Goal: Transaction & Acquisition: Purchase product/service

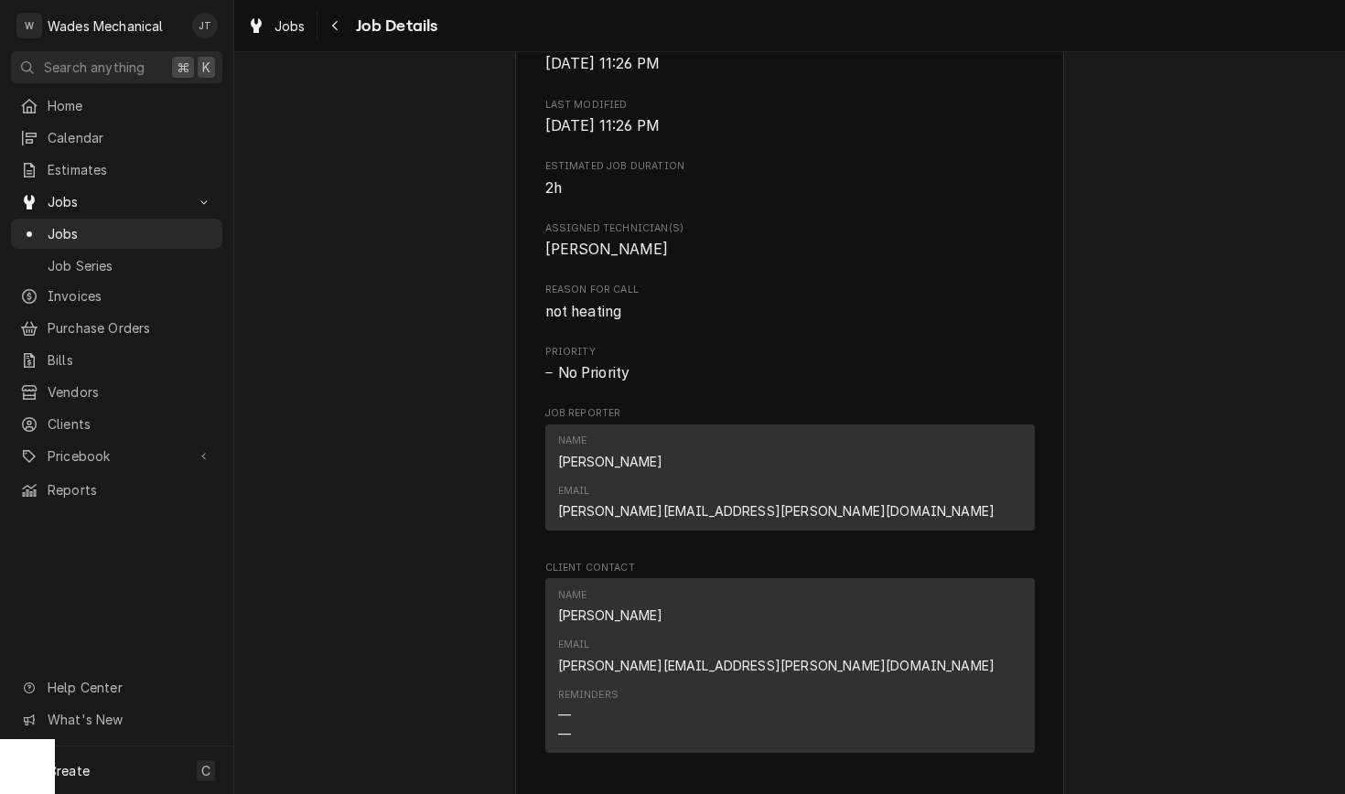
scroll to position [904, 0]
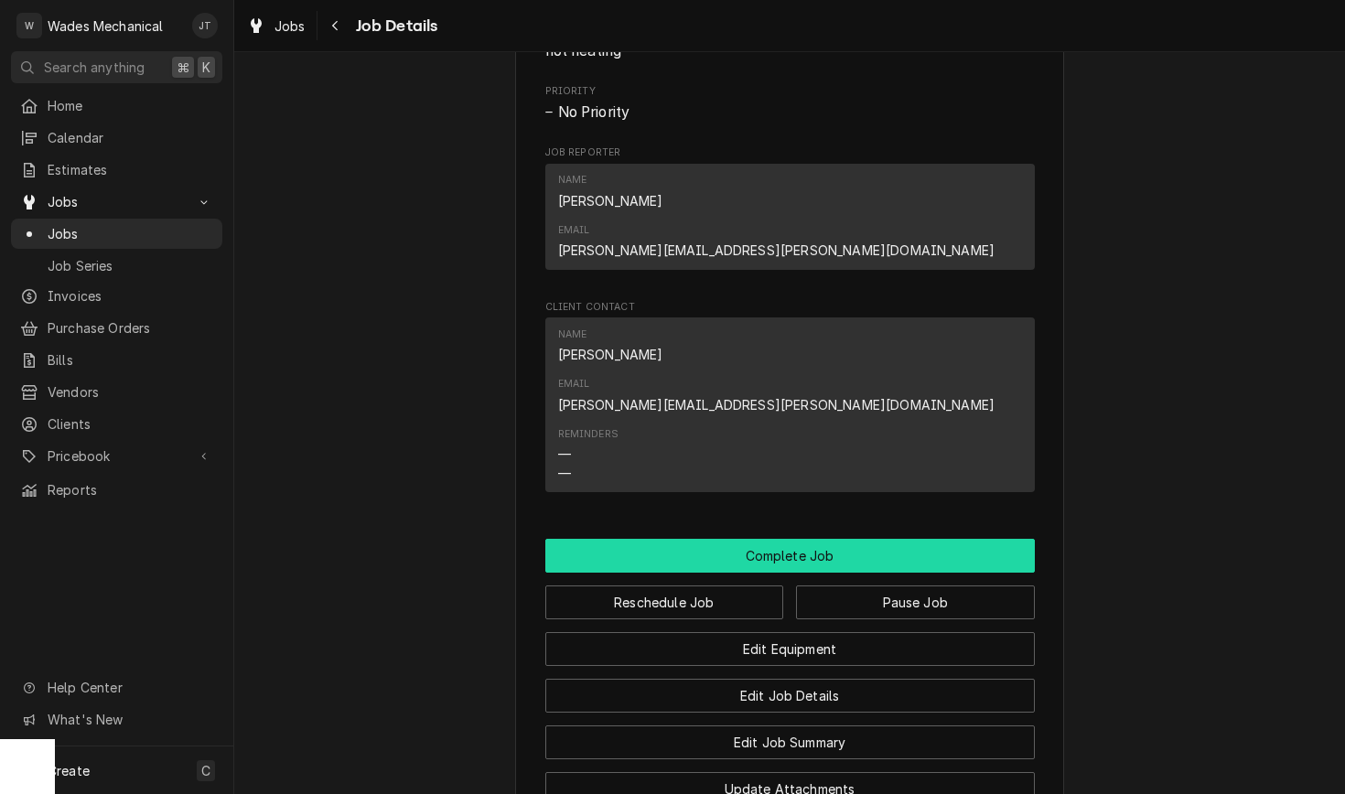
click at [767, 539] on button "Complete Job" at bounding box center [790, 556] width 490 height 34
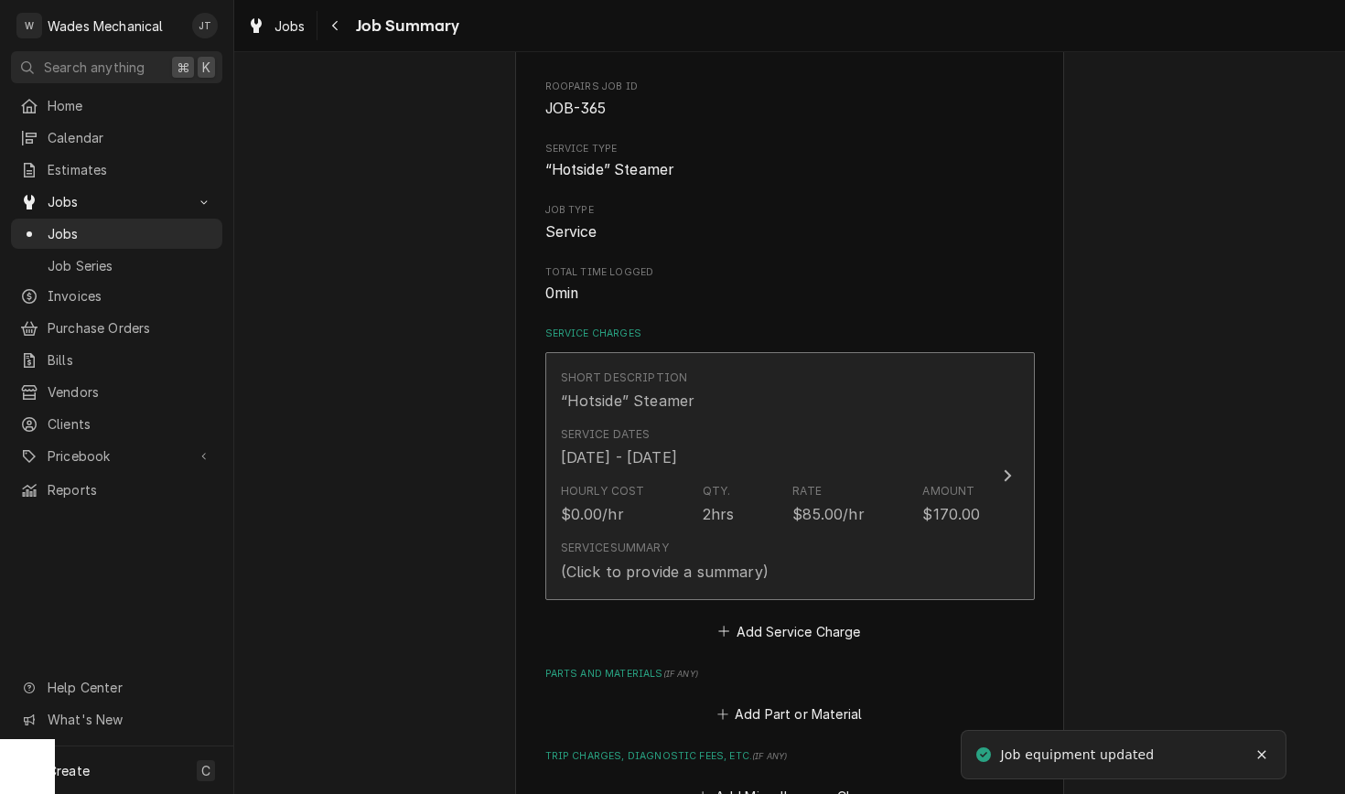
click at [677, 441] on div "Service Dates Sep 18, 2025 - Sep 21, 2025" at bounding box center [619, 448] width 116 height 42
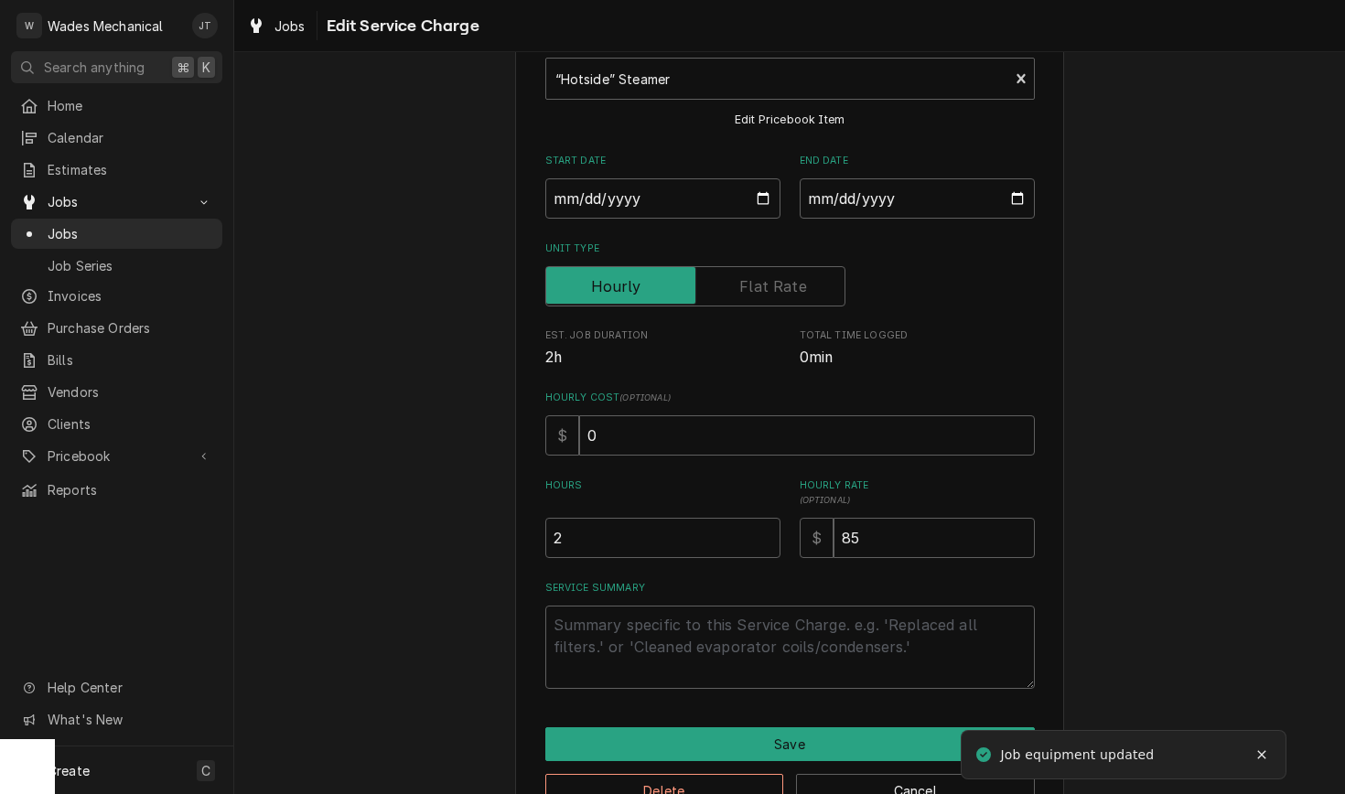
type textarea "x"
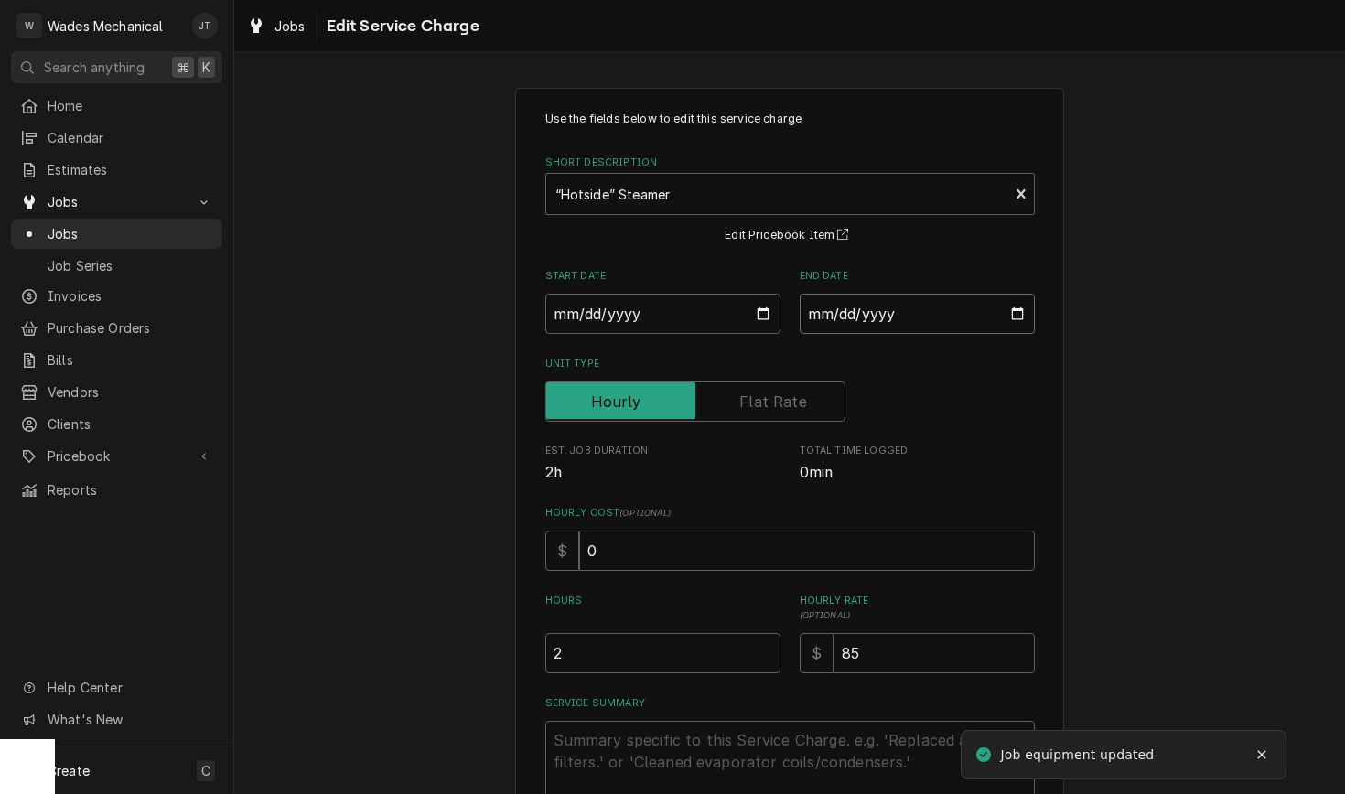
click at [867, 317] on input "2025-09-21" at bounding box center [917, 314] width 235 height 40
type input "2025-09-18"
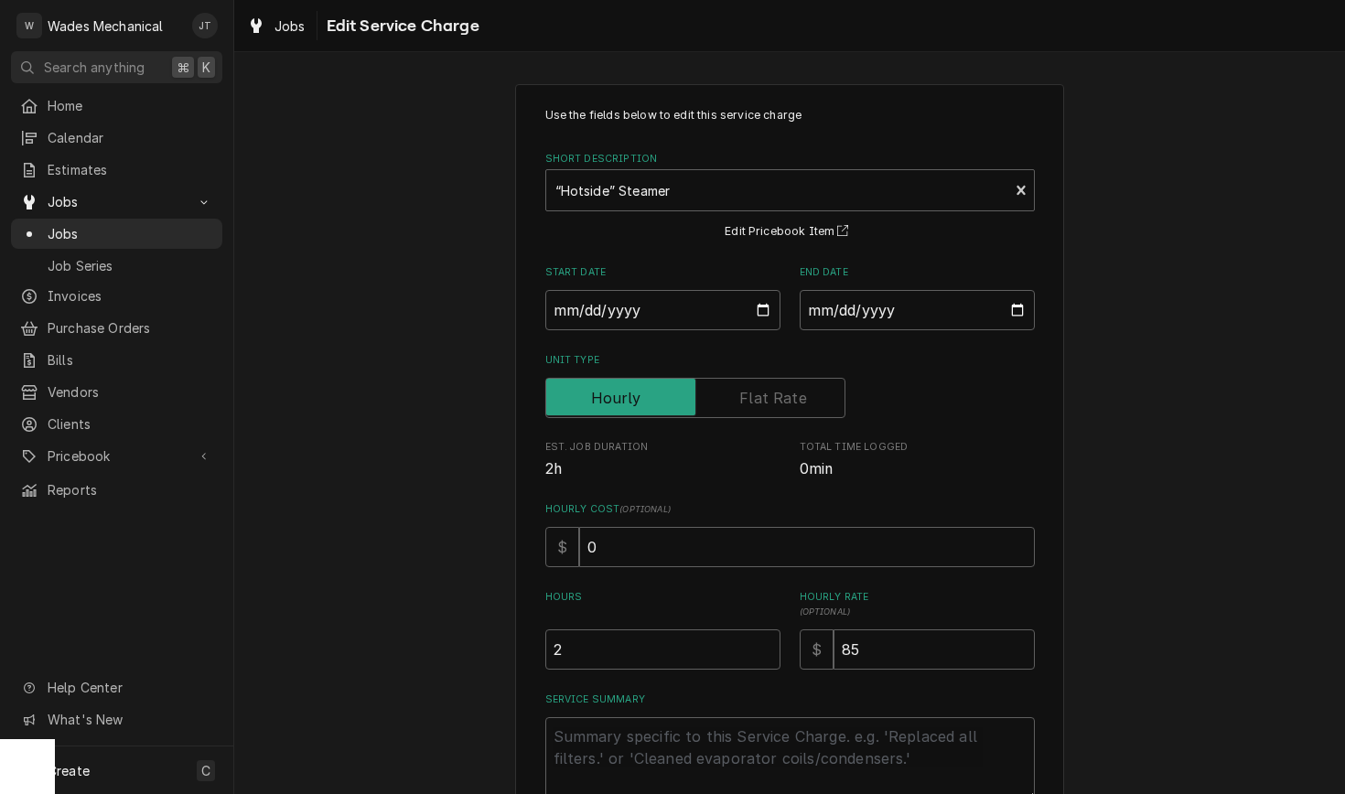
click at [1014, 451] on span "Total Time Logged" at bounding box center [917, 447] width 235 height 15
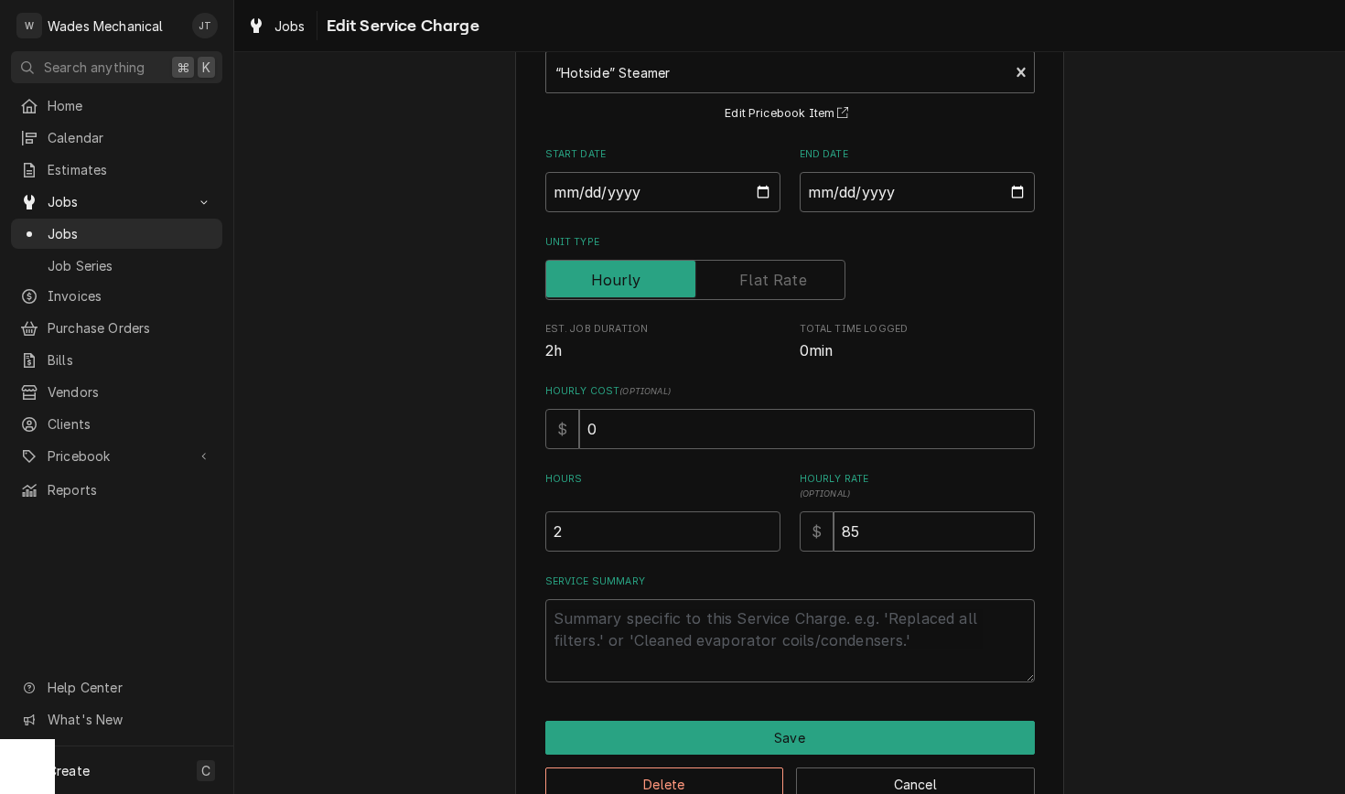
drag, startPoint x: 876, startPoint y: 541, endPoint x: 754, endPoint y: 539, distance: 121.7
click at [754, 539] on input "2" at bounding box center [662, 532] width 235 height 40
type textarea "x"
type input "9"
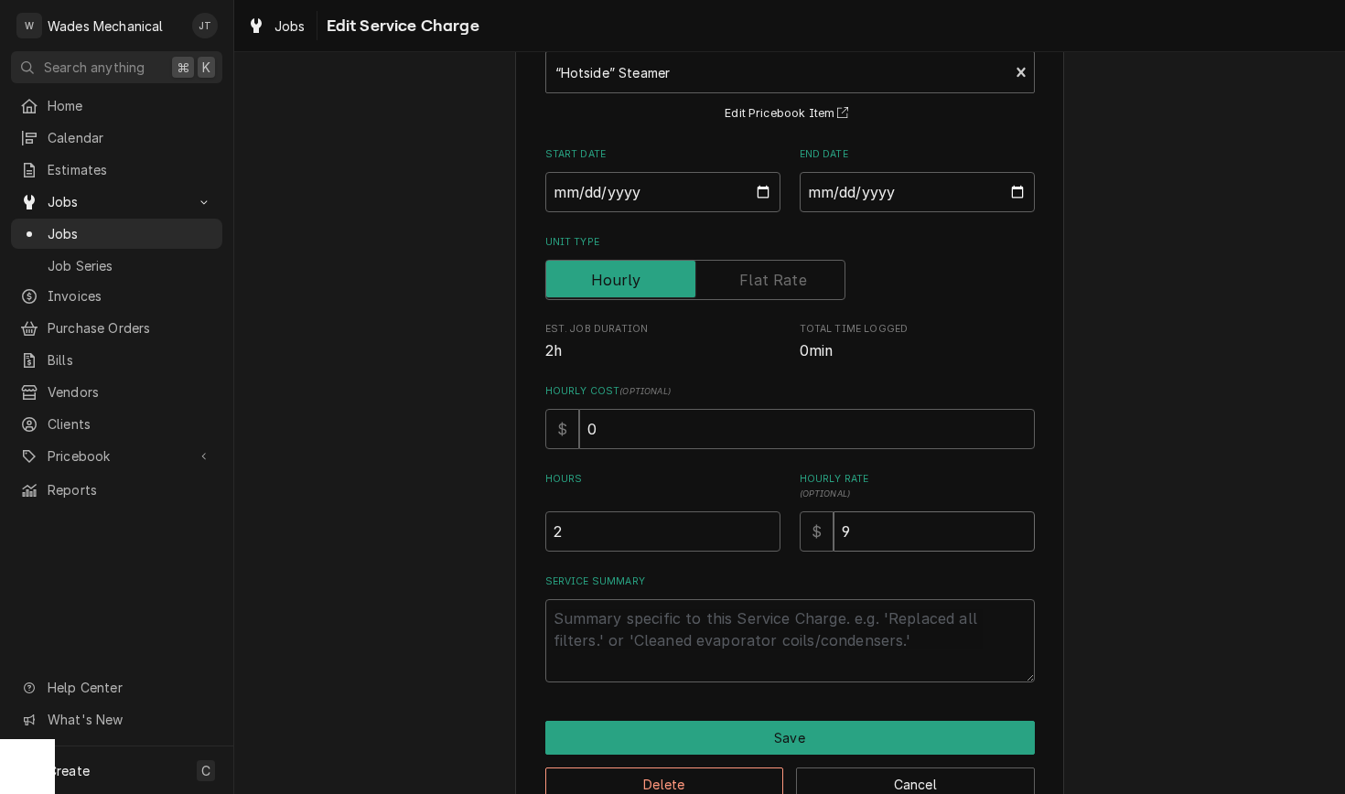
type textarea "x"
type input "90"
click at [603, 526] on input "2" at bounding box center [662, 532] width 235 height 40
type textarea "x"
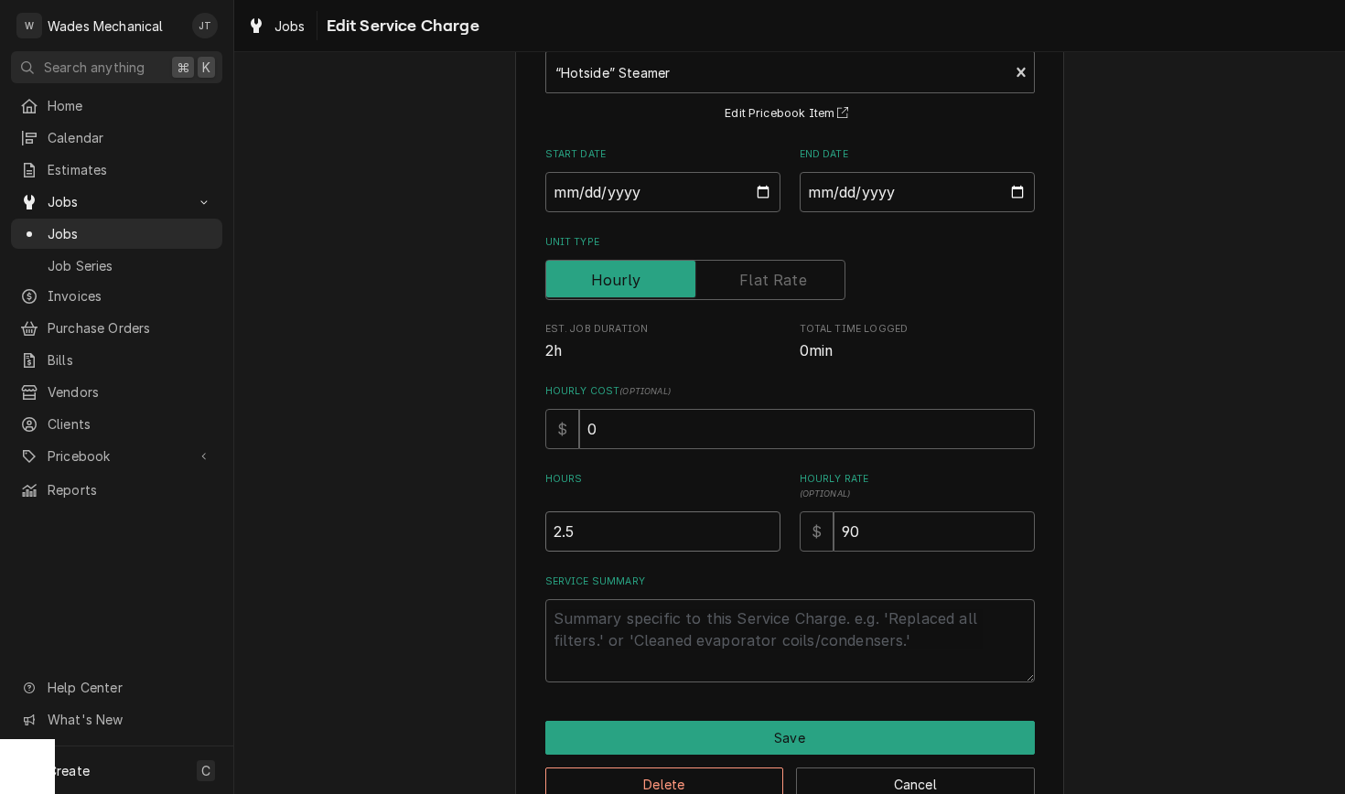
type input "2.5"
click at [739, 594] on div "Service Summary" at bounding box center [790, 629] width 490 height 108
click at [729, 637] on textarea "Service Summary" at bounding box center [790, 640] width 490 height 83
type textarea "x"
type textarea "F"
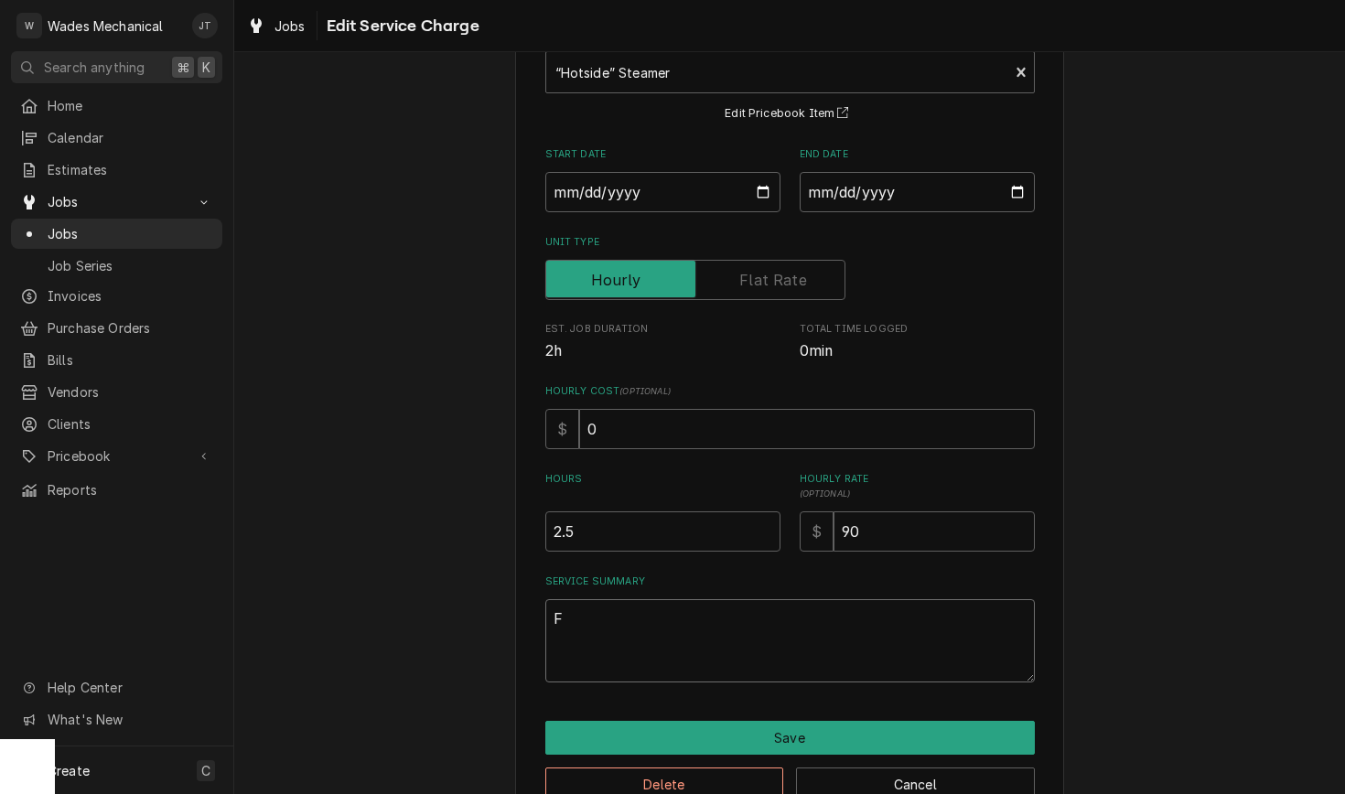
type textarea "x"
type textarea "FO"
type textarea "x"
type textarea "FOU"
type textarea "x"
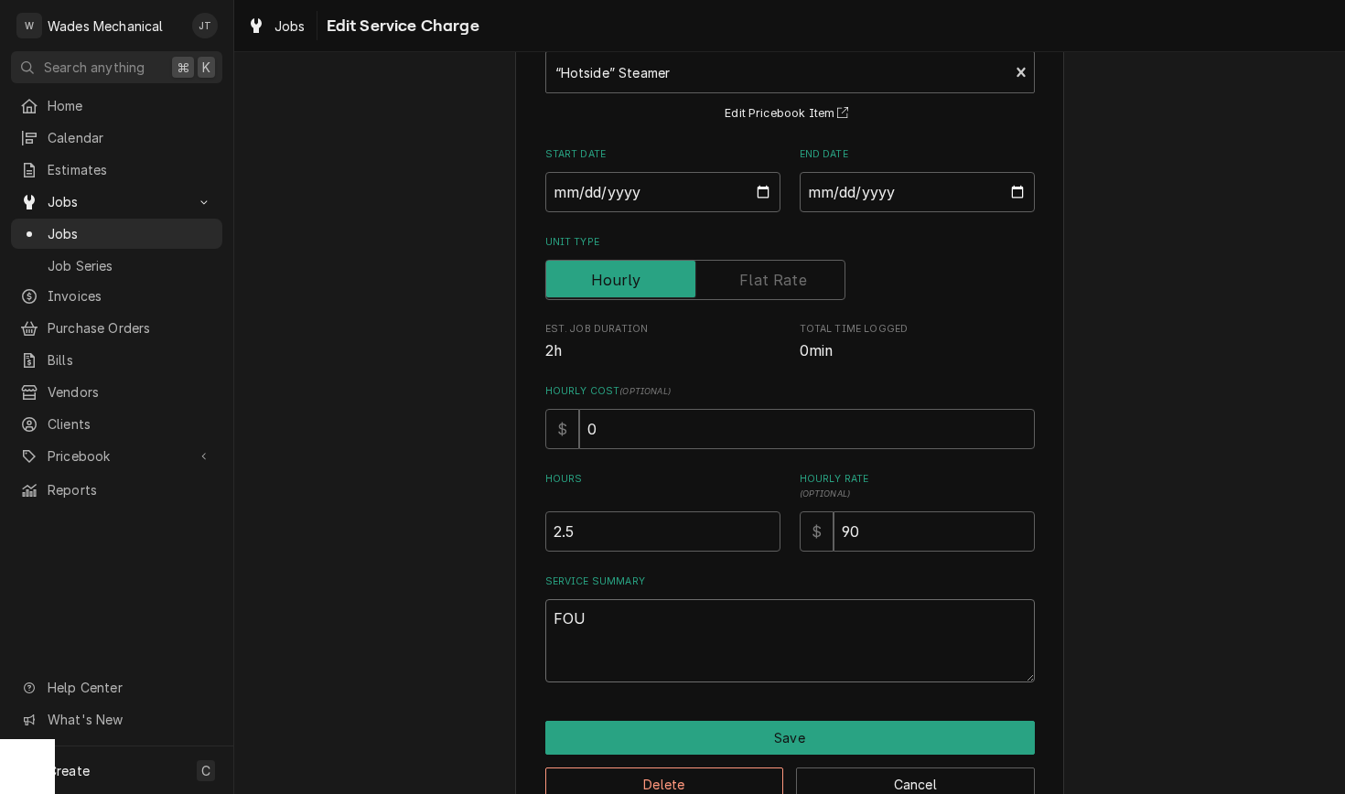
type textarea "FOUN"
type textarea "x"
type textarea "FOUNF"
type textarea "x"
type textarea "FOUNFD"
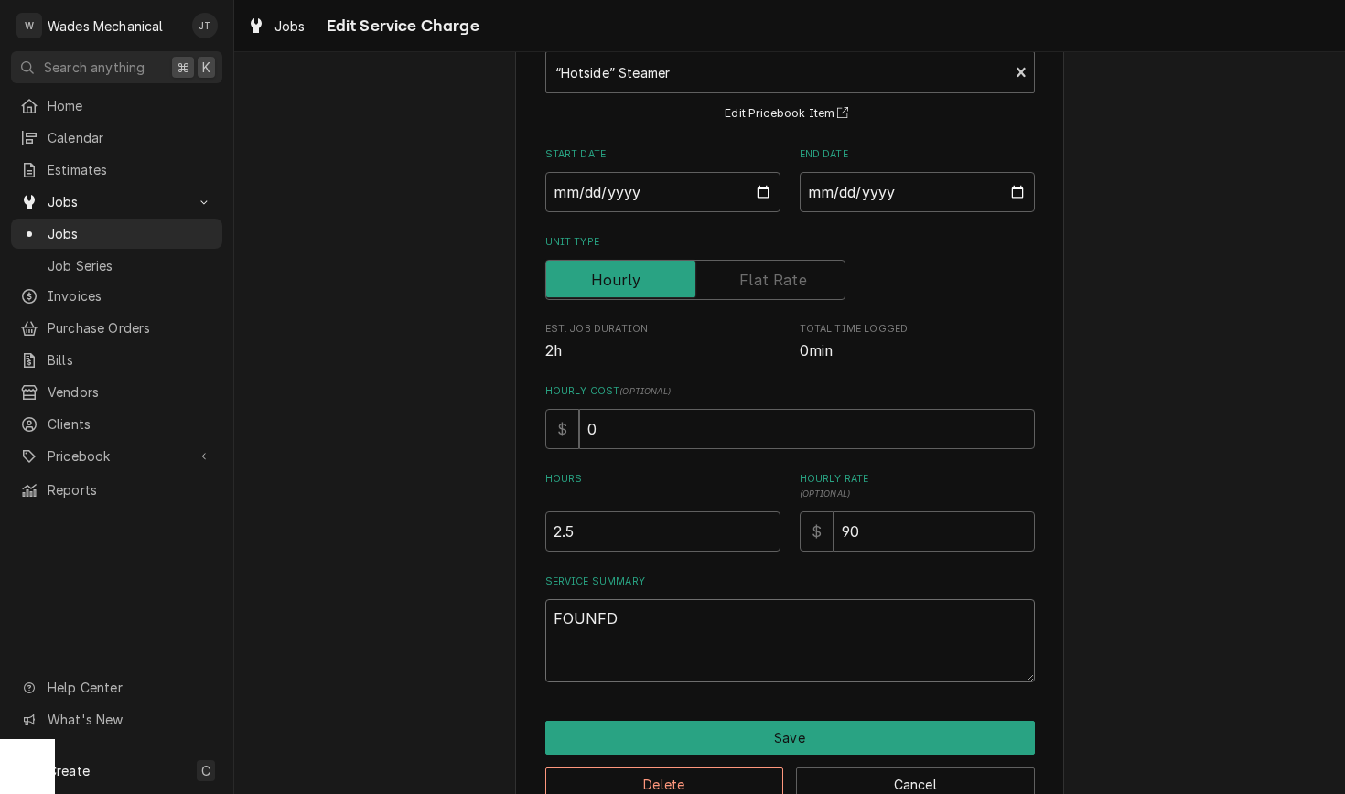
type textarea "x"
type textarea "FOUNFD"
type textarea "x"
type textarea "FOUNFD"
type textarea "x"
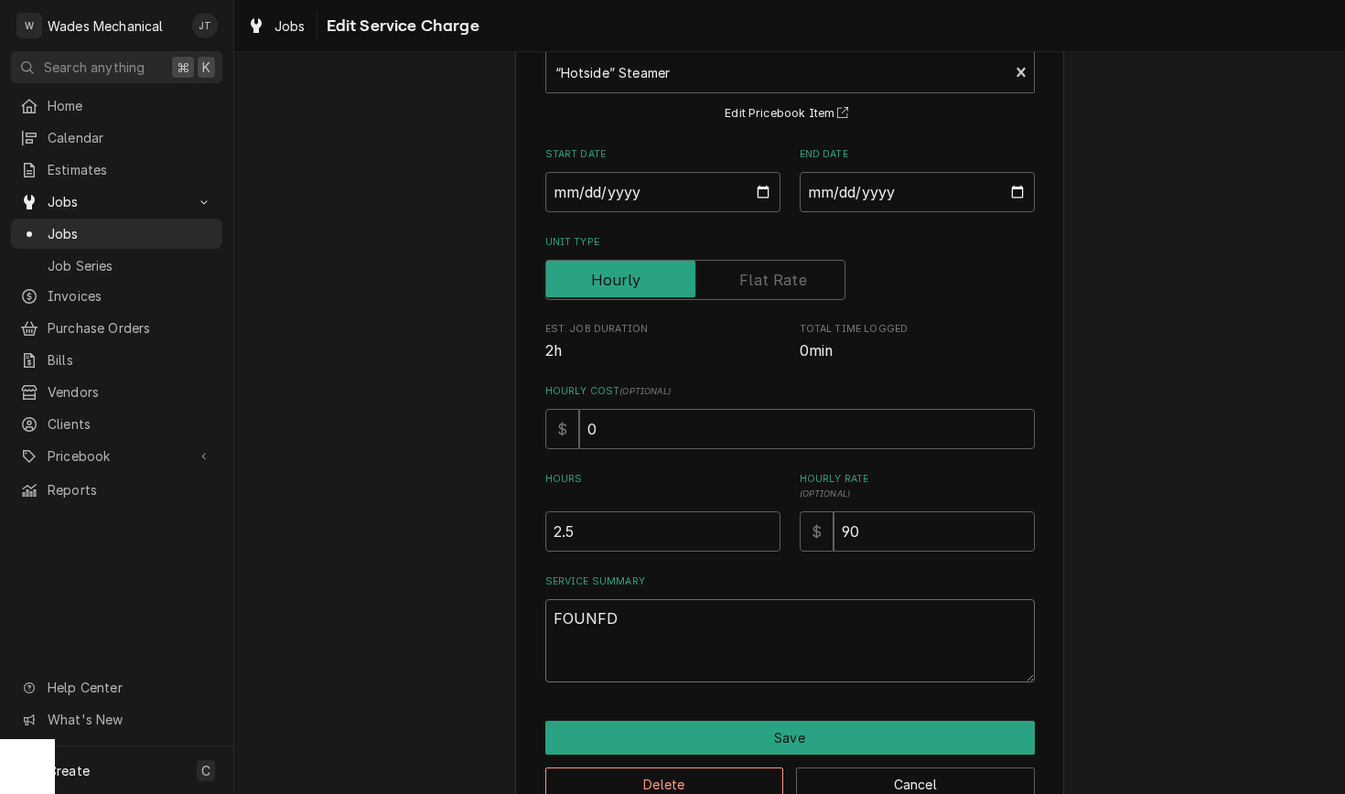
type textarea "FOUNF"
type textarea "x"
type textarea "FOUN"
type textarea "x"
type textarea "FOU"
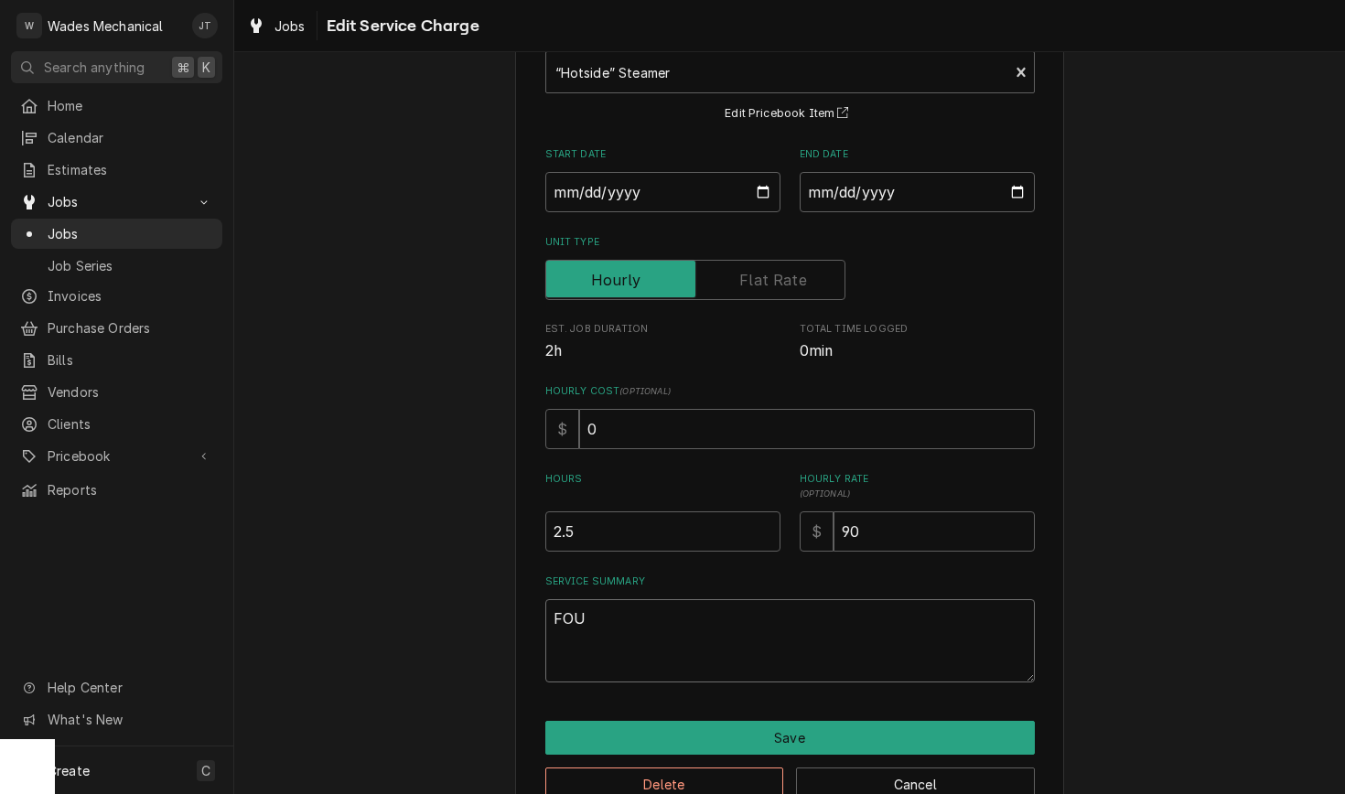
type textarea "x"
type textarea "FO"
type textarea "x"
type textarea "F"
type textarea "x"
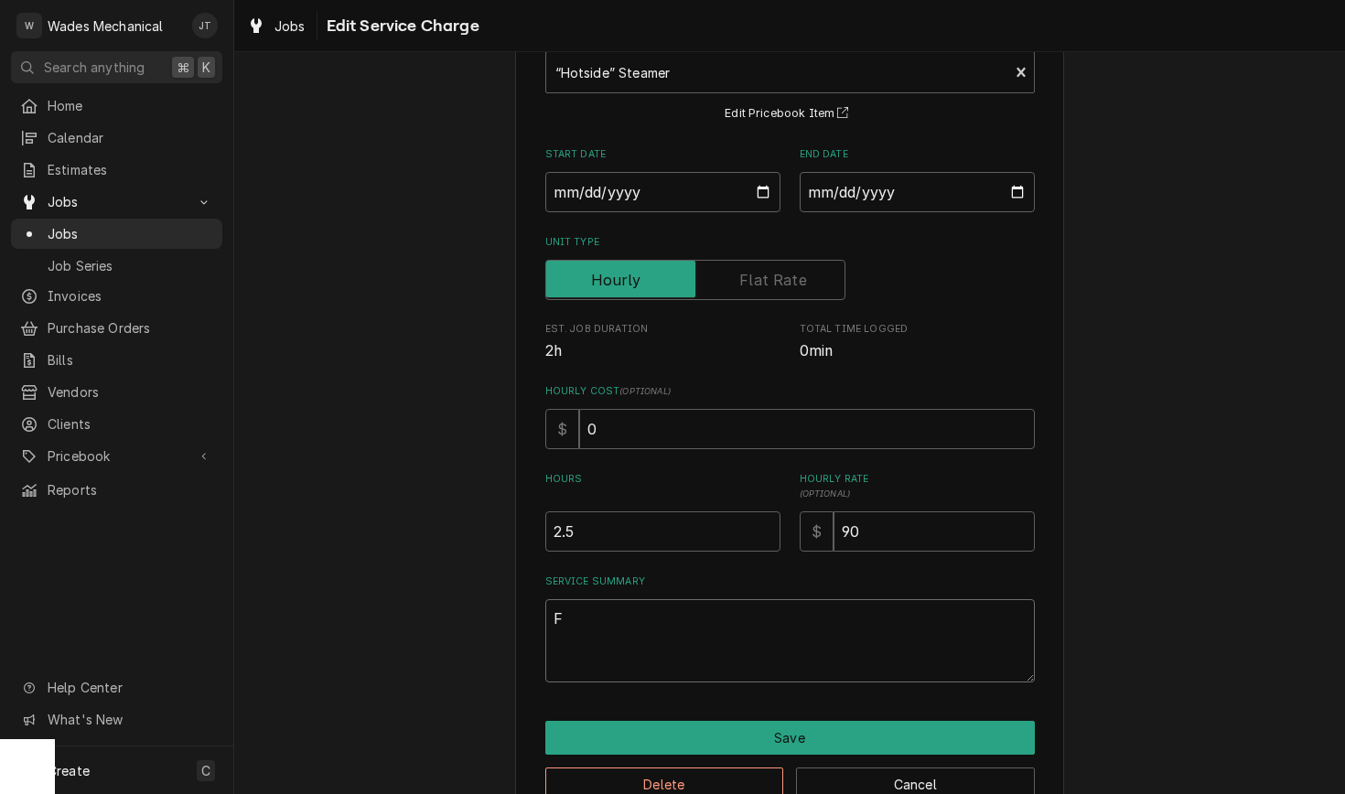
type textarea "Fo"
type textarea "x"
type textarea "Fou"
type textarea "x"
type textarea "Foun"
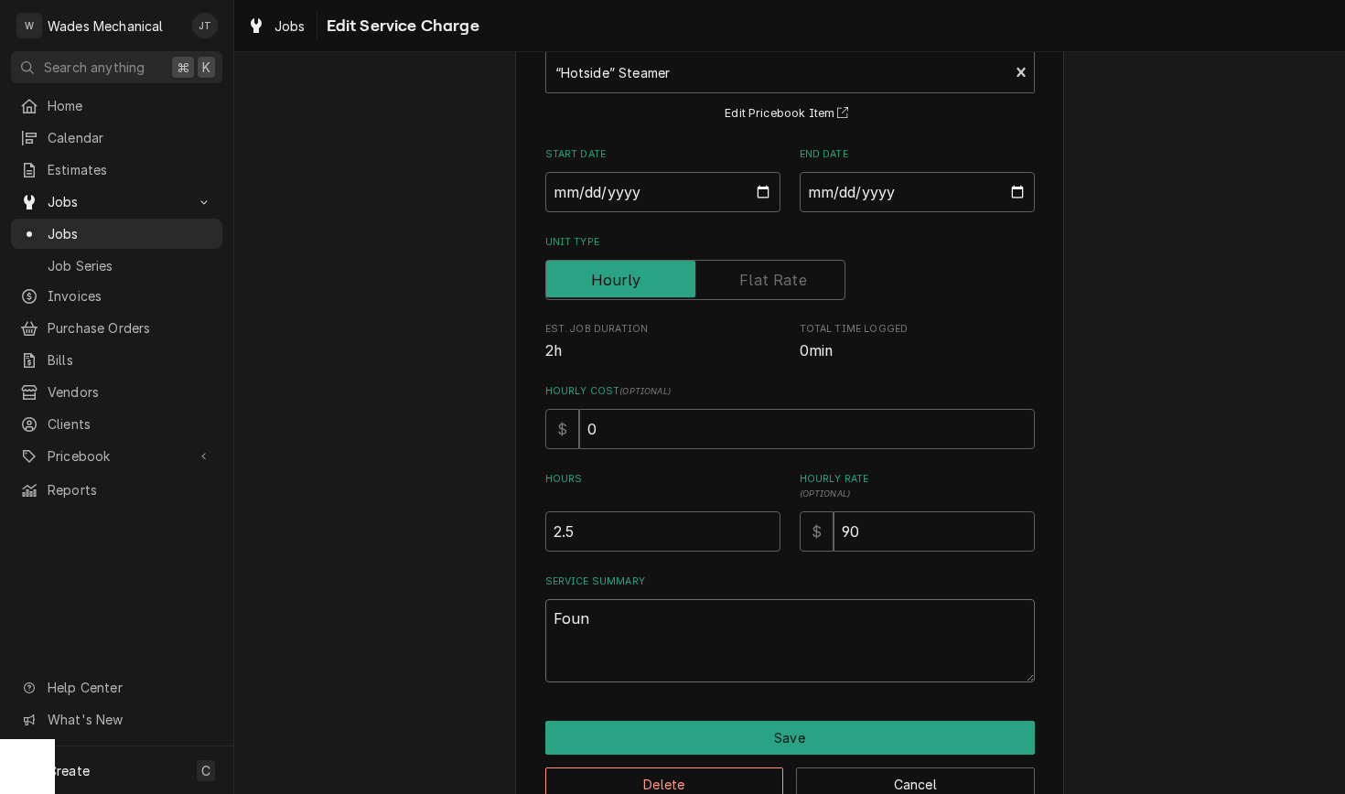
type textarea "x"
type textarea "Found"
type textarea "x"
type textarea "Found"
type textarea "x"
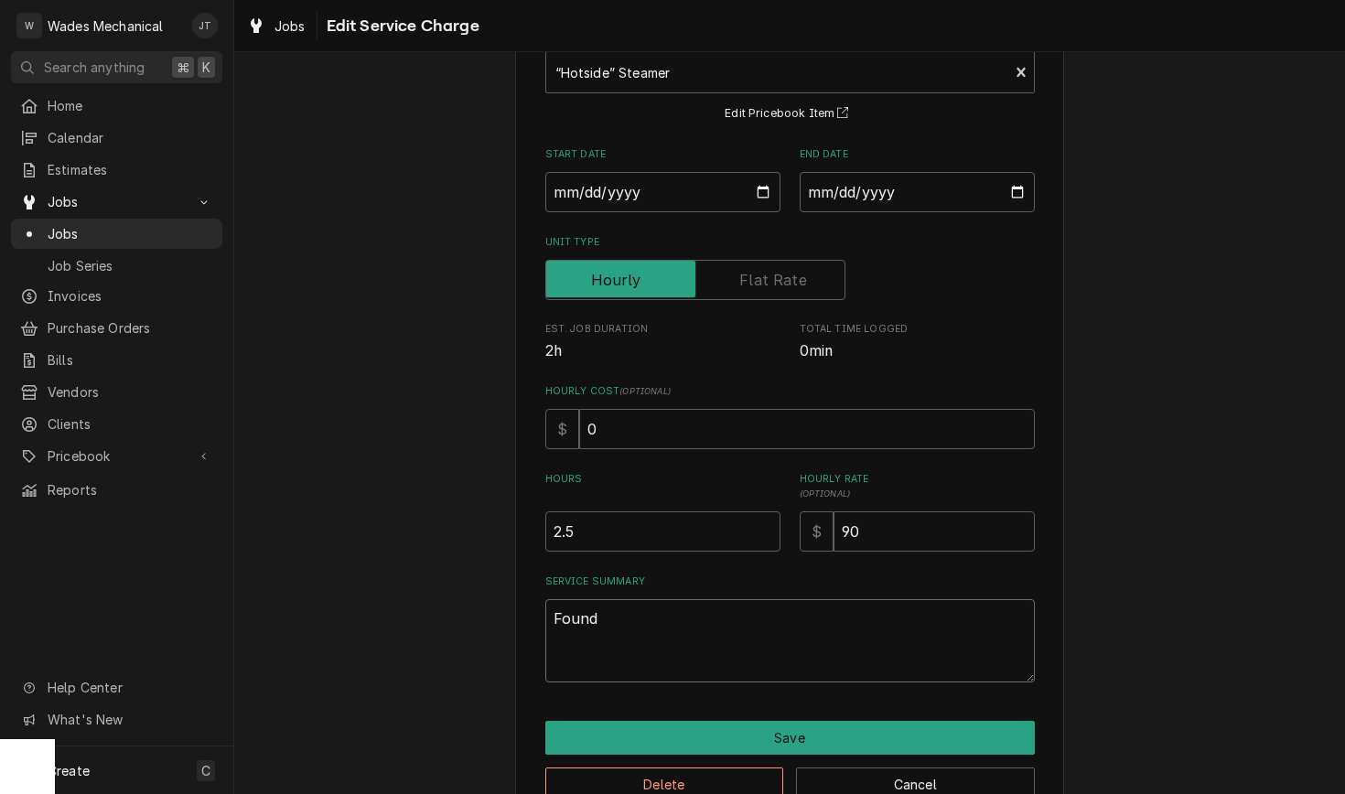
type textarea "Found s"
type textarea "x"
type textarea "Found st"
type textarea "x"
type textarea "Found ste"
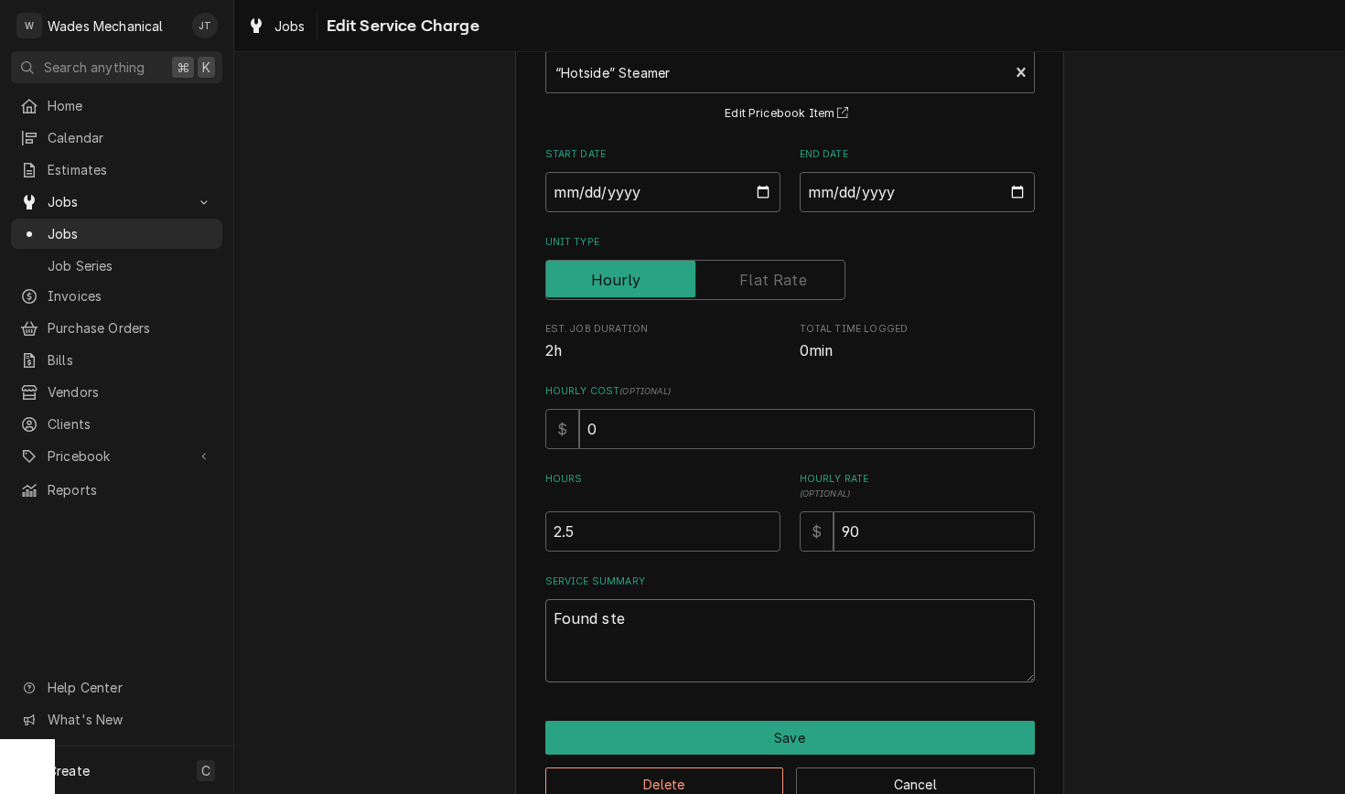
type textarea "x"
type textarea "Found stes"
type textarea "x"
type textarea "Found stesm"
type textarea "x"
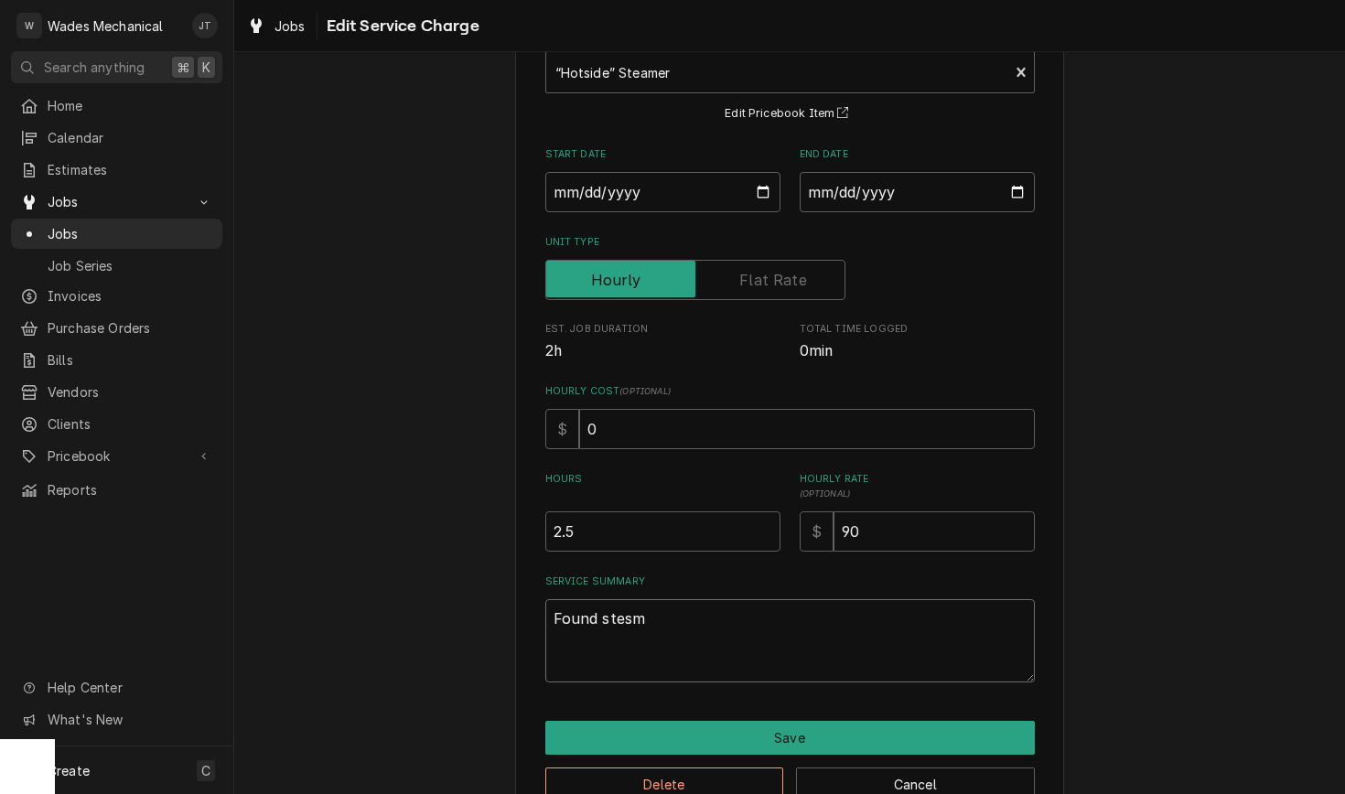
type textarea "Found stes"
type textarea "x"
type textarea "Found ste"
type textarea "x"
type textarea "Found stea"
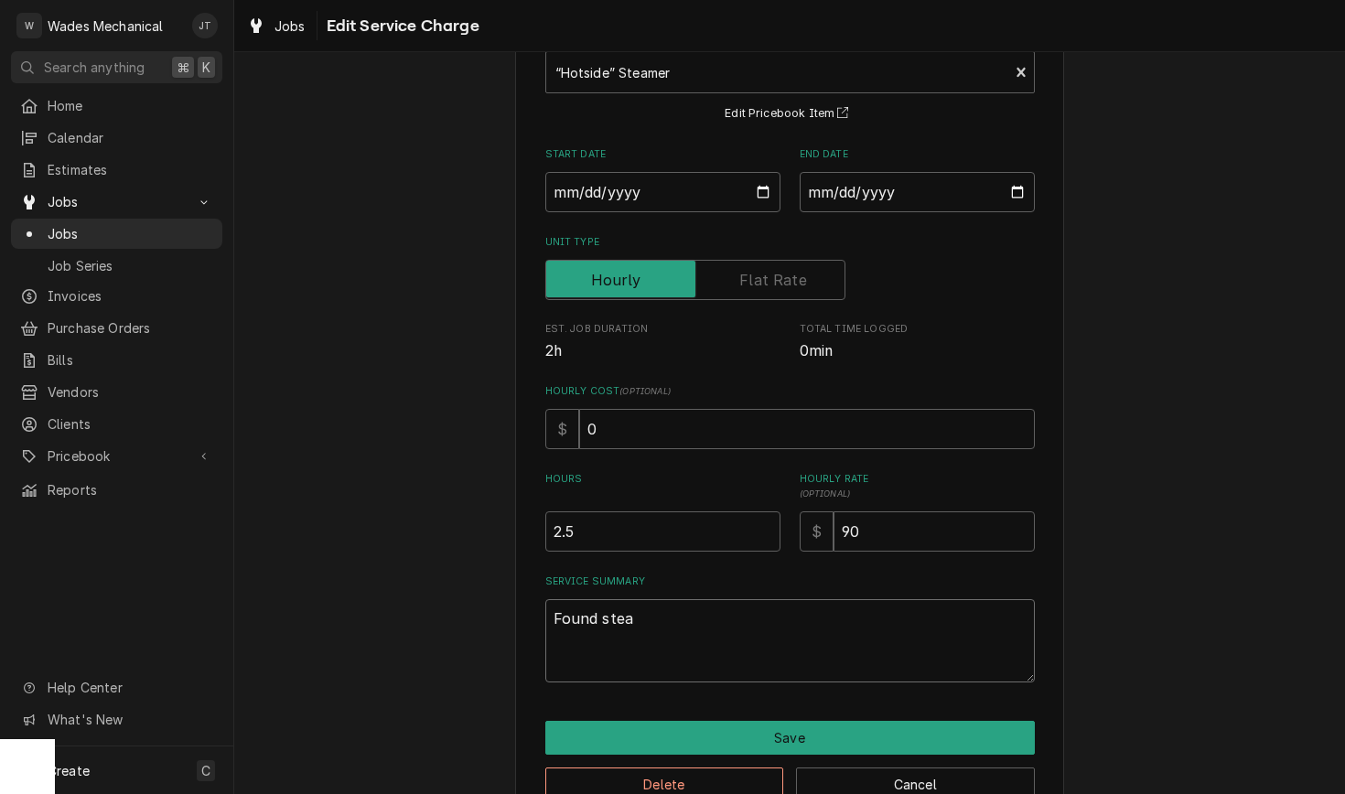
type textarea "x"
type textarea "Found steam"
type textarea "x"
type textarea "Found steame"
type textarea "x"
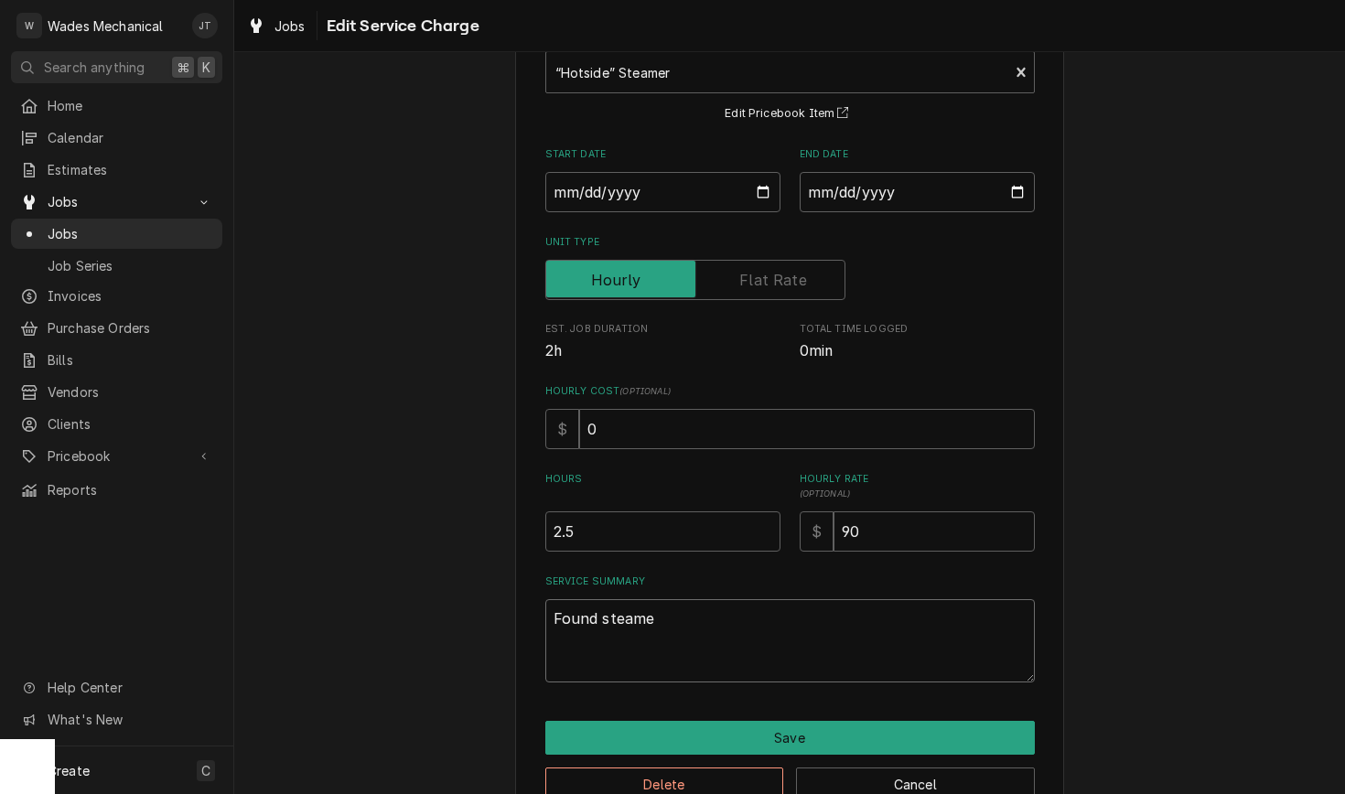
type textarea "Found steamer"
type textarea "x"
type textarea "Found steamer"
type textarea "x"
type textarea "Found steamer n"
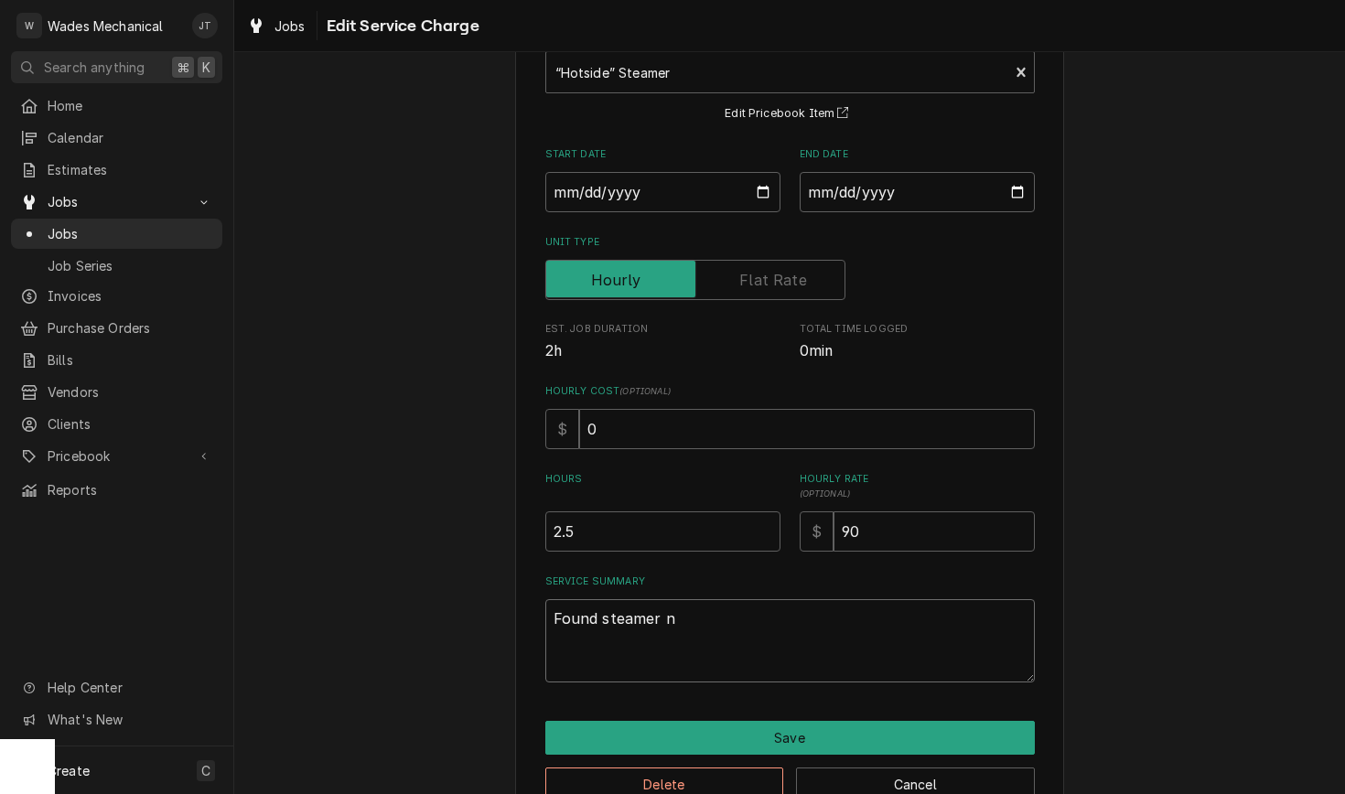
type textarea "x"
type textarea "Found steamer no"
type textarea "x"
type textarea "Found steamer not"
type textarea "x"
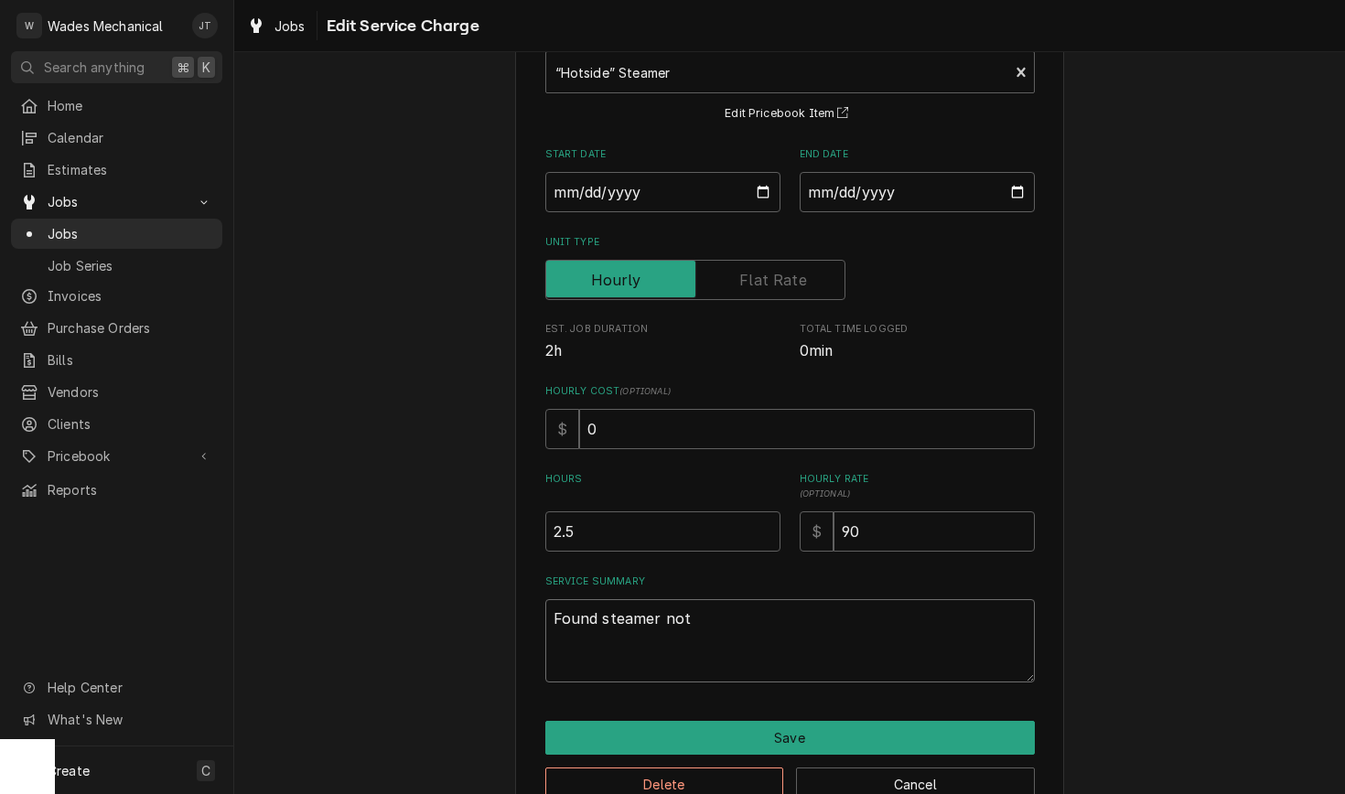
type textarea "Found steamer not"
type textarea "x"
type textarea "Found steamer not h"
type textarea "x"
type textarea "Found steamer not he"
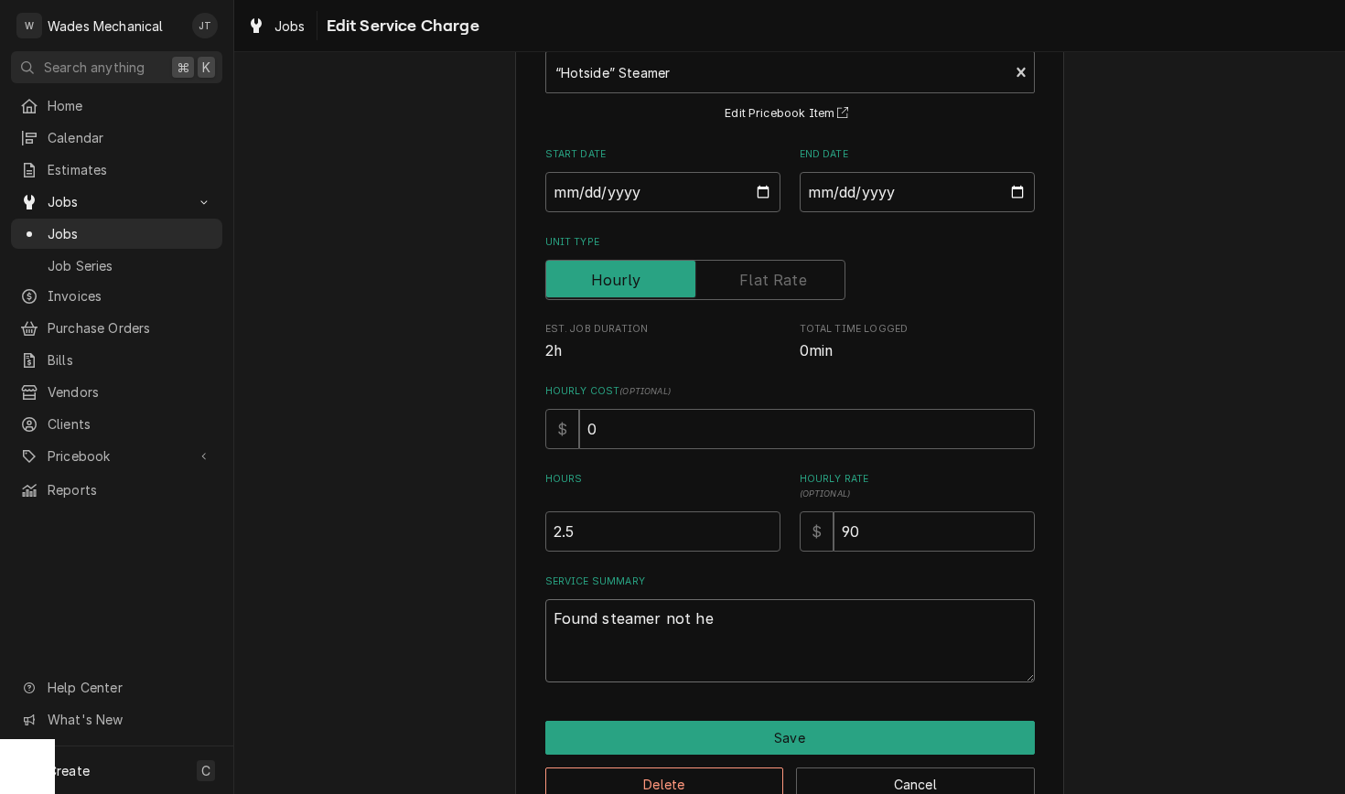
type textarea "x"
type textarea "Found steamer not hea"
type textarea "x"
type textarea "Found steamer not heat"
type textarea "x"
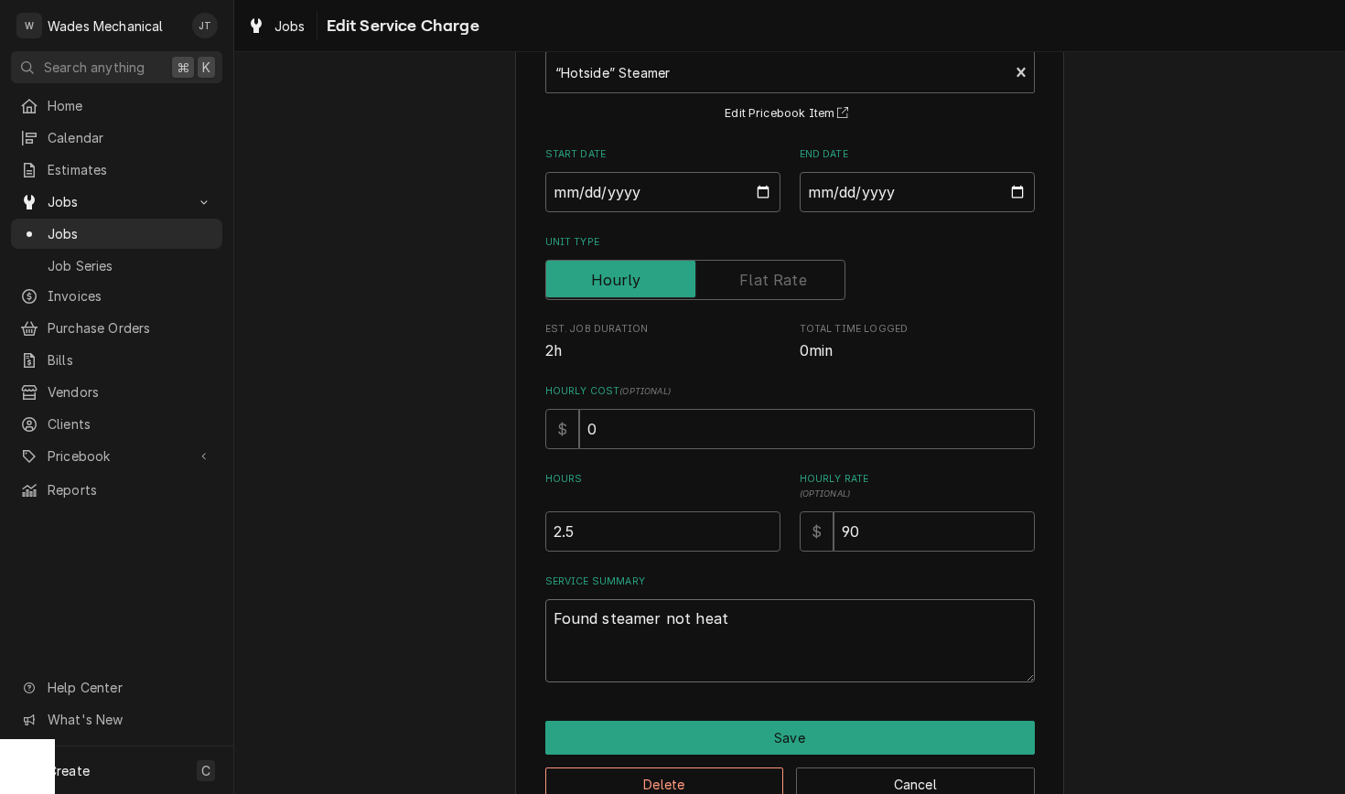
type textarea "Found steamer not heatn"
type textarea "x"
type textarea "Found steamer not heatng"
type textarea "x"
type textarea "Found steamer not heating"
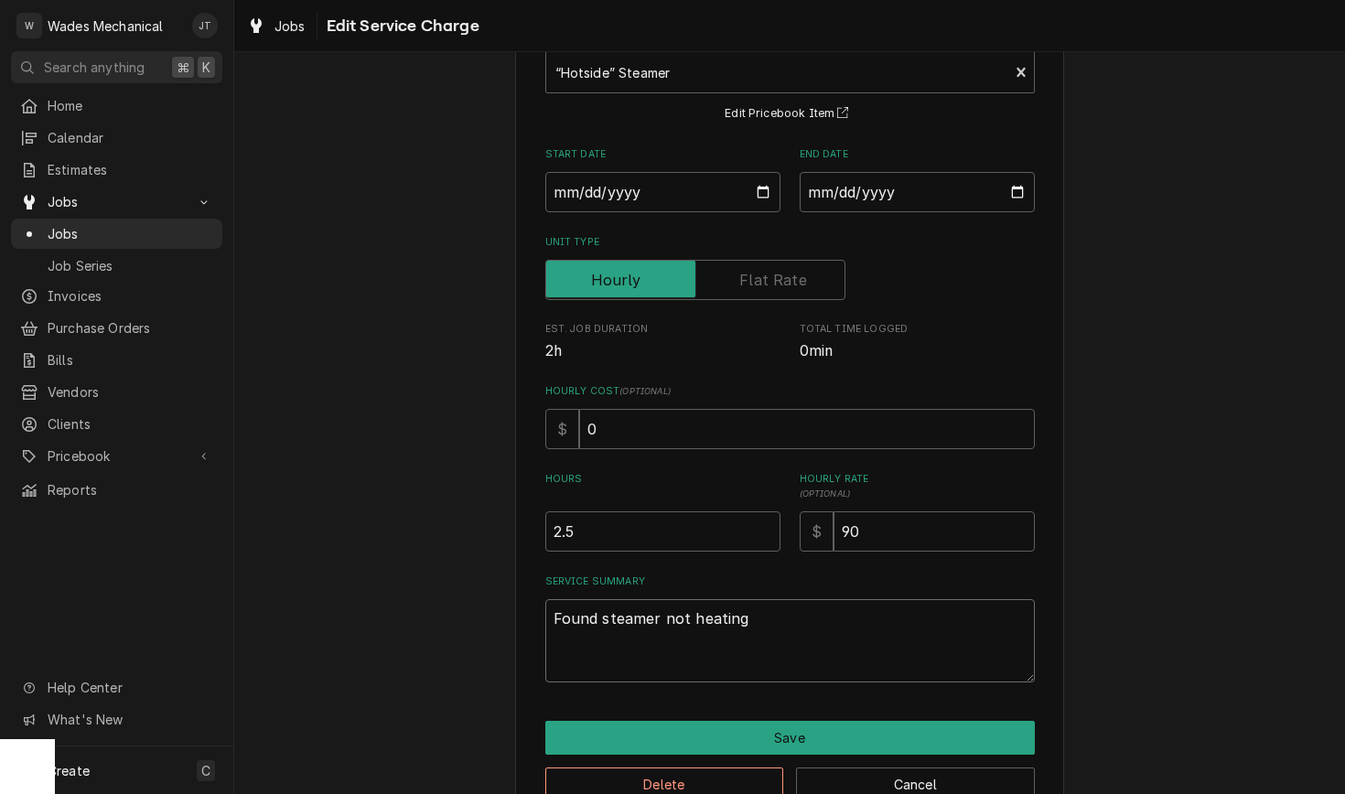
type textarea "x"
type textarea "Found steamer not heating f"
type textarea "x"
type textarea "Found steamer not heating fo"
type textarea "x"
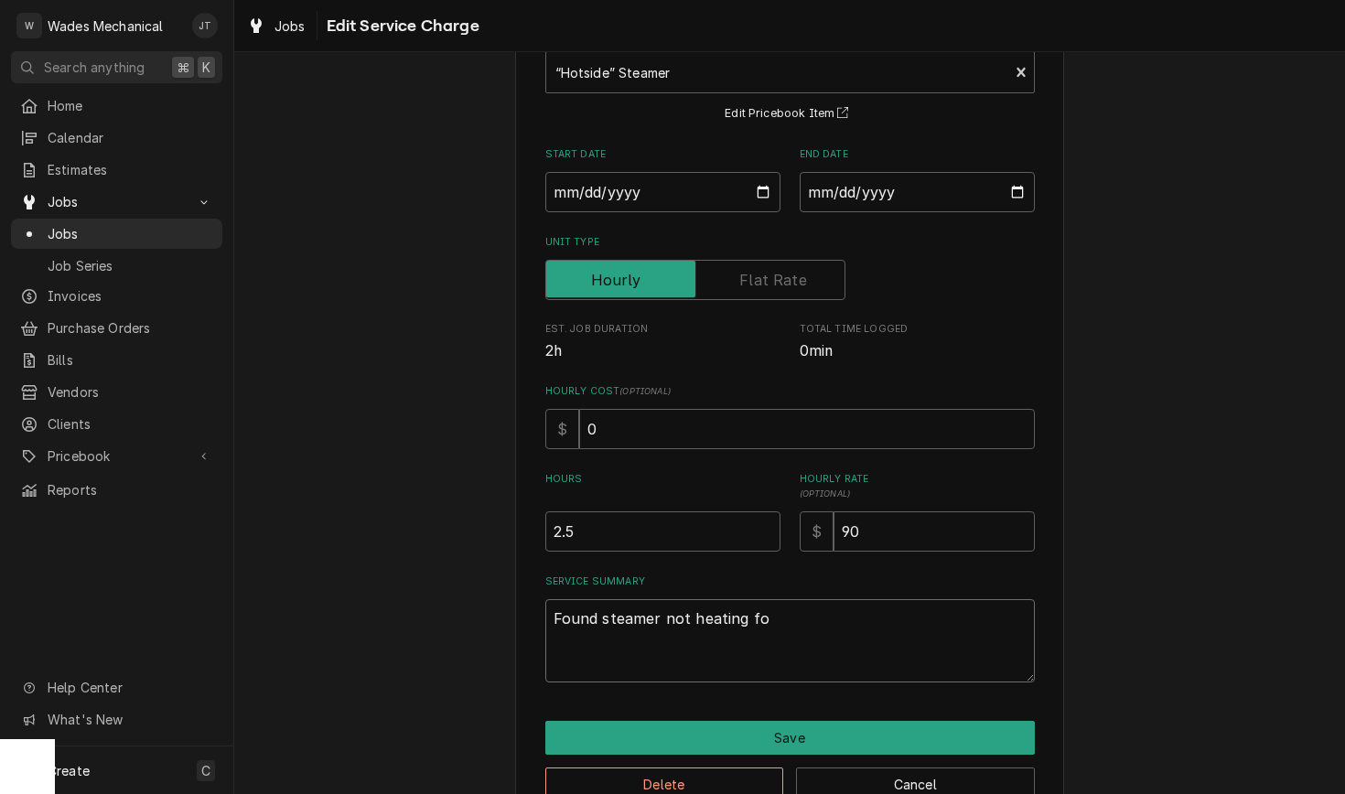
type textarea "Found steamer not heating fou"
type textarea "x"
type textarea "Found steamer not heating foun"
type textarea "x"
type textarea "Found steamer not heating found"
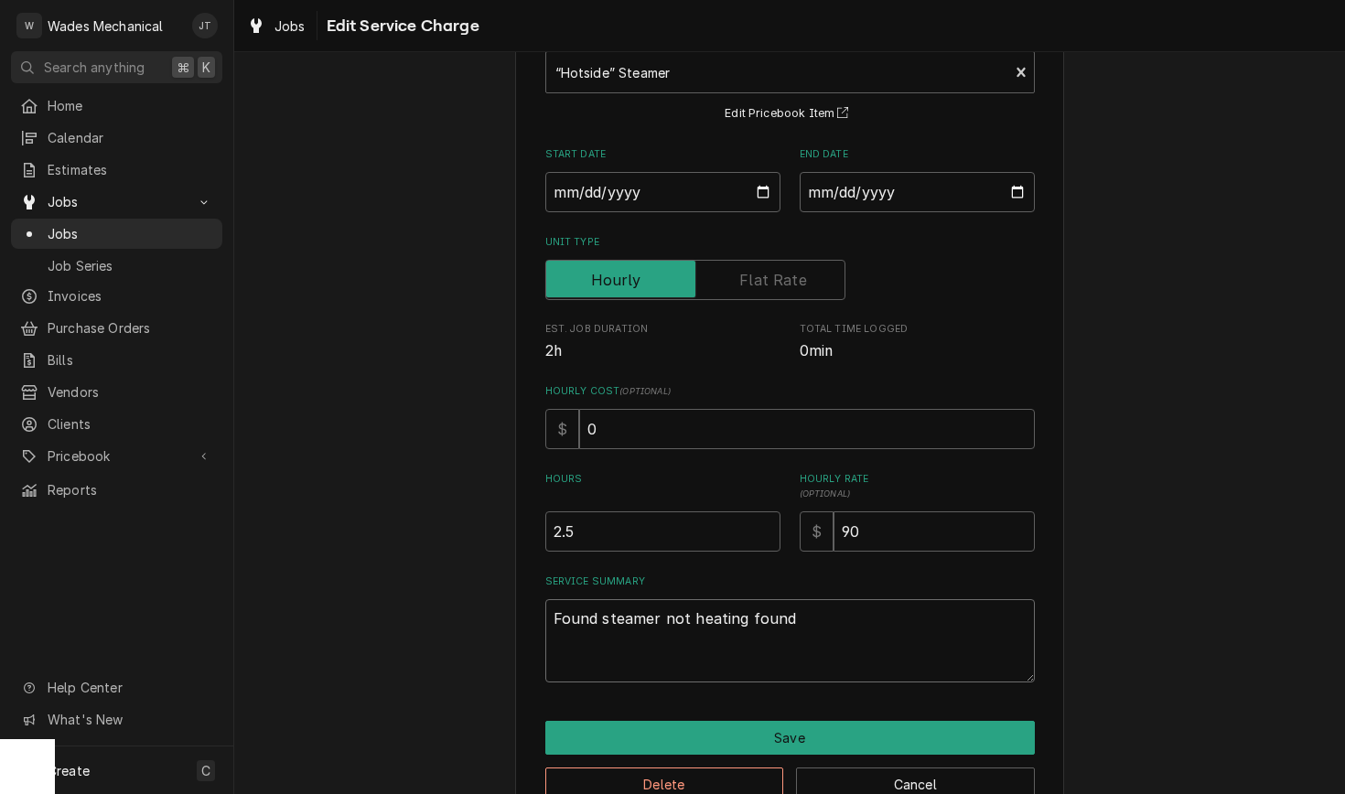
type textarea "x"
type textarea "Found steamer not heating found"
type textarea "x"
type textarea "Found steamer not heating found s"
type textarea "x"
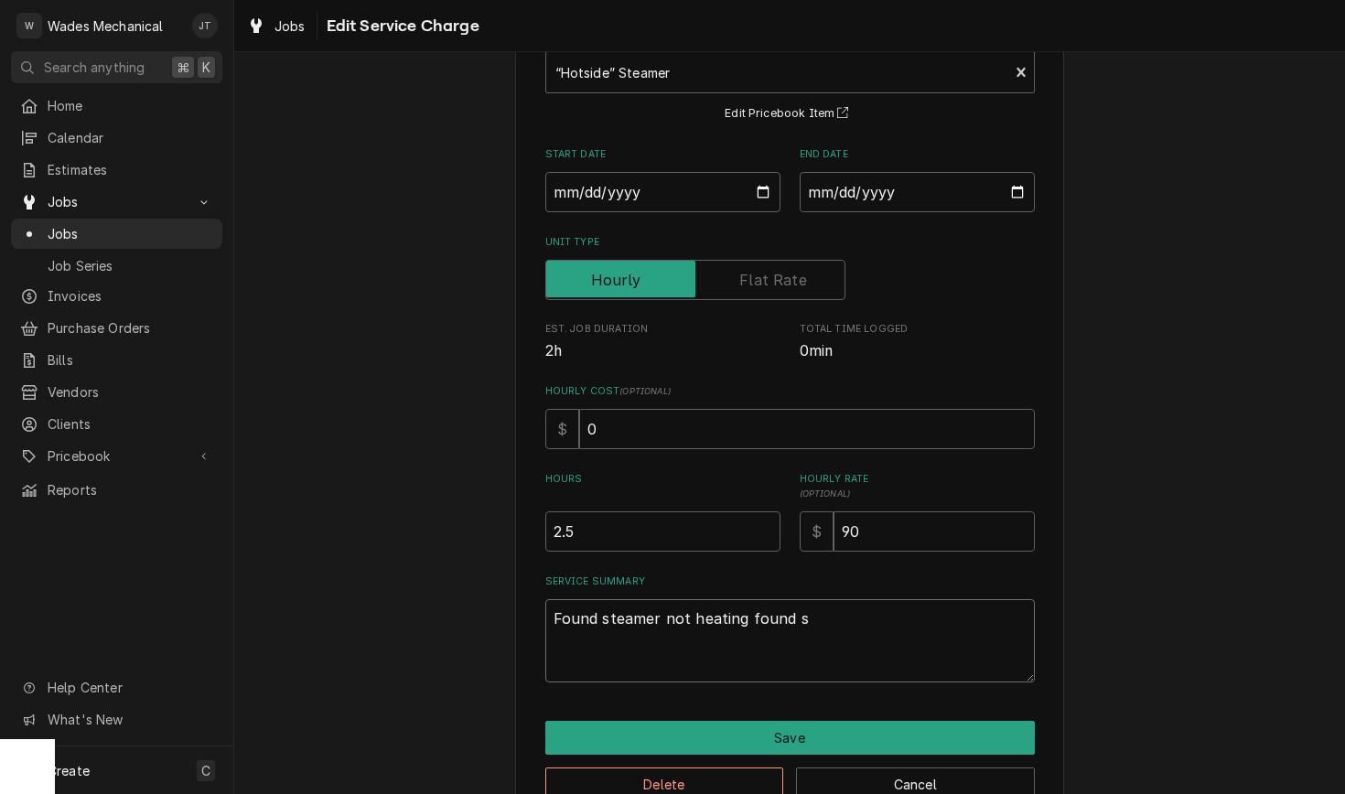
type textarea "Found steamer not heating found st"
type textarea "x"
type textarea "Found steamer not heating found ste"
type textarea "x"
type textarea "Found steamer not heating found stea"
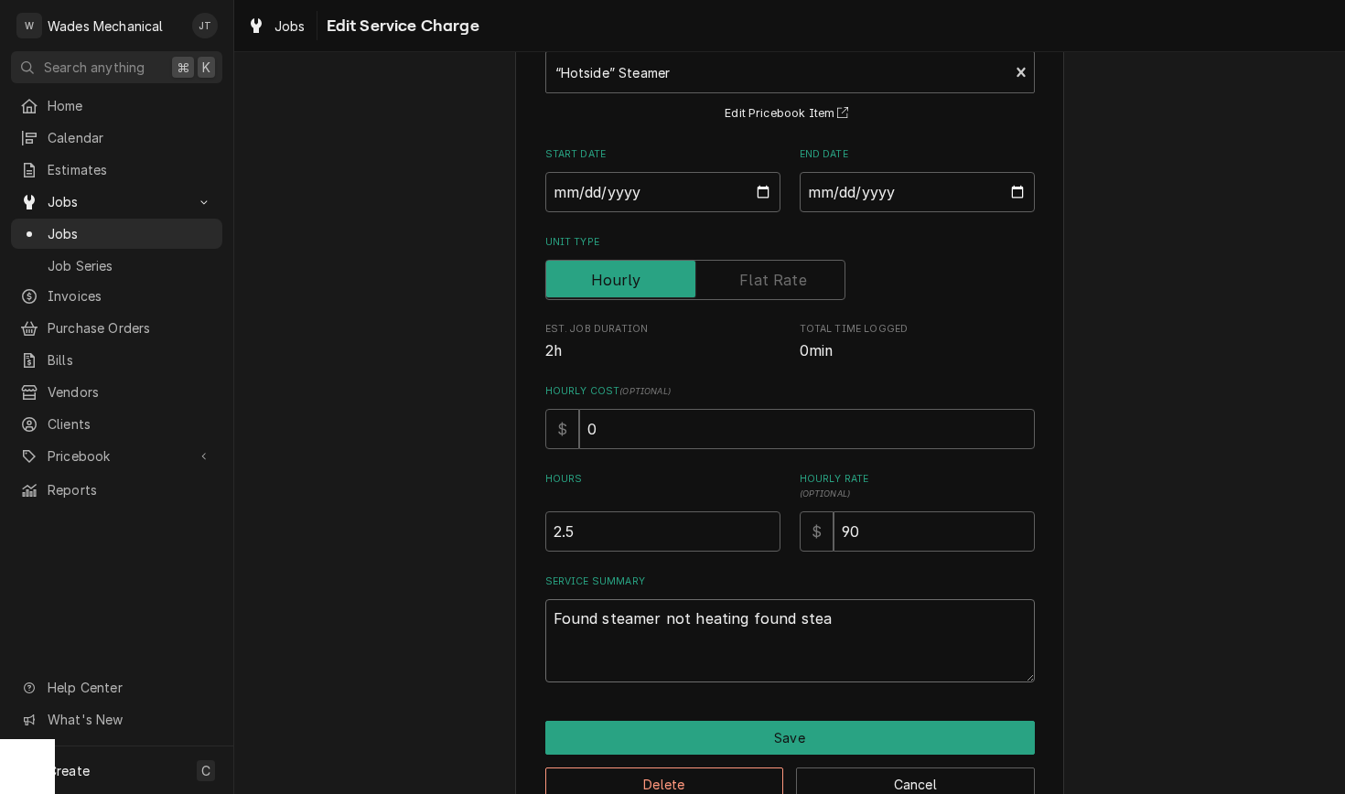
type textarea "x"
type textarea "Found steamer not heating found steam"
type textarea "x"
type textarea "Found steamer not heating found steam"
type textarea "x"
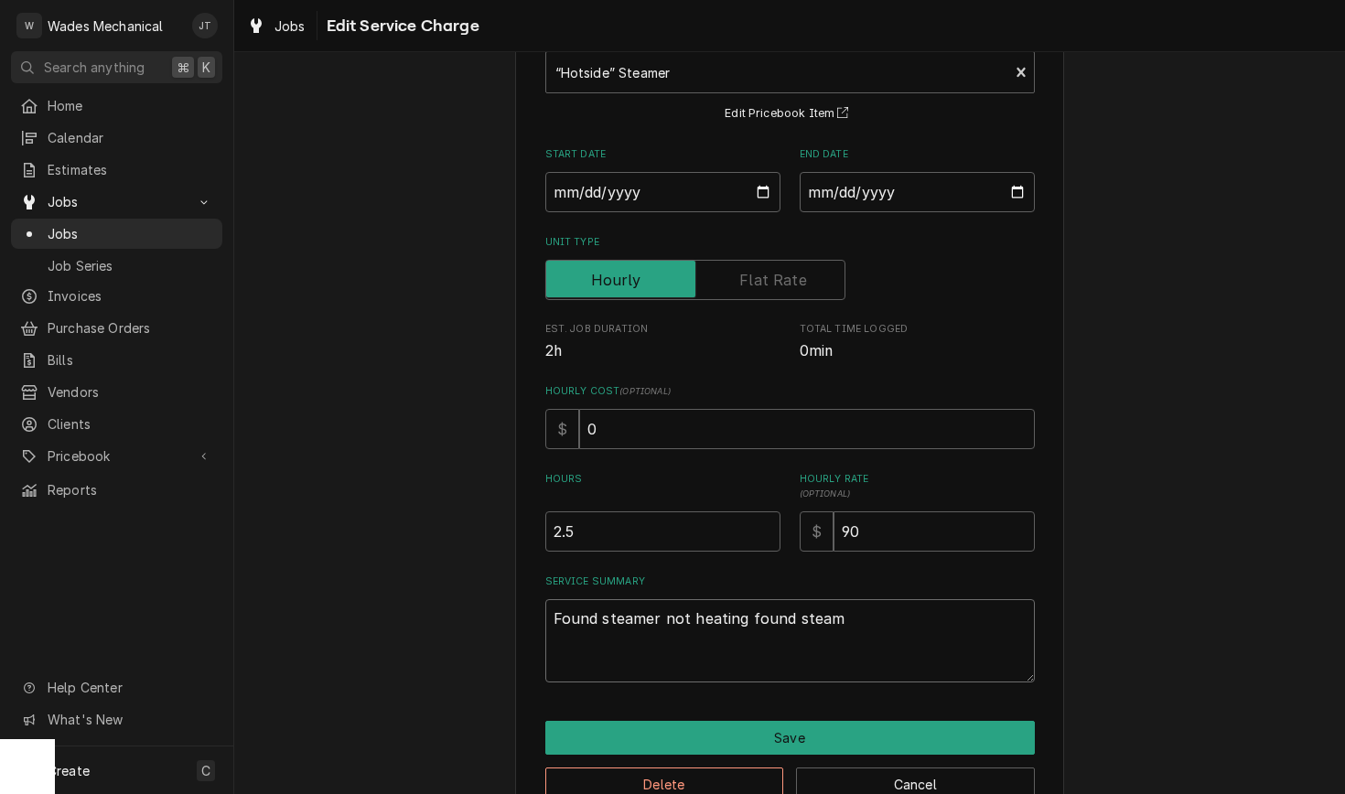
type textarea "Found steamer not heating found steam e"
type textarea "x"
type textarea "Found steamer not heating found steam el"
type textarea "x"
type textarea "Found steamer not heating found steam ele"
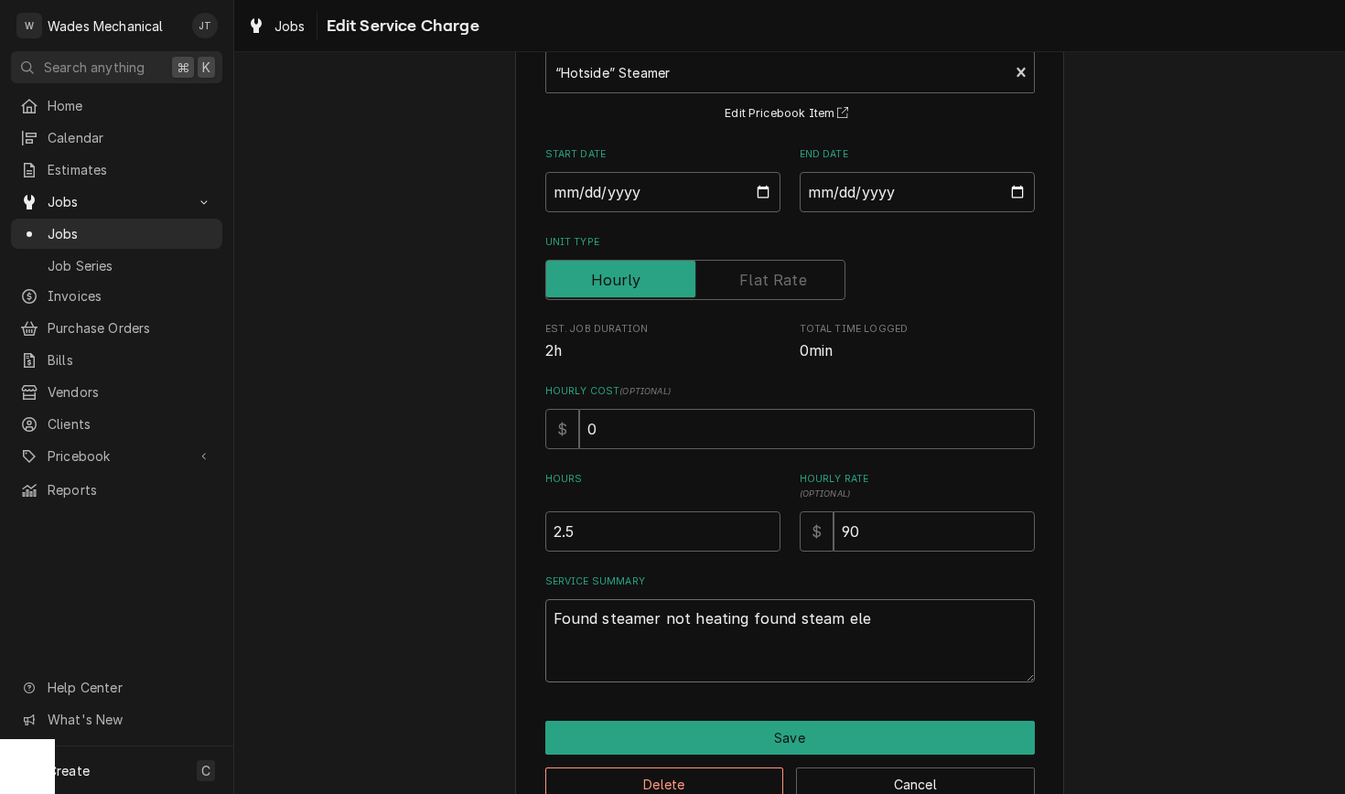
type textarea "x"
type textarea "Found steamer not heating found steam elem"
type textarea "x"
type textarea "Found steamer not heating found steam eleme"
type textarea "x"
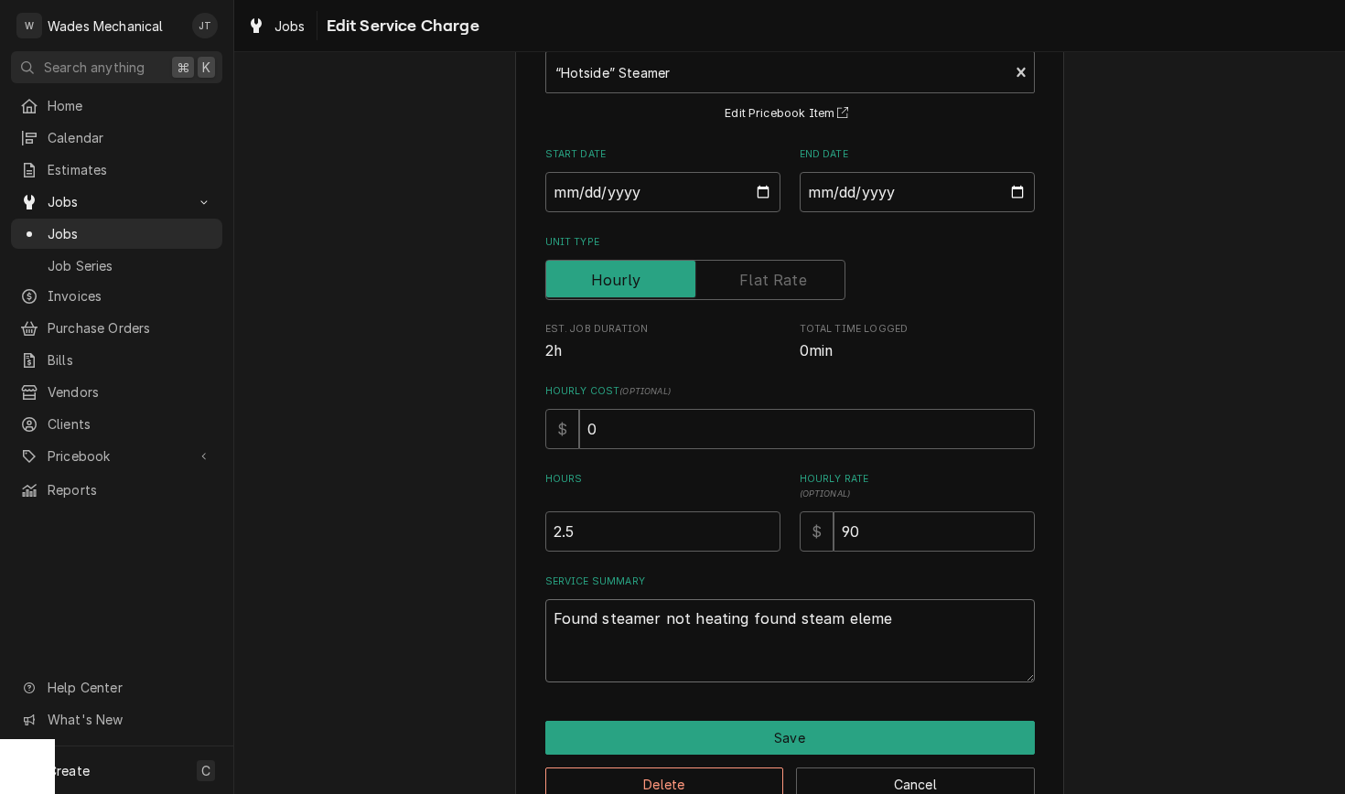
type textarea "Found steamer not heating found steam elemen"
type textarea "x"
type textarea "Found steamer not heating found steam element"
type textarea "x"
type textarea "Found steamer not heating found steam element"
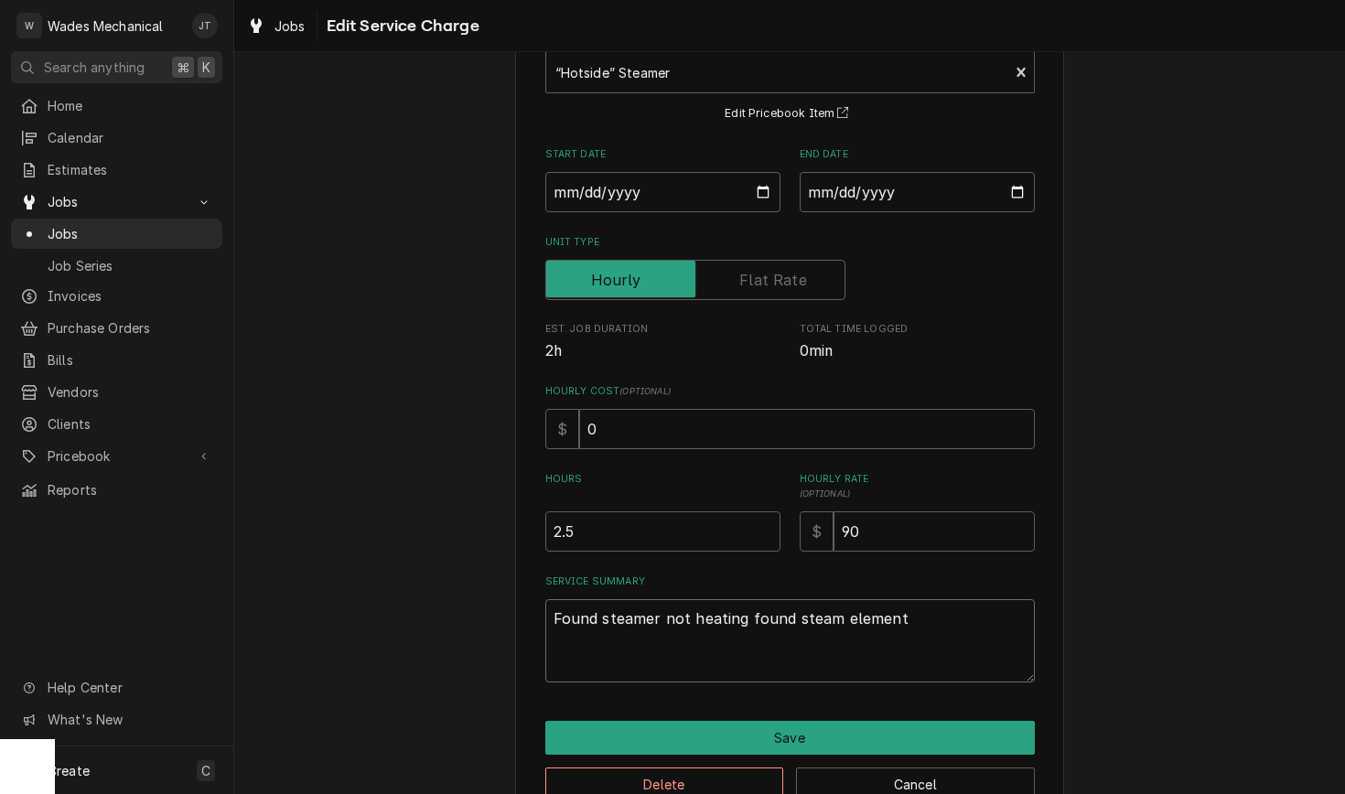
type textarea "x"
type textarea "Found steamer not heating found steam element t"
type textarea "x"
type textarea "Found steamer not heating found steam element to"
type textarea "x"
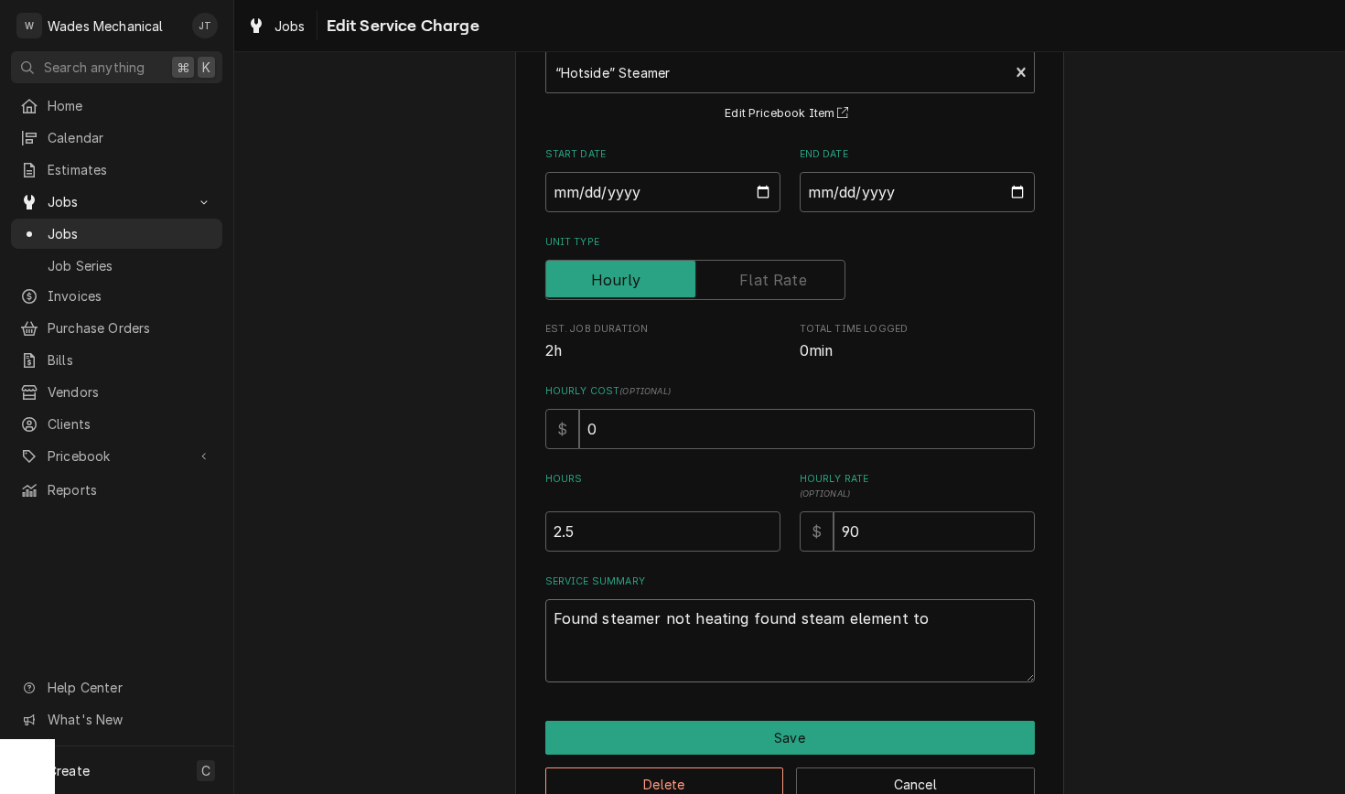
type textarea "Found steamer not heating found steam element to"
type textarea "x"
type textarea "Found steamer not heating found steam element to b"
type textarea "x"
type textarea "Found steamer not heating found steam element to be"
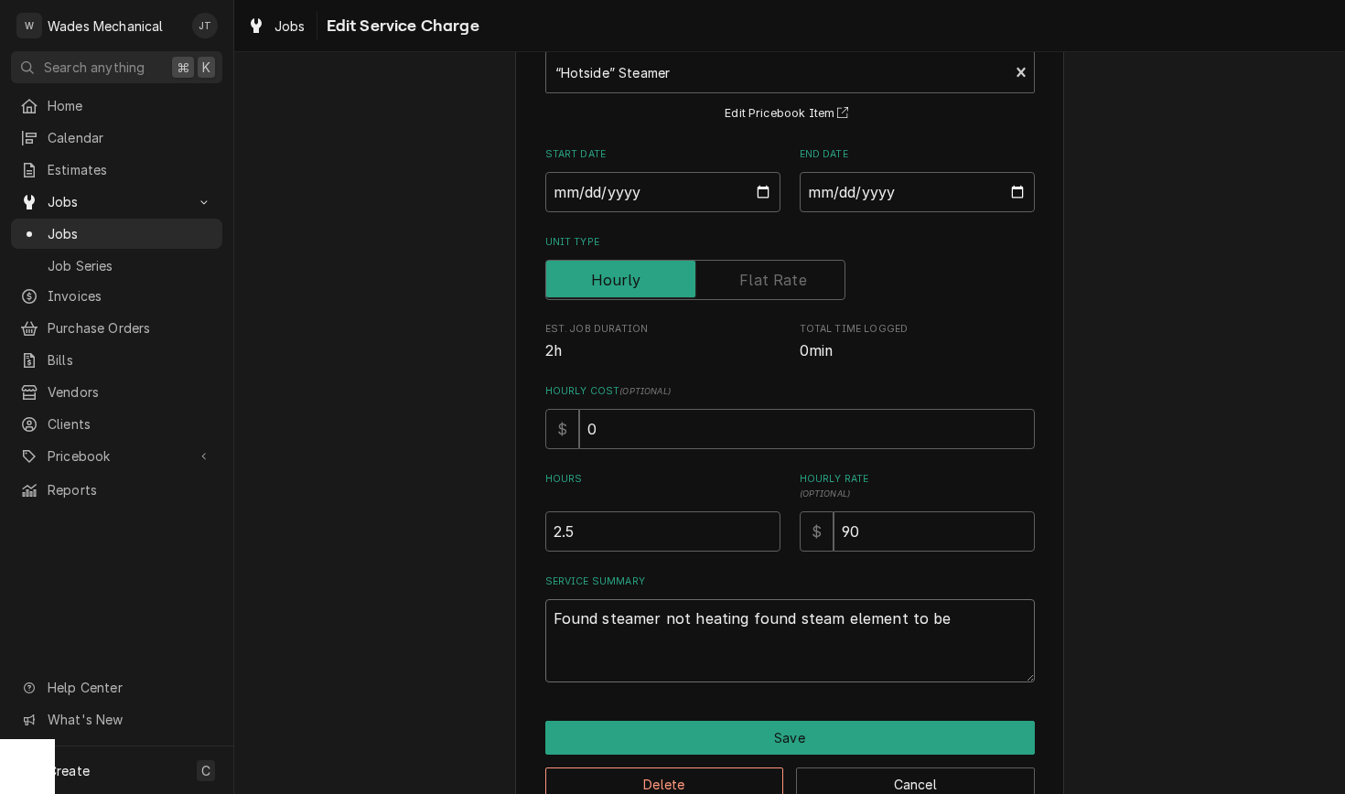
type textarea "x"
type textarea "Found steamer not heating found steam element to be"
type textarea "x"
type textarea "Found steamer not heating found steam element to be g"
type textarea "x"
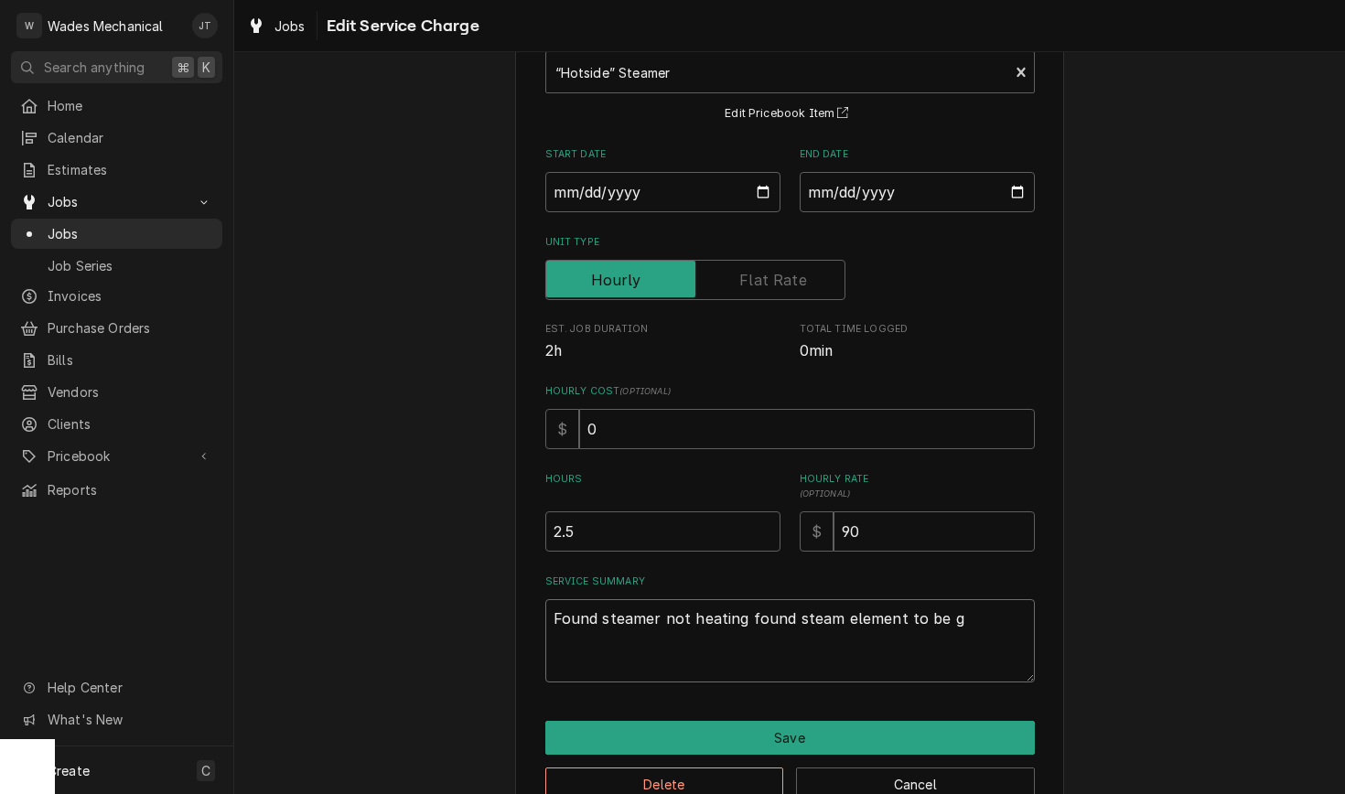
type textarea "Found steamer not heating found steam element to be ge"
type textarea "x"
type textarea "Found steamer not heating found steam element to be get"
type textarea "x"
type textarea "Found steamer not heating found steam element to be gett"
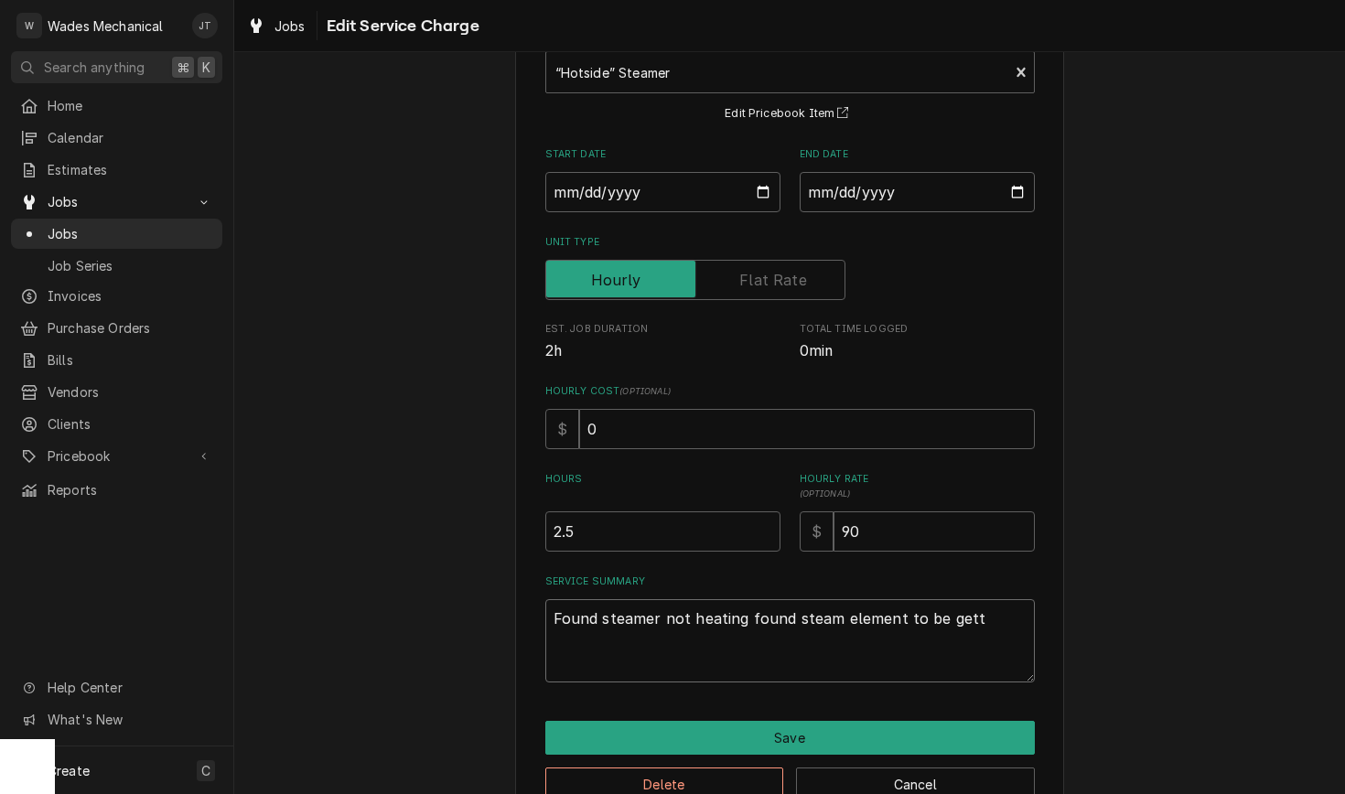
type textarea "x"
type textarea "Found steamer not heating found steam element to be getti"
type textarea "x"
type textarea "Found steamer not heating found steam element to be gettin"
type textarea "x"
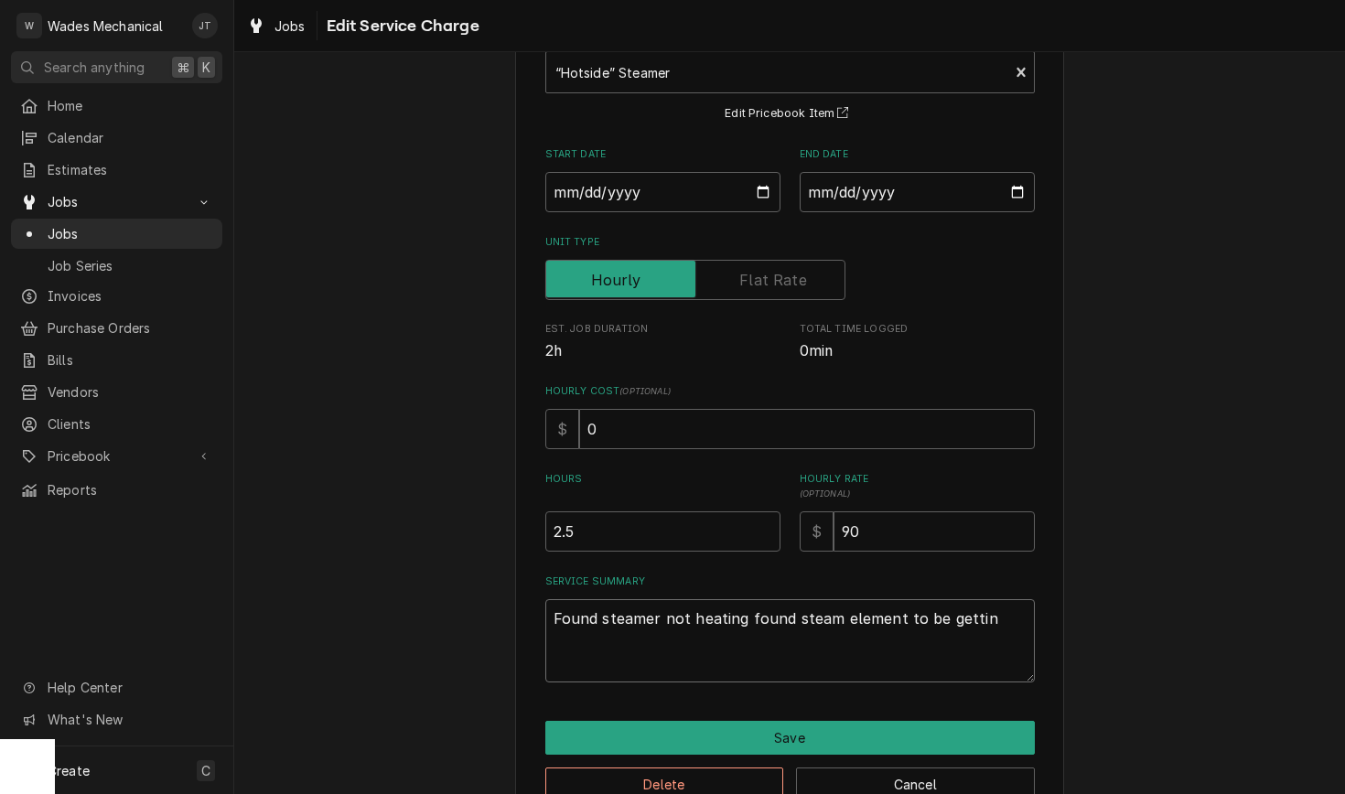
type textarea "Found steamer not heating found steam element to be getting"
type textarea "x"
type textarea "Found steamer not heating found steam element to be getting"
type textarea "x"
type textarea "Found steamer not heating found steam element to be getting p"
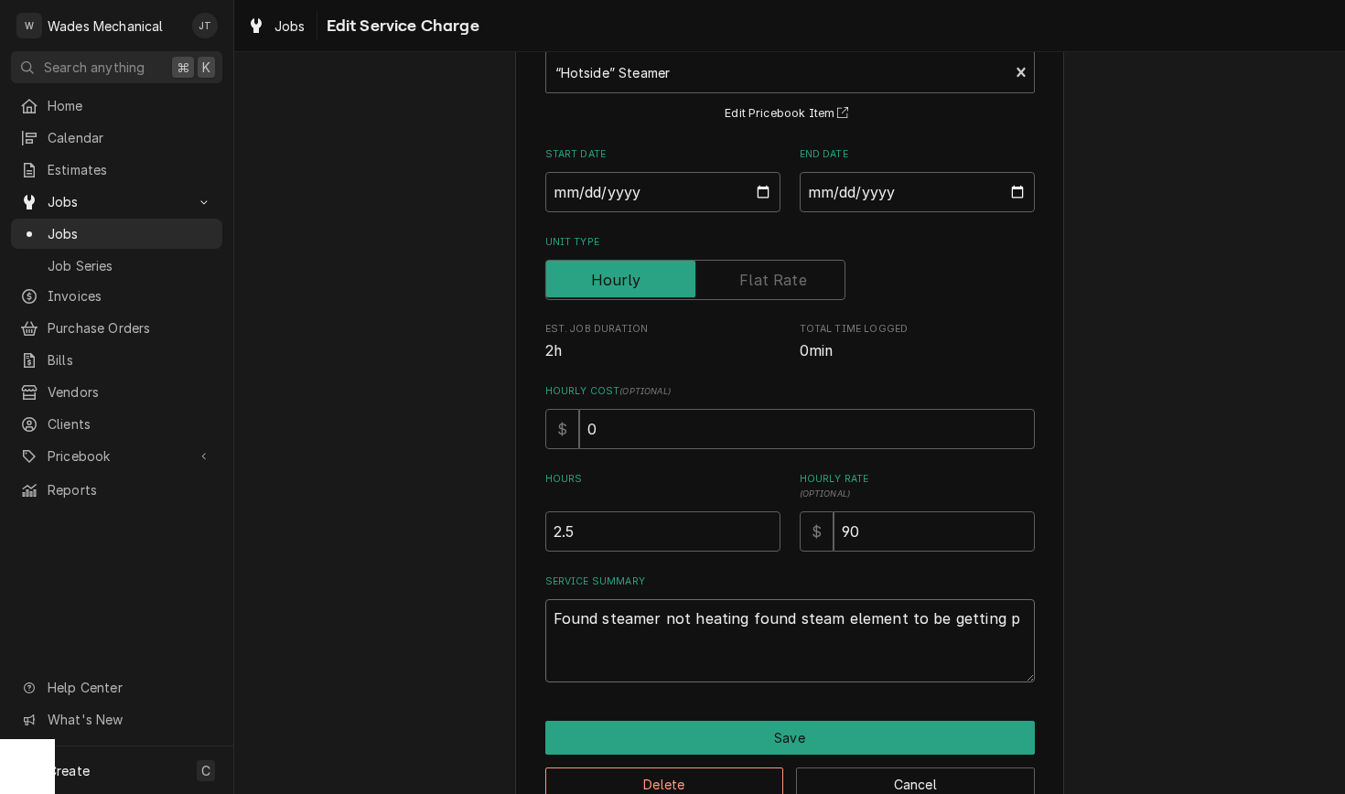
type textarea "x"
type textarea "Found steamer not heating found steam element to be getting po"
type textarea "x"
type textarea "Found steamer not heating found steam element to be getting pow"
type textarea "x"
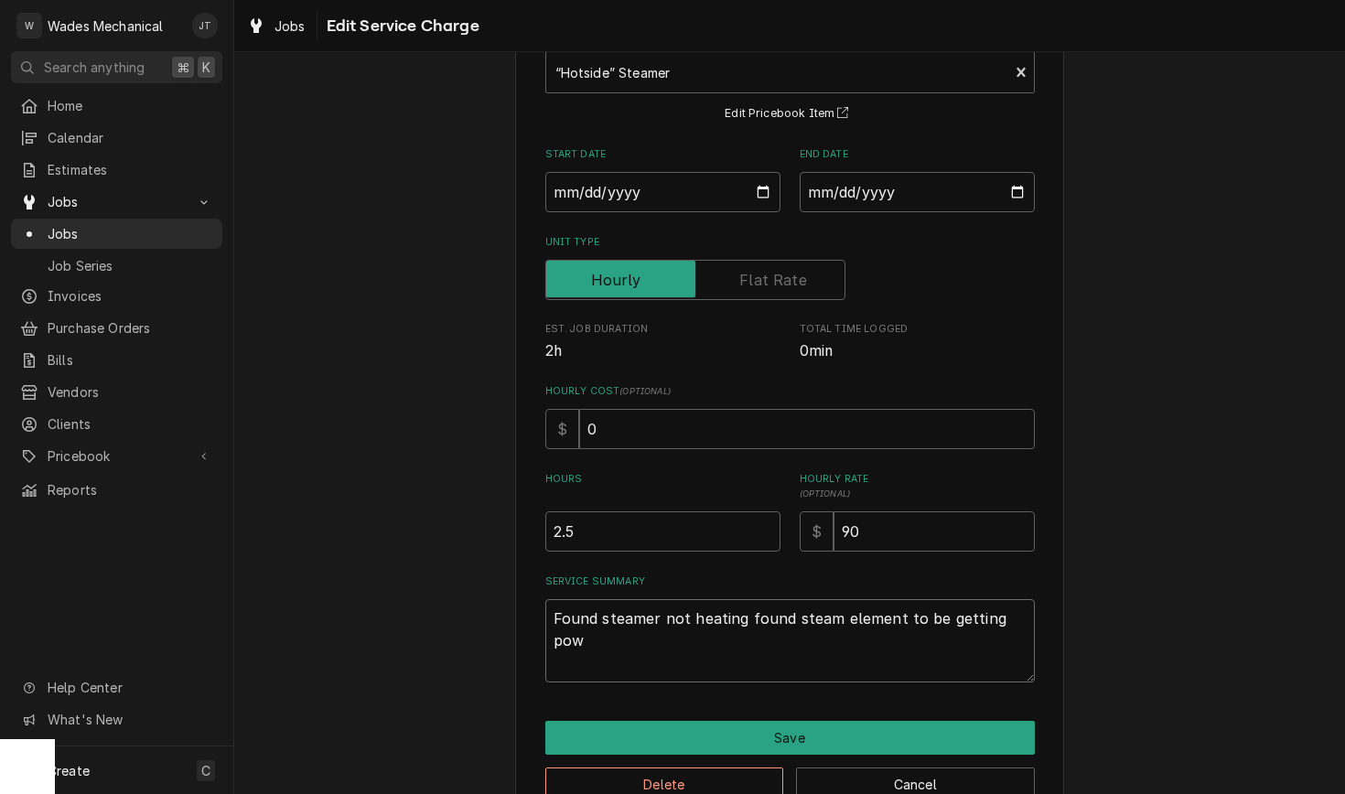
type textarea "Found steamer not heating found steam element to be getting powe"
type textarea "x"
type textarea "Found steamer not heating found steam element to be getting power"
type textarea "x"
type textarea "Found steamer not heating found steam element to be getting power"
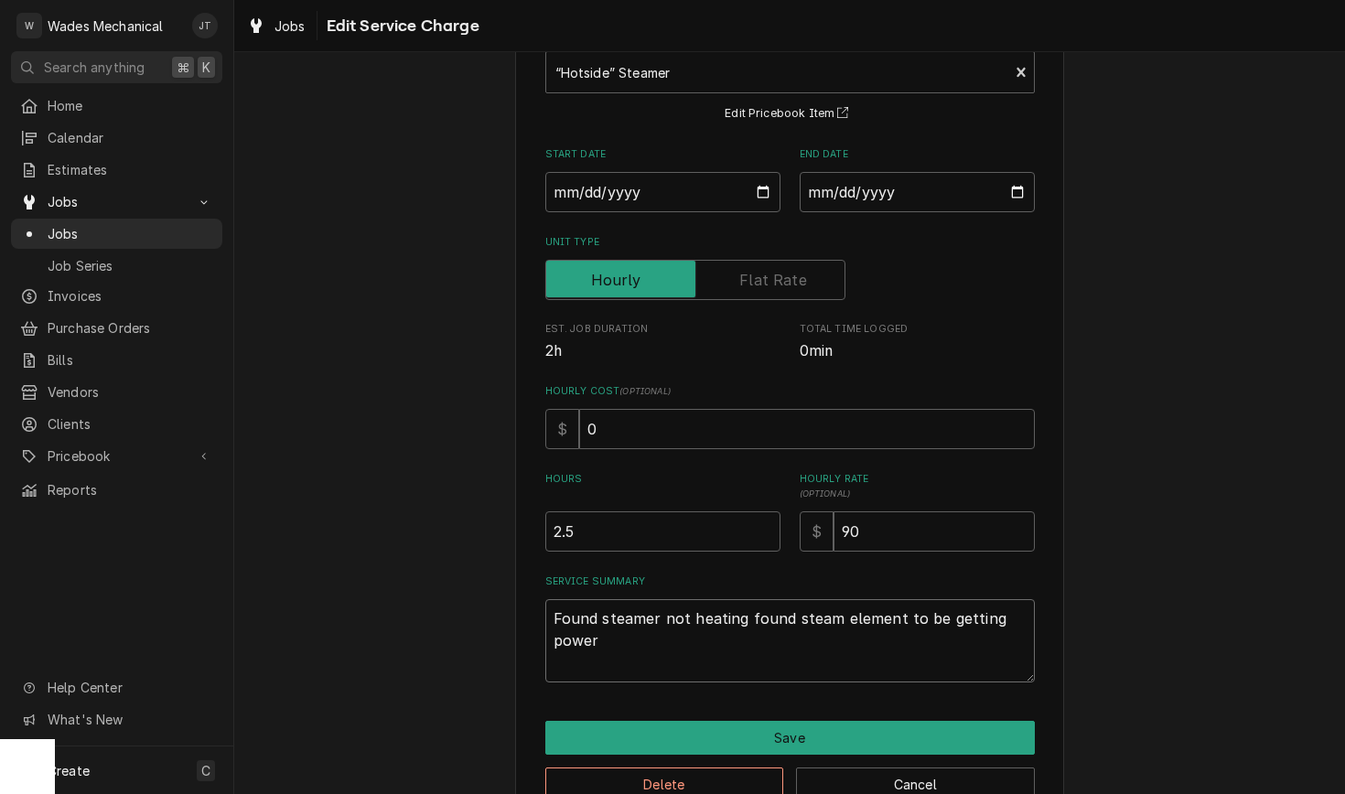
type textarea "x"
type textarea "Found steamer not heating found steam element to be getting power b"
type textarea "x"
type textarea "Found steamer not heating found steam element to be getting power bu"
type textarea "x"
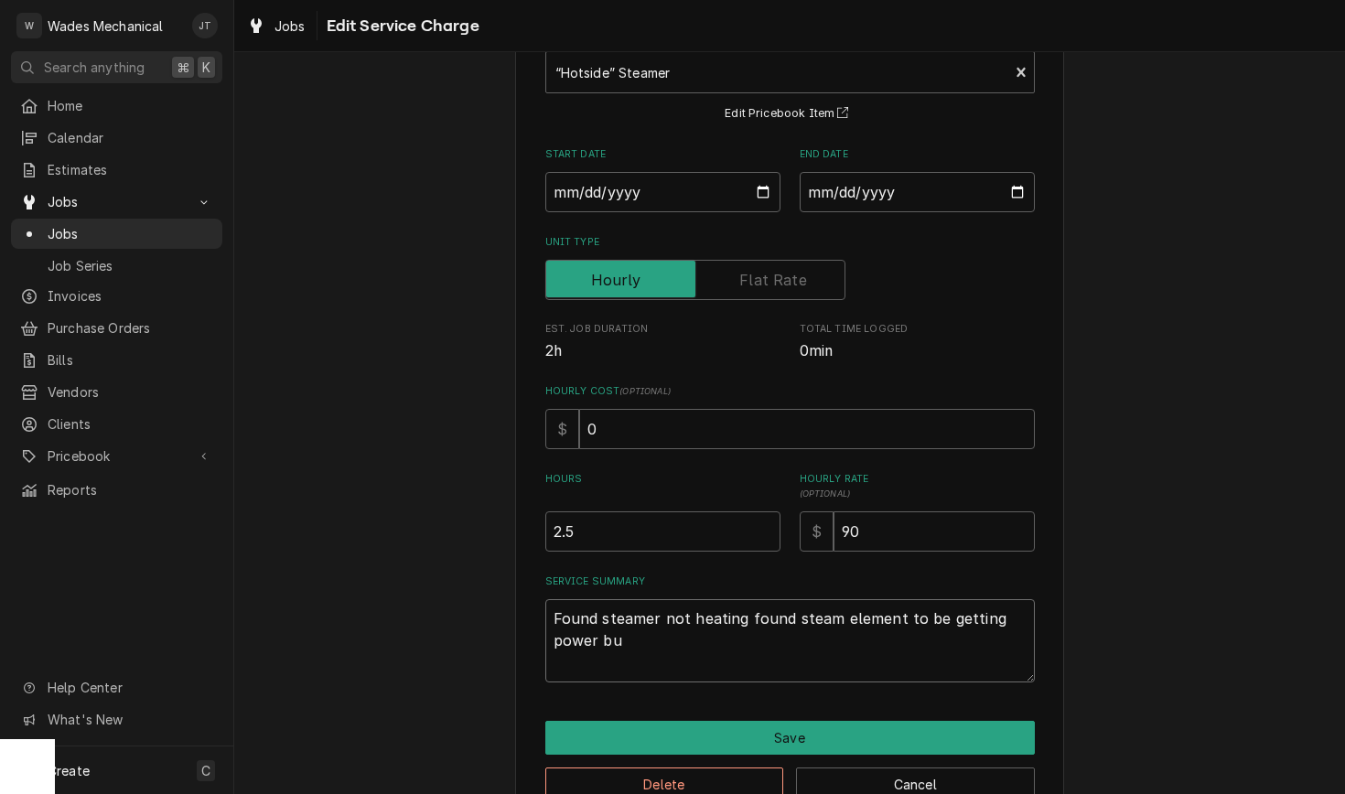
type textarea "Found steamer not heating found steam element to be getting power but"
type textarea "x"
type textarea "Found steamer not heating found steam element to be getting power but"
type textarea "x"
type textarea "Found steamer not heating found steam element to be getting power but t"
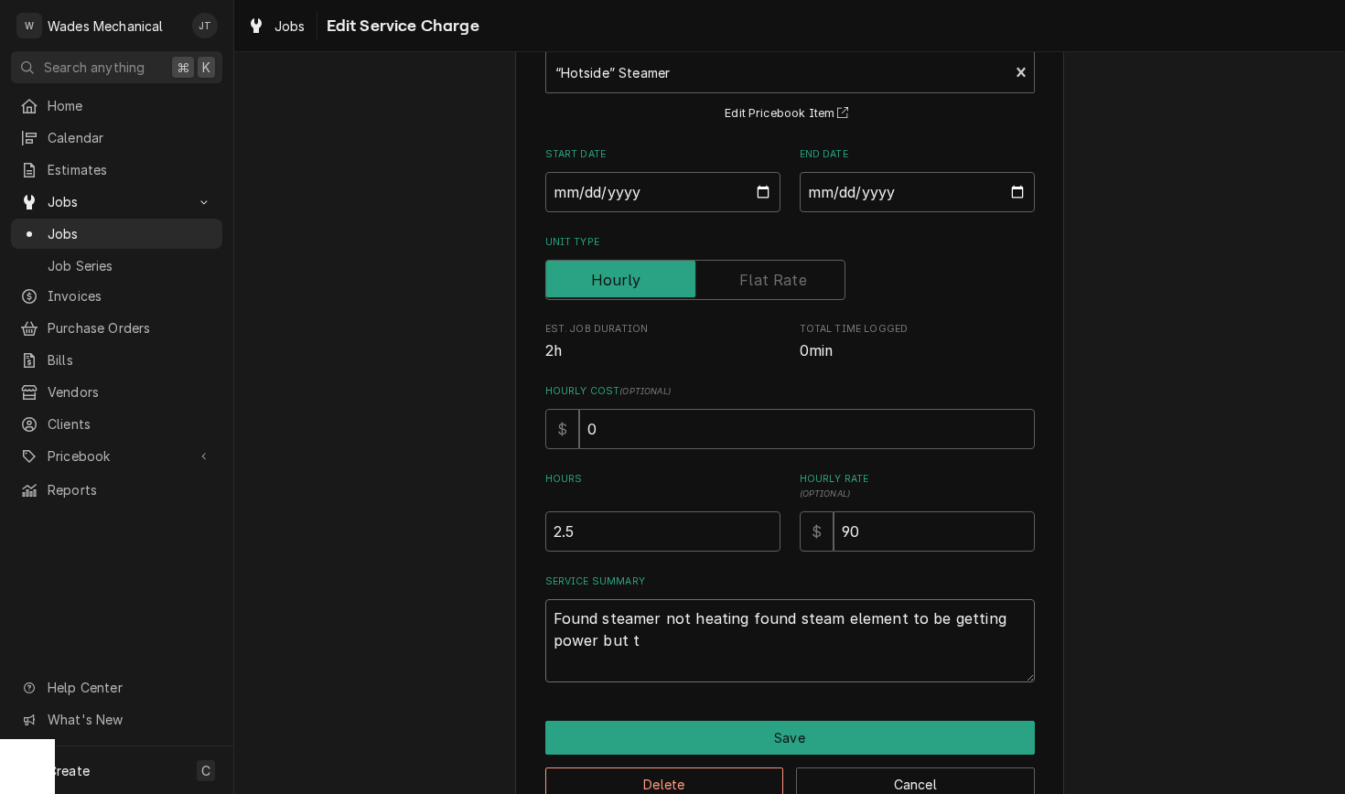
type textarea "x"
type textarea "Found steamer not heating found steam element to be getting power but to"
type textarea "x"
type textarea "Found steamer not heating found steam element to be getting power but t"
type textarea "x"
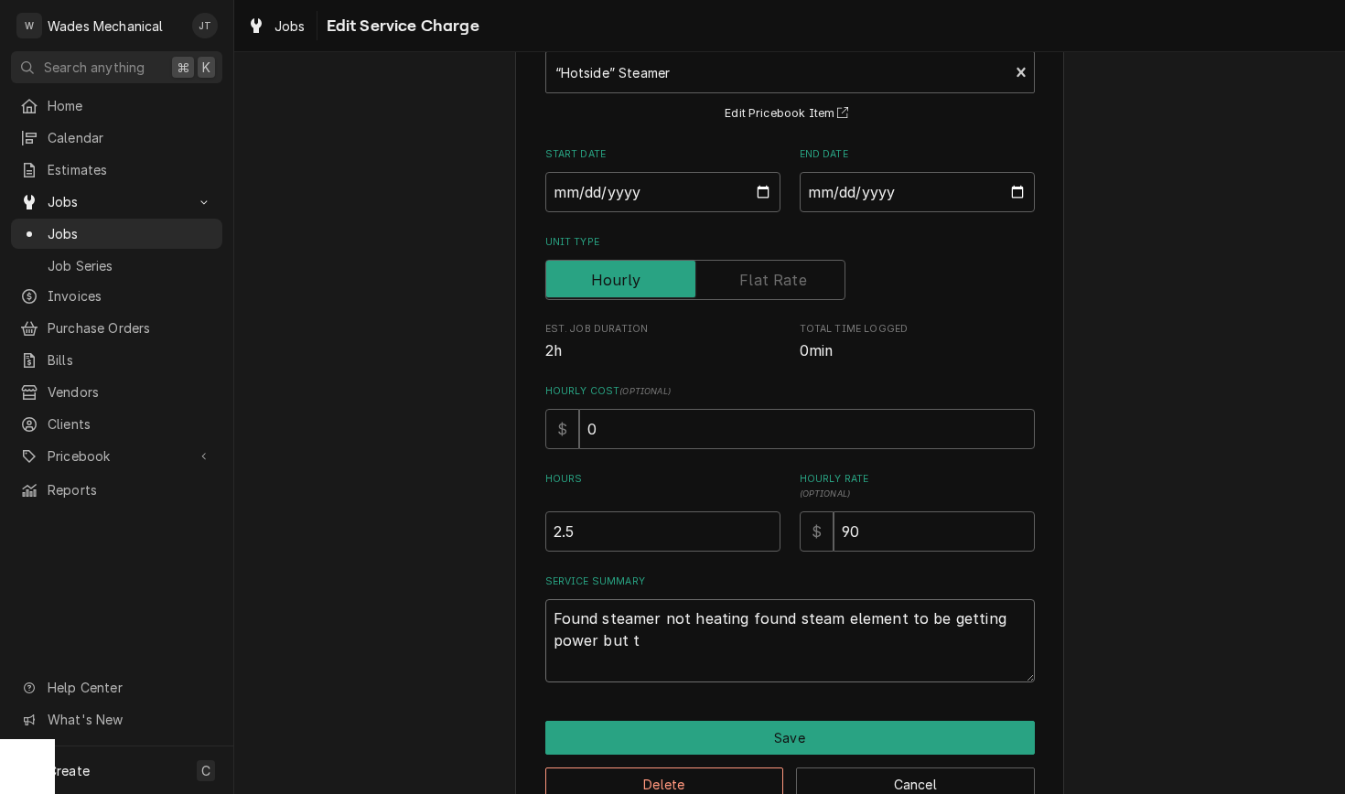
type textarea "Found steamer not heating found steam element to be getting power but"
type textarea "x"
type textarea "Found steamer not heating found steam element to be getting power but n"
type textarea "x"
type textarea "Found steamer not heating found steam element to be getting power but no"
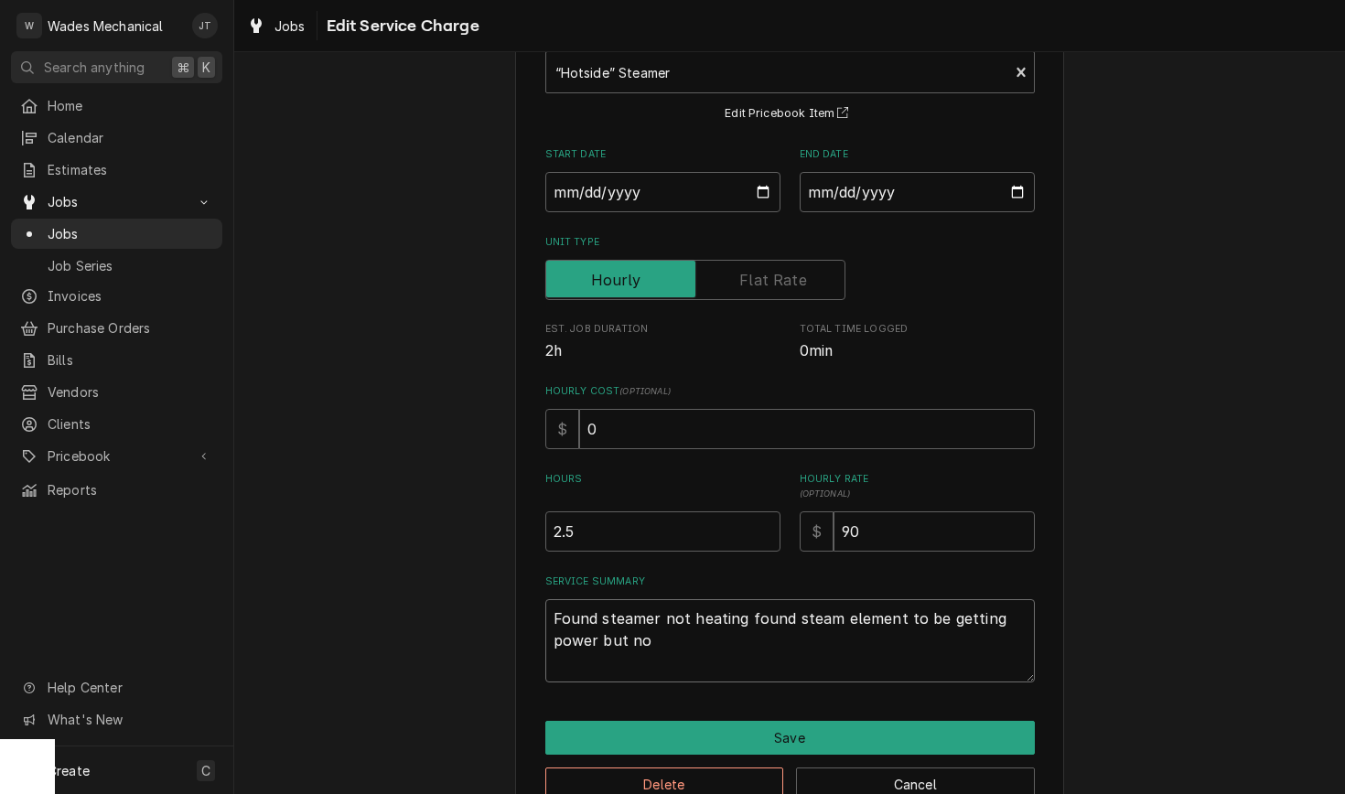
type textarea "x"
type textarea "Found steamer not heating found steam element to be getting power but not"
type textarea "x"
type textarea "Found steamer not heating found steam element to be getting power but not"
type textarea "x"
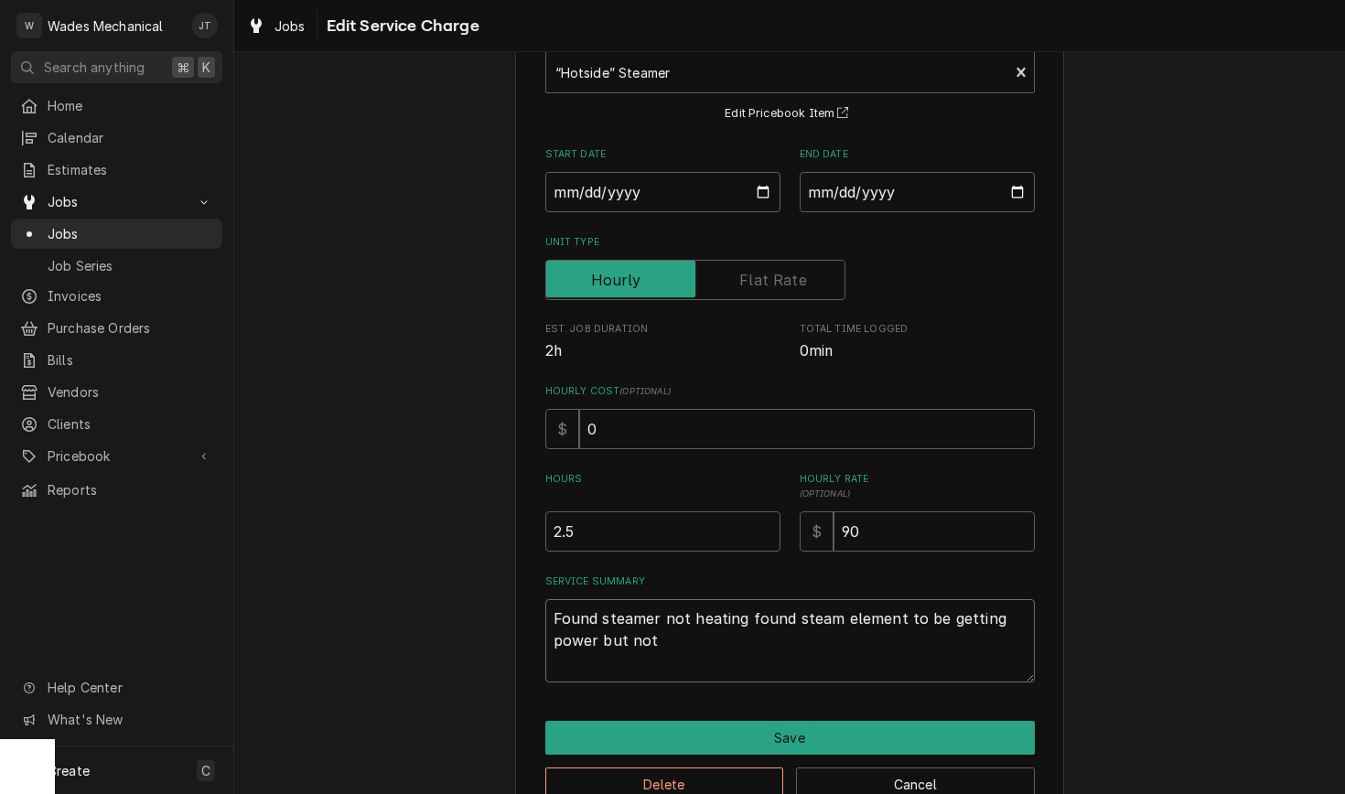
type textarea "Found steamer not heating found steam element to be getting power but not p"
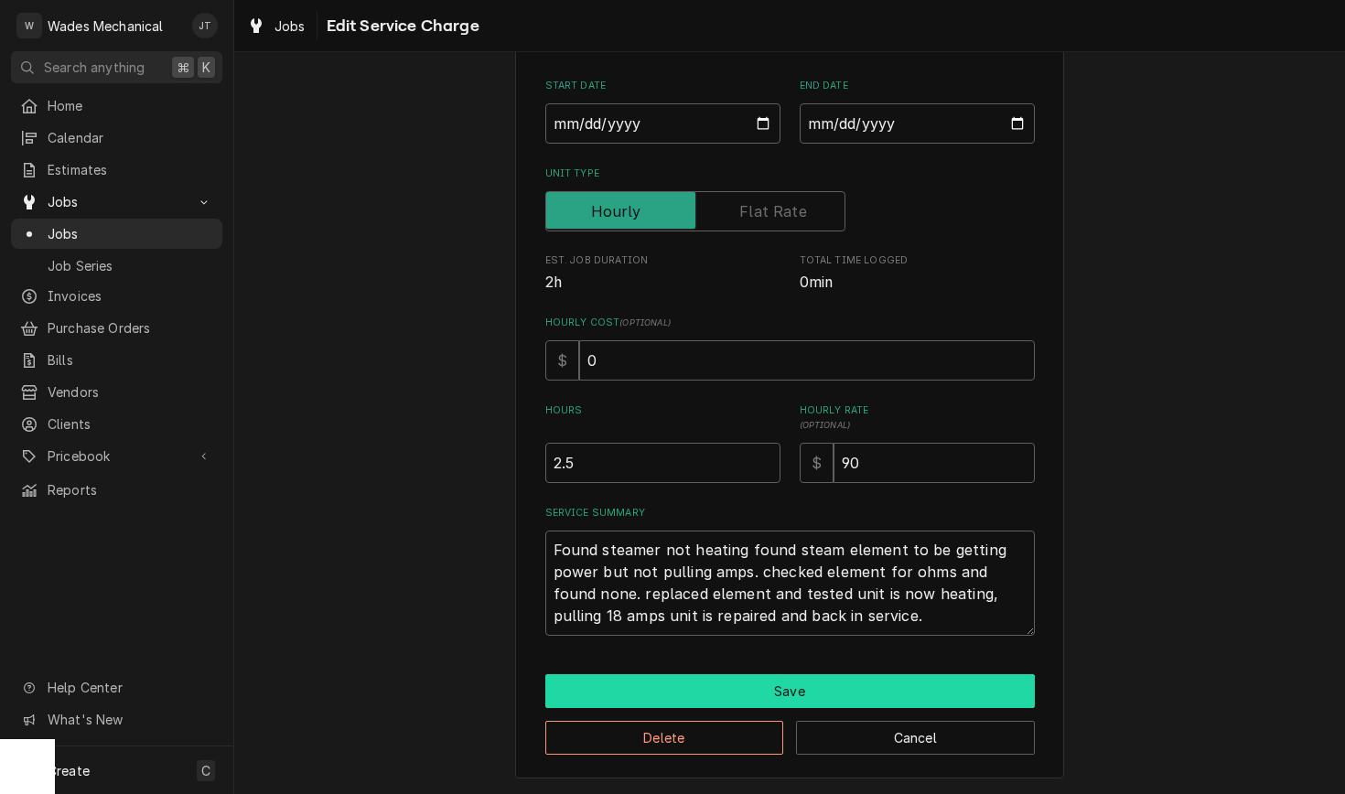
click at [759, 687] on button "Save" at bounding box center [790, 692] width 490 height 34
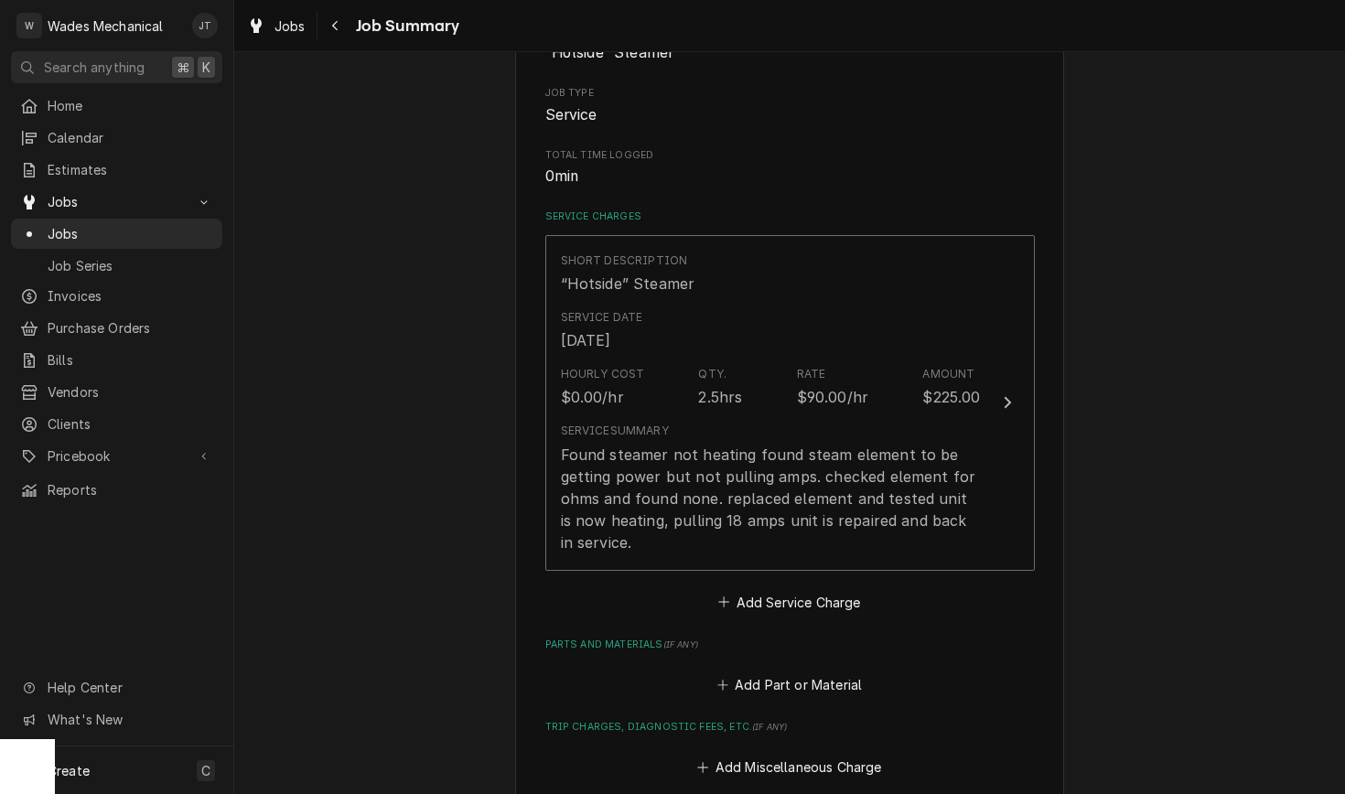
scroll to position [365, 0]
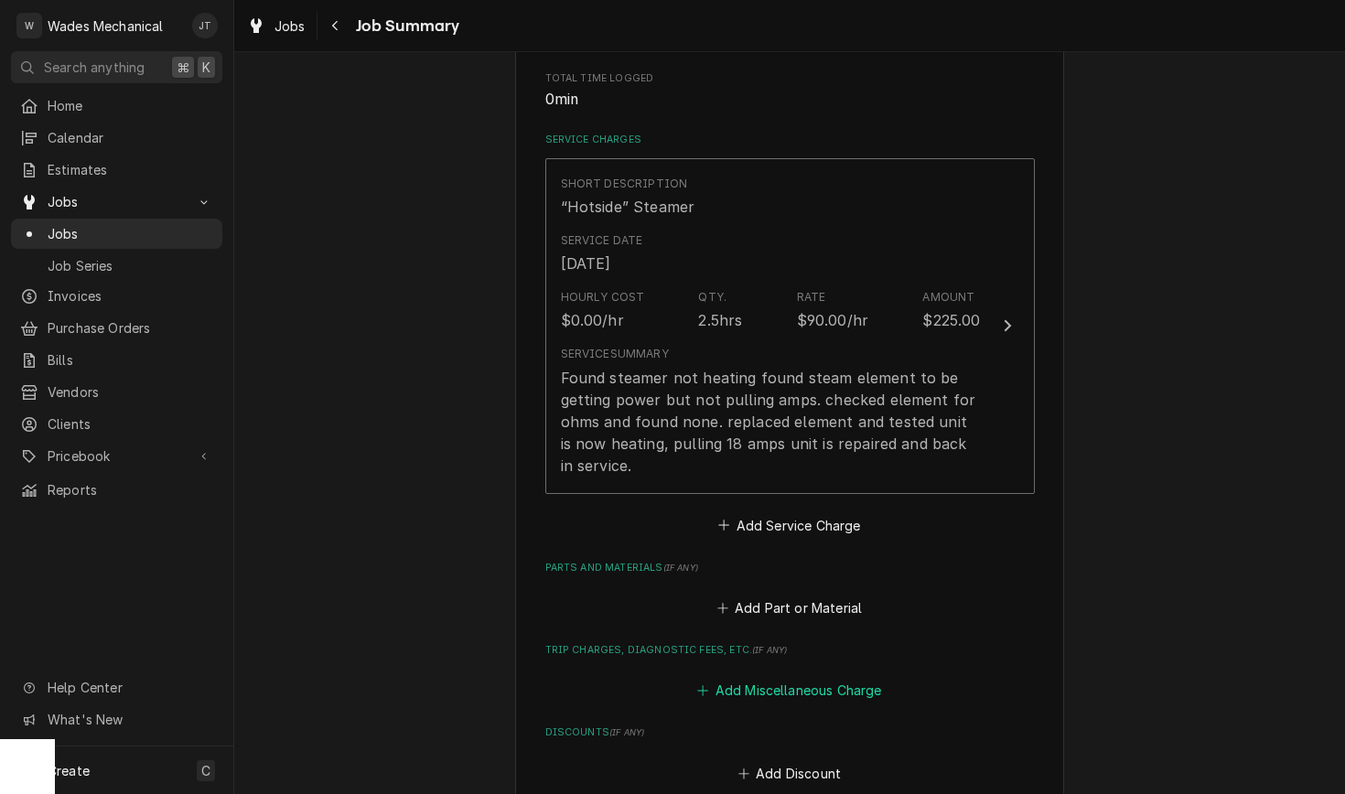
click at [761, 697] on button "Add Miscellaneous Charge" at bounding box center [790, 691] width 190 height 26
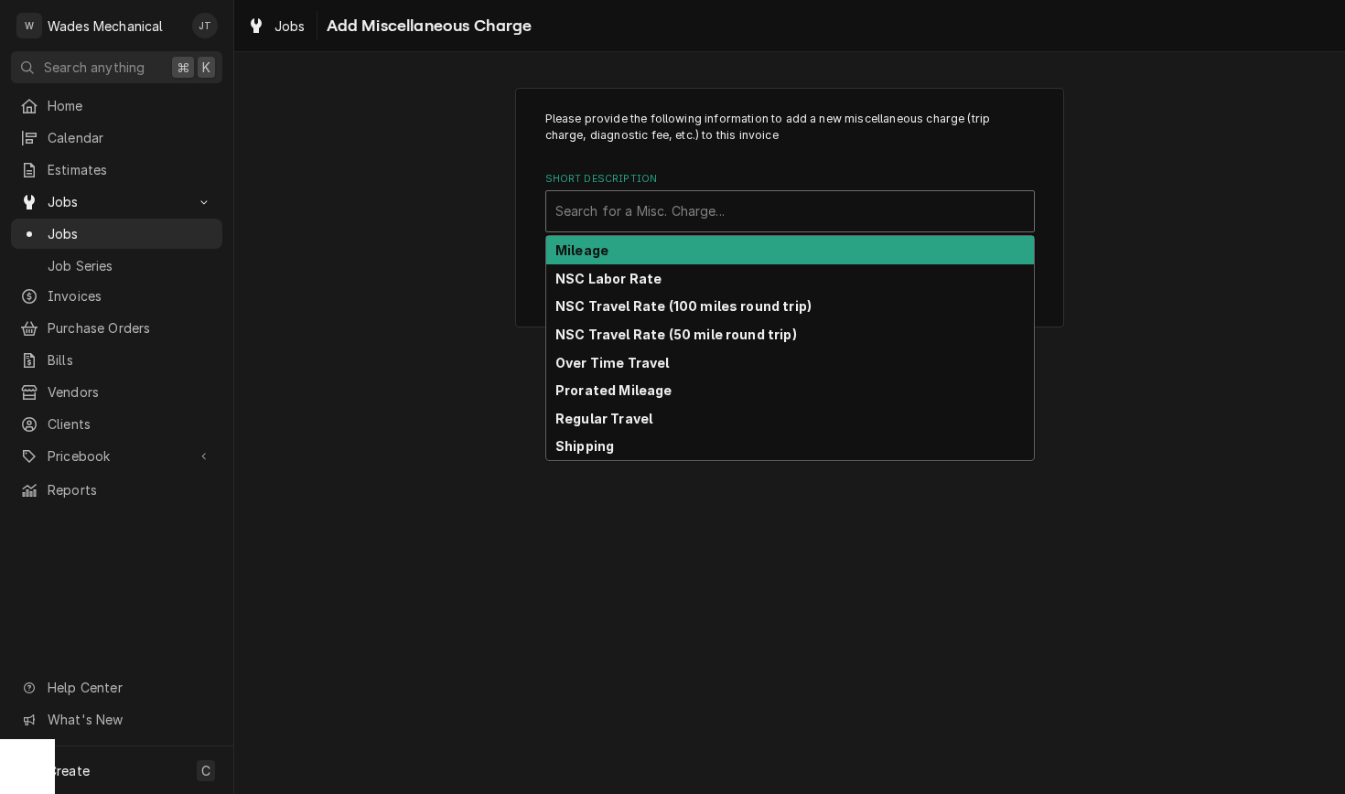
click at [716, 226] on div "Short Description" at bounding box center [791, 211] width 470 height 33
click at [681, 260] on div "Mileage" at bounding box center [790, 250] width 488 height 28
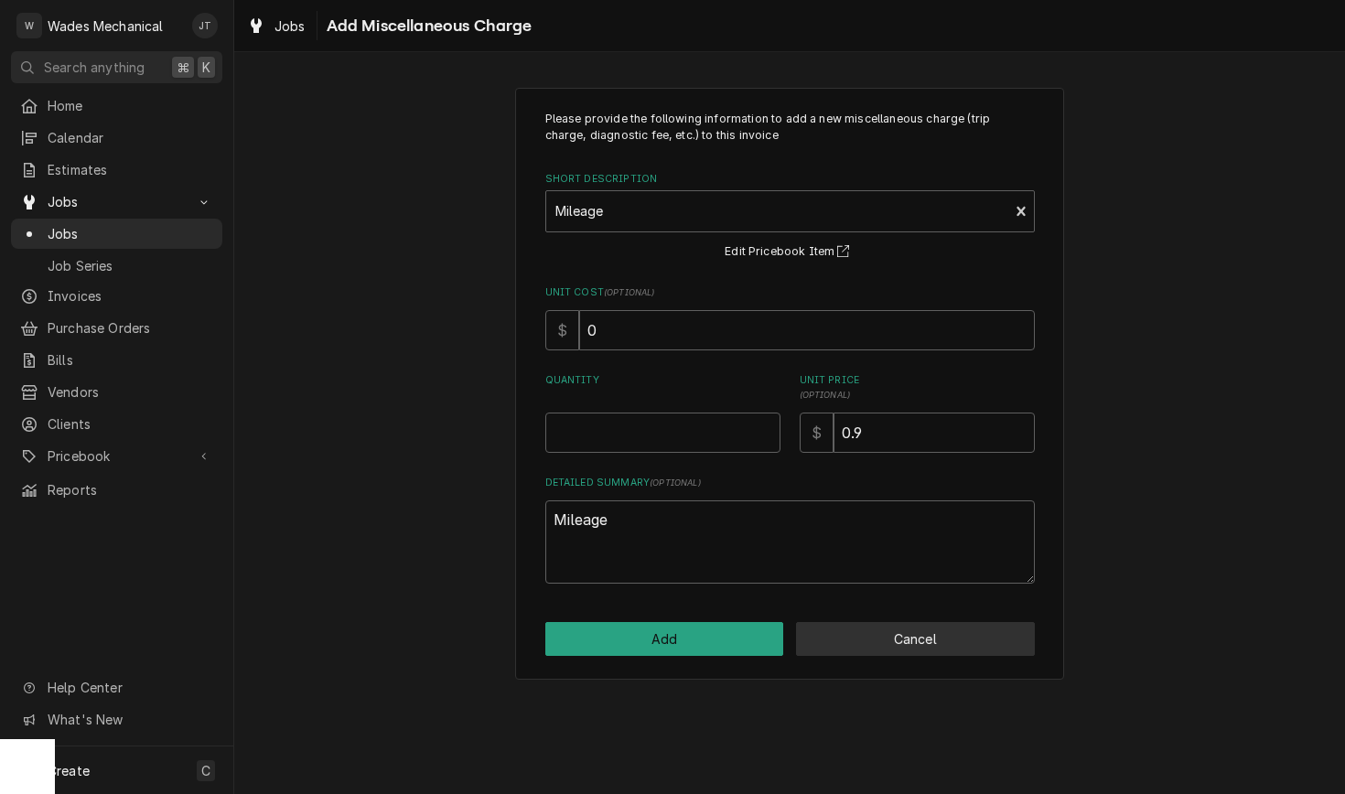
click at [895, 634] on button "Cancel" at bounding box center [915, 639] width 239 height 34
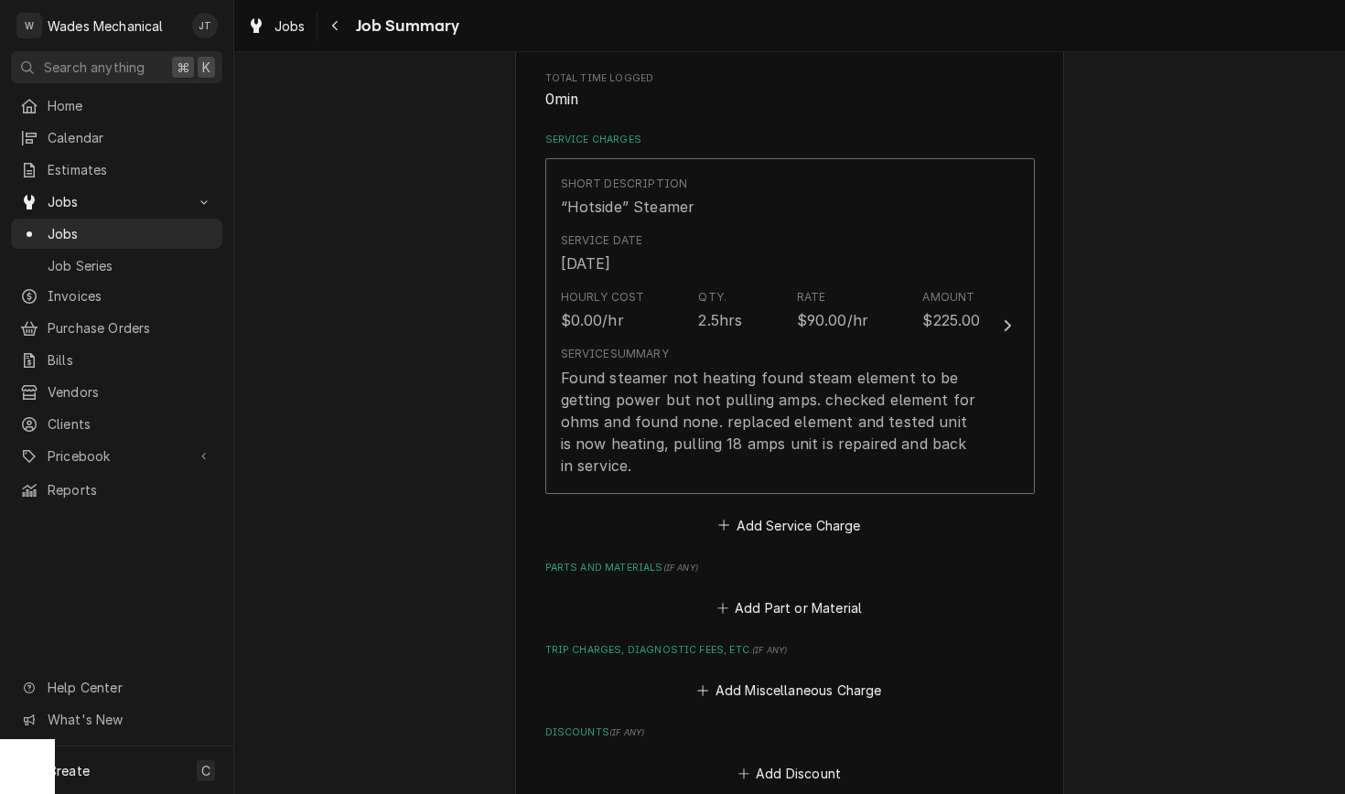
click at [753, 696] on button "Add Miscellaneous Charge" at bounding box center [790, 691] width 190 height 26
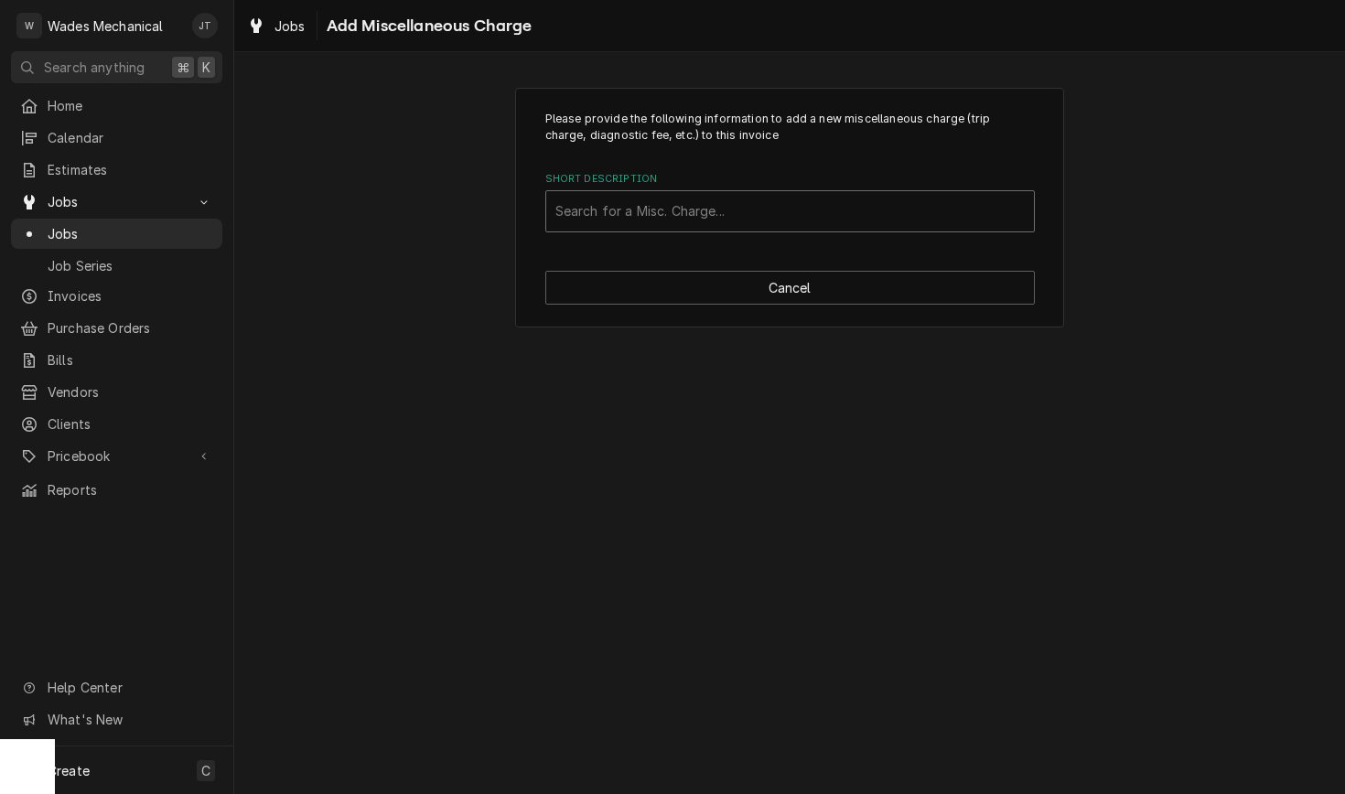
click at [676, 223] on div "Short Description" at bounding box center [791, 211] width 470 height 33
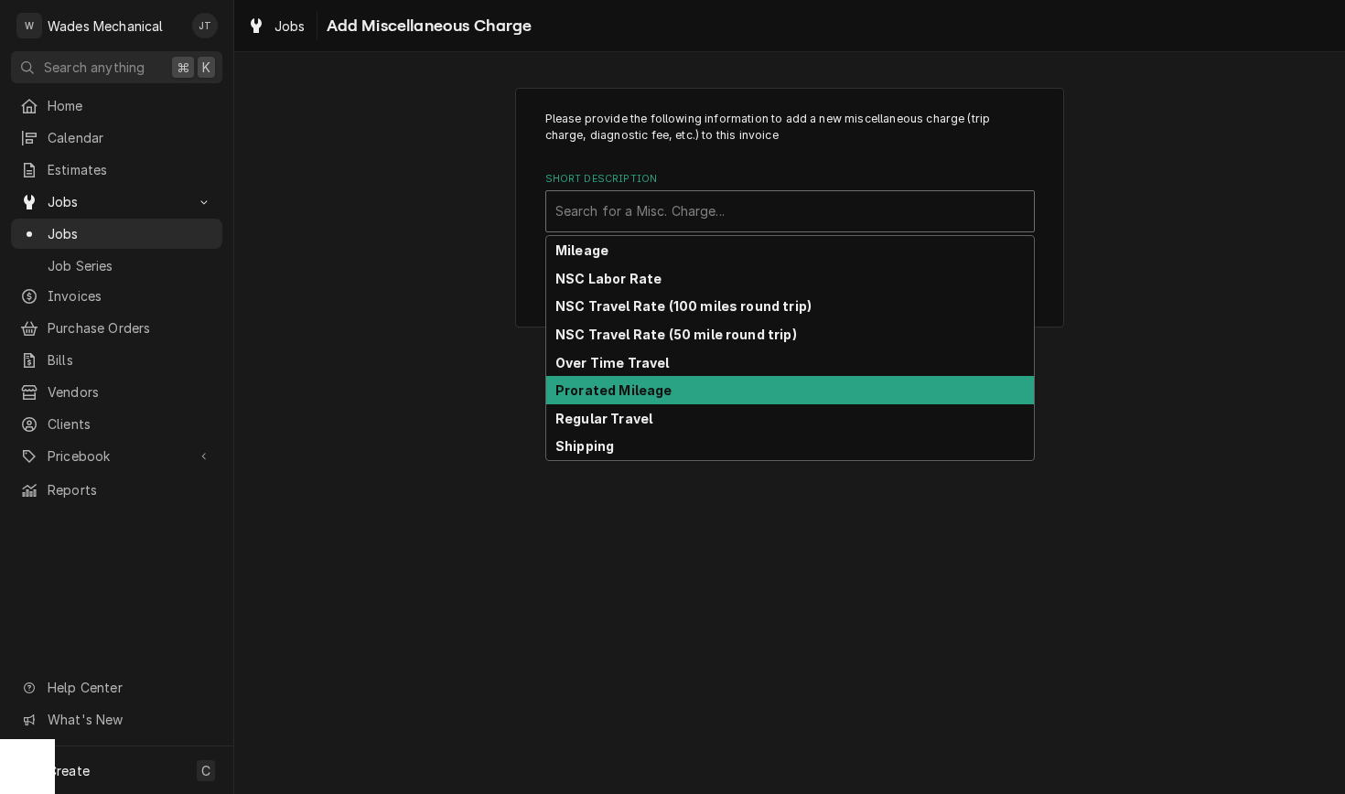
click at [646, 395] on strong "Prorated Mileage" at bounding box center [614, 391] width 117 height 16
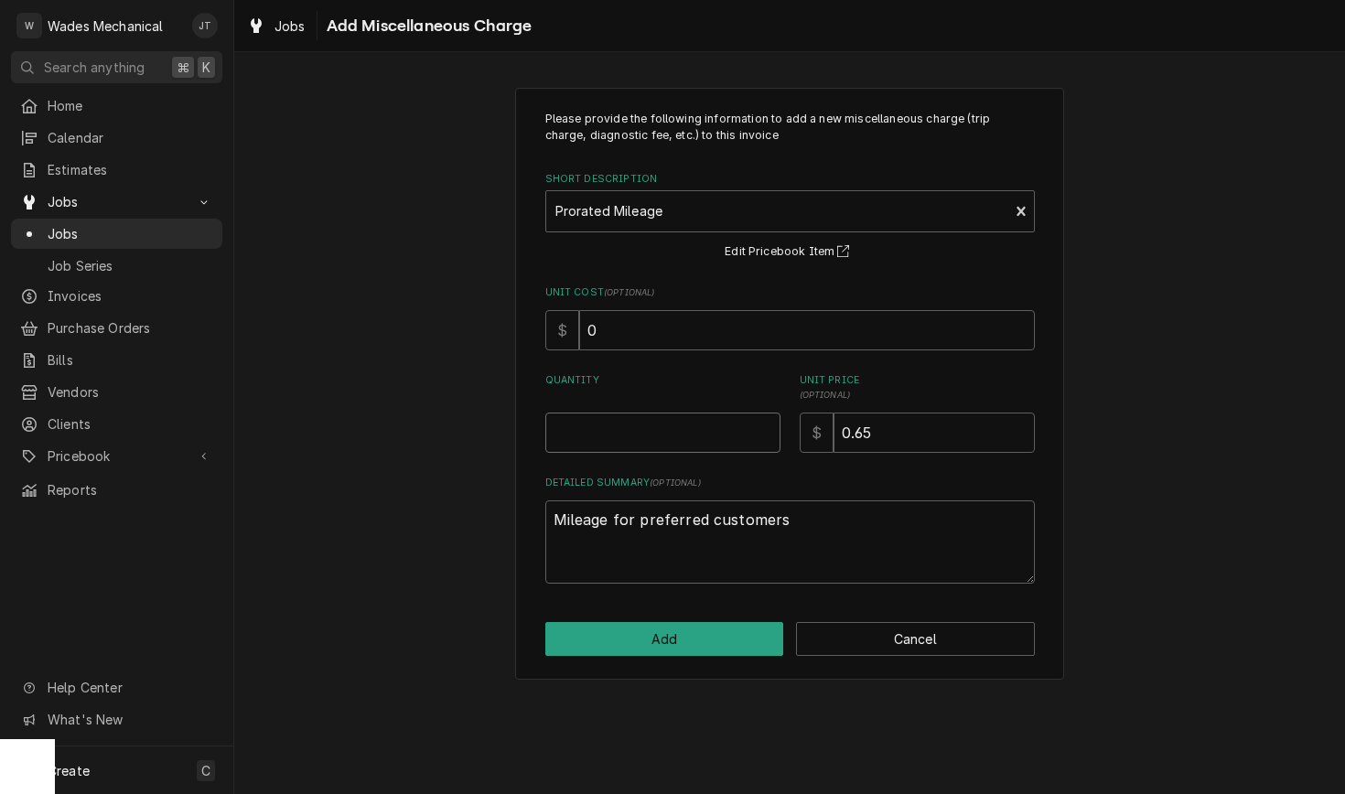
click at [691, 436] on input "Quantity" at bounding box center [662, 433] width 235 height 40
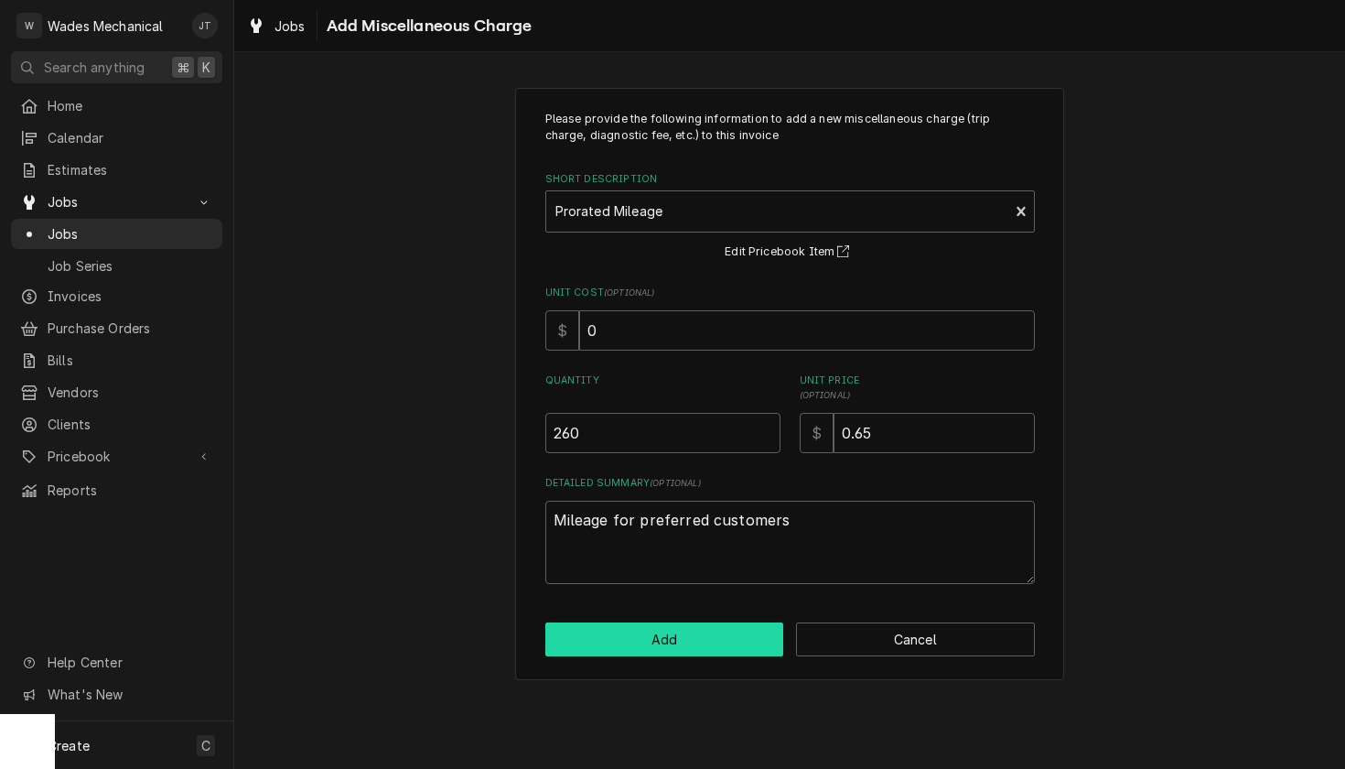
click at [670, 643] on button "Add" at bounding box center [664, 639] width 239 height 34
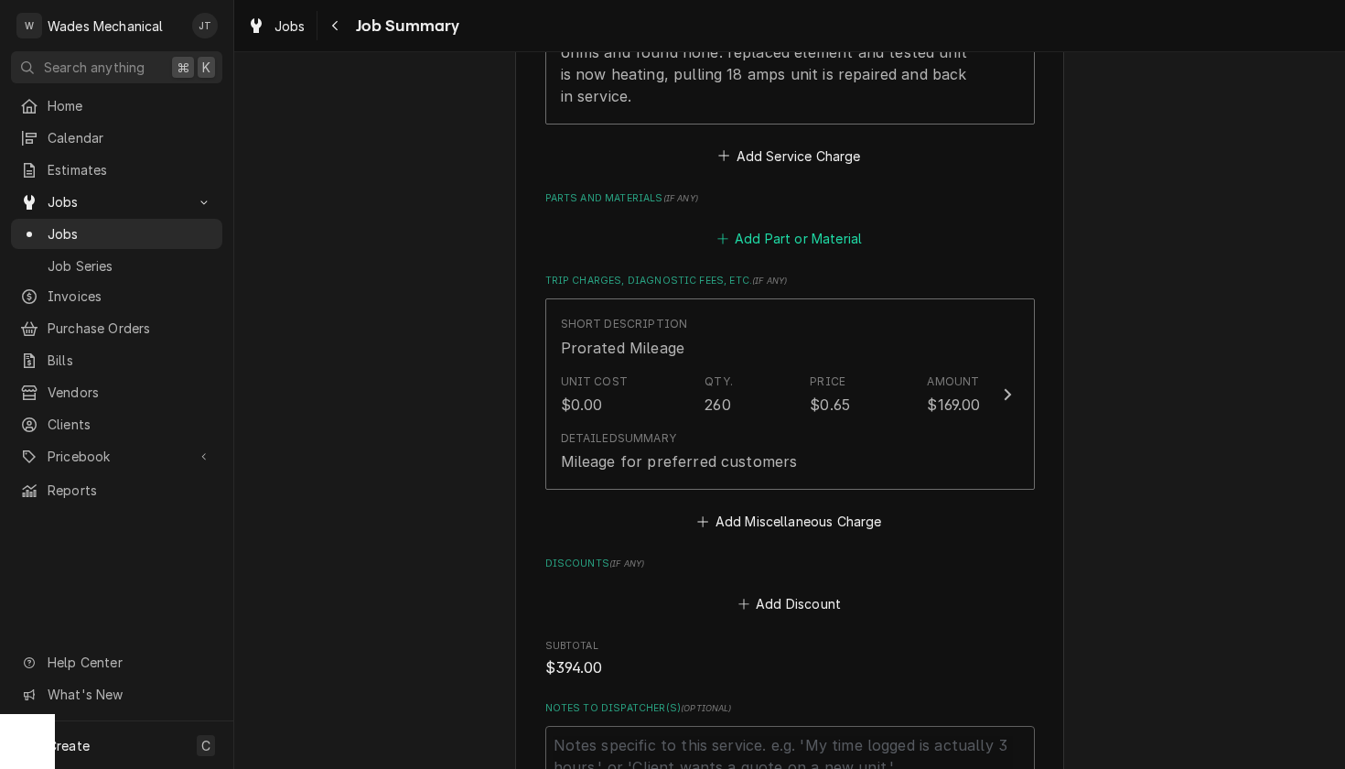
scroll to position [937, 0]
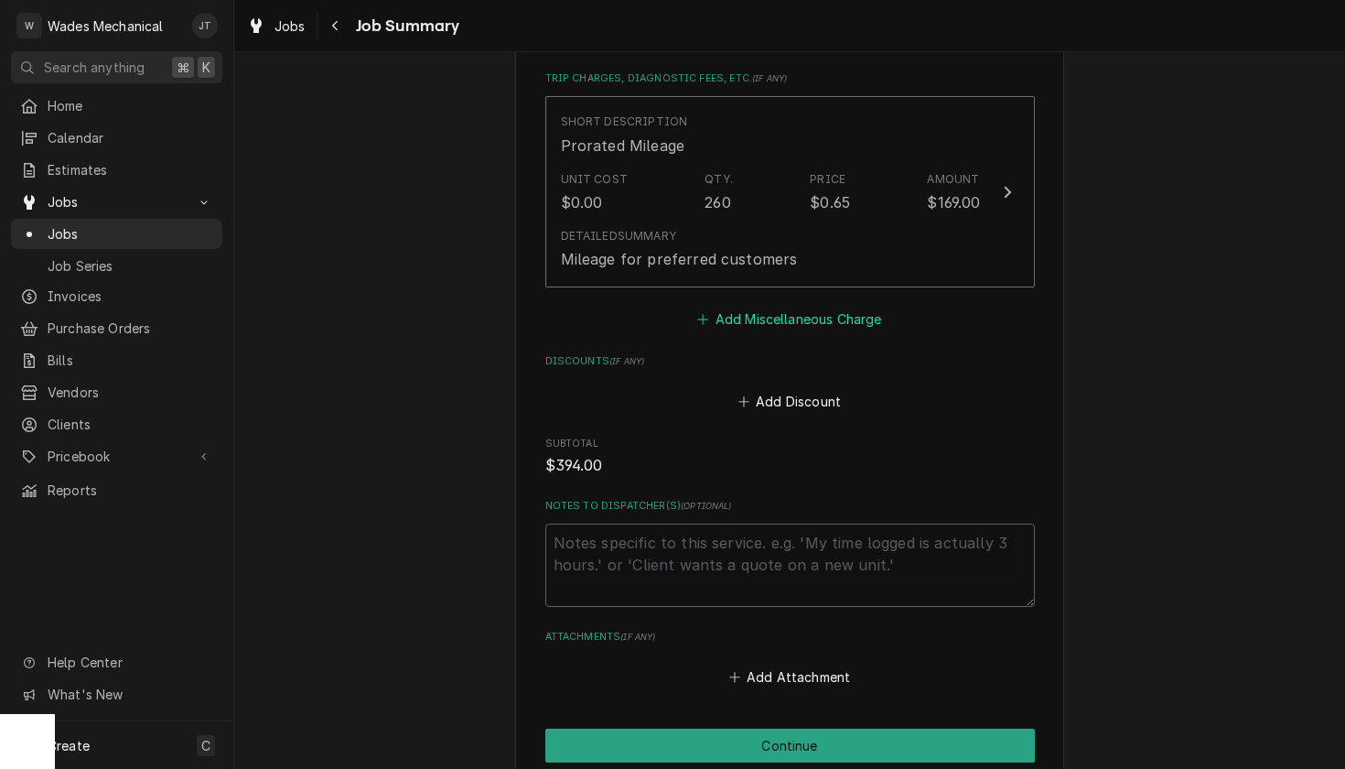
click at [779, 328] on button "Add Miscellaneous Charge" at bounding box center [790, 320] width 190 height 26
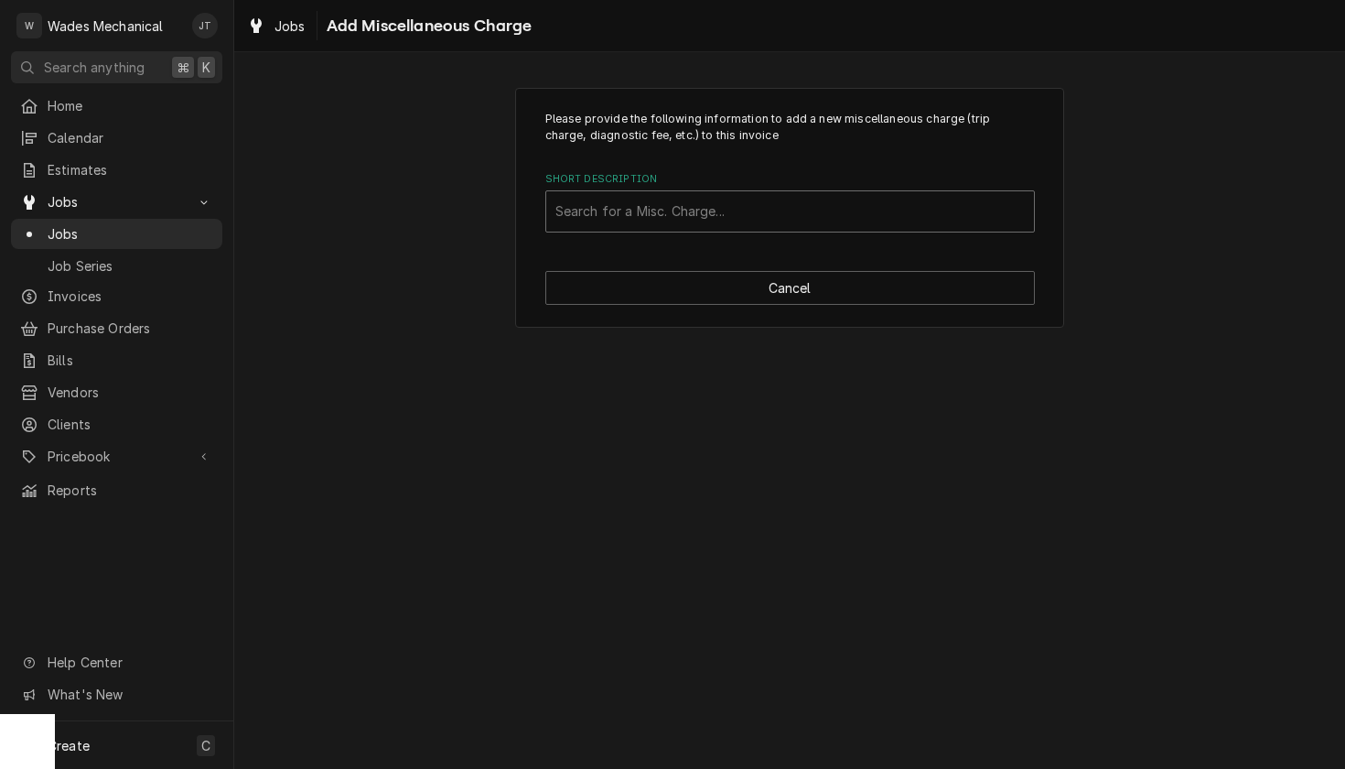
click at [743, 221] on div "Short Description" at bounding box center [791, 211] width 470 height 33
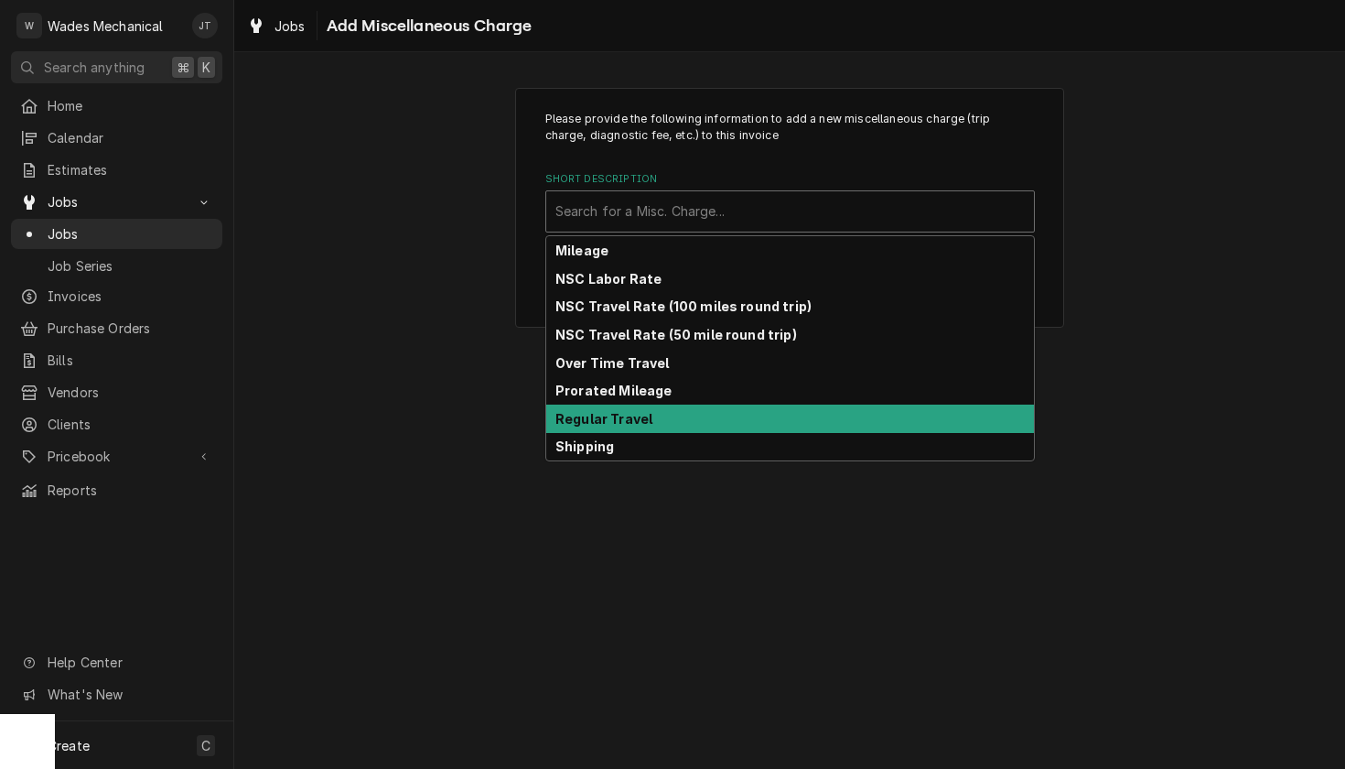
click at [675, 418] on div "Regular Travel" at bounding box center [790, 419] width 488 height 28
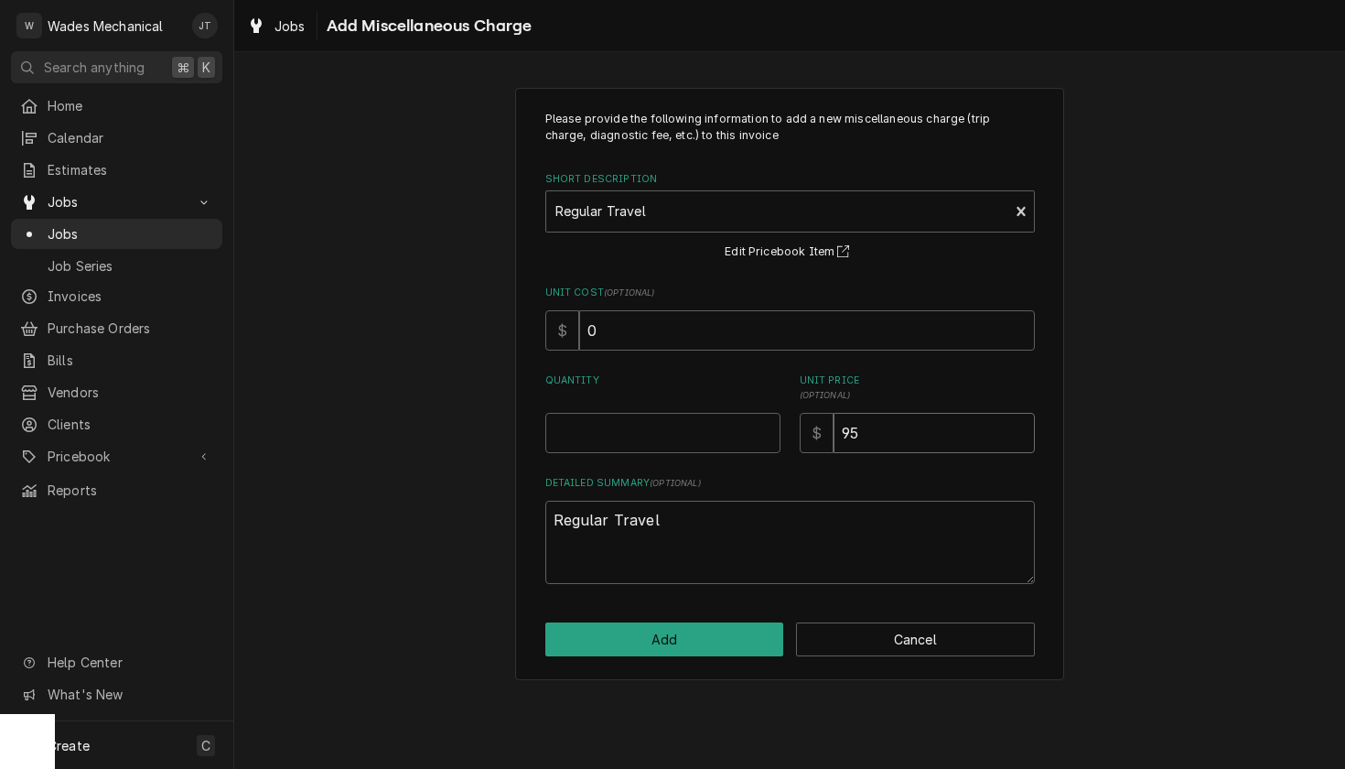
click at [923, 444] on input "95" at bounding box center [934, 433] width 201 height 40
click at [631, 434] on input "Quantity" at bounding box center [662, 433] width 235 height 40
click at [687, 643] on button "Add" at bounding box center [664, 639] width 239 height 34
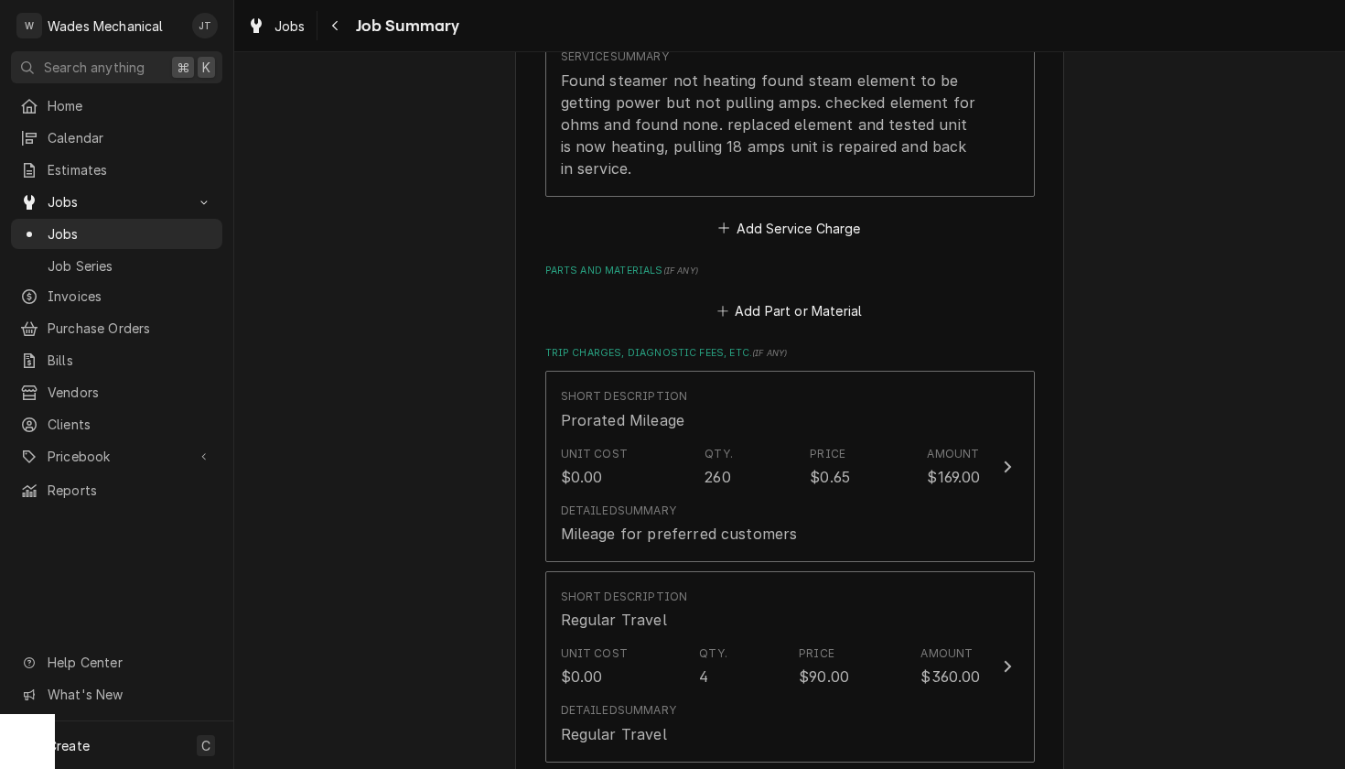
scroll to position [1351, 0]
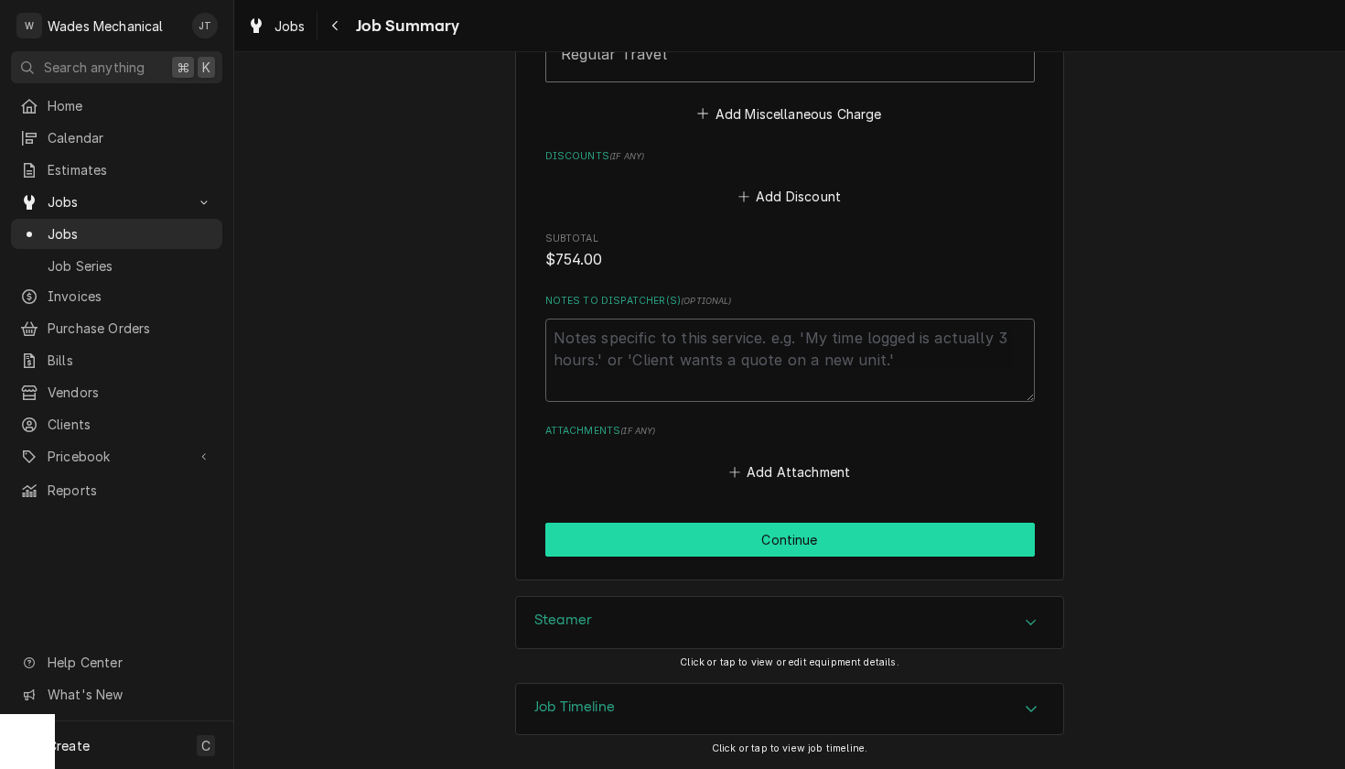
click at [807, 535] on button "Continue" at bounding box center [790, 540] width 490 height 34
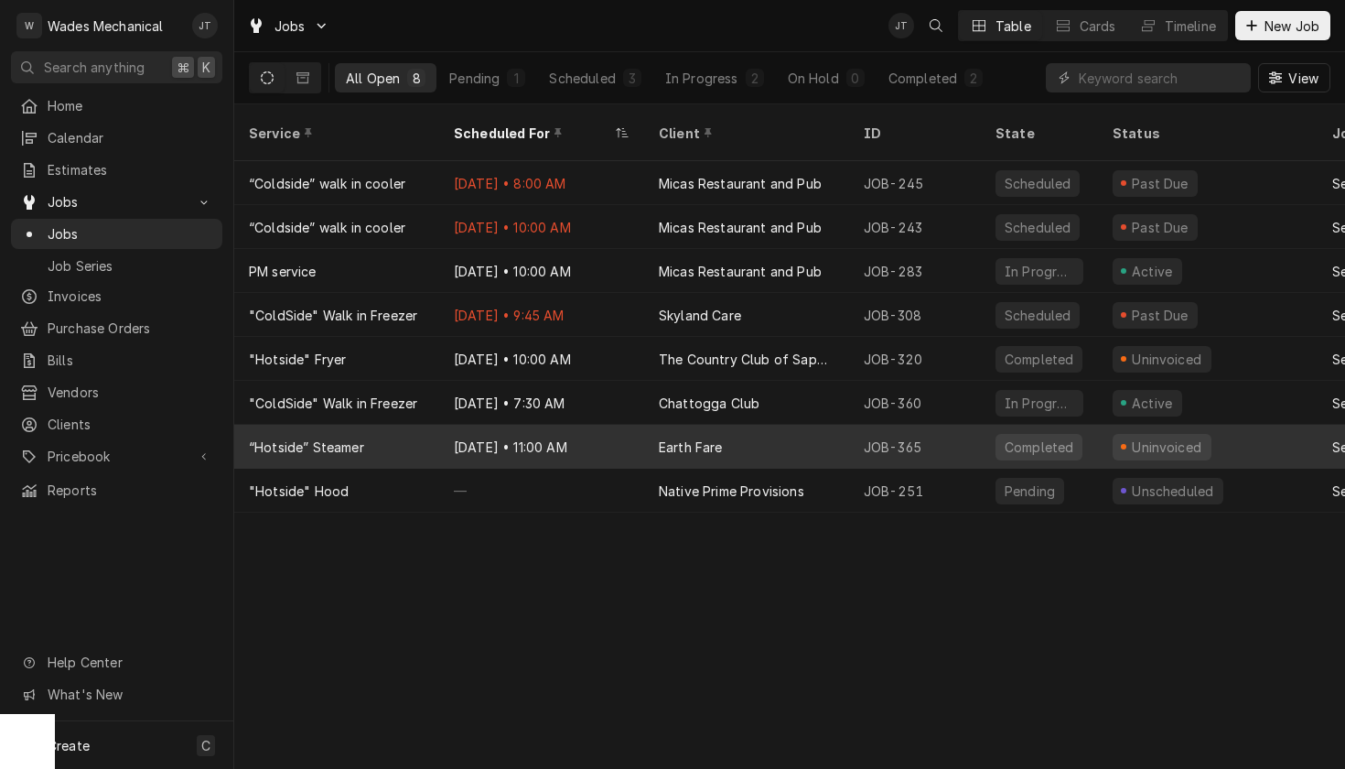
click at [737, 425] on div "Earth Fare" at bounding box center [746, 447] width 205 height 44
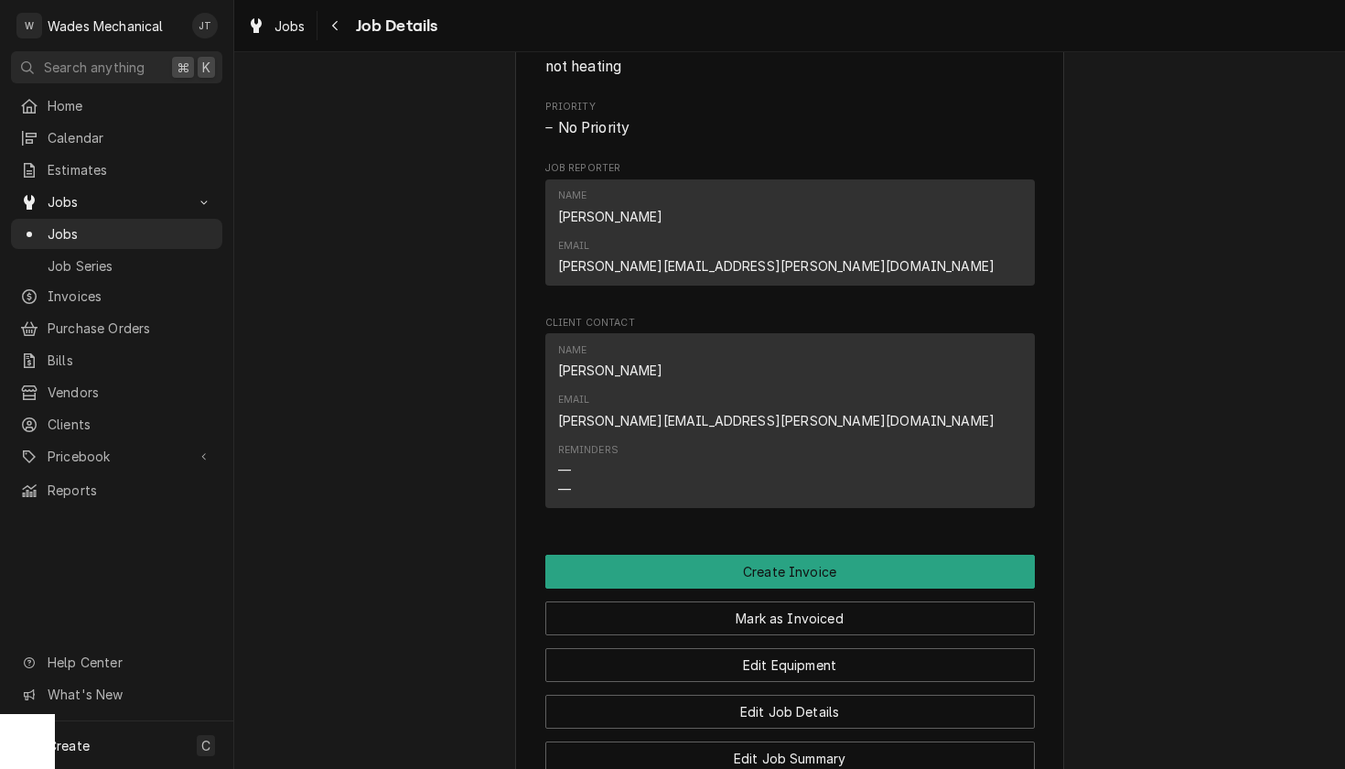
scroll to position [1273, 0]
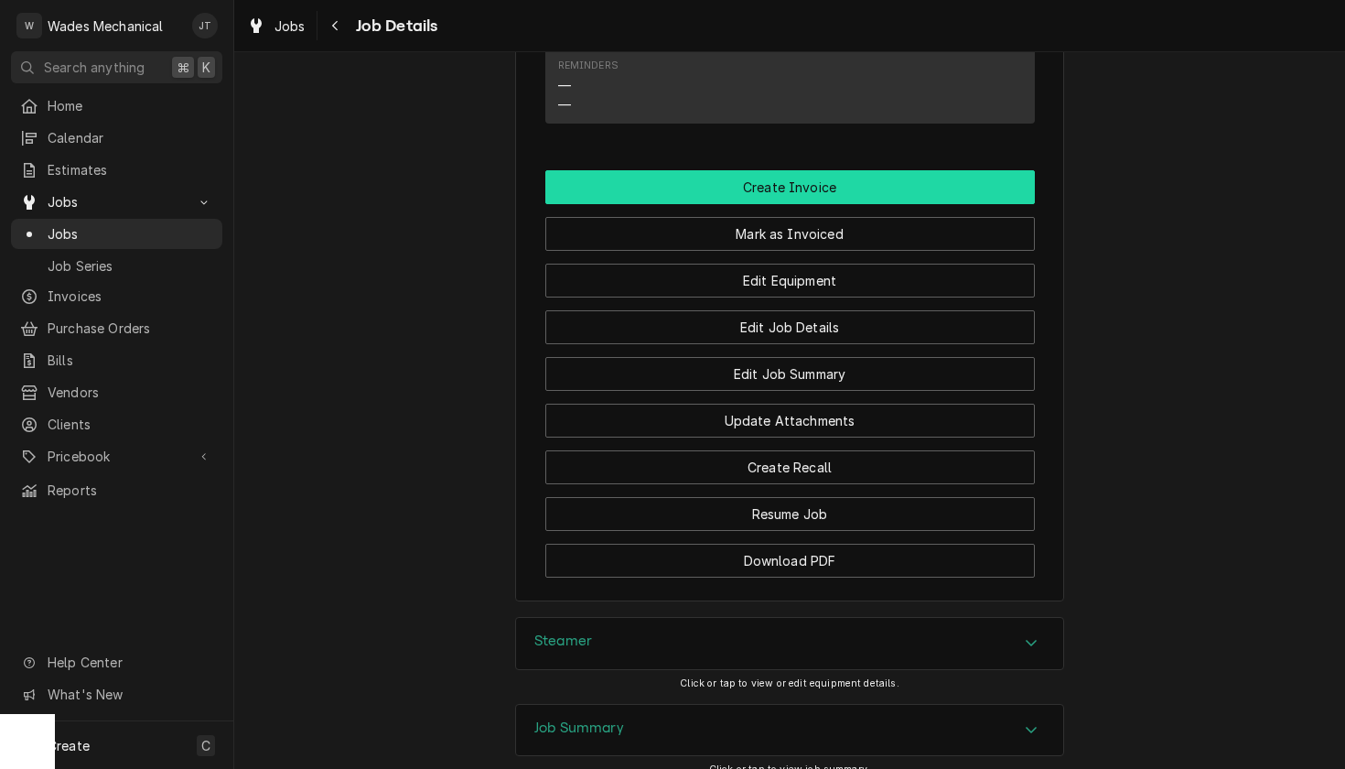
click at [820, 170] on button "Create Invoice" at bounding box center [790, 187] width 490 height 34
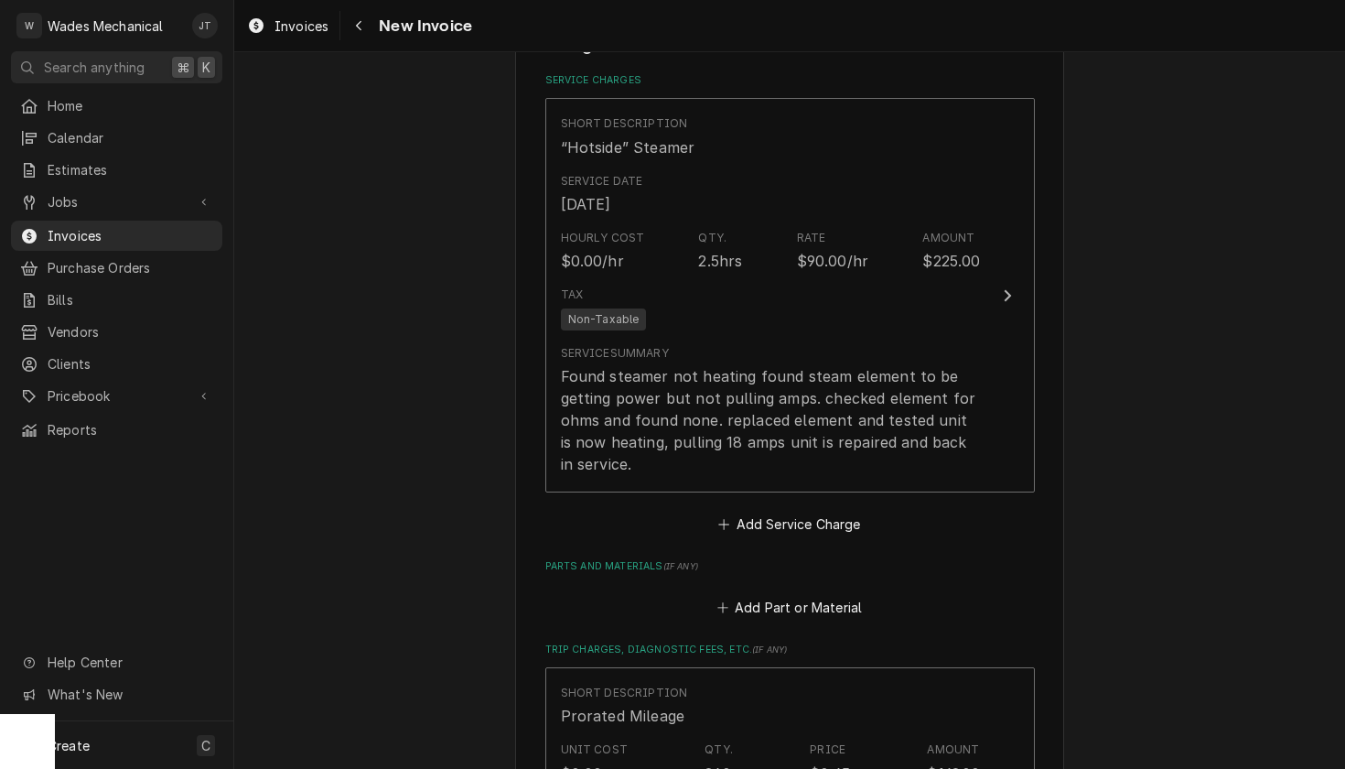
scroll to position [1216, 0]
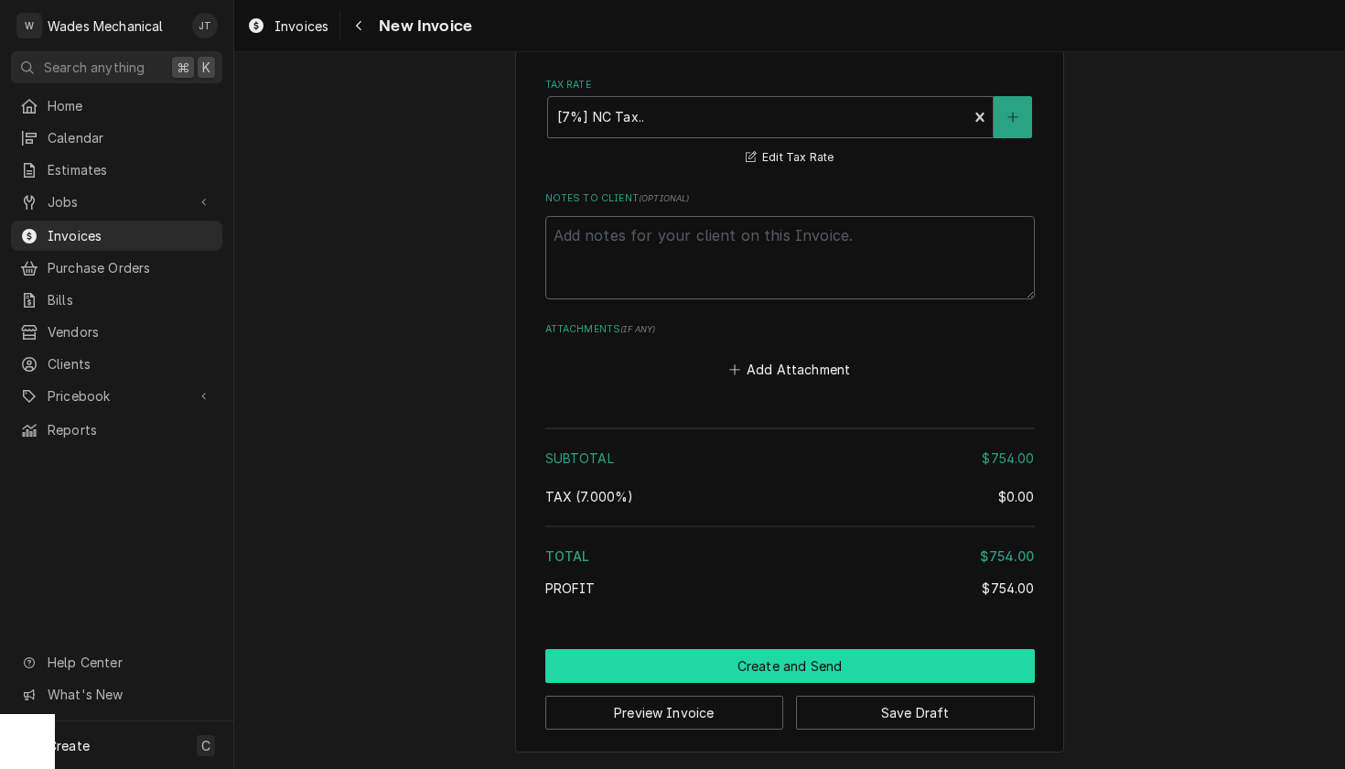
click at [783, 673] on button "Create and Send" at bounding box center [790, 666] width 490 height 34
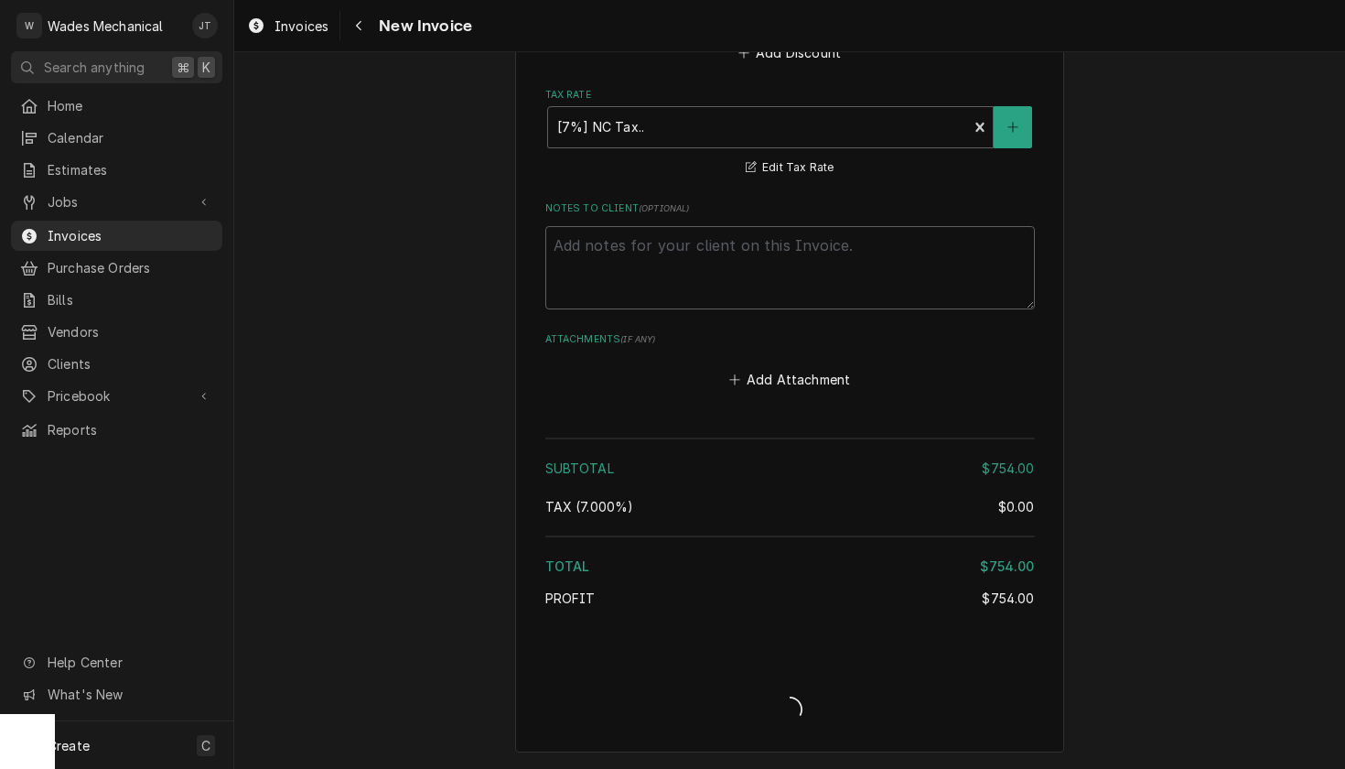
scroll to position [2281, 0]
type textarea "x"
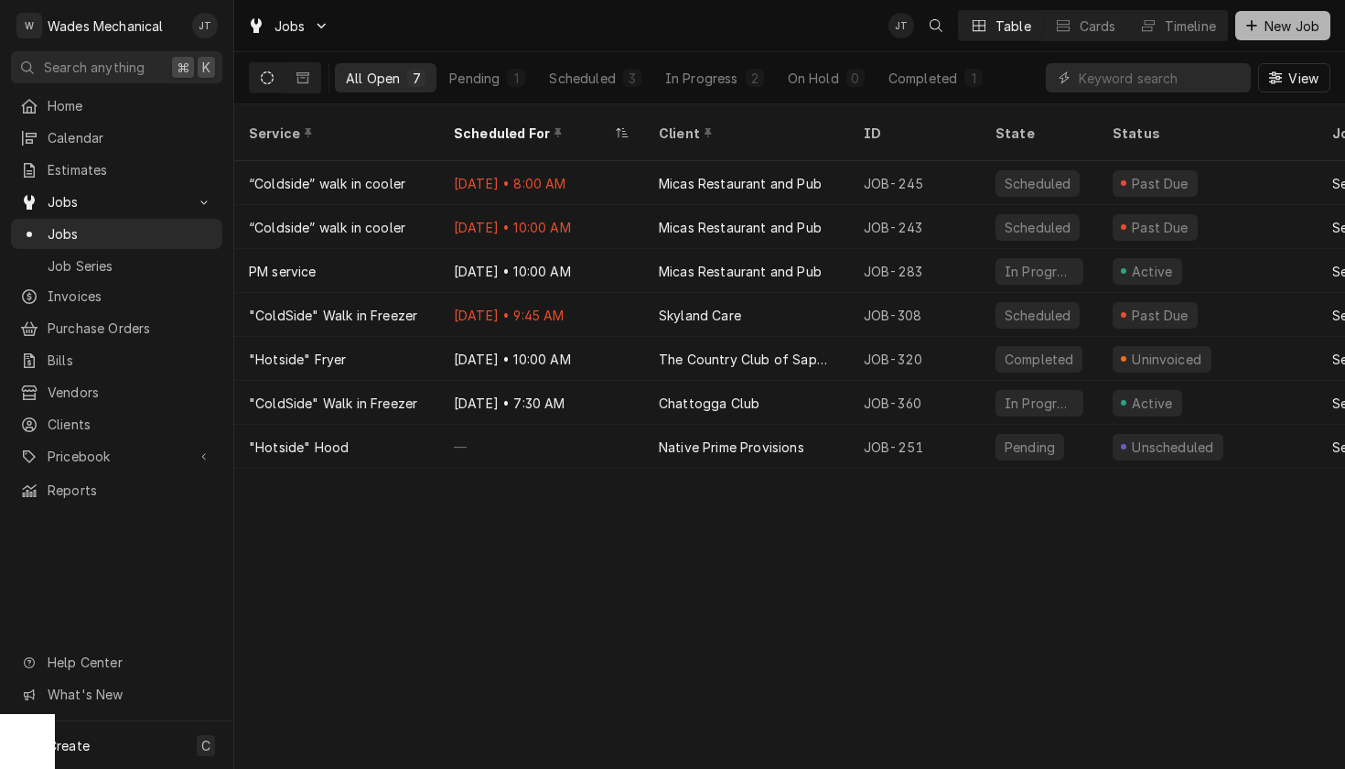
click at [1287, 35] on button "New Job" at bounding box center [1283, 25] width 95 height 29
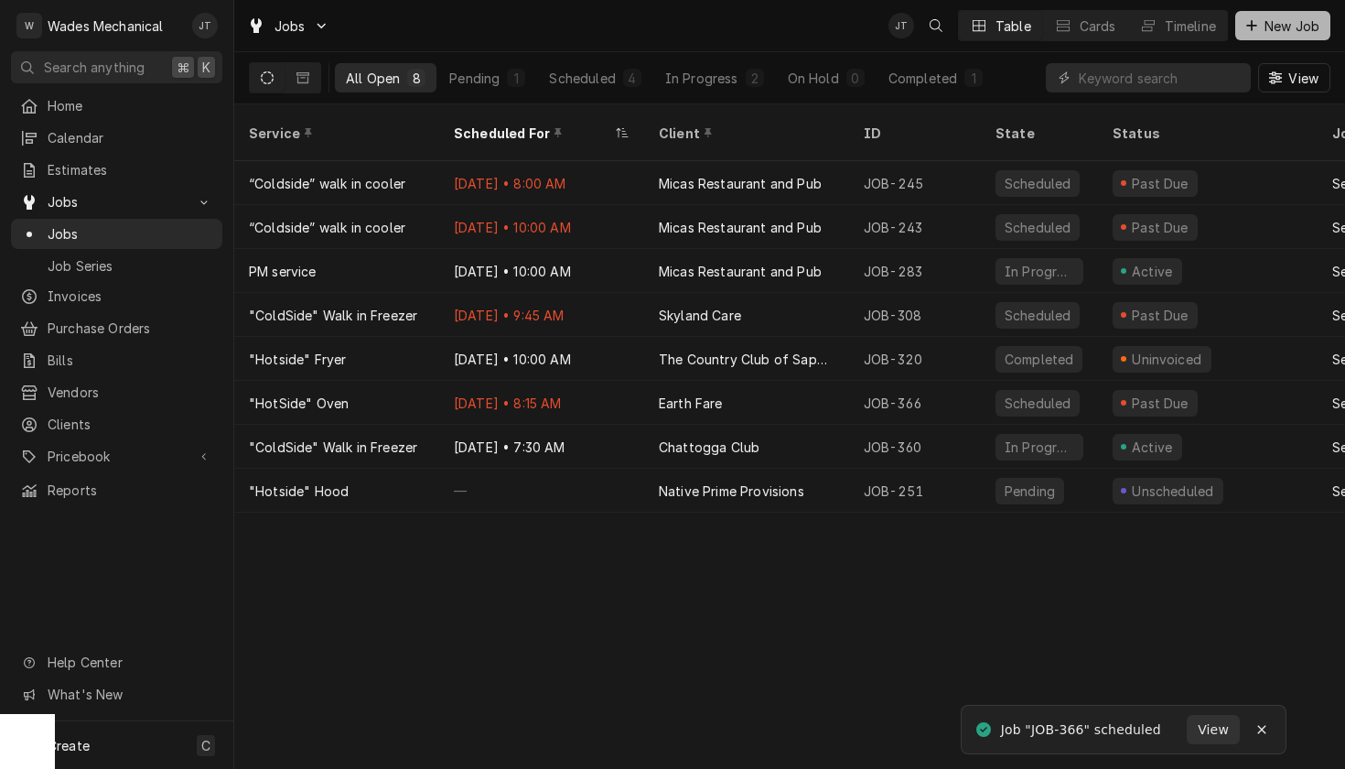
click at [1297, 22] on span "New Job" at bounding box center [1292, 25] width 62 height 19
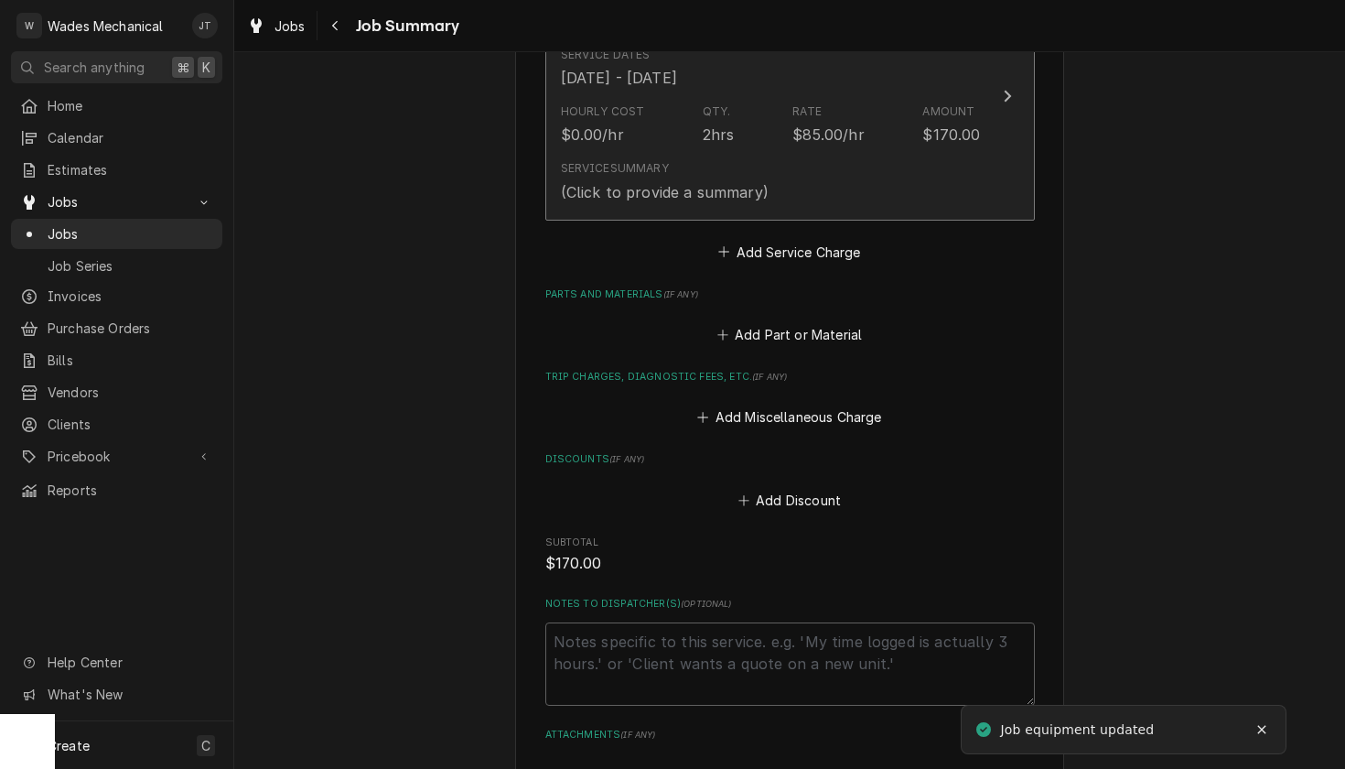
click at [784, 178] on div "Service Summary (Click to provide a summary)" at bounding box center [771, 181] width 420 height 57
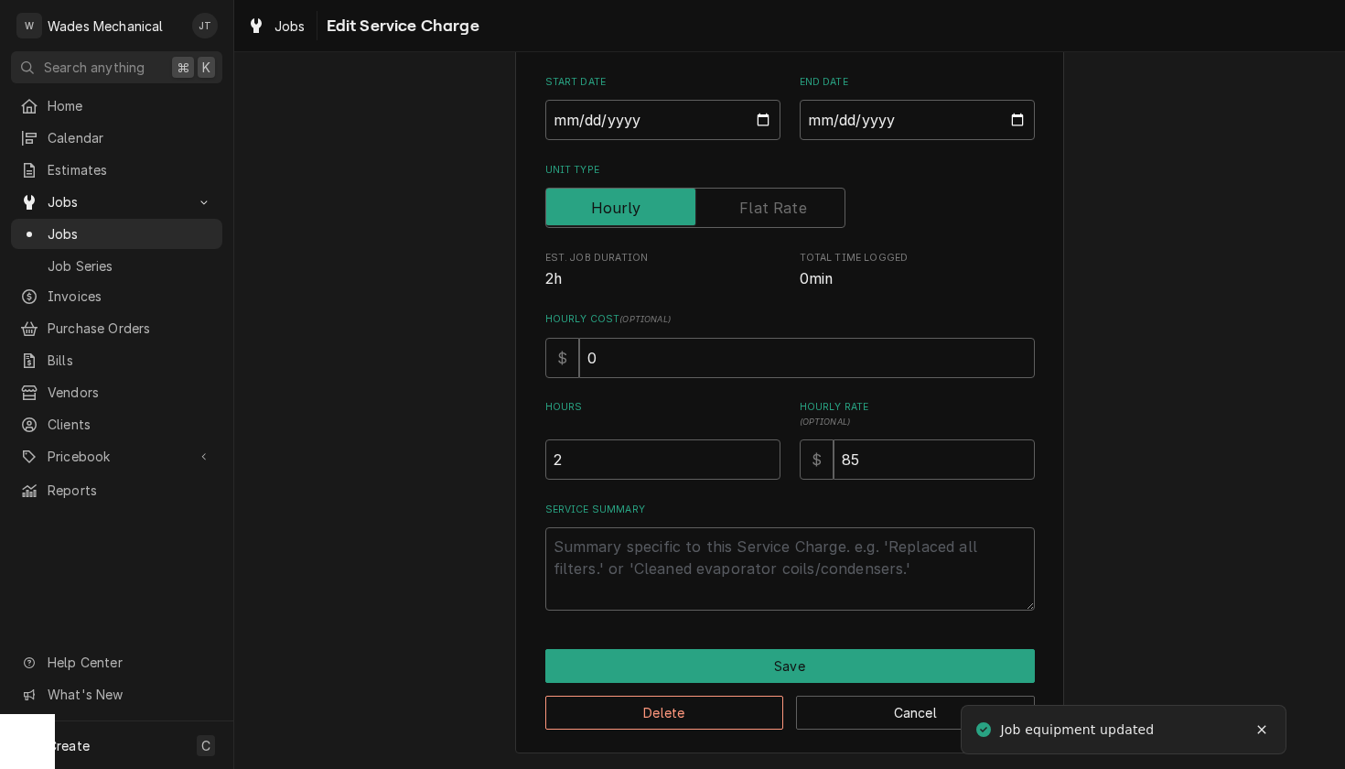
scroll to position [141, 0]
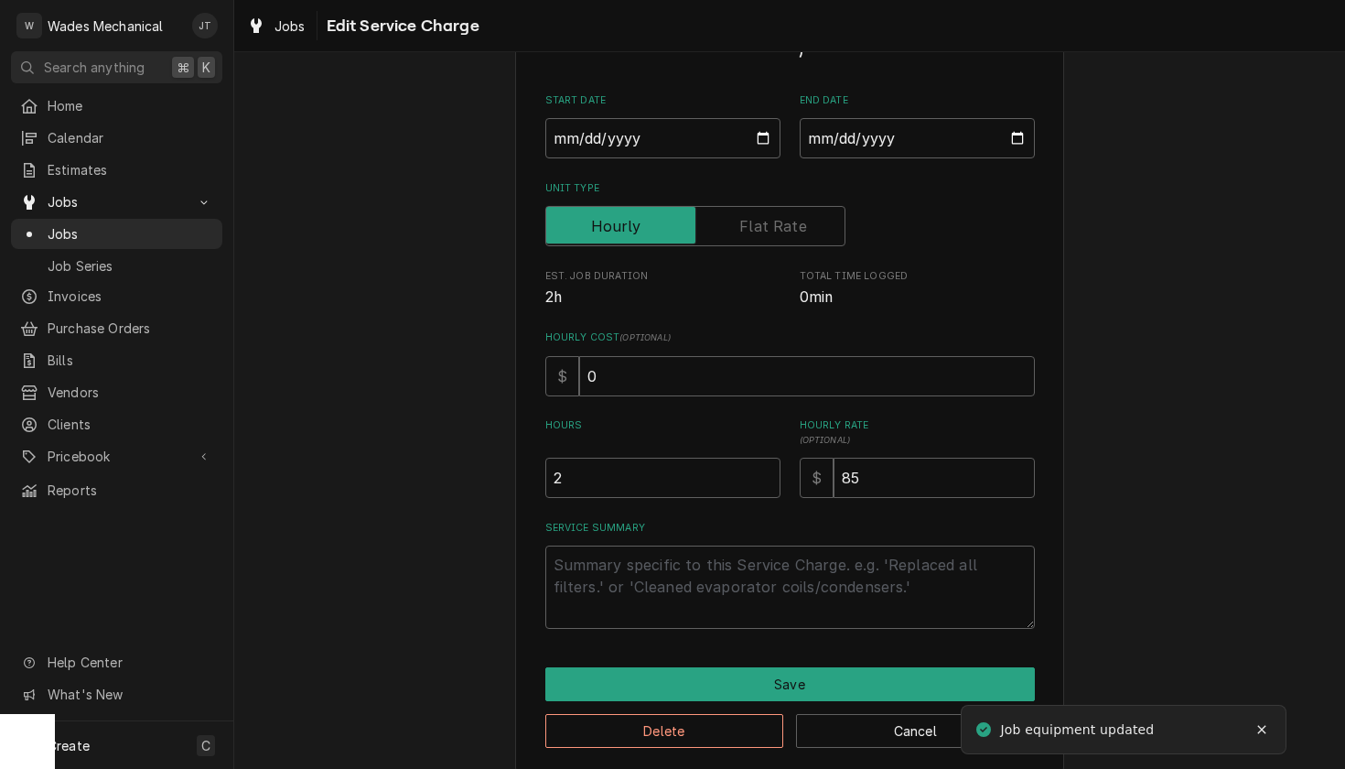
type textarea "x"
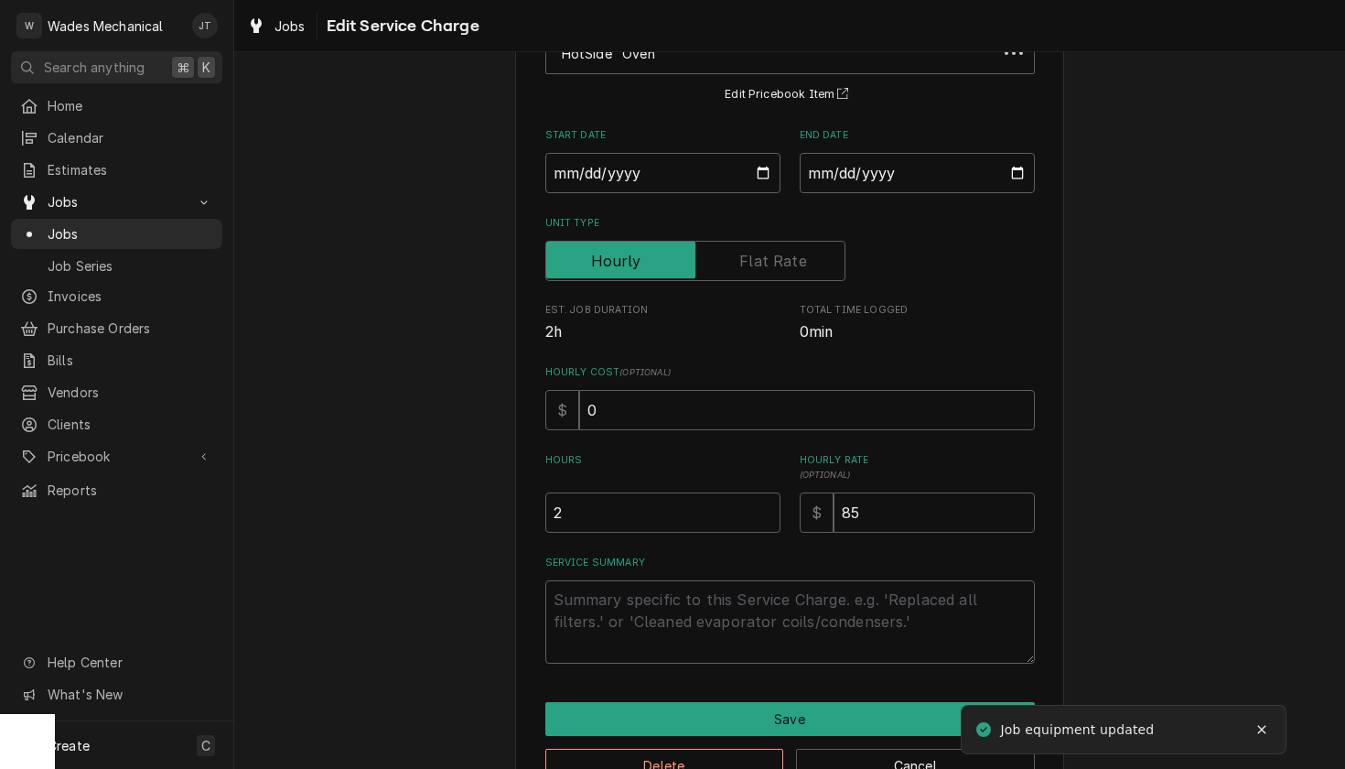
scroll to position [0, 0]
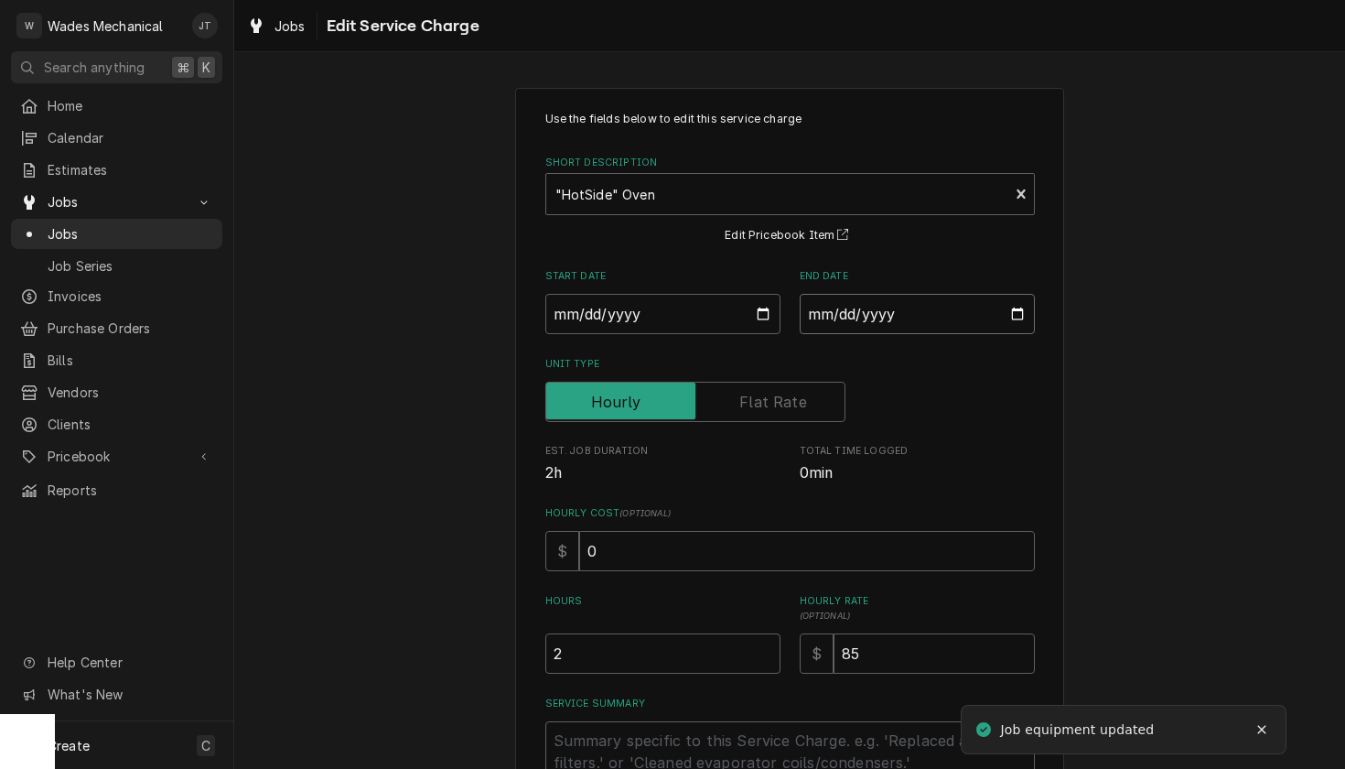
click at [848, 310] on input "[DATE]" at bounding box center [917, 314] width 235 height 40
type input "2025-08-24"
click at [702, 499] on div "Use the fields below to edit this service charge Short Description "HotSide" Ov…" at bounding box center [790, 458] width 490 height 694
drag, startPoint x: 931, startPoint y: 668, endPoint x: 761, endPoint y: 666, distance: 170.2
click at [763, 666] on div "Hours 2 Hourly Rate ( optional ) $ 85" at bounding box center [790, 634] width 490 height 80
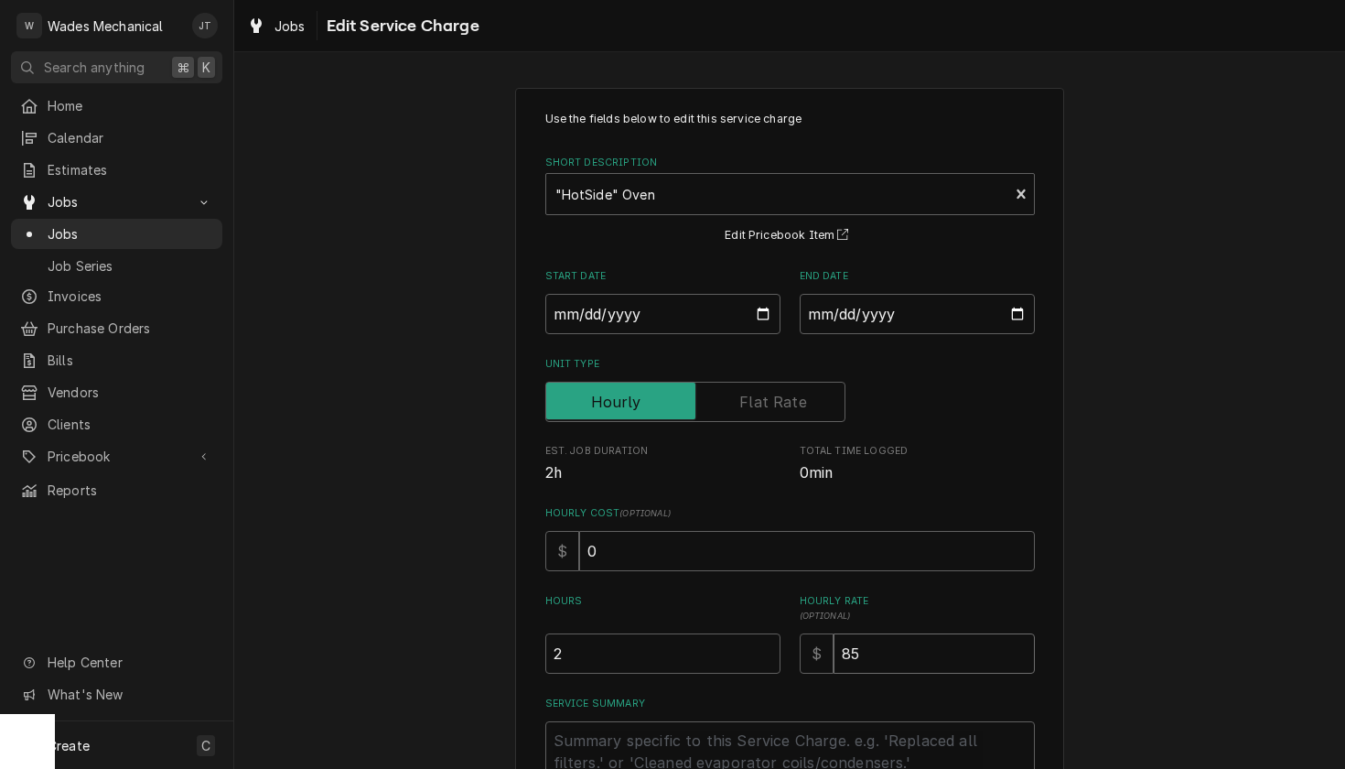
type textarea "x"
type input "8"
type textarea "x"
type input "9"
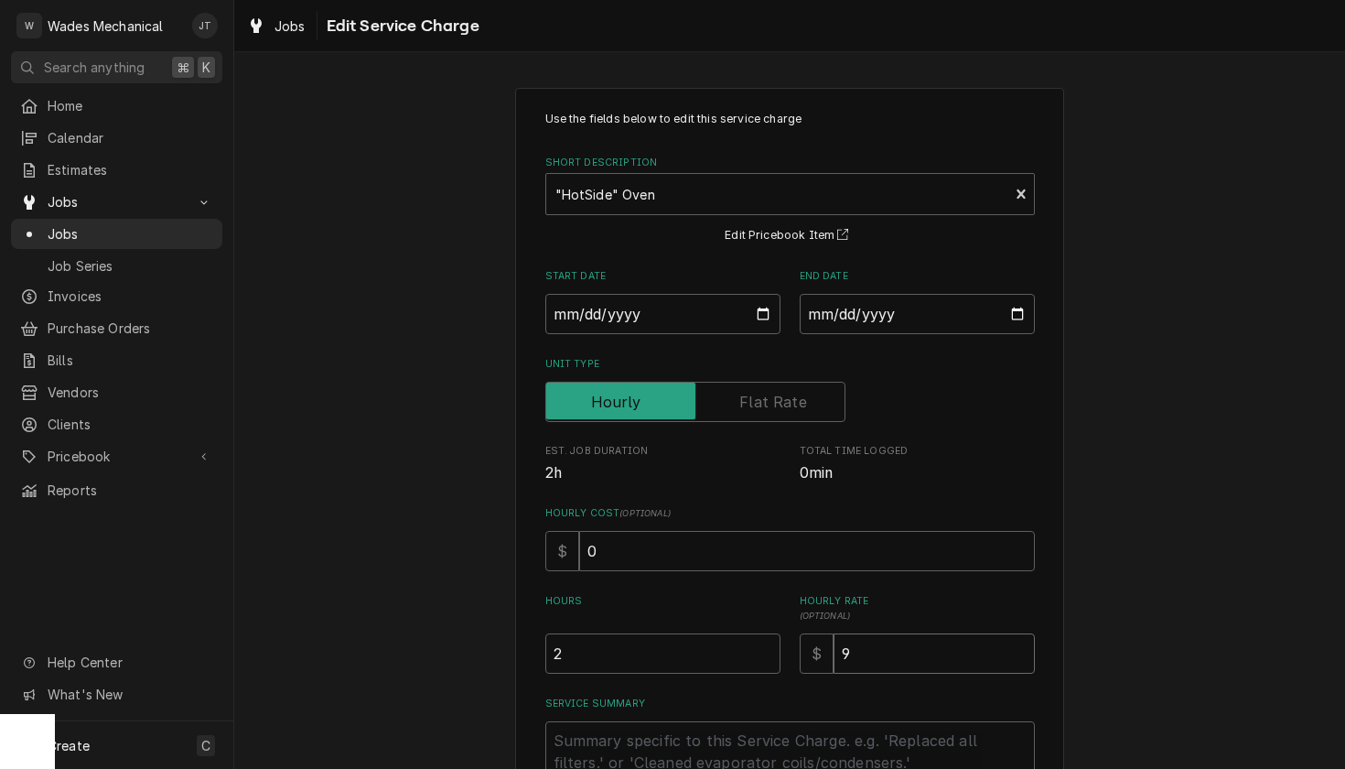
type textarea "x"
type input "90"
click at [702, 526] on div "Hourly Cost ( optional ) $ 0" at bounding box center [790, 538] width 490 height 65
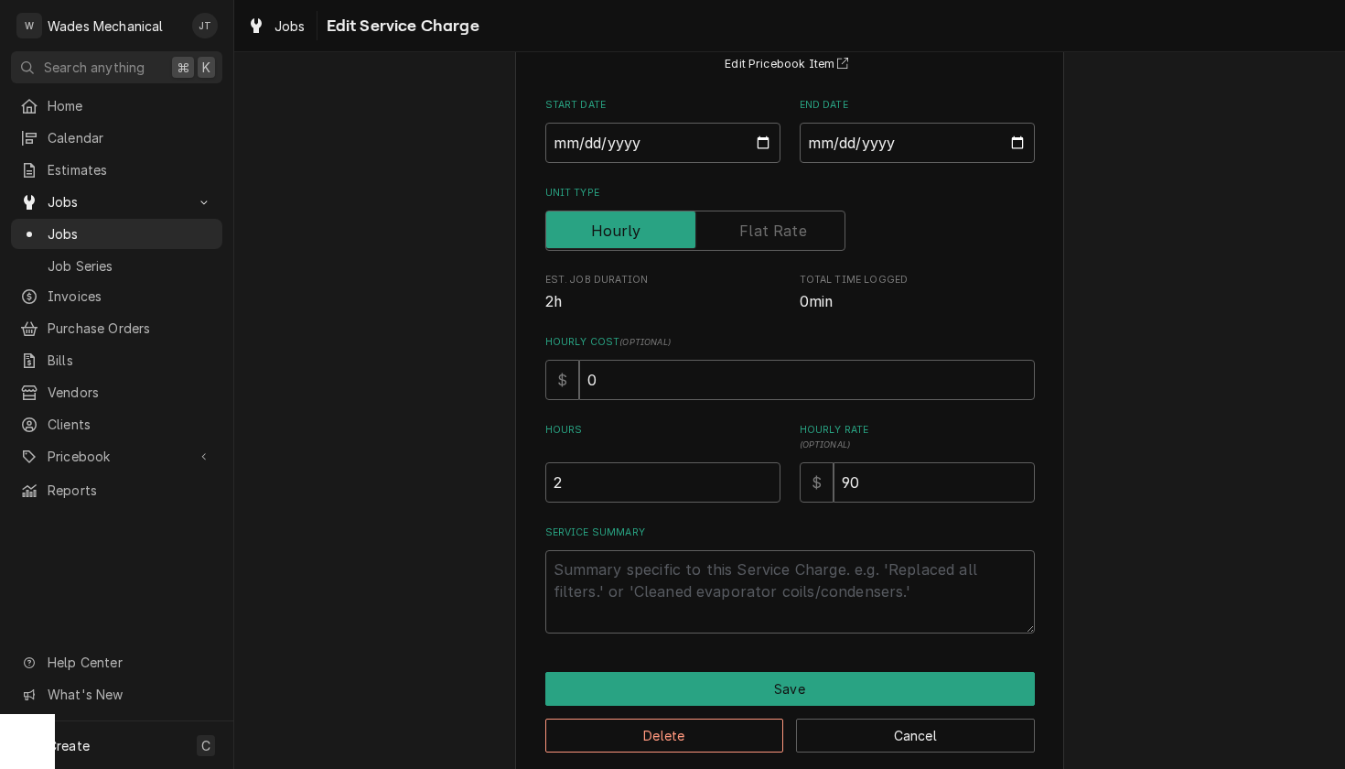
scroll to position [199, 0]
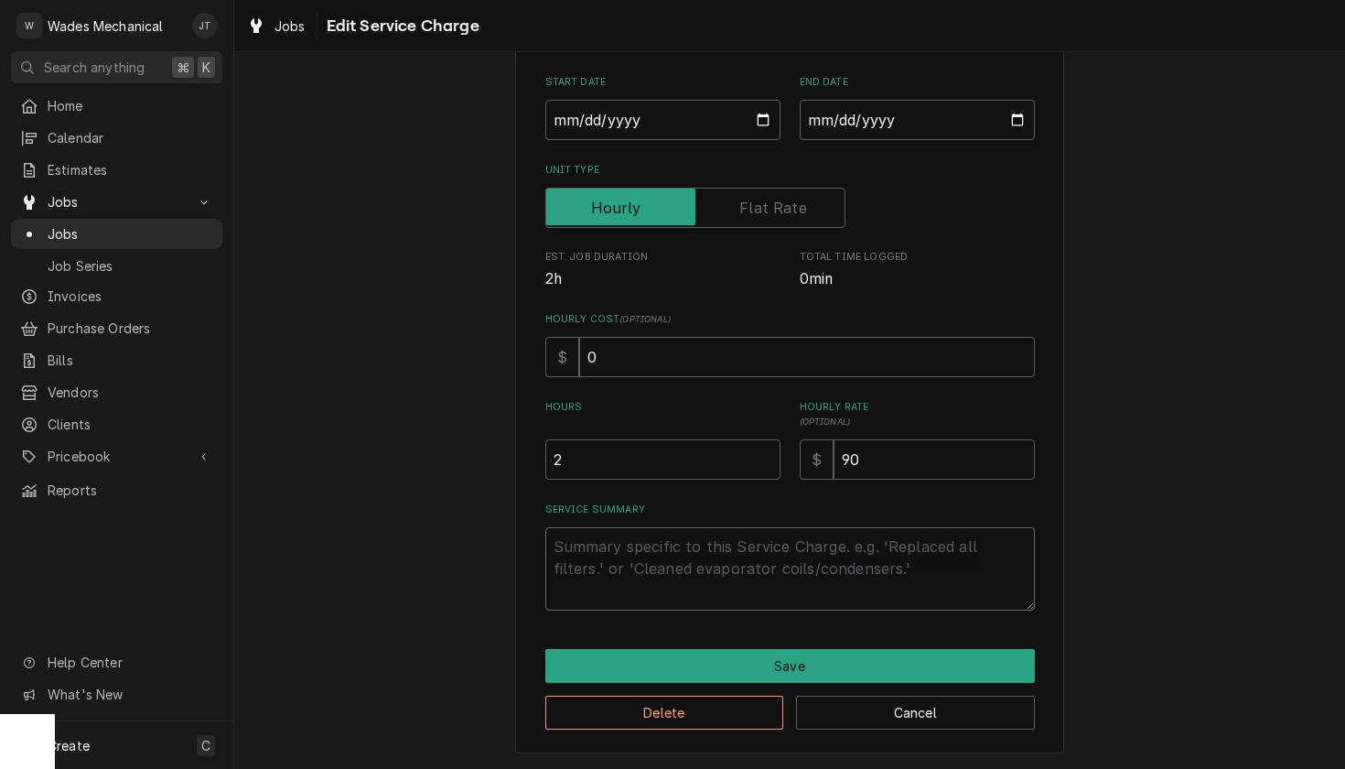
click at [718, 556] on textarea "Service Summary" at bounding box center [790, 568] width 490 height 83
type textarea "x"
type textarea "F"
type textarea "x"
type textarea "Fo"
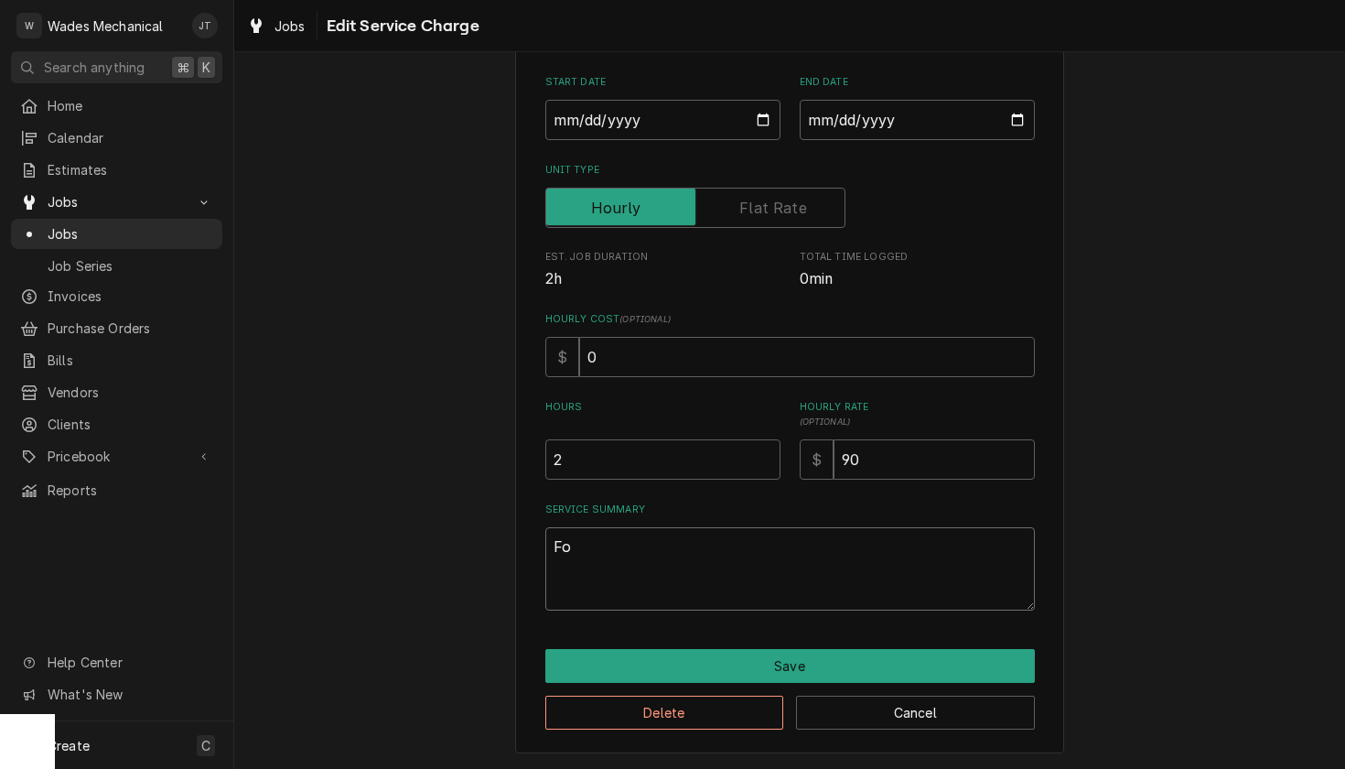
type textarea "x"
type textarea "Fou"
type textarea "x"
type textarea "Foun"
type textarea "x"
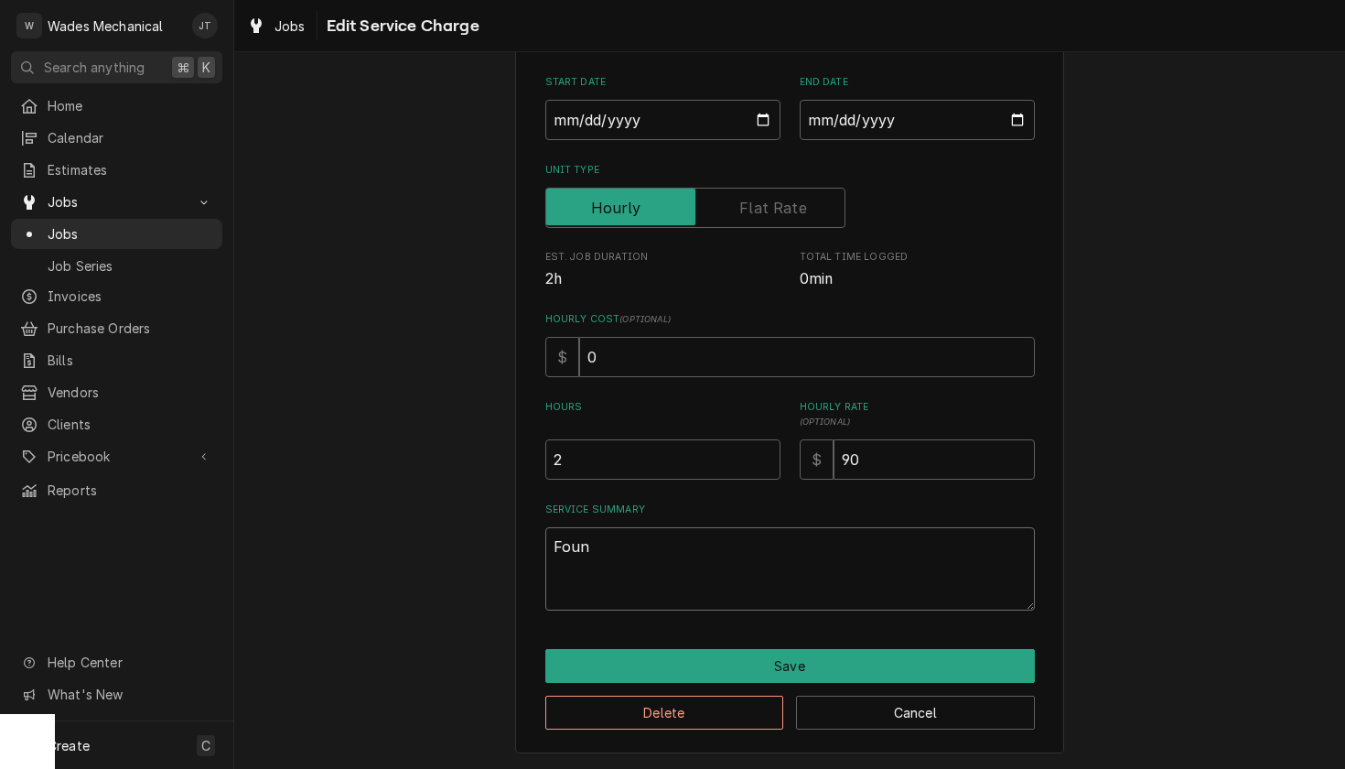
type textarea "Found"
type textarea "x"
type textarea "Found"
type textarea "x"
type textarea "Found u"
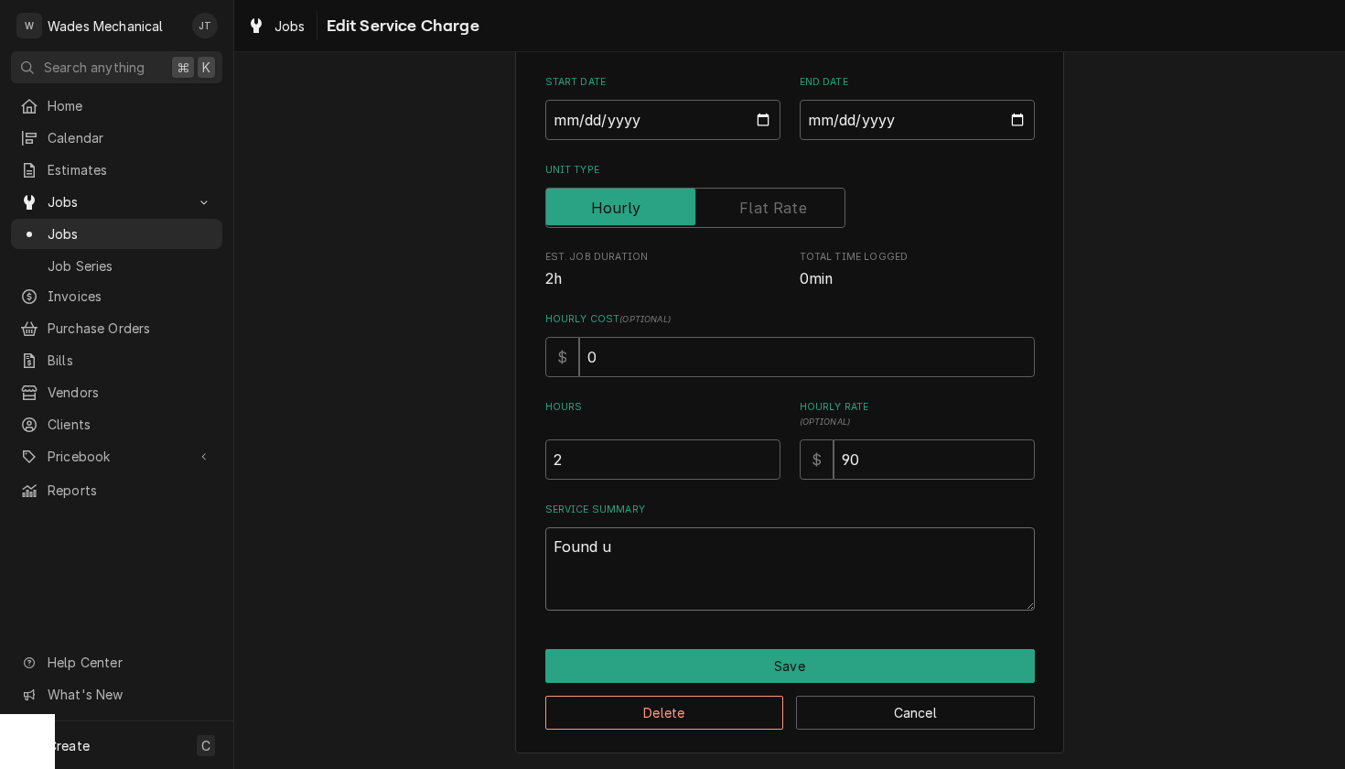
type textarea "x"
type textarea "Found un"
type textarea "x"
type textarea "Found uni"
type textarea "x"
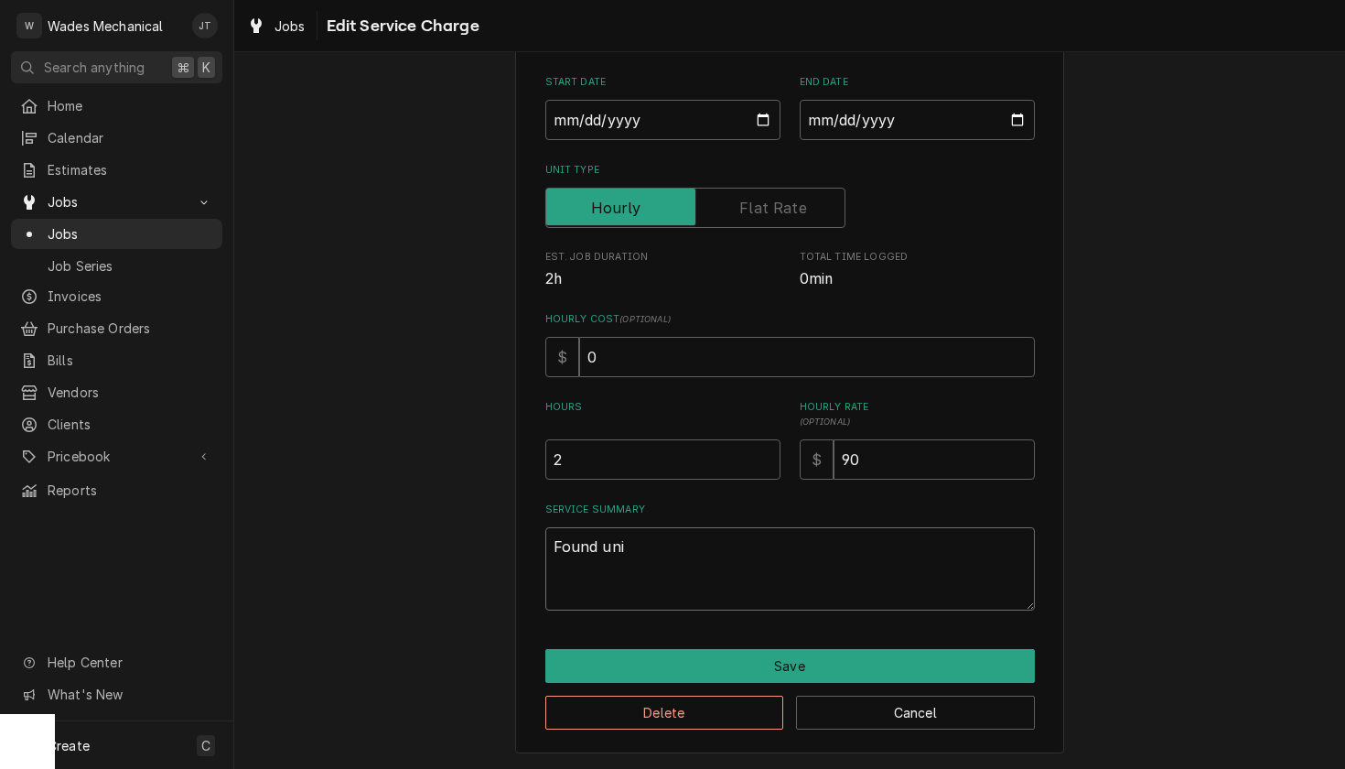
type textarea "Found unit"
type textarea "x"
type textarea "Found unit"
type textarea "x"
type textarea "Found unit n"
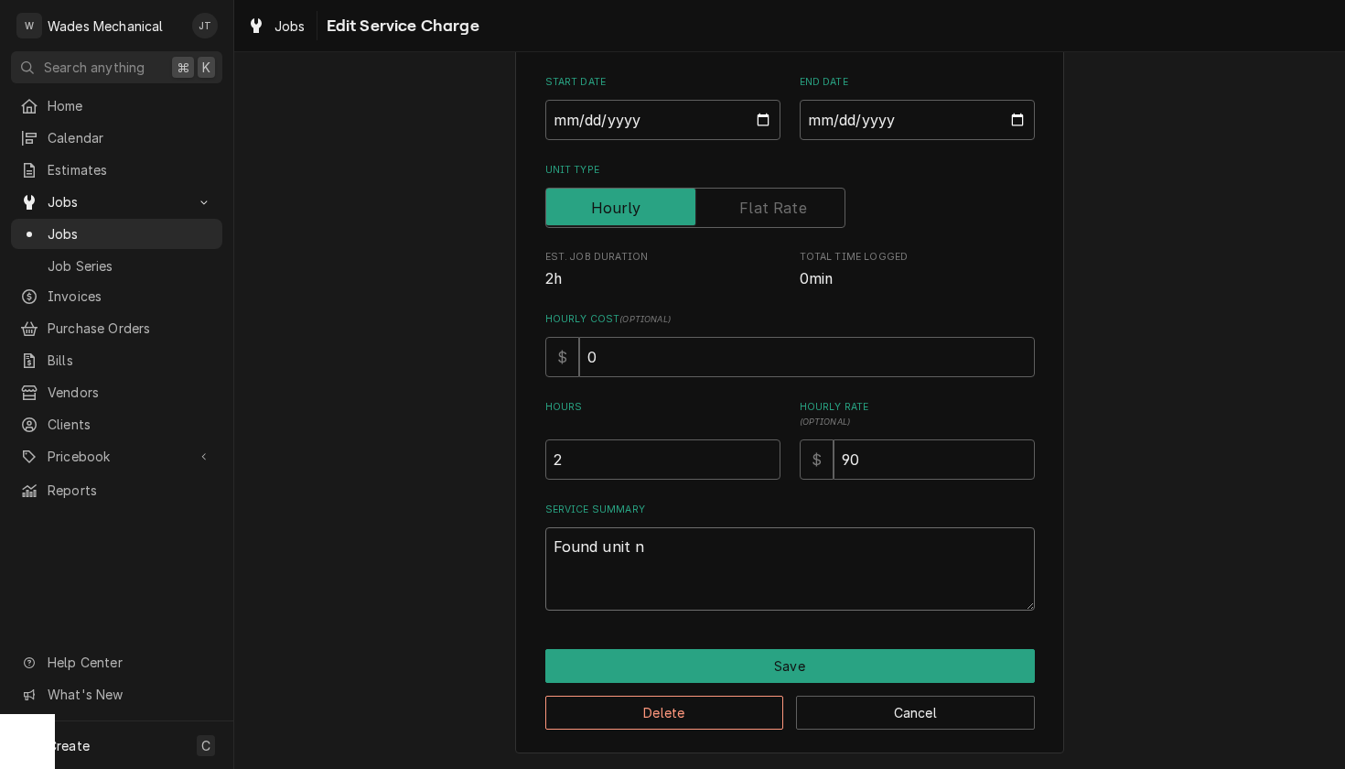
type textarea "x"
type textarea "Found unit no"
type textarea "x"
type textarea "Found unit no"
type textarea "x"
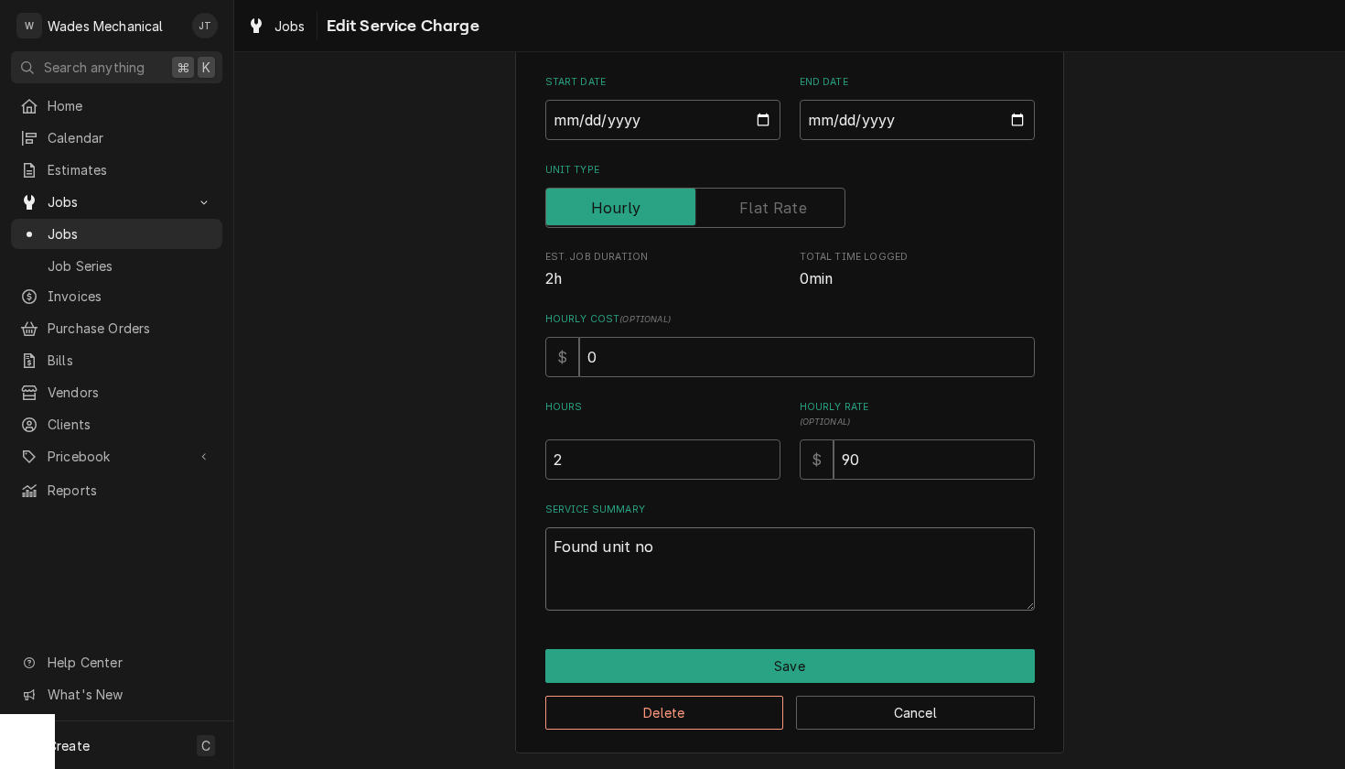
type textarea "Found unit no t"
type textarea "x"
type textarea "Found unit no"
type textarea "x"
type textarea "Found unit no"
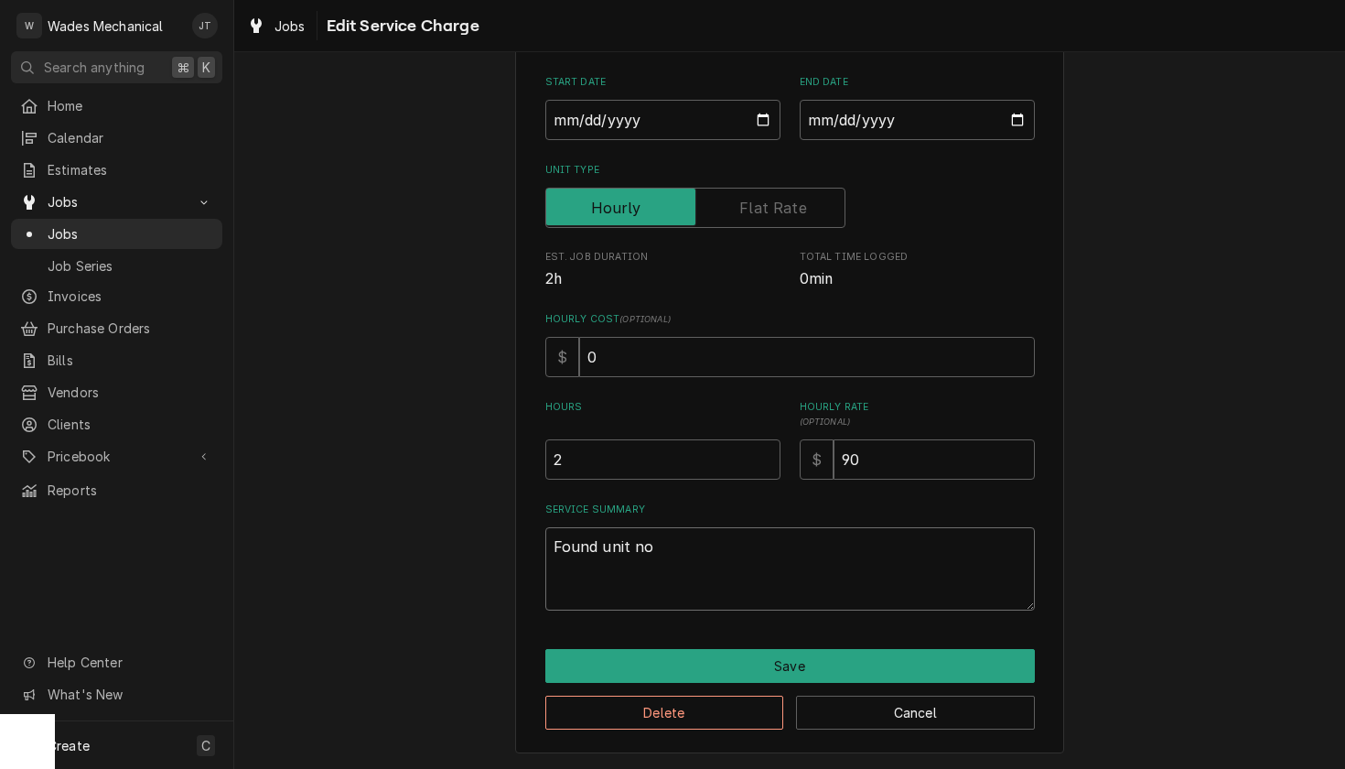
type textarea "x"
type textarea "Found unit not"
type textarea "x"
type textarea "Found unit not"
type textarea "x"
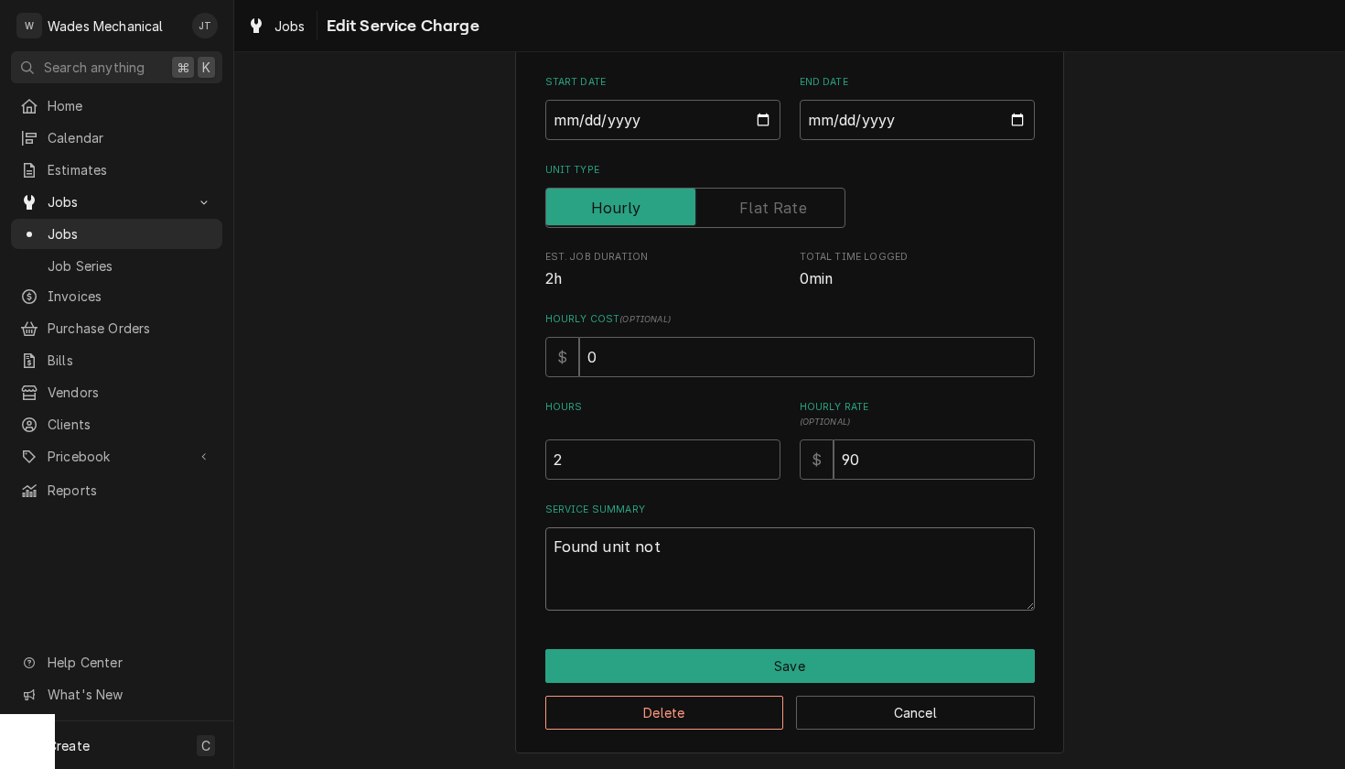
type textarea "Found unit not h"
type textarea "x"
type textarea "Found unit not he"
type textarea "x"
type textarea "Found unit not hea"
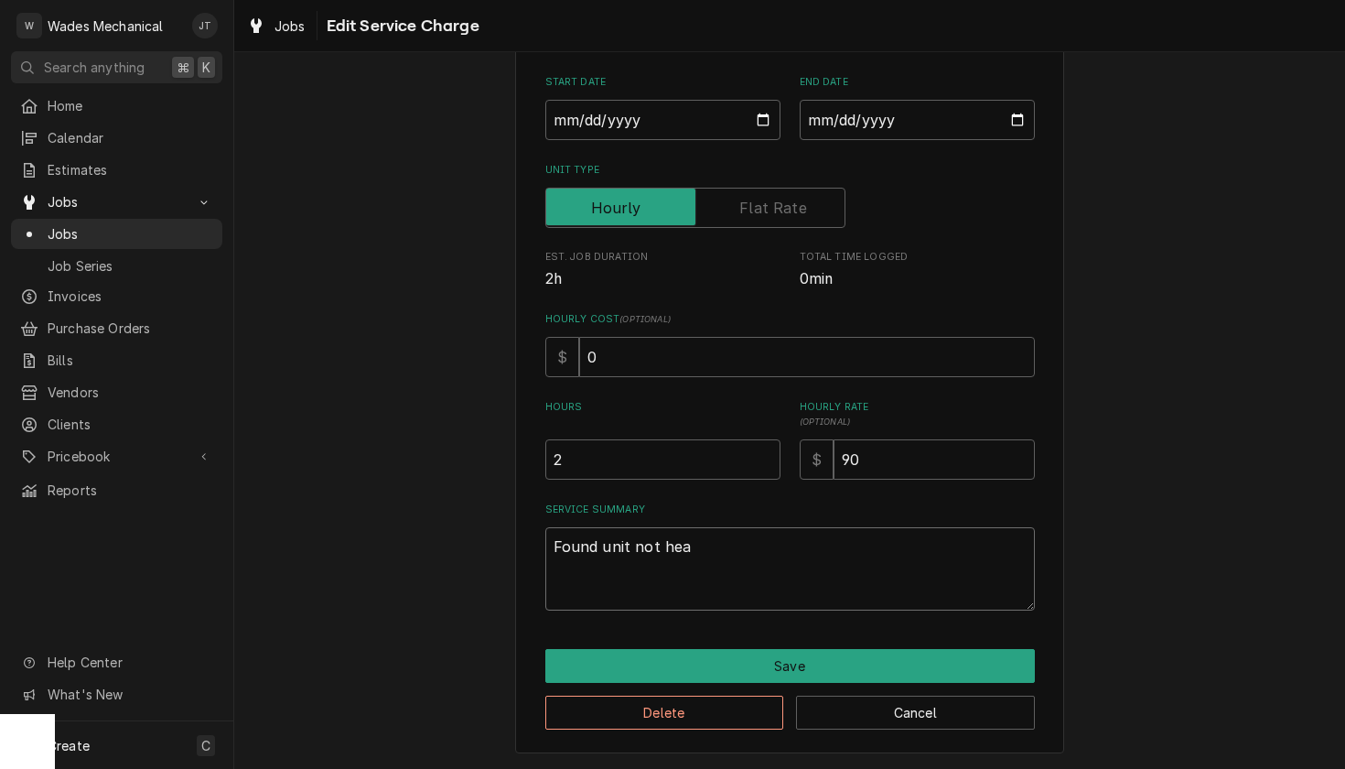
type textarea "x"
type textarea "Found unit not heat"
type textarea "x"
type textarea "Found unit not heati"
type textarea "x"
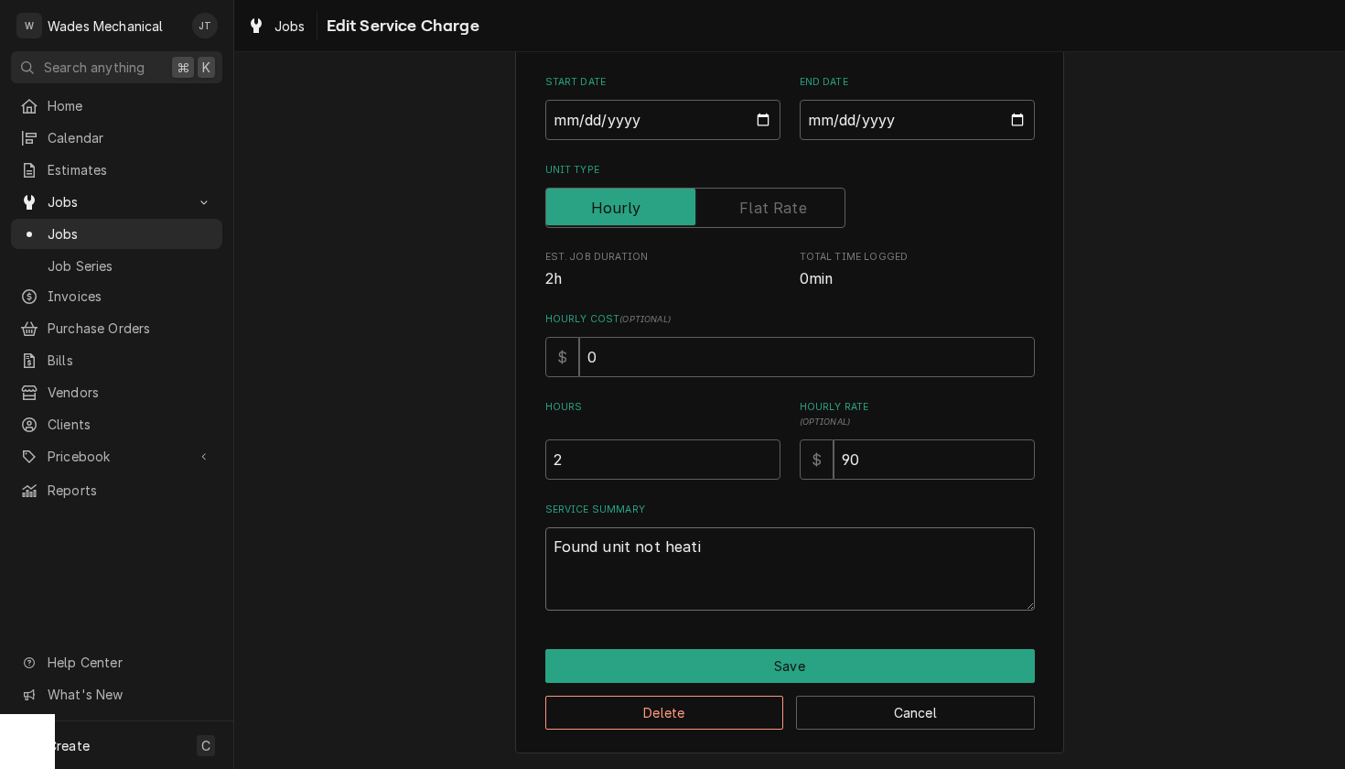
type textarea "Found unit not heatin"
type textarea "x"
type textarea "Found unit not heating"
type textarea "x"
type textarea "Found unit not heating"
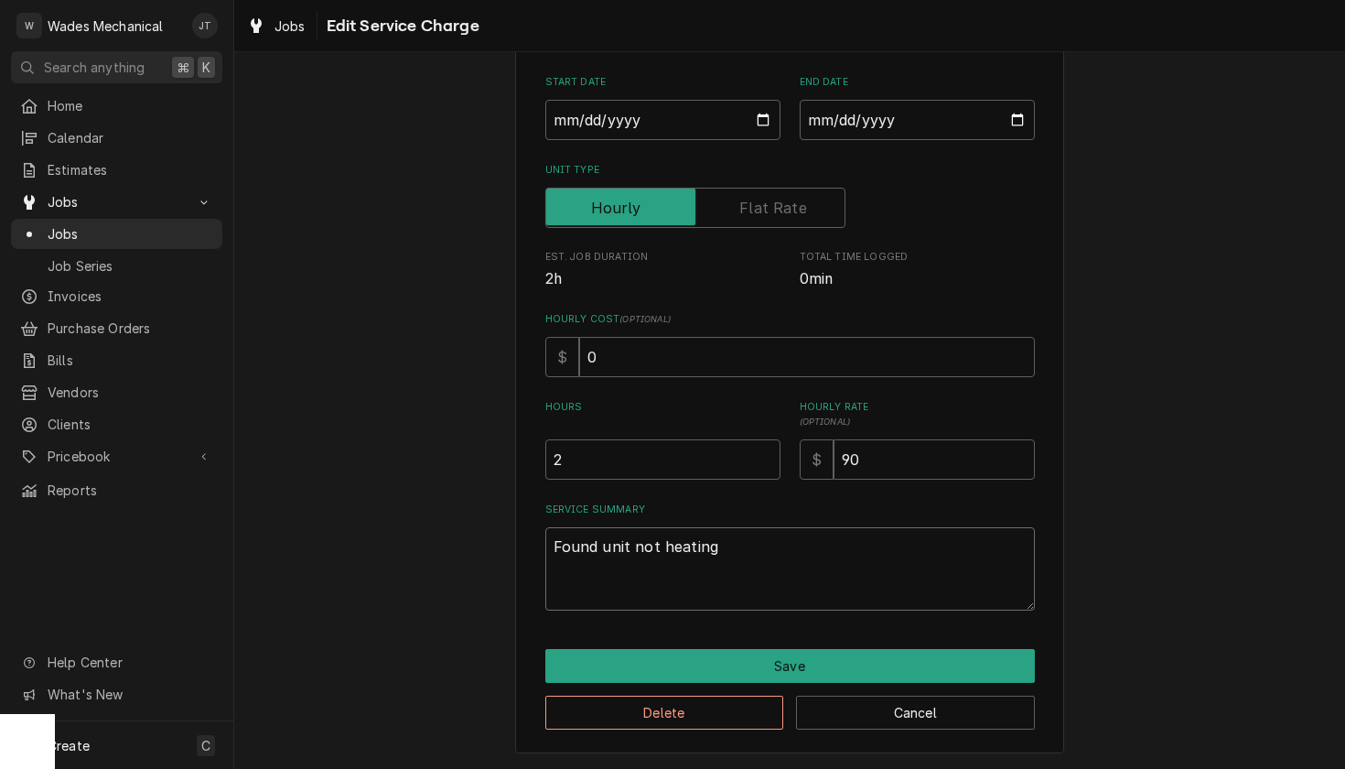
type textarea "x"
type textarea "Found unit not heating"
type textarea "x"
type textarea "Found unit not heating,"
type textarea "x"
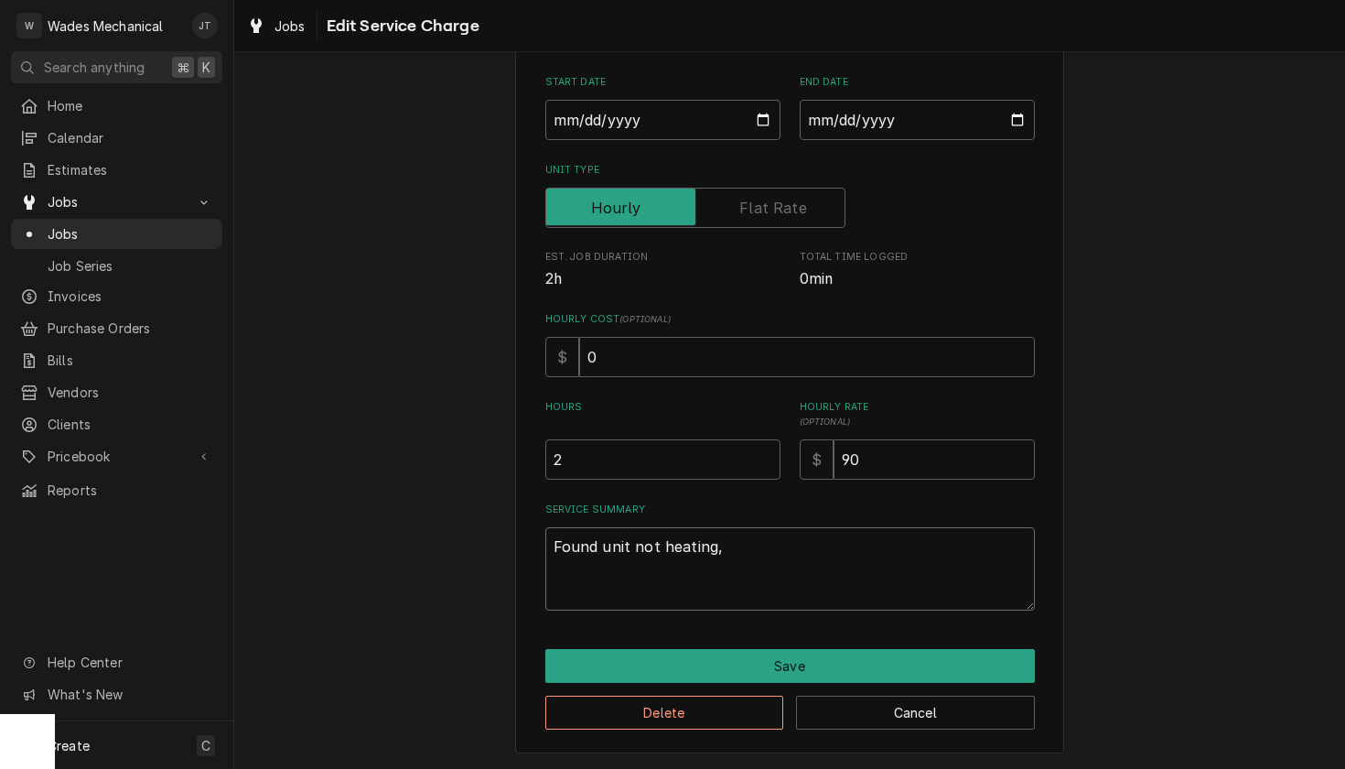
type textarea "Found unit not heating,"
type textarea "x"
type textarea "Found unit not heating, f"
type textarea "x"
type textarea "Found unit not heating, fo"
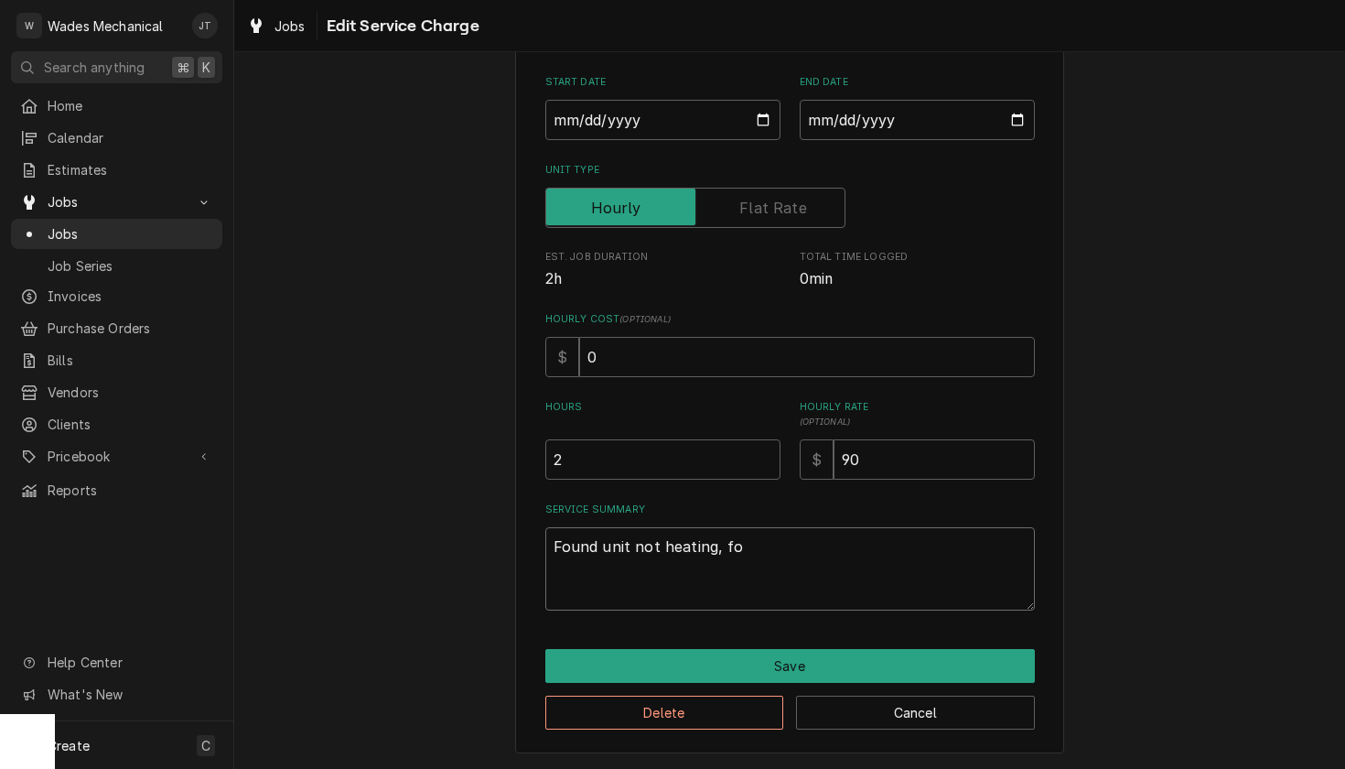
type textarea "x"
type textarea "Found unit not heating, fou"
type textarea "x"
type textarea "Found unit not heating, foun"
type textarea "x"
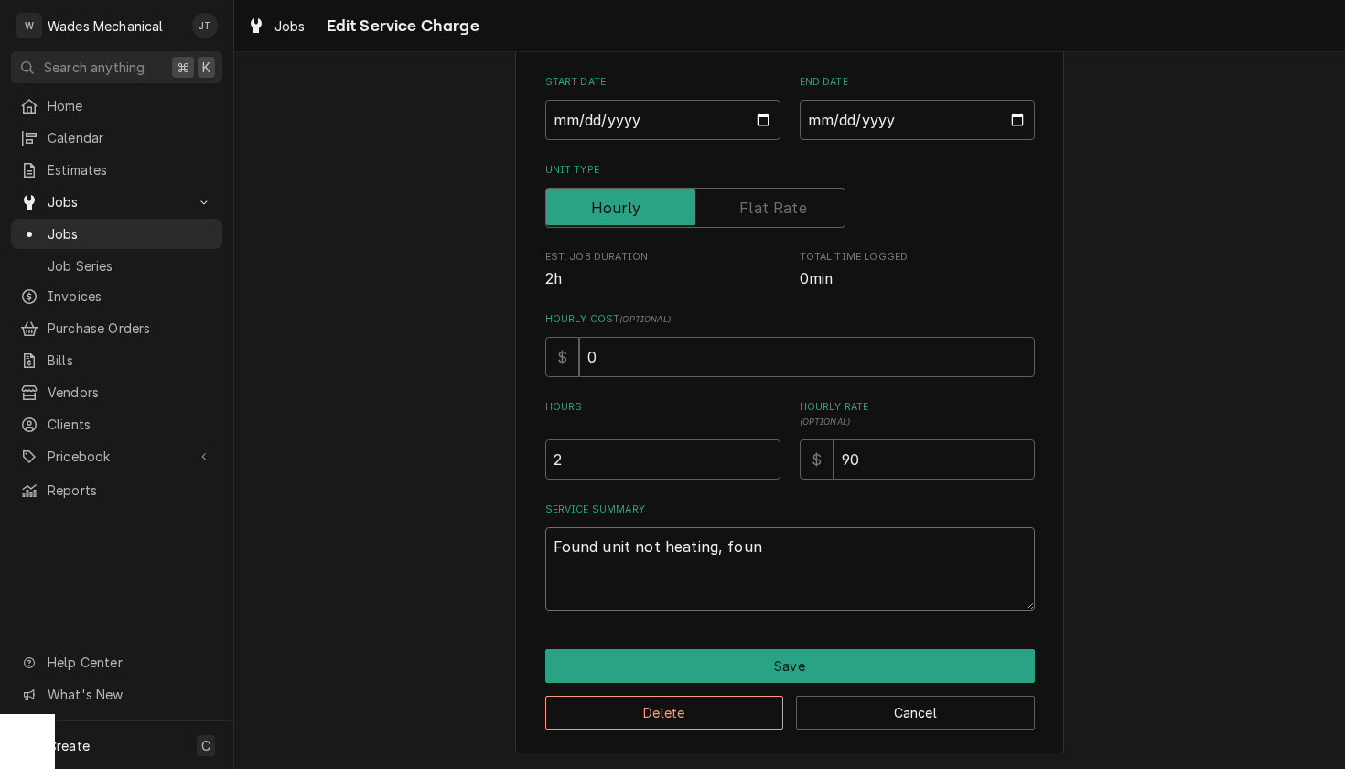
type textarea "Found unit not heating, found"
type textarea "x"
type textarea "Found unit not heating, found"
type textarea "x"
type textarea "Found unit not heating, found u"
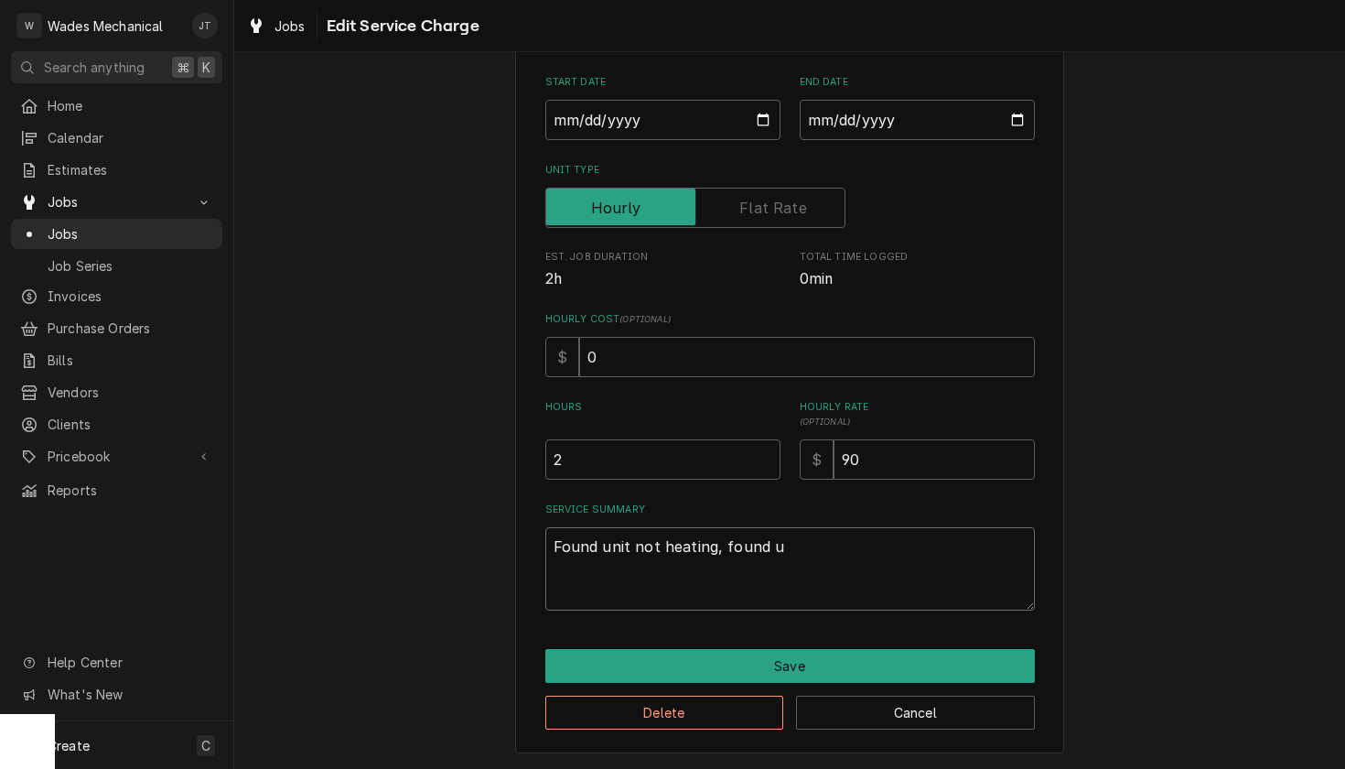
type textarea "x"
type textarea "Found unit not heating, found un"
type textarea "x"
type textarea "Found unit not heating, found uni"
type textarea "x"
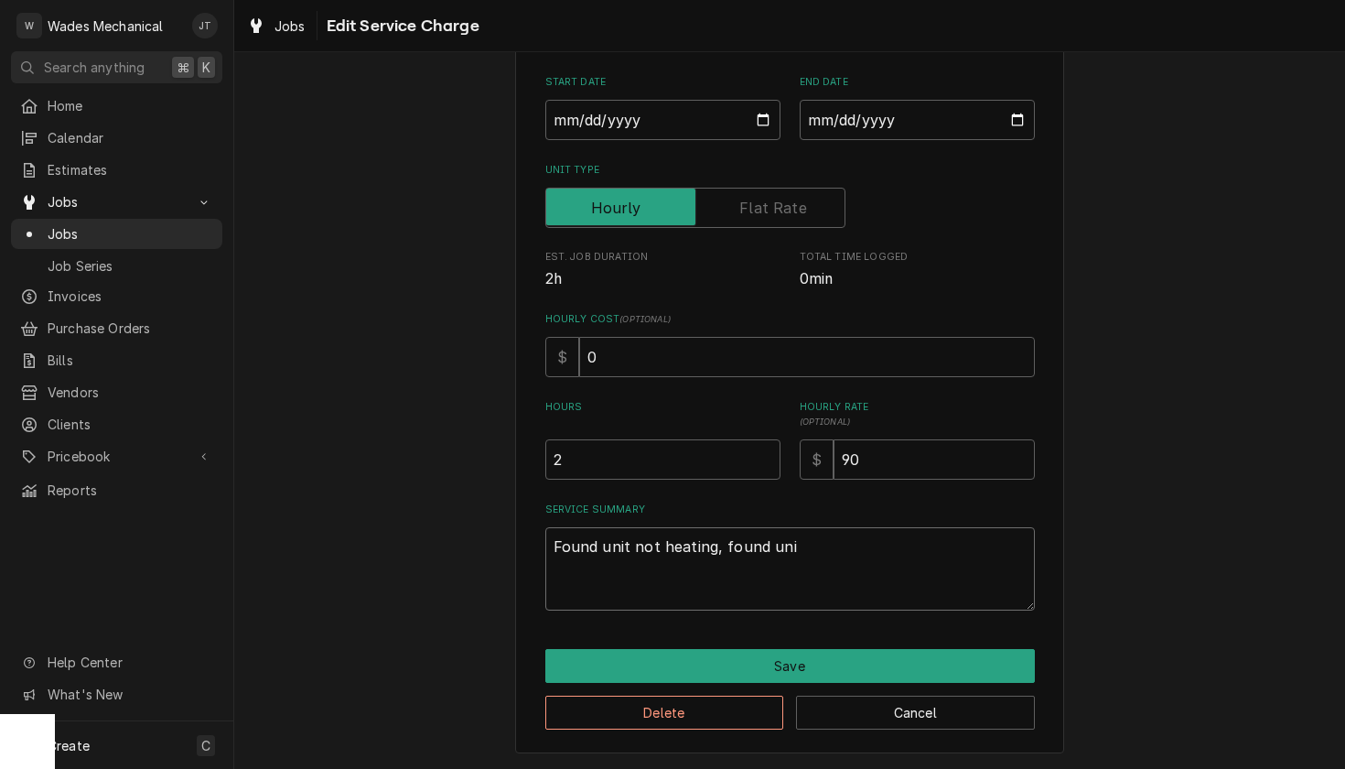
type textarea "Found unit not heating, found unit"
type textarea "x"
type textarea "Found unit not heating, found units"
type textarea "x"
type textarea "Found unit not heating, found units"
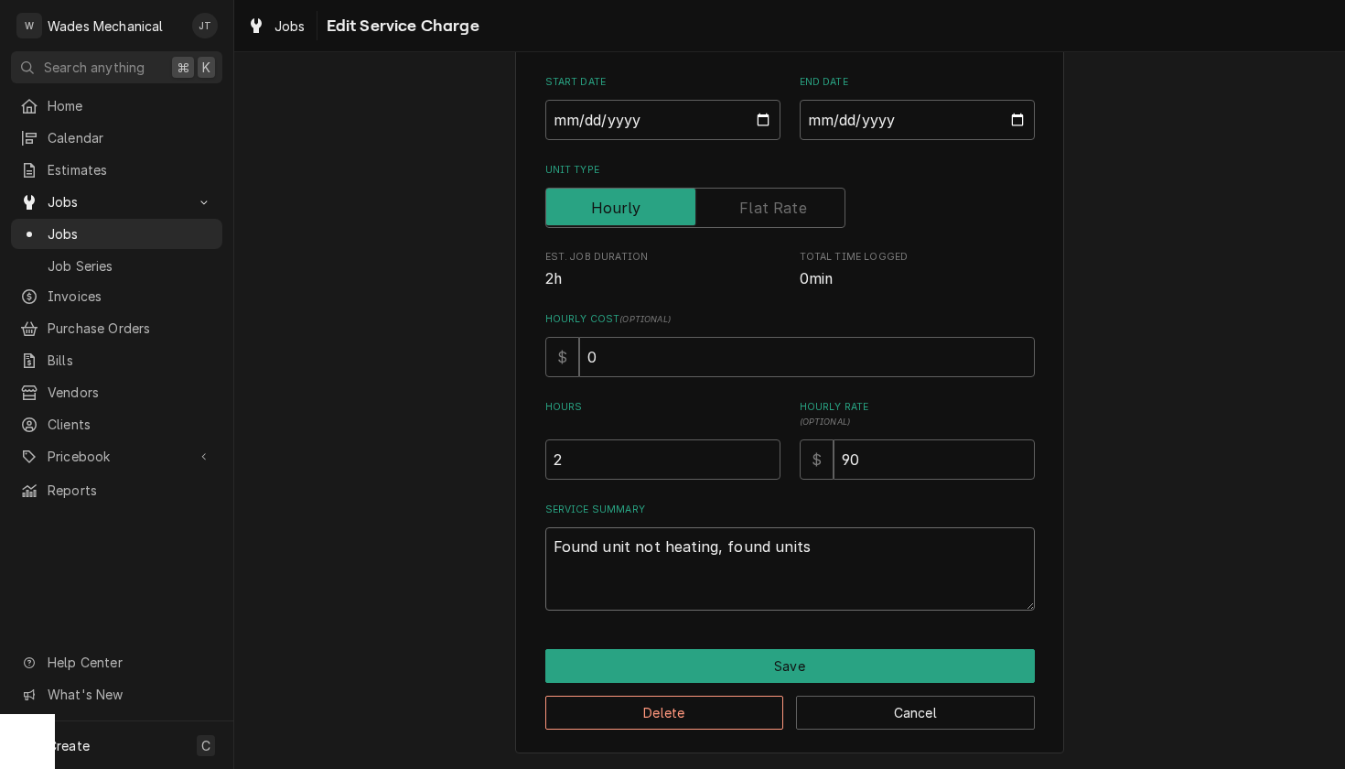
type textarea "x"
type textarea "Found unit not heating, found units i"
type textarea "x"
type textarea "Found unit not heating, found units ig"
type textarea "x"
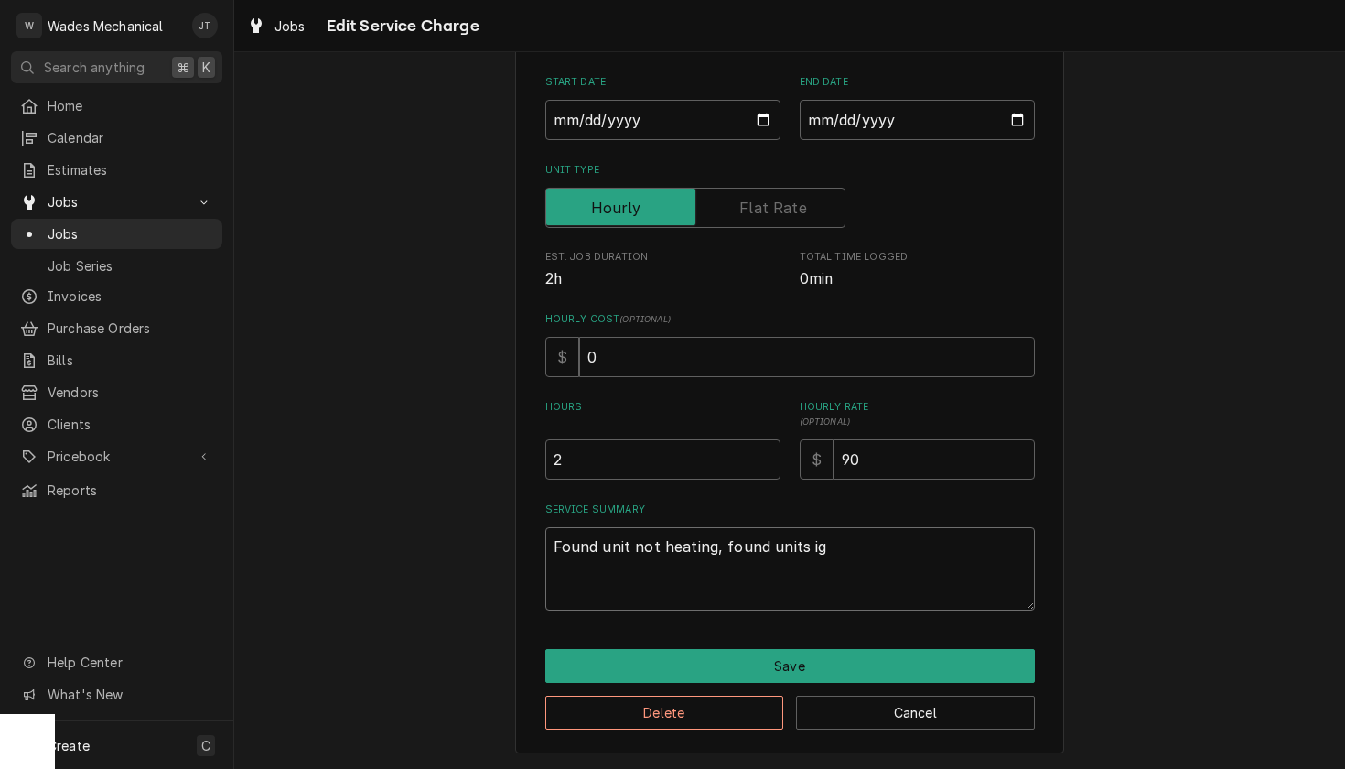
type textarea "Found unit not heating, found units ign"
type textarea "x"
type textarea "Found unit not heating, found units igni"
type textarea "x"
type textarea "Found unit not heating, found units ignit"
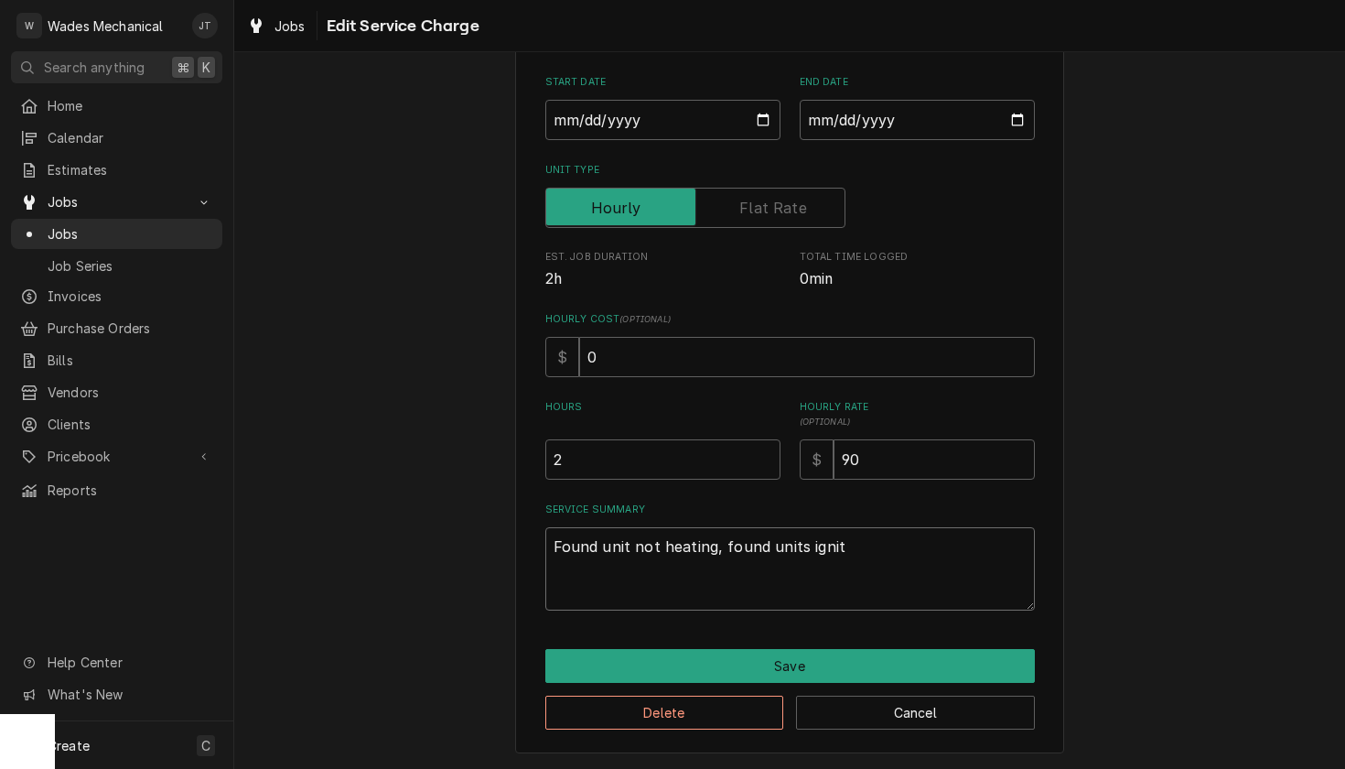
type textarea "x"
type textarea "Found unit not heating, found units ignito"
type textarea "x"
type textarea "Found unit not heating, found units ignitor"
type textarea "x"
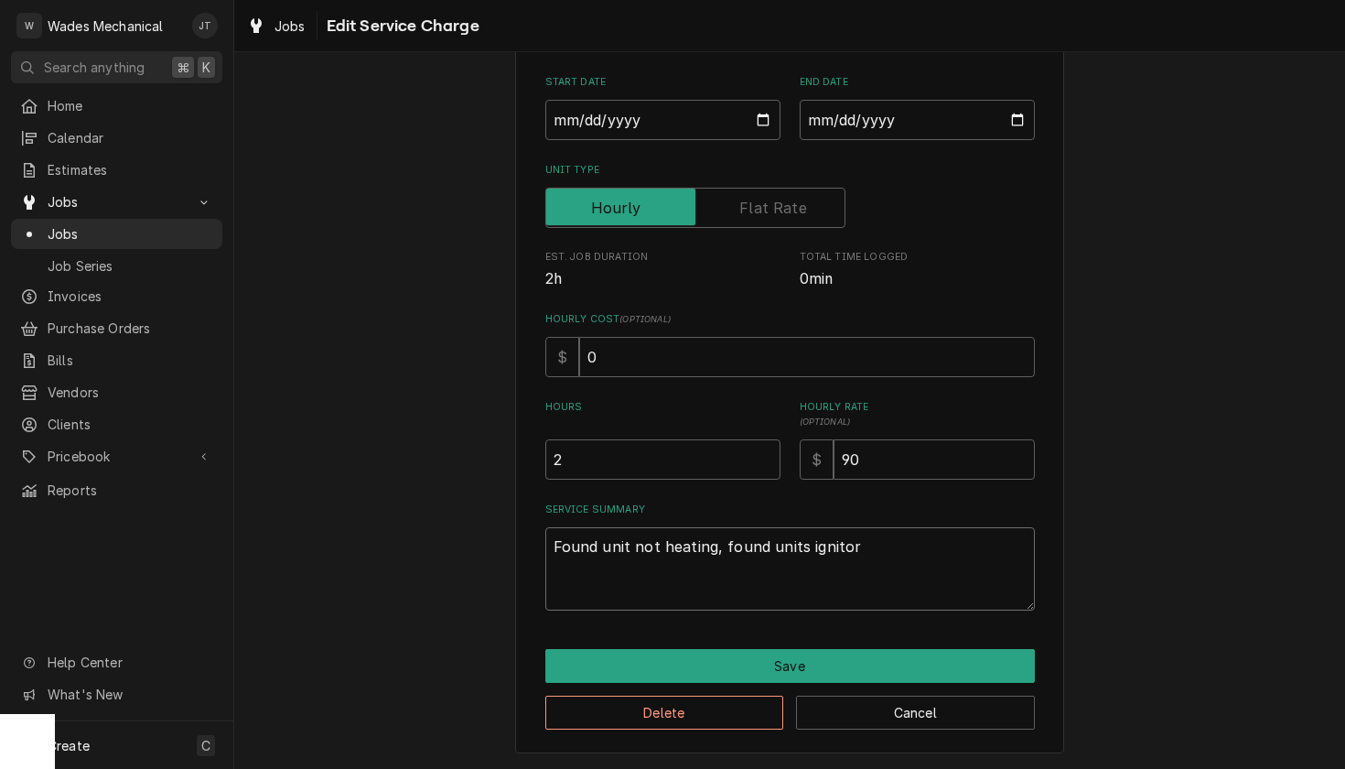
type textarea "Found unit not heating, found units ignitor"
type textarea "x"
type textarea "Found unit not heating, found units ignitor t"
type textarea "x"
type textarea "Found unit not heating, found units ignitor to"
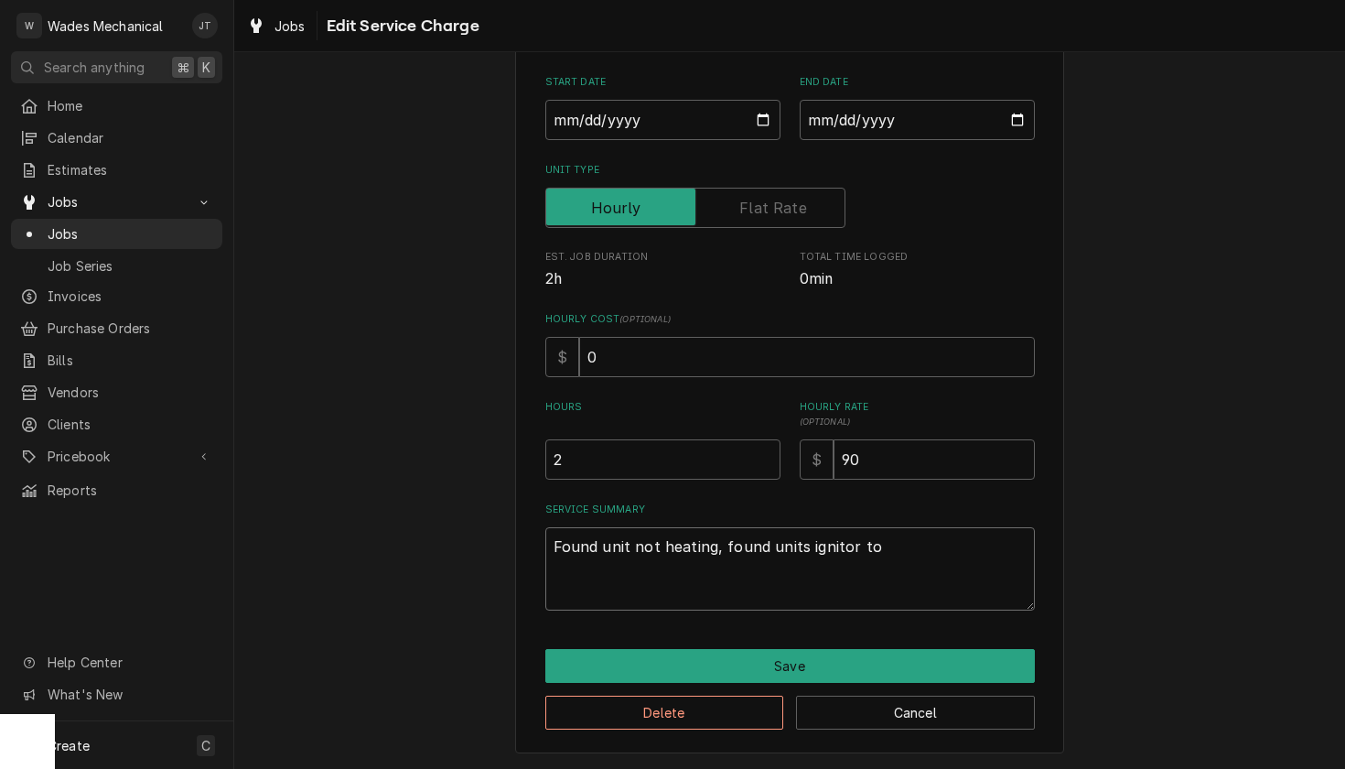
type textarea "x"
type textarea "Found unit not heating, found units ignitor to"
type textarea "x"
type textarea "Found unit not heating, found units ignitor to b"
type textarea "x"
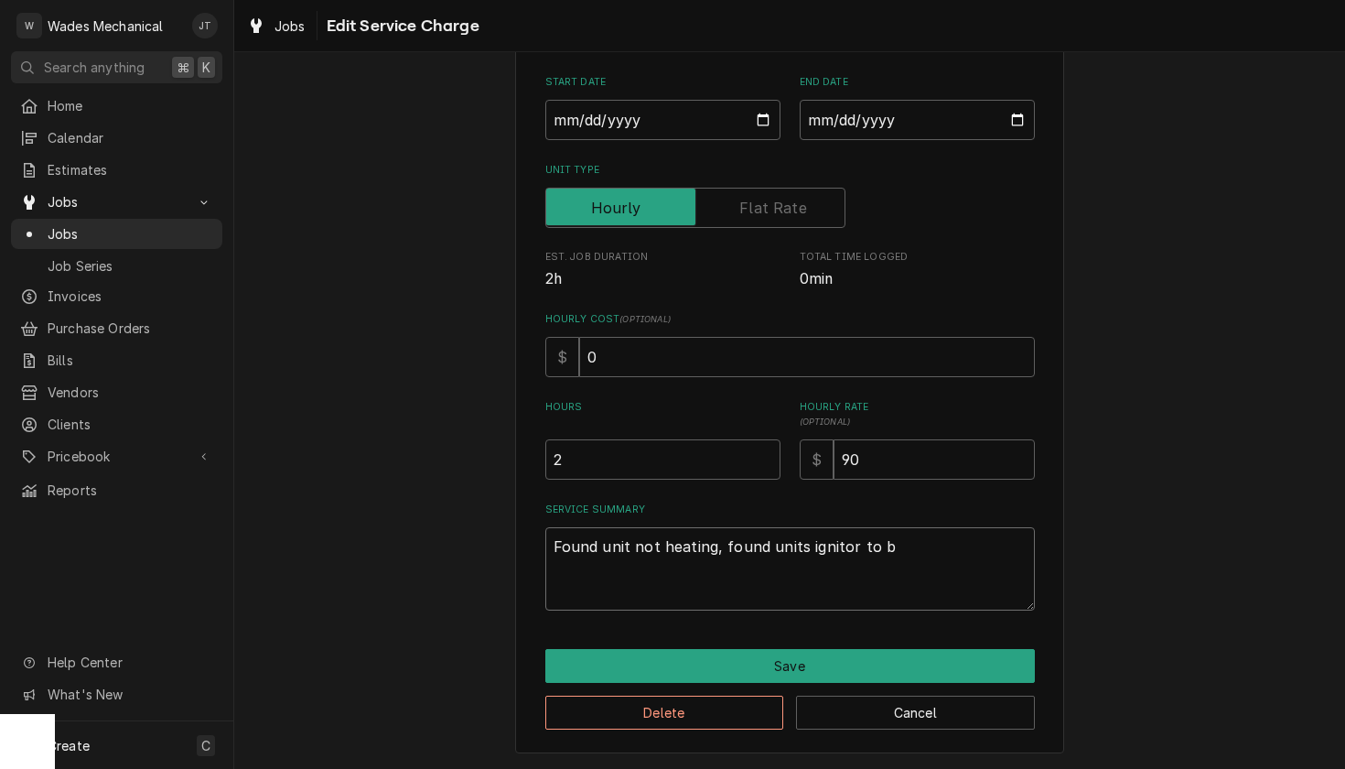
type textarea "Found unit not heating, found units ignitor to be"
type textarea "x"
type textarea "Found unit not heating, found units ignitor to be"
type textarea "x"
type textarea "Found unit not heating, found units ignitor to be f"
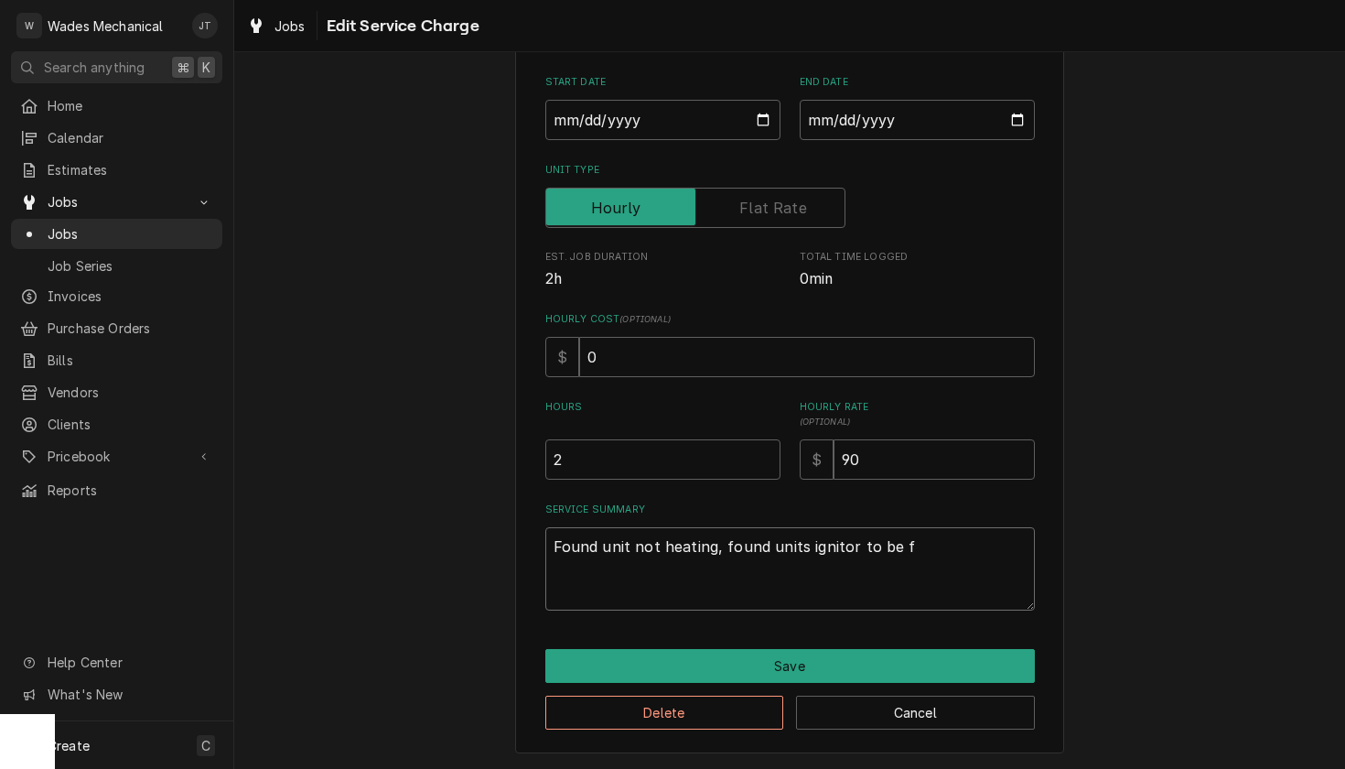
type textarea "x"
type textarea "Found unit not heating, found units ignitor to be fa"
type textarea "x"
type textarea "Found unit not heating, found units ignitor to be fau"
type textarea "x"
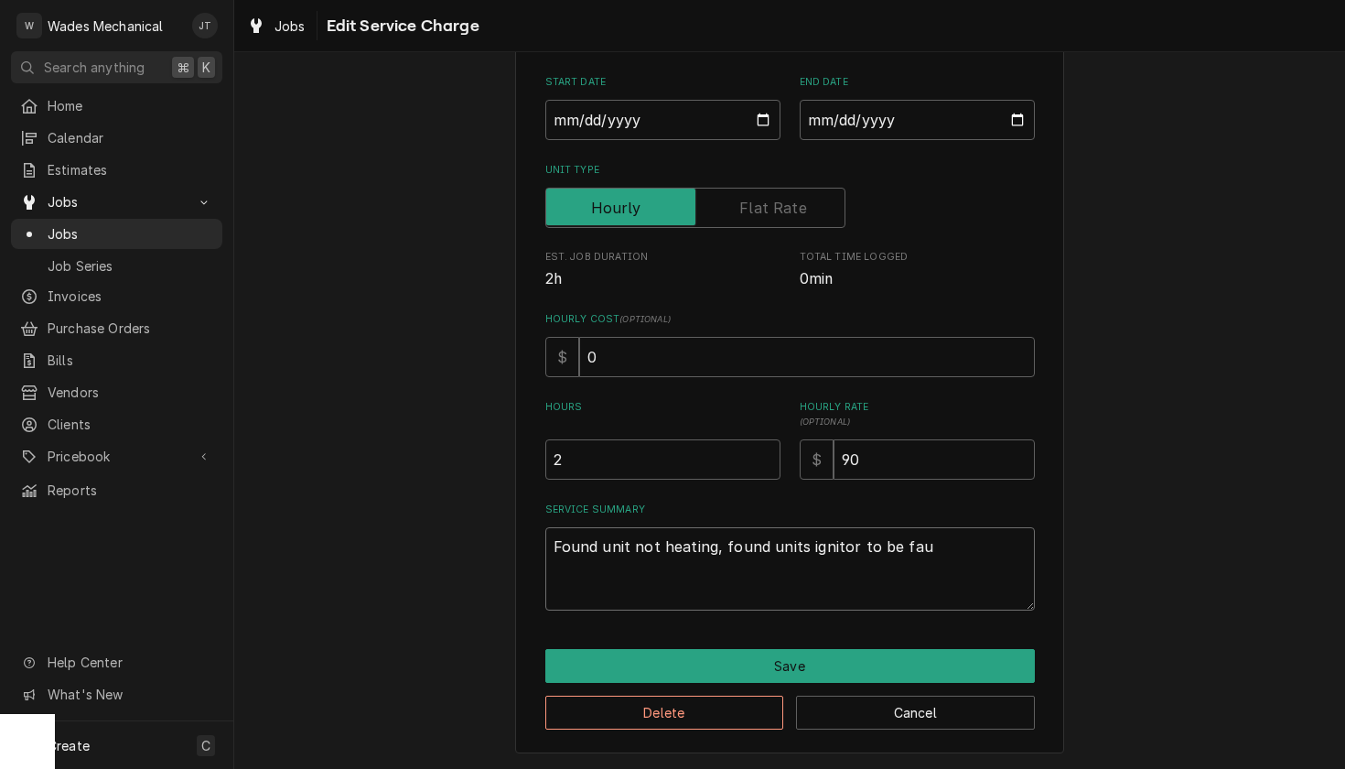
type textarea "Found unit not heating, found units ignitor to be faul"
type textarea "x"
type textarea "Found unit not heating, found units ignitor to be fault"
type textarea "x"
type textarea "Found unit not heating, found units ignitor to be faulty"
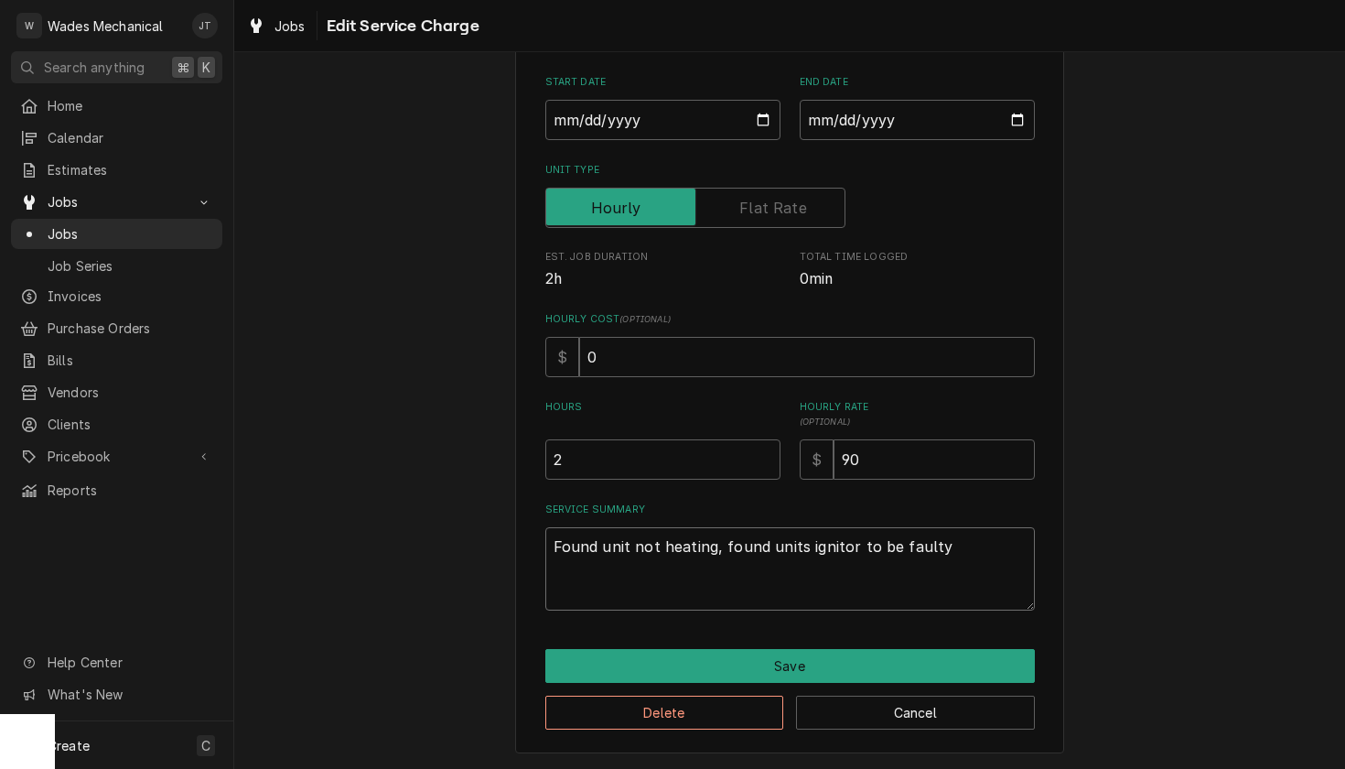
type textarea "x"
type textarea "Found unit not heating, found units ignitor to be faulty"
type textarea "x"
type textarea "Found unit not heating, found units ignitor to be faulty"
type textarea "x"
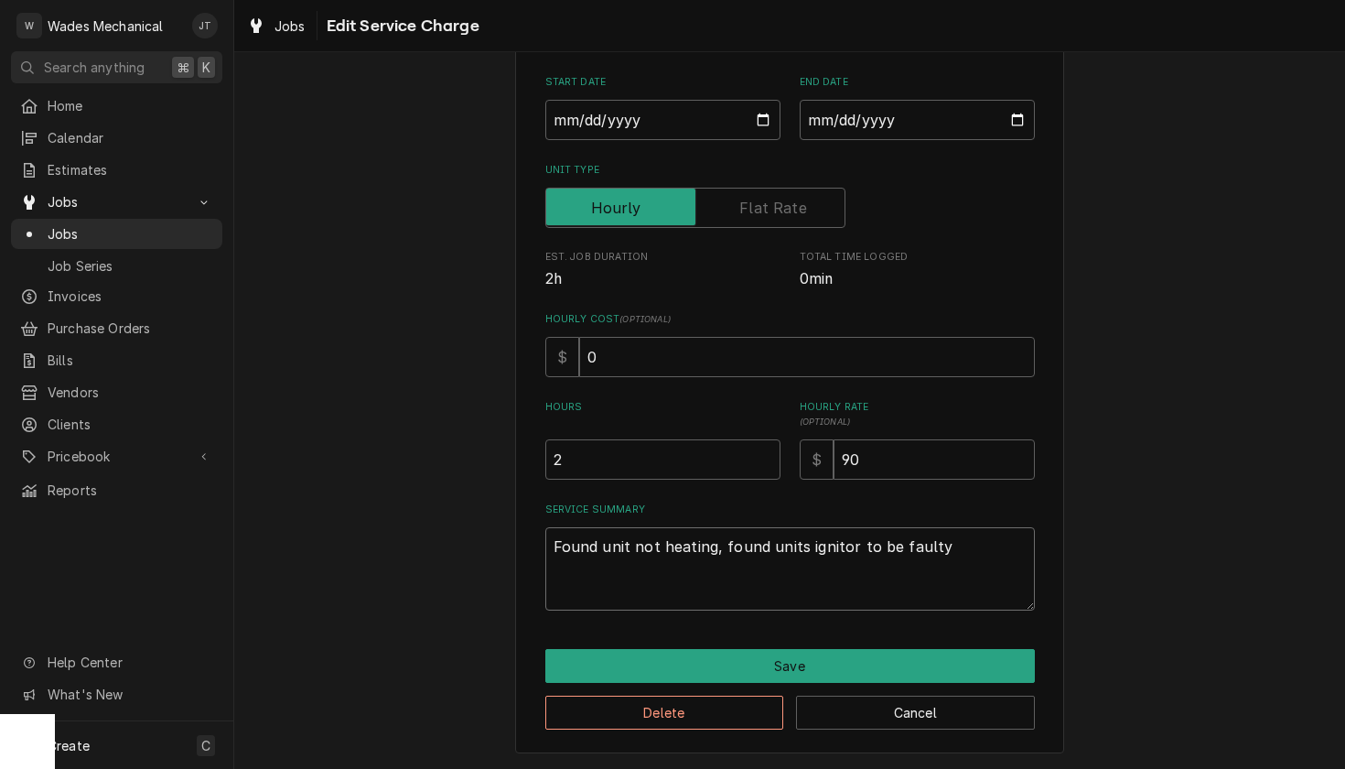
type textarea "Found unit not heating, found units ignitor to be faulty,"
type textarea "x"
type textarea "Found unit not heating, found units ignitor to be faulty,"
type textarea "x"
type textarea "Found unit not heating, found units ignitor to be faulty, r"
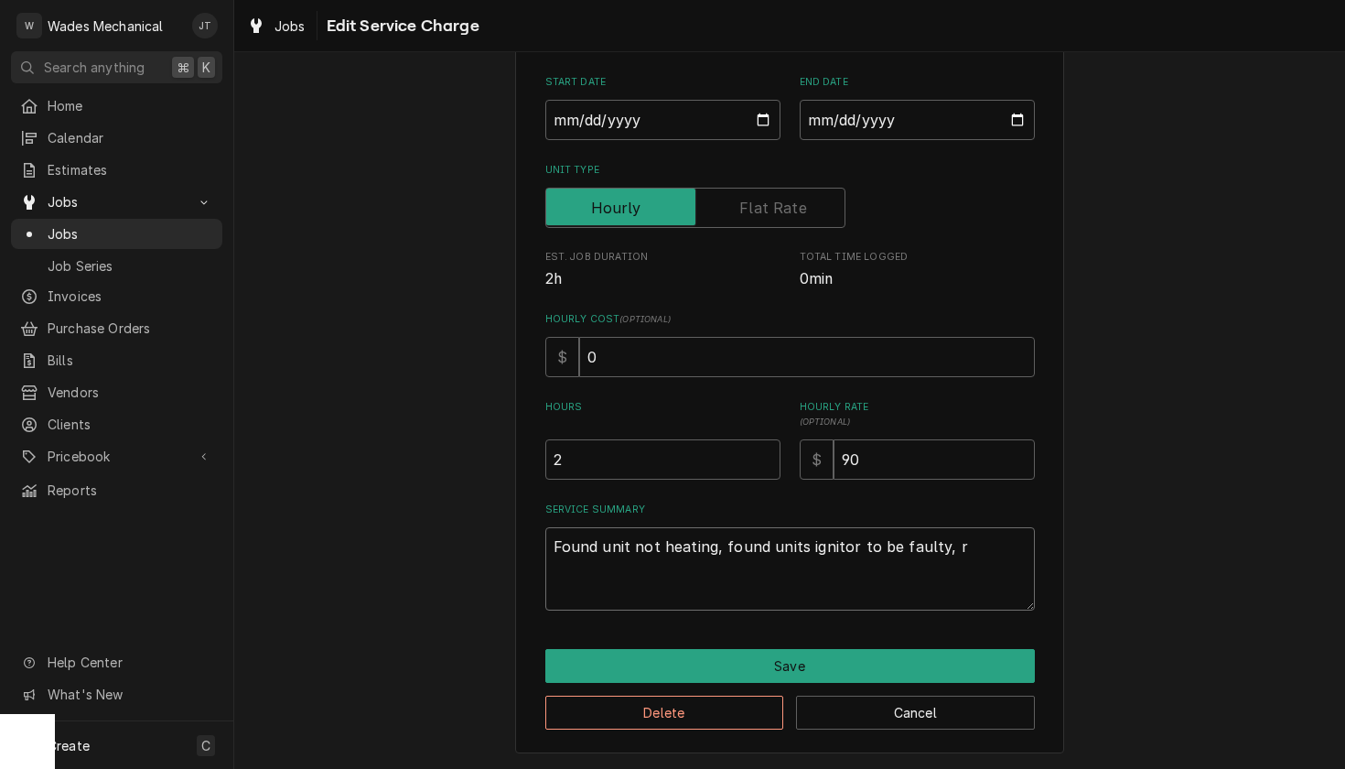
type textarea "x"
type textarea "Found unit not heating, found units ignitor to be faulty, re"
type textarea "x"
type textarea "Found unit not heating, found units ignitor to be faulty, rep"
type textarea "x"
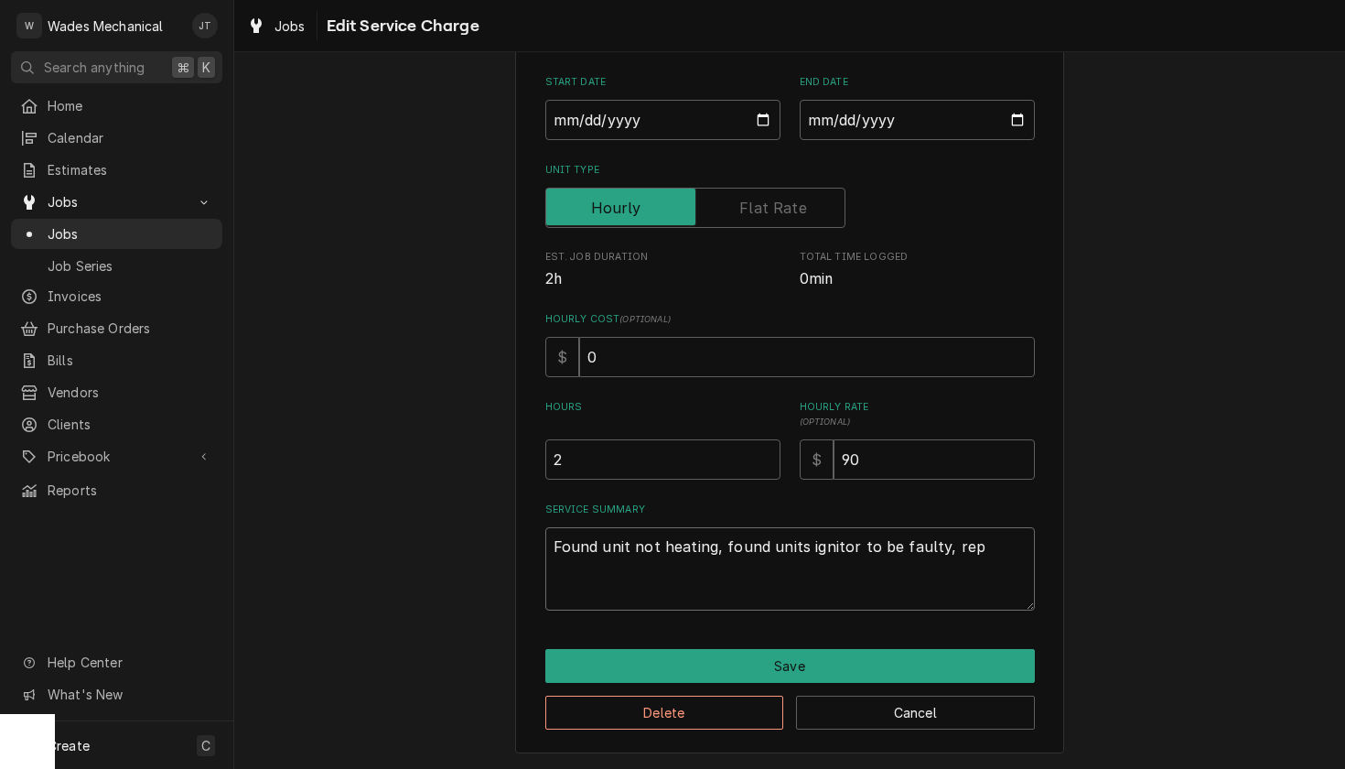
type textarea "Found unit not heating, found units ignitor to be faulty, repl"
type textarea "x"
type textarea "Found unit not heating, found units ignitor to be faulty, repla"
type textarea "x"
type textarea "Found unit not heating, found units ignitor to be faulty, replac"
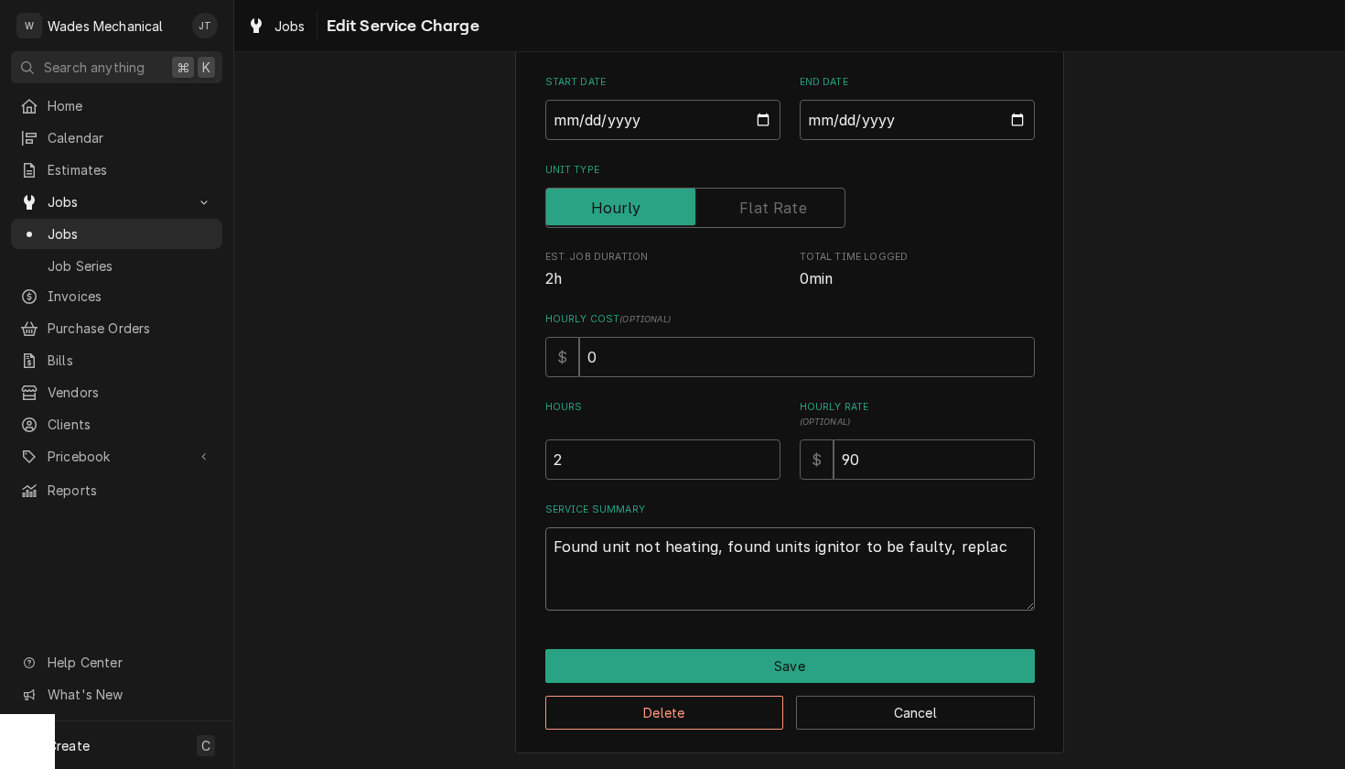
type textarea "x"
type textarea "Found unit not heating, found units ignitor to be faulty, replace"
type textarea "x"
type textarea "Found unit not heating, found units ignitor to be faulty, replaced"
type textarea "x"
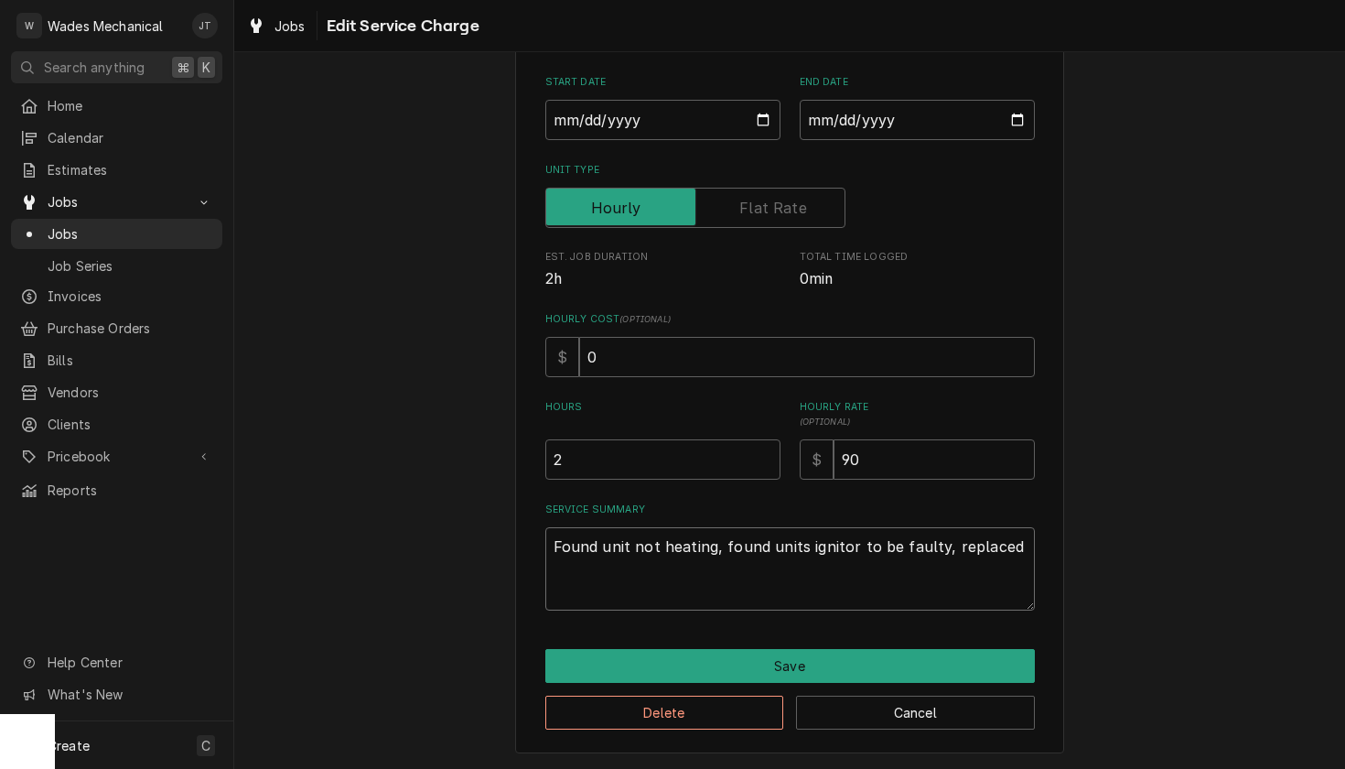
type textarea "Found unit not heating, found units ignitor to be faulty, replaced"
type textarea "x"
type textarea "Found unit not heating, found units ignitor to be faulty, replaced i"
type textarea "x"
type textarea "Found unit not heating, found units ignitor to be faulty, replaced ig"
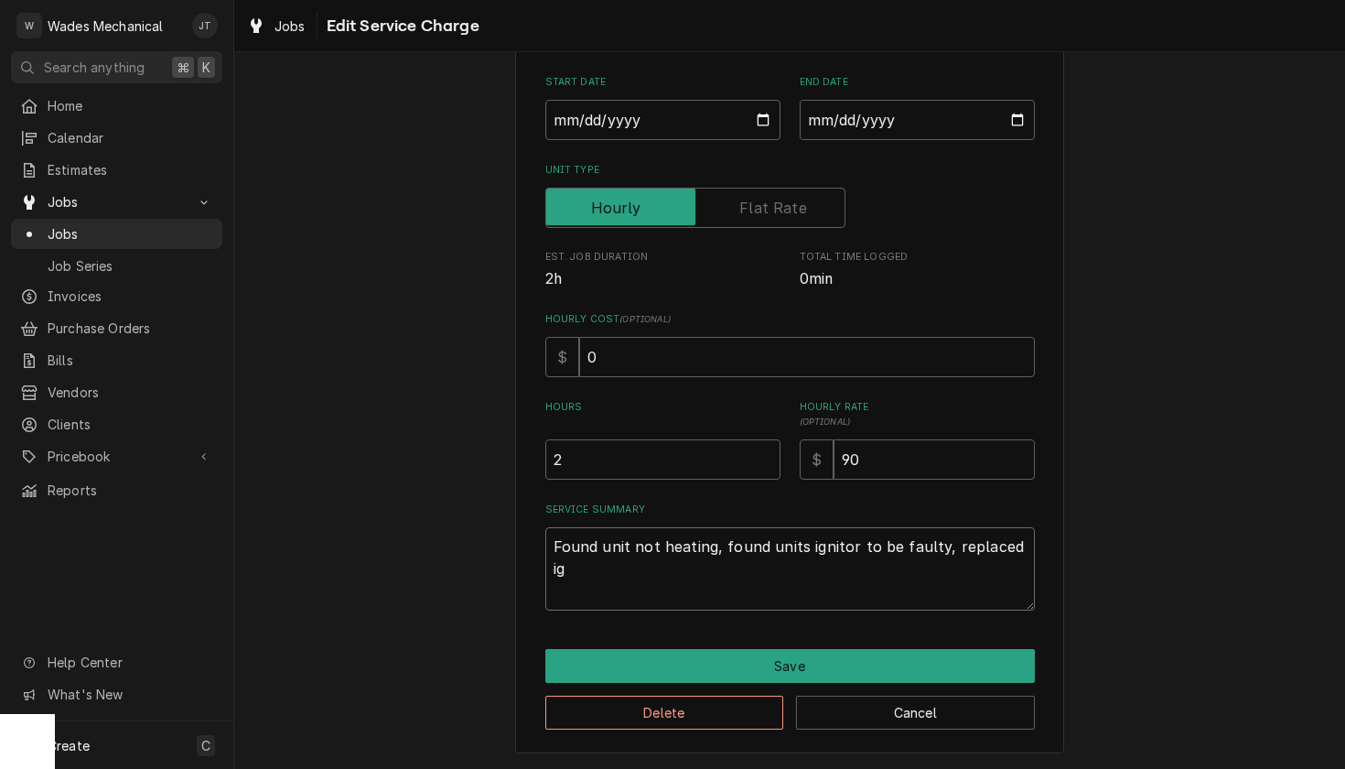
type textarea "x"
type textarea "Found unit not heating, found units ignitor to be faulty, replaced ign"
type textarea "x"
type textarea "Found unit not heating, found units ignitor to be faulty, replaced igni"
type textarea "x"
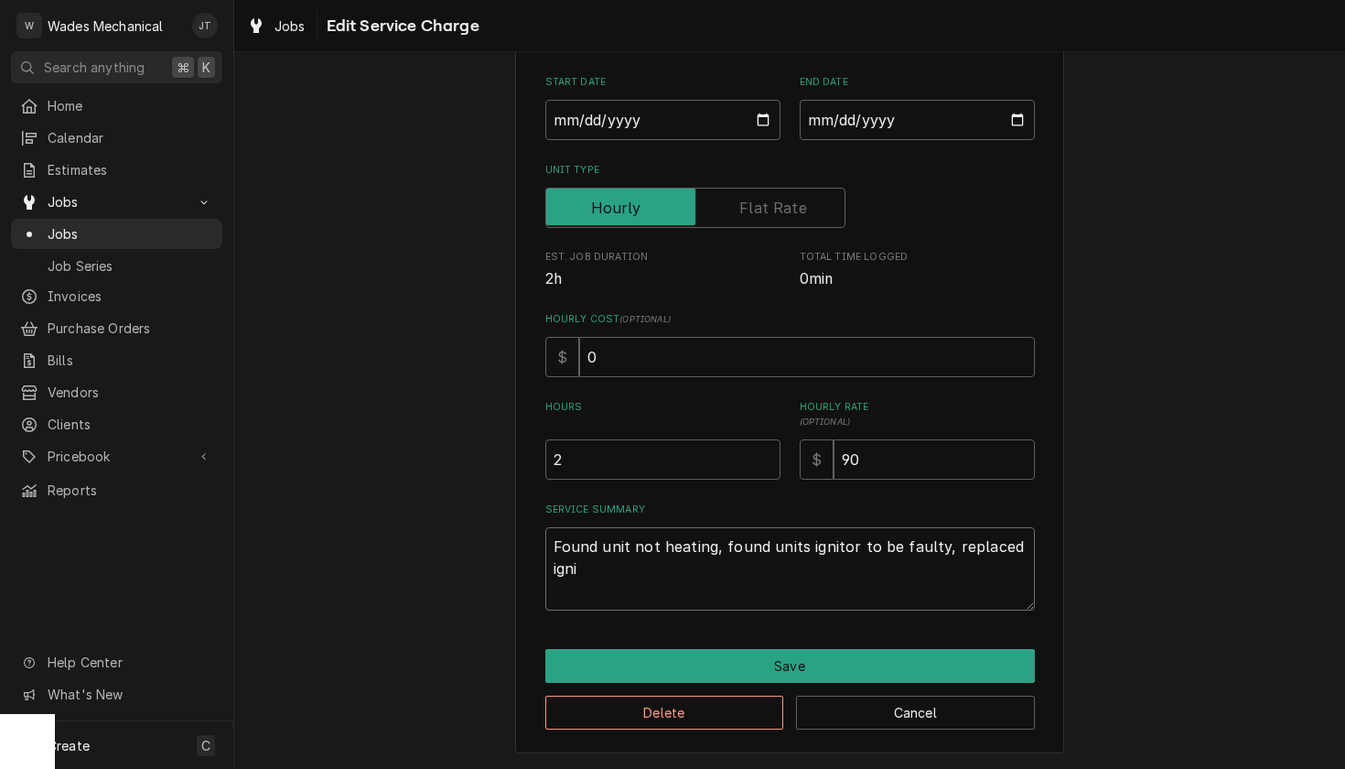
type textarea "Found unit not heating, found units ignitor to be faulty, replaced ignit"
type textarea "x"
type textarea "Found unit not heating, found units ignitor to be faulty, replaced ignito"
type textarea "x"
type textarea "Found unit not heating, found units ignitor to be faulty, replaced ignitor"
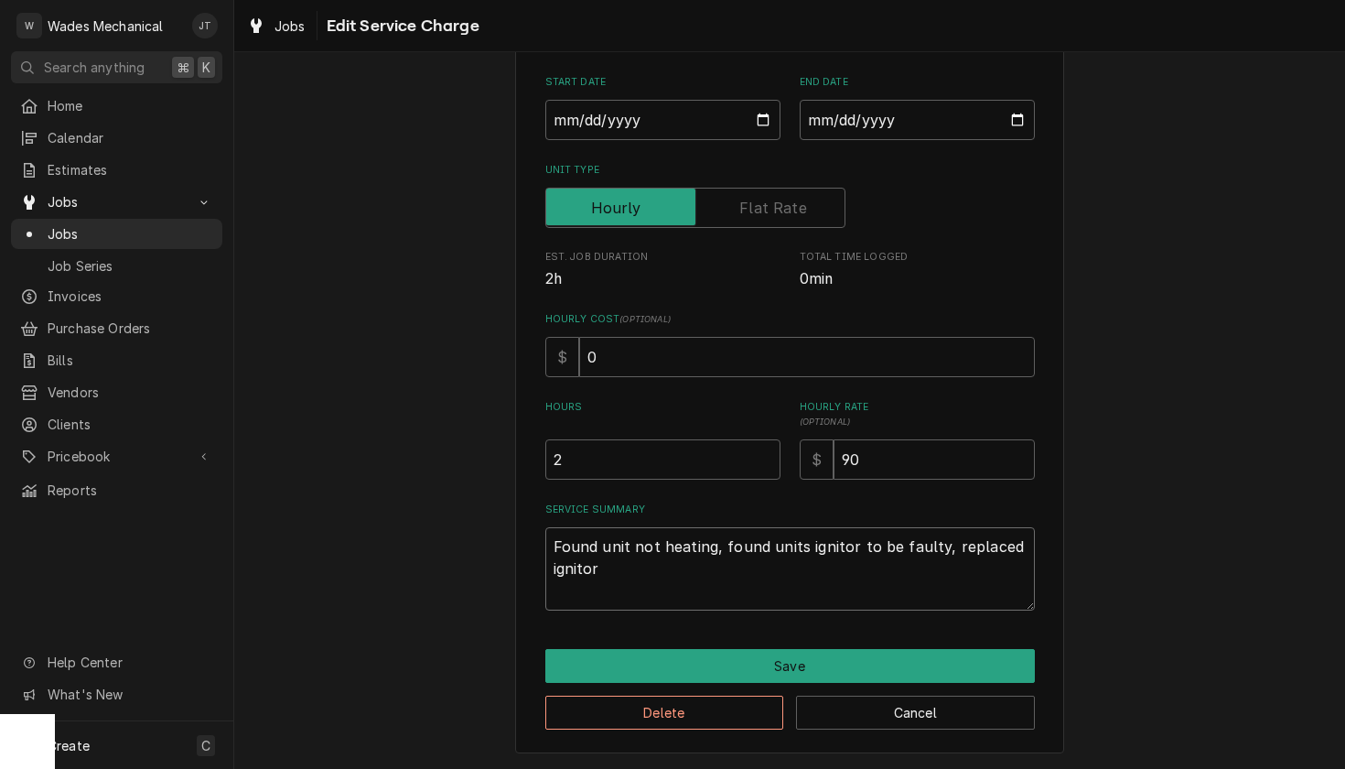
type textarea "x"
type textarea "Found unit not heating, found units ignitor to be faulty, replaced ignitor"
type textarea "x"
type textarea "Found unit not heating, found units ignitor to be faulty, replaced ignitor a"
type textarea "x"
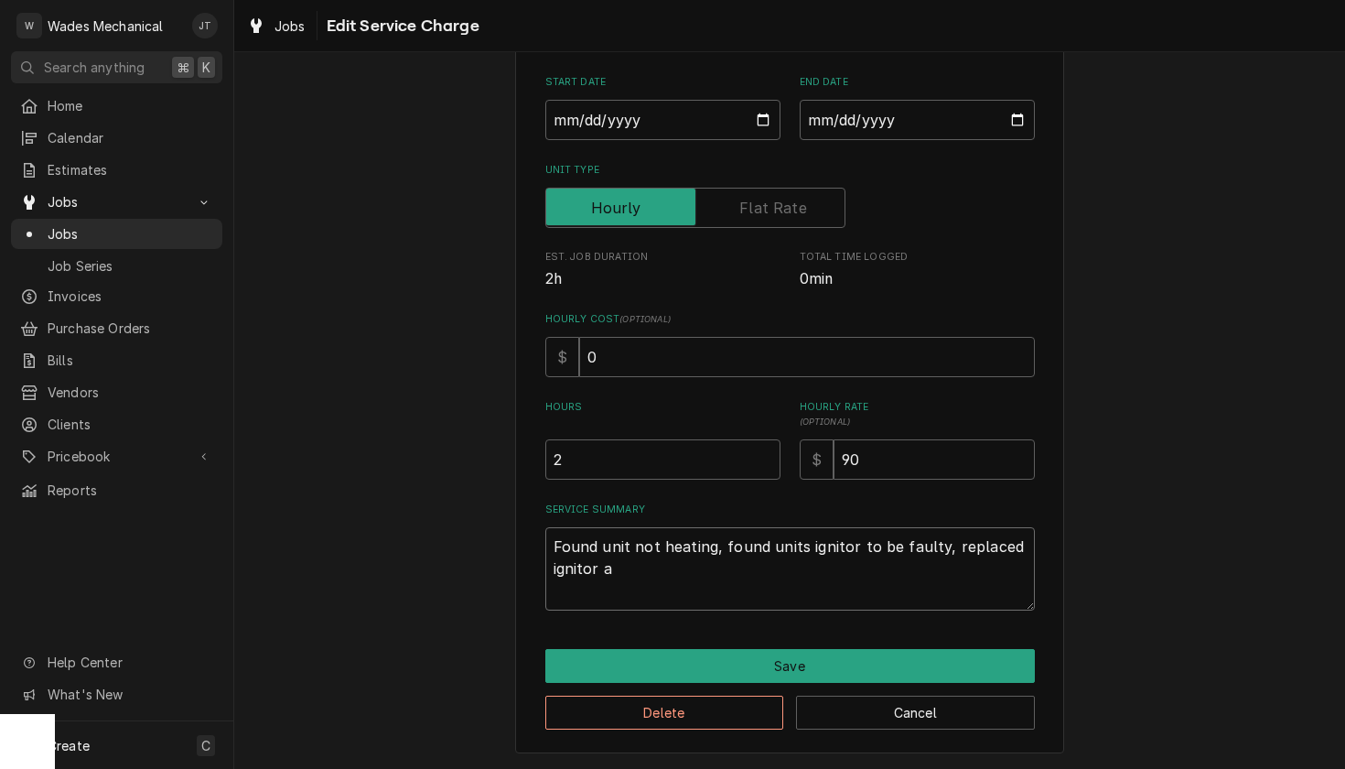
type textarea "Found unit not heating, found units ignitor to be faulty, replaced ignitor an"
type textarea "x"
type textarea "Found unit not heating, found units ignitor to be faulty, replaced ignitor and"
type textarea "x"
type textarea "Found unit not heating, found units ignitor to be faulty, replaced ignitor and"
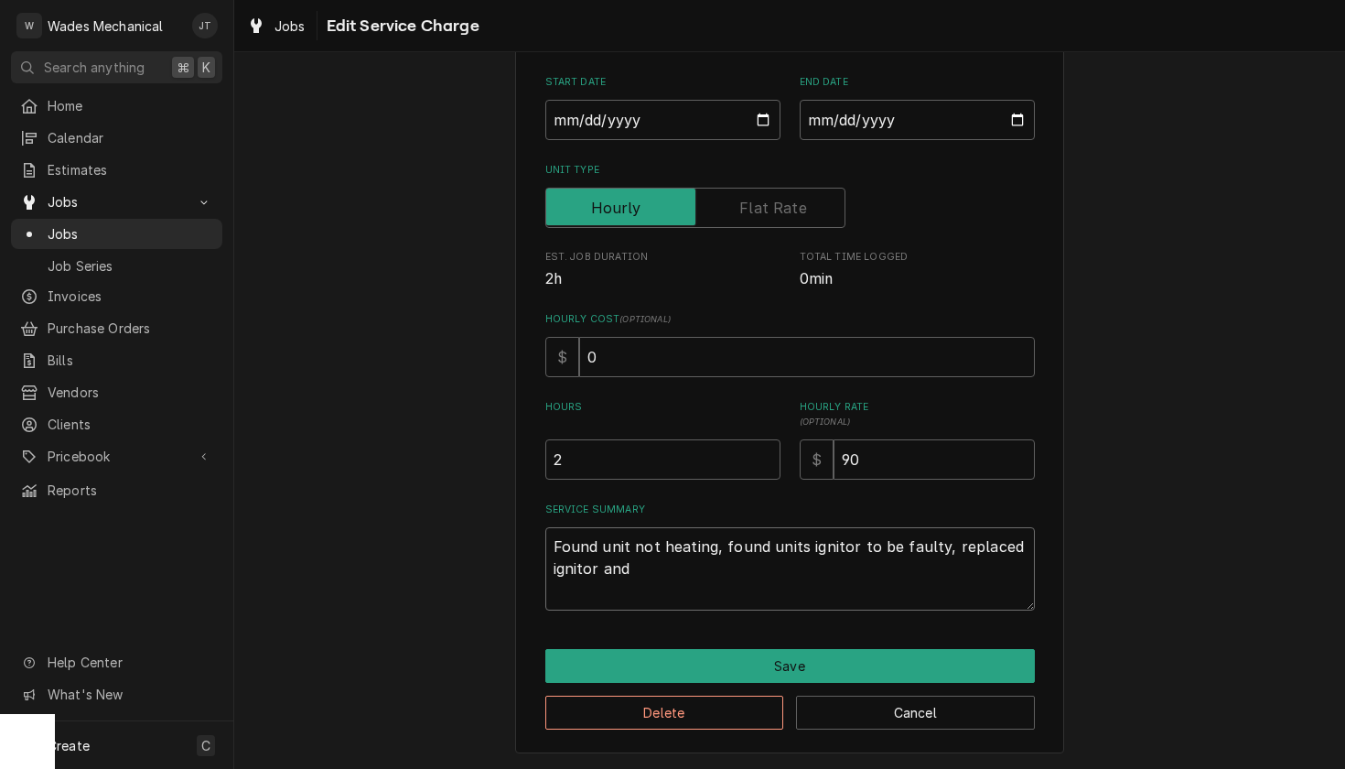
type textarea "x"
type textarea "Found unit not heating, found units ignitor to be faulty, replaced ignitor and t"
type textarea "x"
type textarea "Found unit not heating, found units ignitor to be faulty, replaced ignitor and …"
type textarea "x"
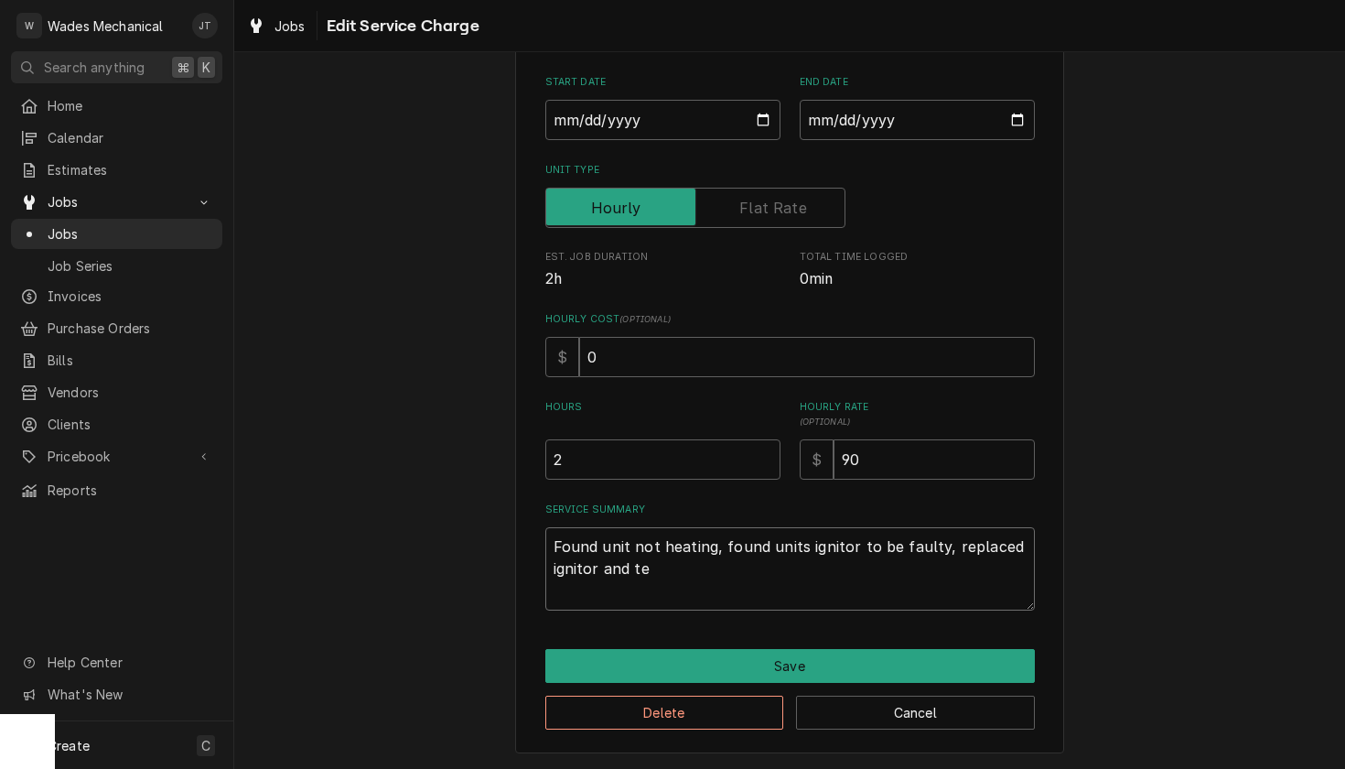
type textarea "Found unit not heating, found units ignitor to be faulty, replaced ignitor and …"
type textarea "x"
type textarea "Found unit not heating, found units ignitor to be faulty, replaced ignitor and …"
type textarea "x"
type textarea "Found unit not heating, found units ignitor to be faulty, replaced ignitor and …"
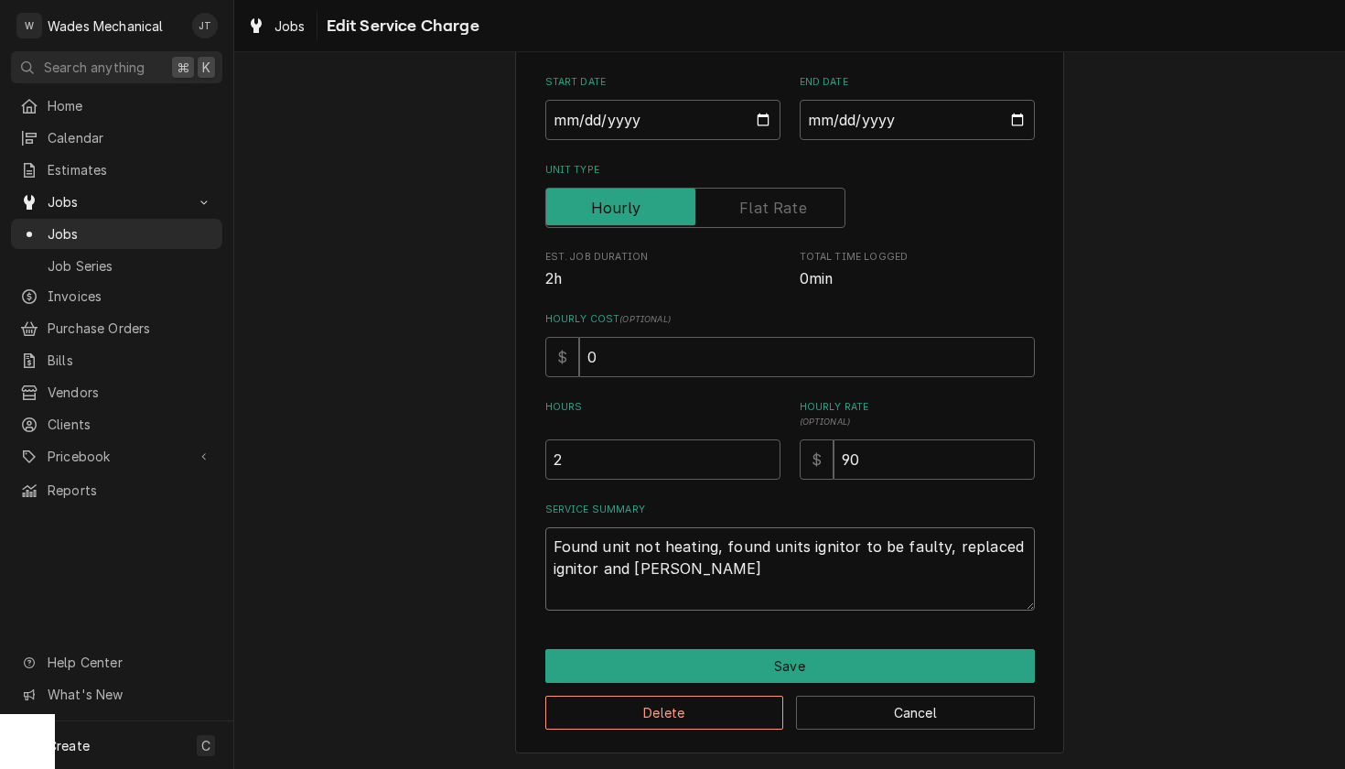
type textarea "x"
type textarea "Found unit not heating, found units ignitor to be faulty, replaced ignitor and …"
type textarea "x"
type textarea "Found unit not heating, found units ignitor to be faulty, replaced ignitor and …"
type textarea "x"
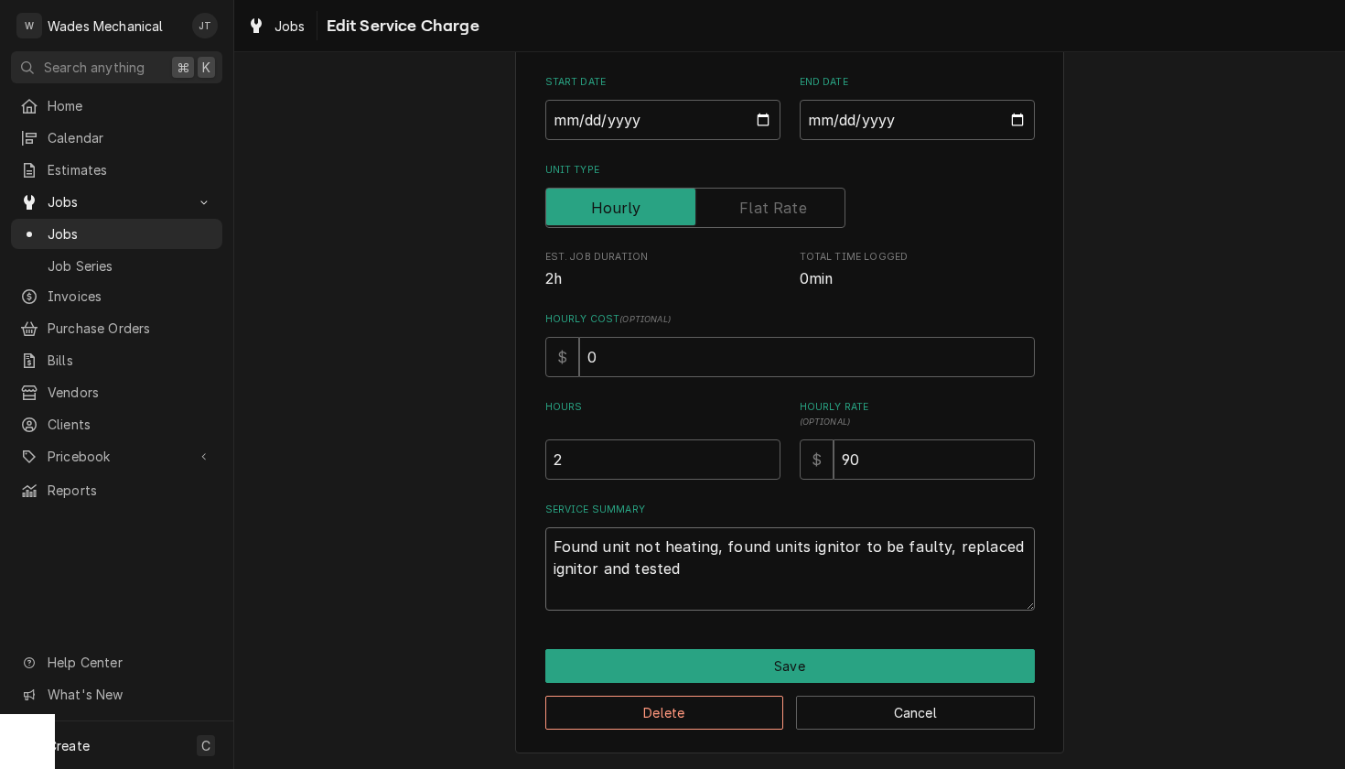
type textarea "Found unit not heating, found units ignitor to be faulty, replaced ignitor and …"
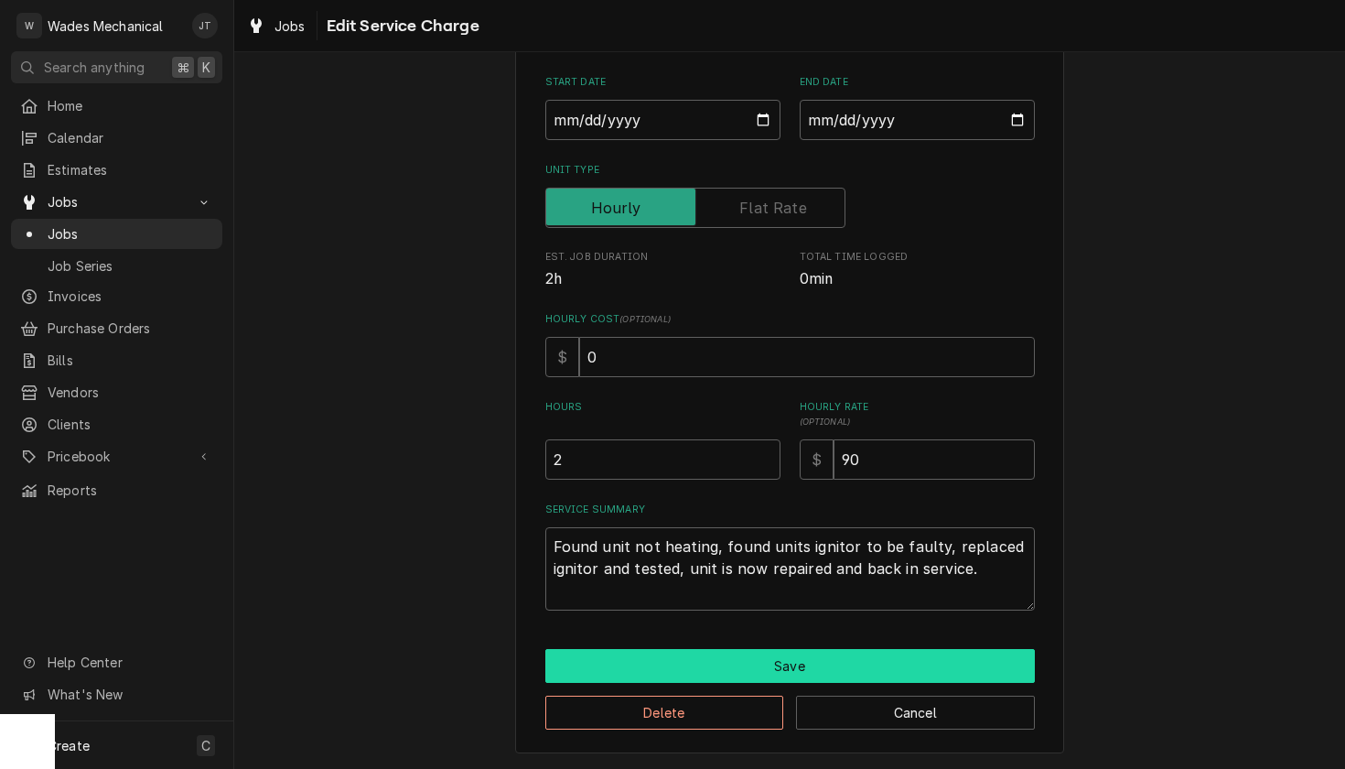
click at [782, 677] on button "Save" at bounding box center [790, 666] width 490 height 34
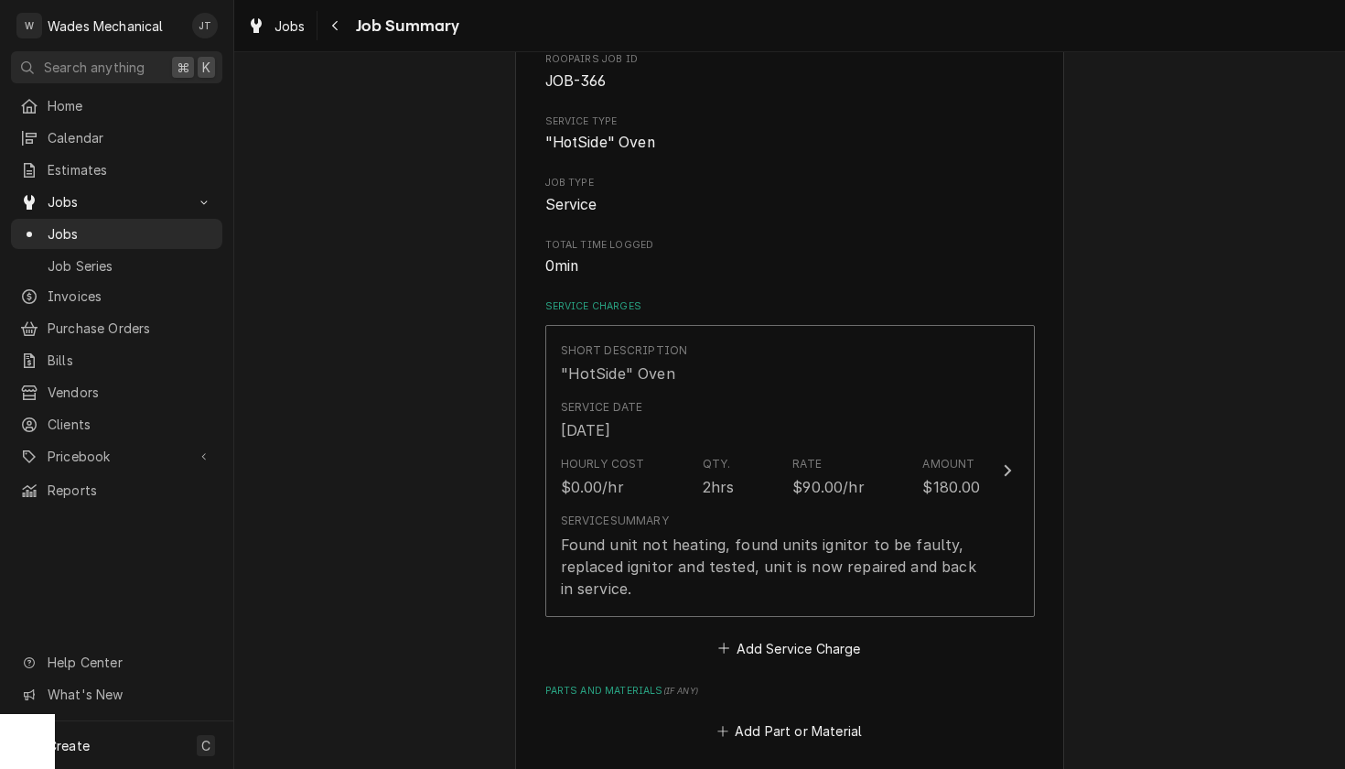
scroll to position [551, 0]
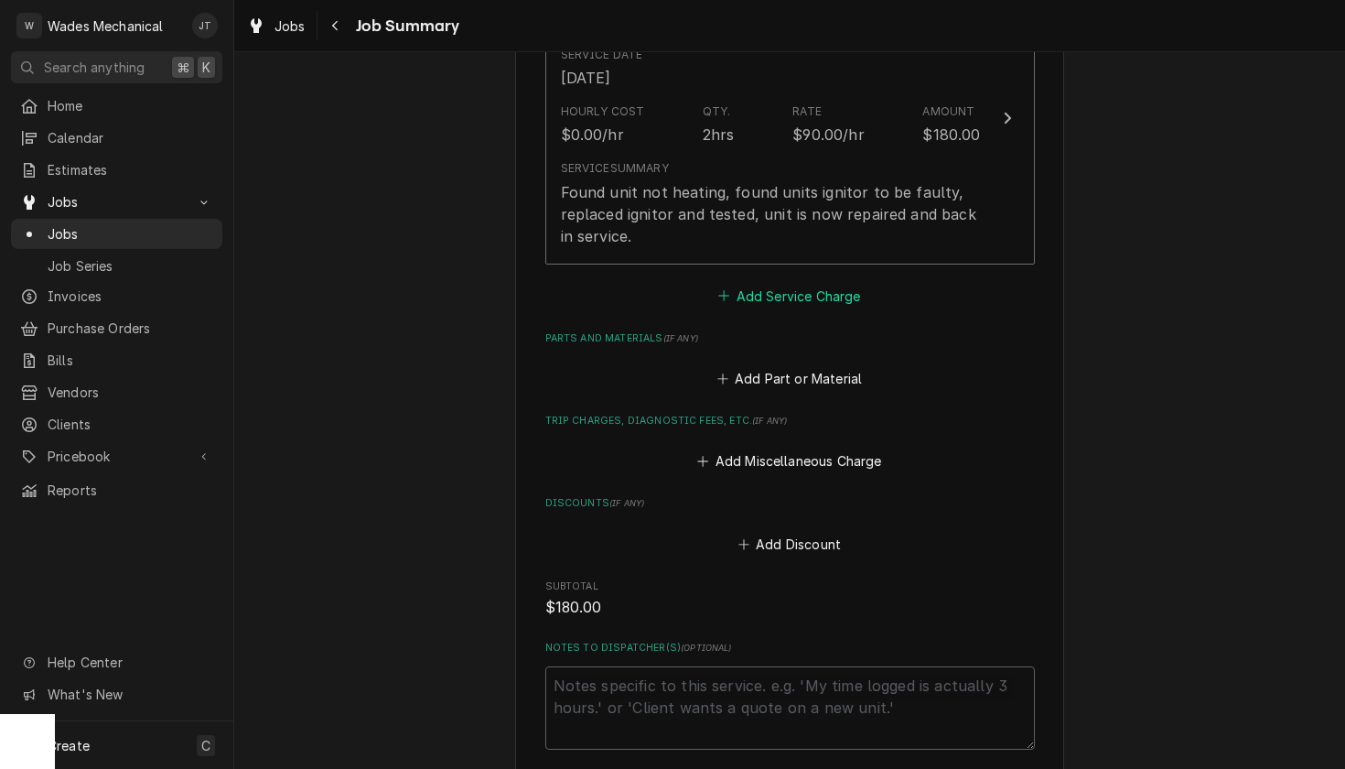
click at [810, 296] on button "Add Service Charge" at bounding box center [790, 296] width 148 height 26
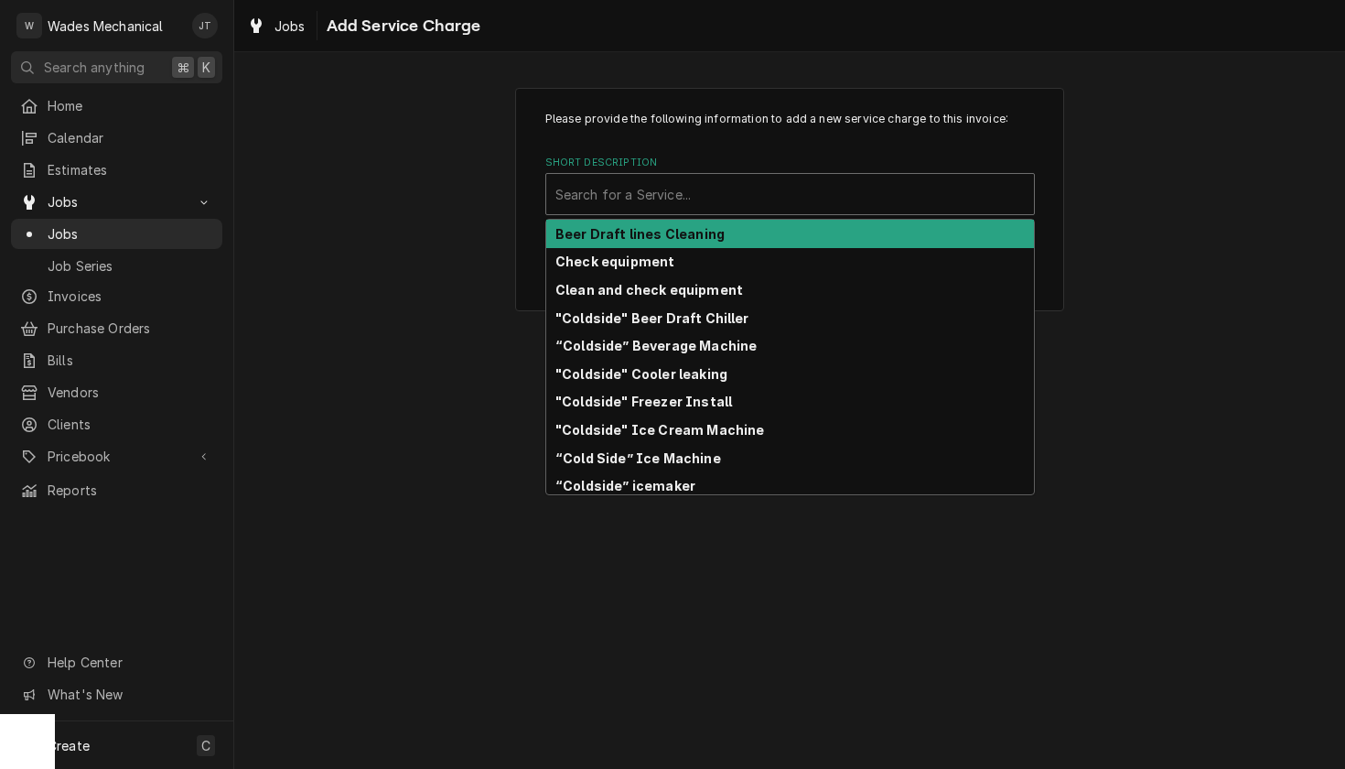
click at [758, 201] on div "Short Description" at bounding box center [791, 194] width 470 height 33
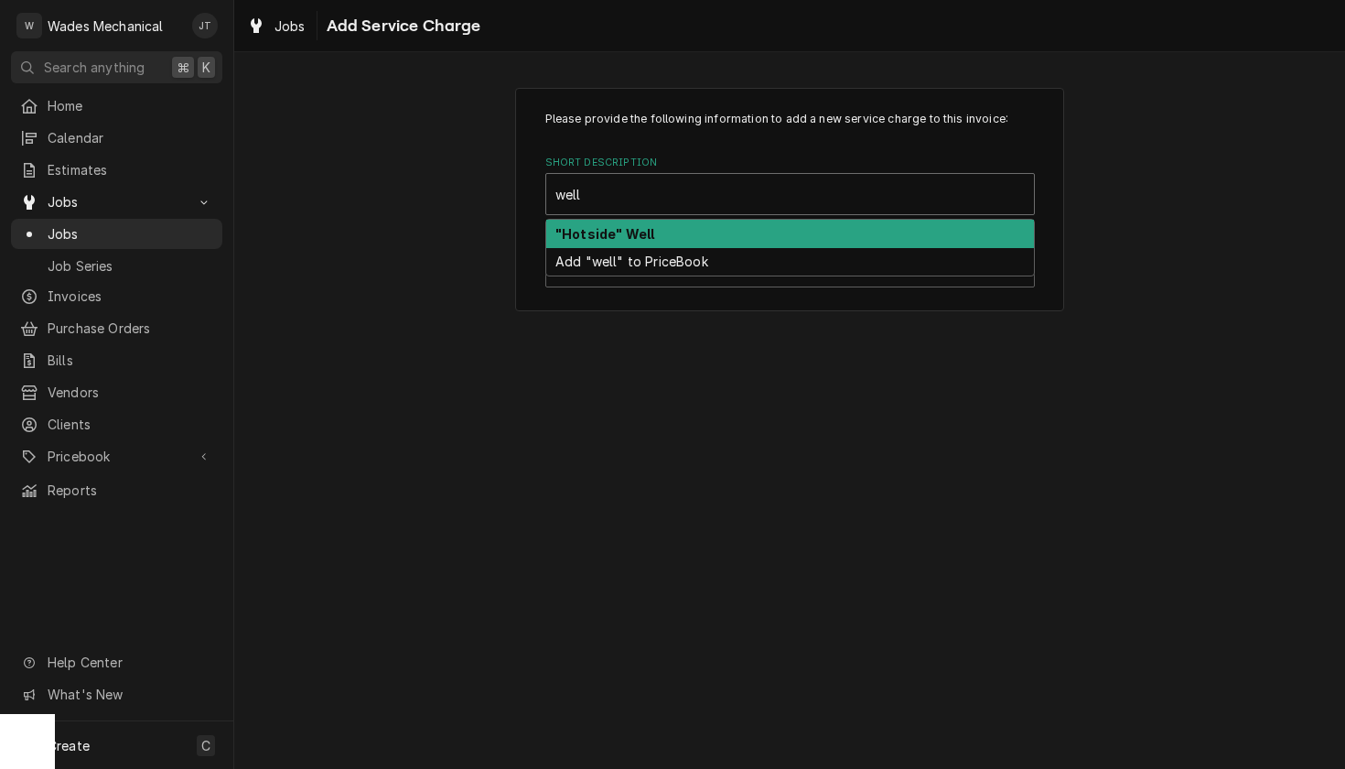
click at [722, 238] on div ""Hotside" Well" at bounding box center [790, 234] width 488 height 28
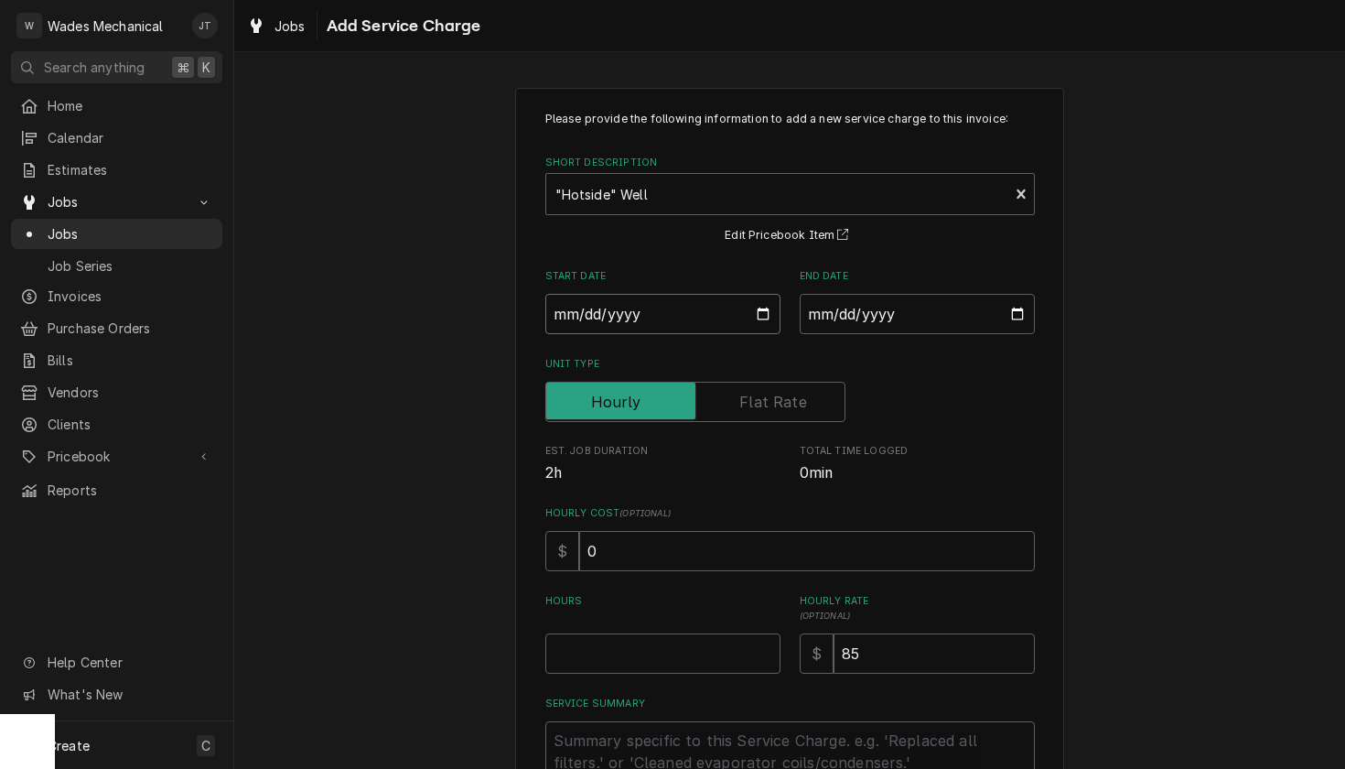
click at [596, 317] on input "Start Date" at bounding box center [662, 314] width 235 height 40
click at [892, 394] on div "Unit Type" at bounding box center [790, 402] width 490 height 40
click at [859, 329] on input "End Date" at bounding box center [917, 314] width 235 height 40
click at [992, 439] on div "Please provide the following information to add a new service charge to this in…" at bounding box center [790, 458] width 490 height 694
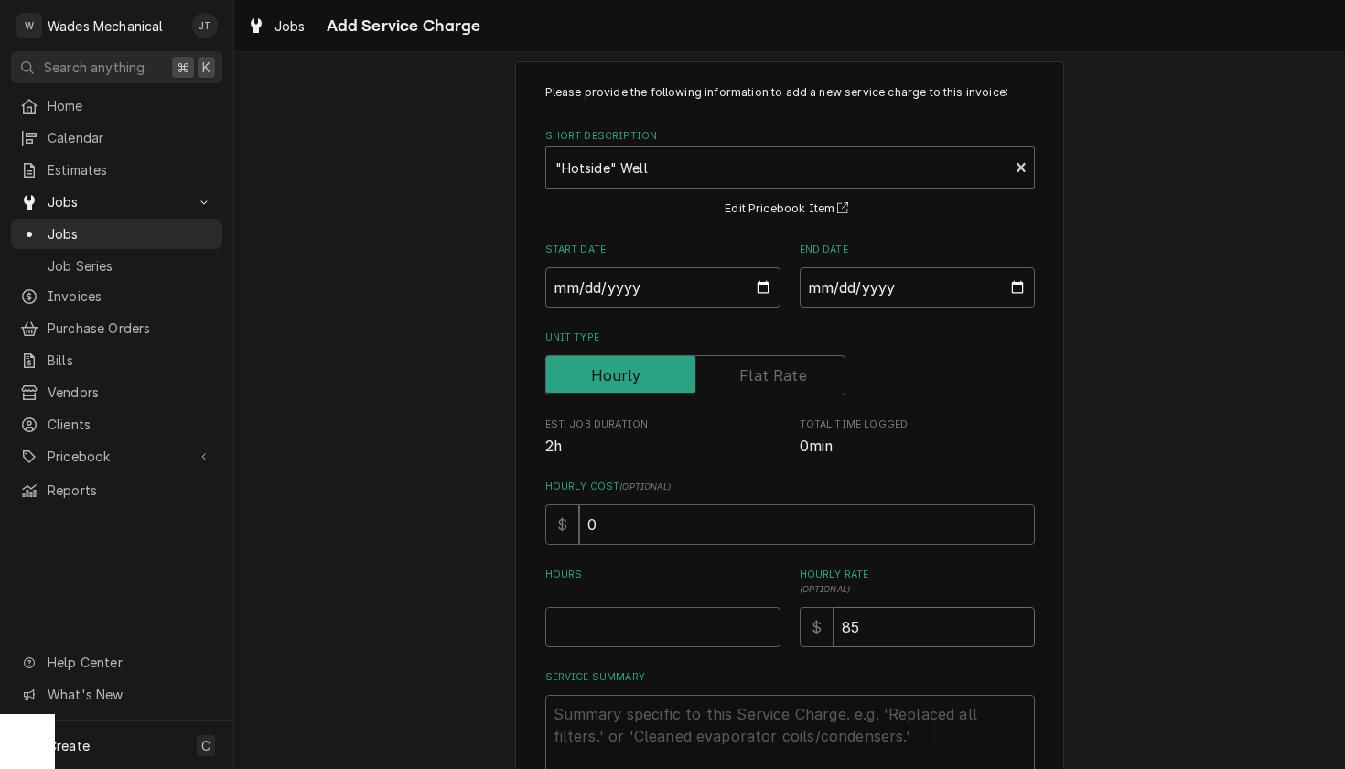
drag, startPoint x: 790, startPoint y: 628, endPoint x: 759, endPoint y: 630, distance: 31.2
click at [772, 628] on div "Hours Hourly Rate ( optional ) $ 85" at bounding box center [790, 607] width 490 height 80
click at [608, 622] on input "Hours" at bounding box center [662, 627] width 235 height 40
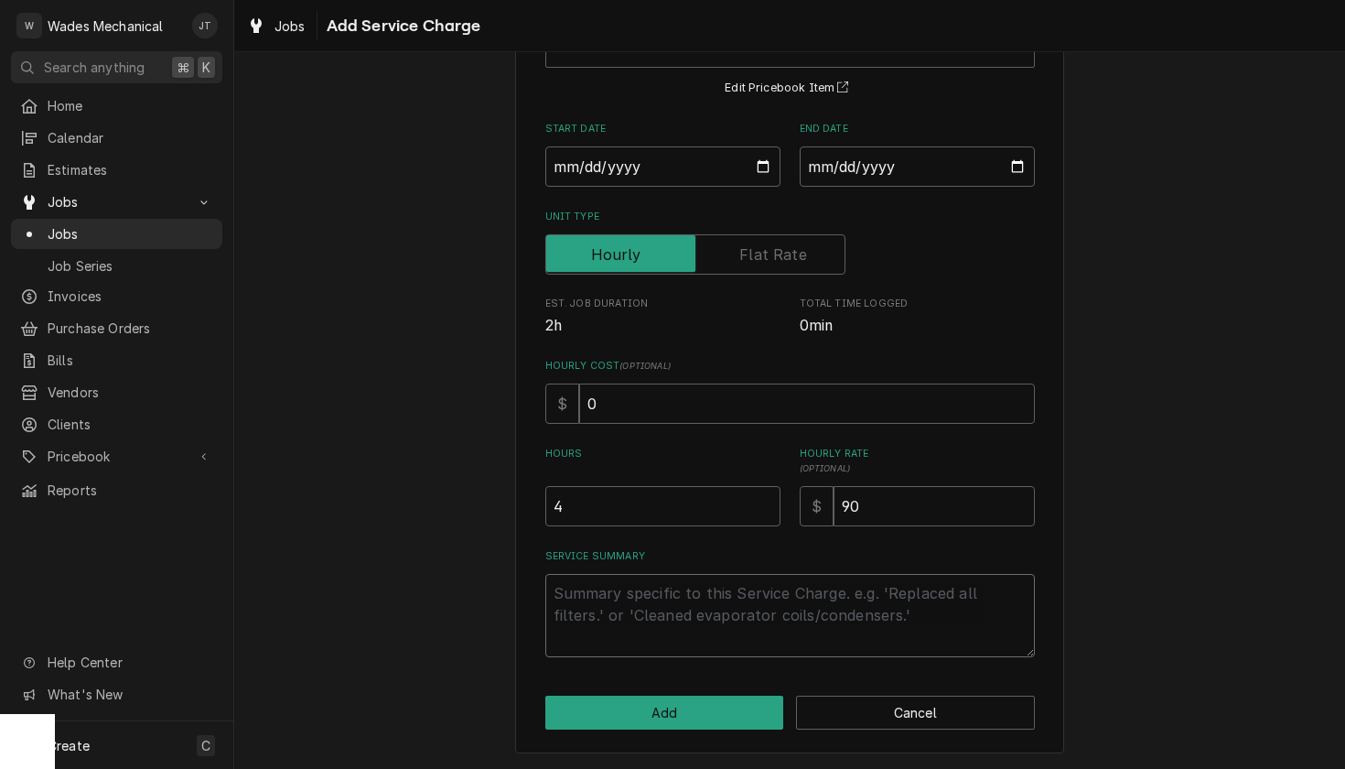
click at [670, 630] on textarea "Service Summary" at bounding box center [790, 615] width 490 height 83
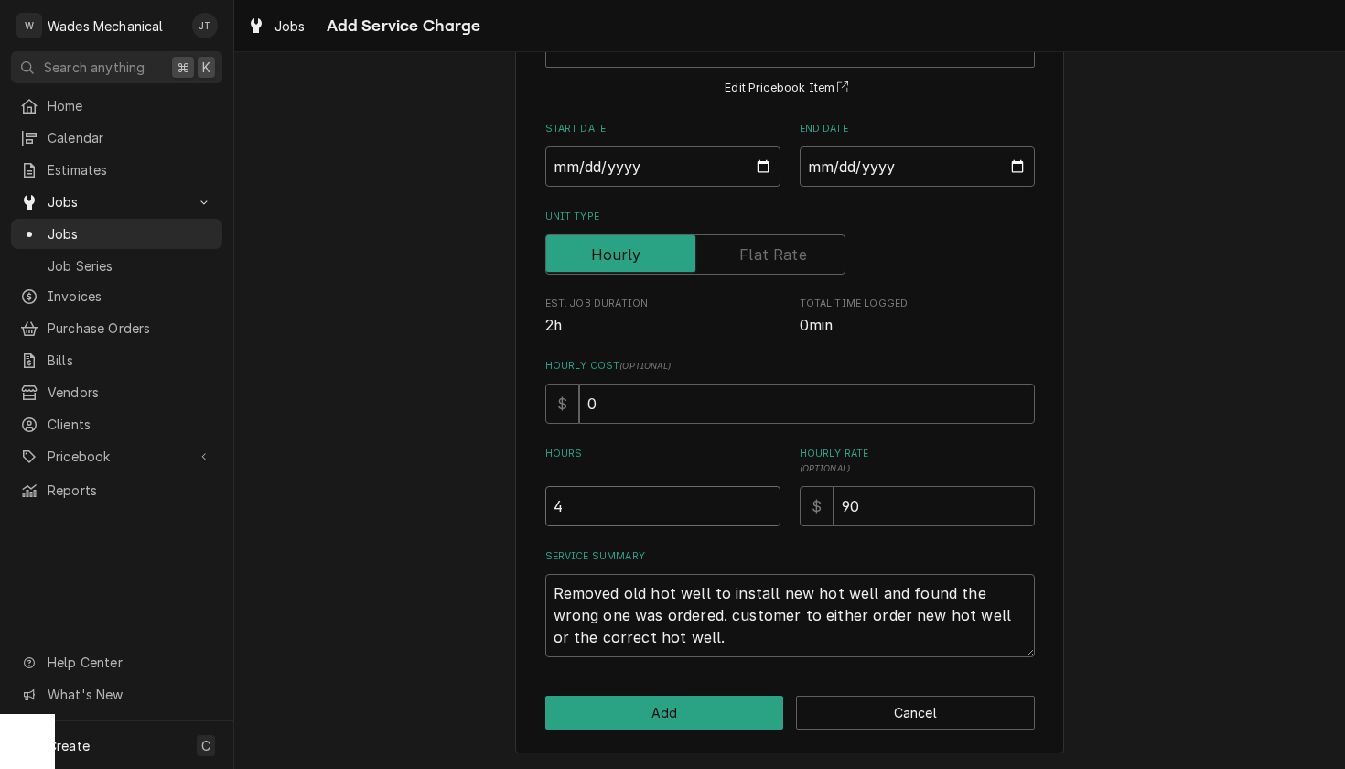
drag, startPoint x: 419, startPoint y: 505, endPoint x: 396, endPoint y: 502, distance: 23.0
click at [400, 502] on div "Please provide the following information to add a new service charge to this in…" at bounding box center [789, 346] width 1111 height 845
click at [699, 699] on button "Add" at bounding box center [664, 713] width 239 height 34
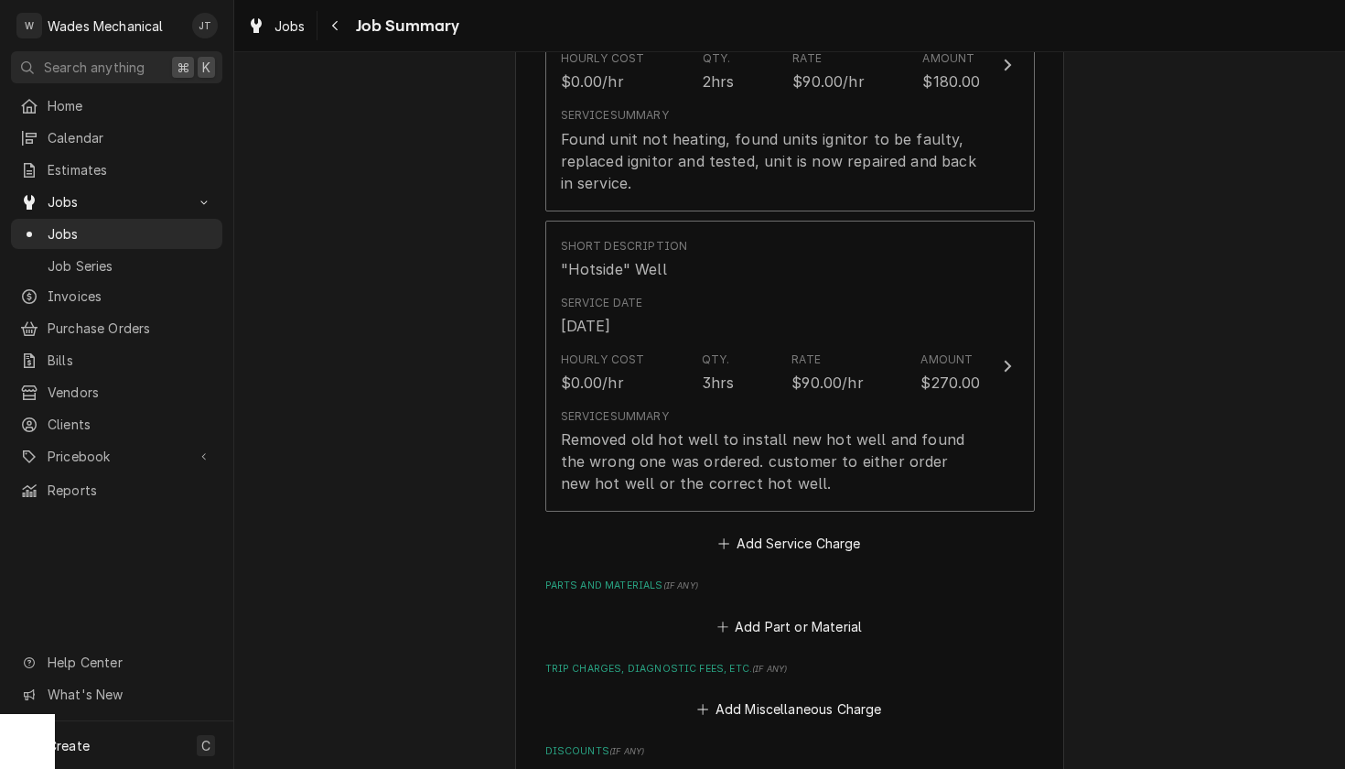
scroll to position [681, 0]
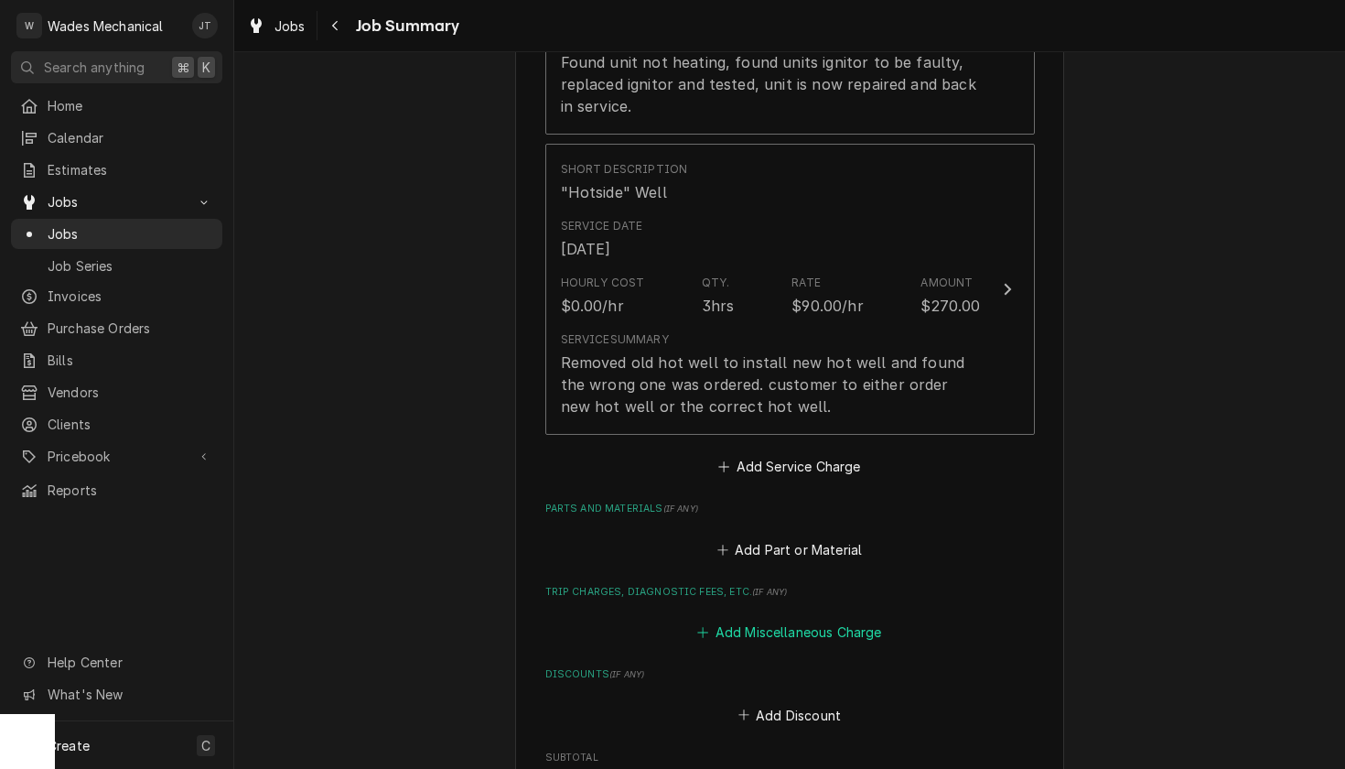
click at [830, 636] on button "Add Miscellaneous Charge" at bounding box center [790, 633] width 190 height 26
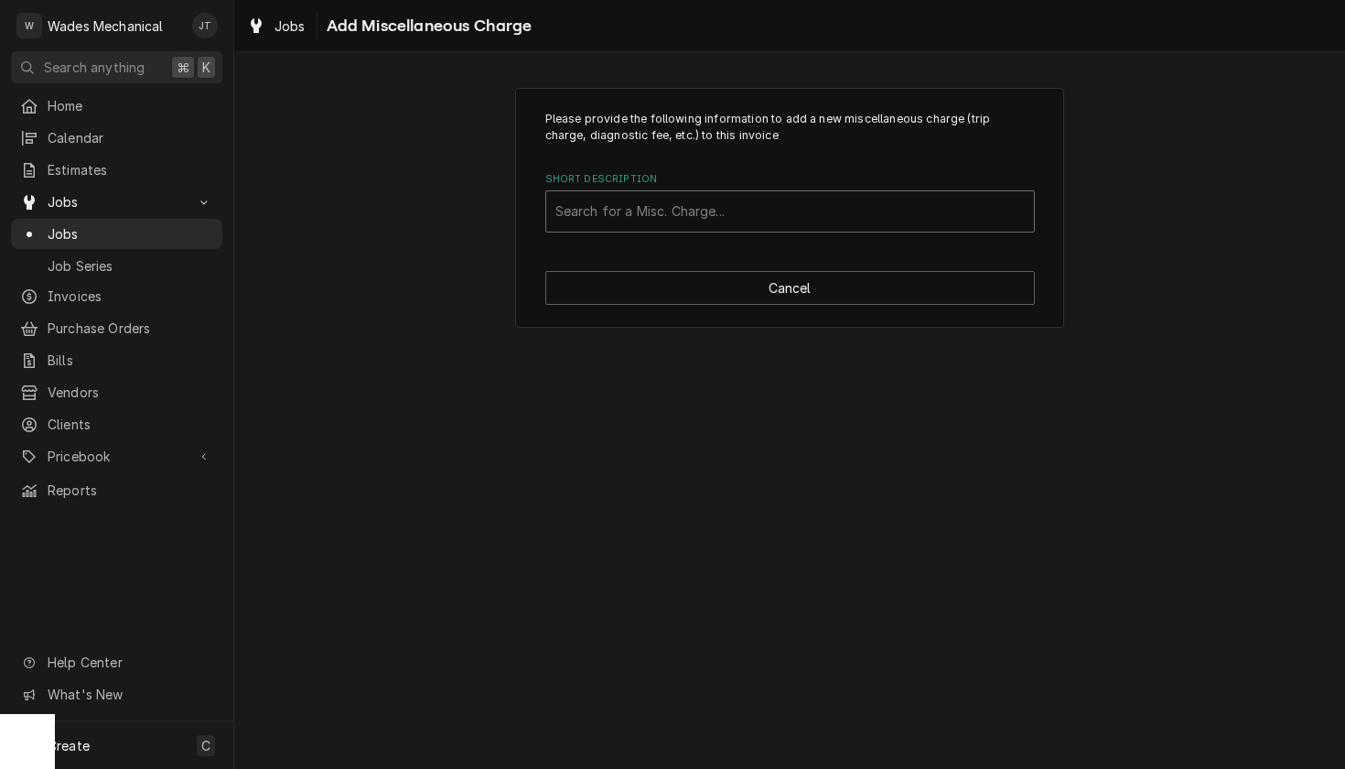
click at [772, 230] on div "Search for a Misc. Charge..." at bounding box center [790, 211] width 488 height 40
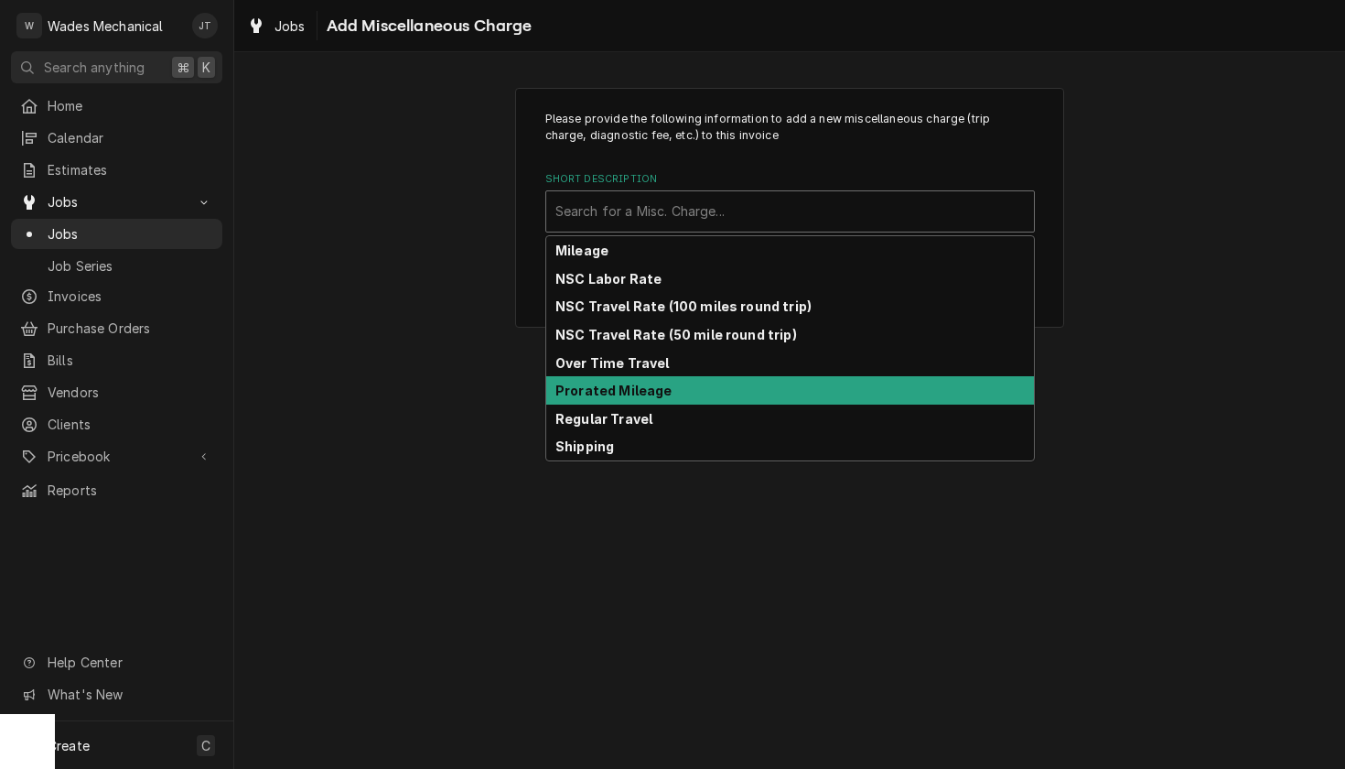
click at [661, 387] on strong "Prorated Mileage" at bounding box center [614, 391] width 117 height 16
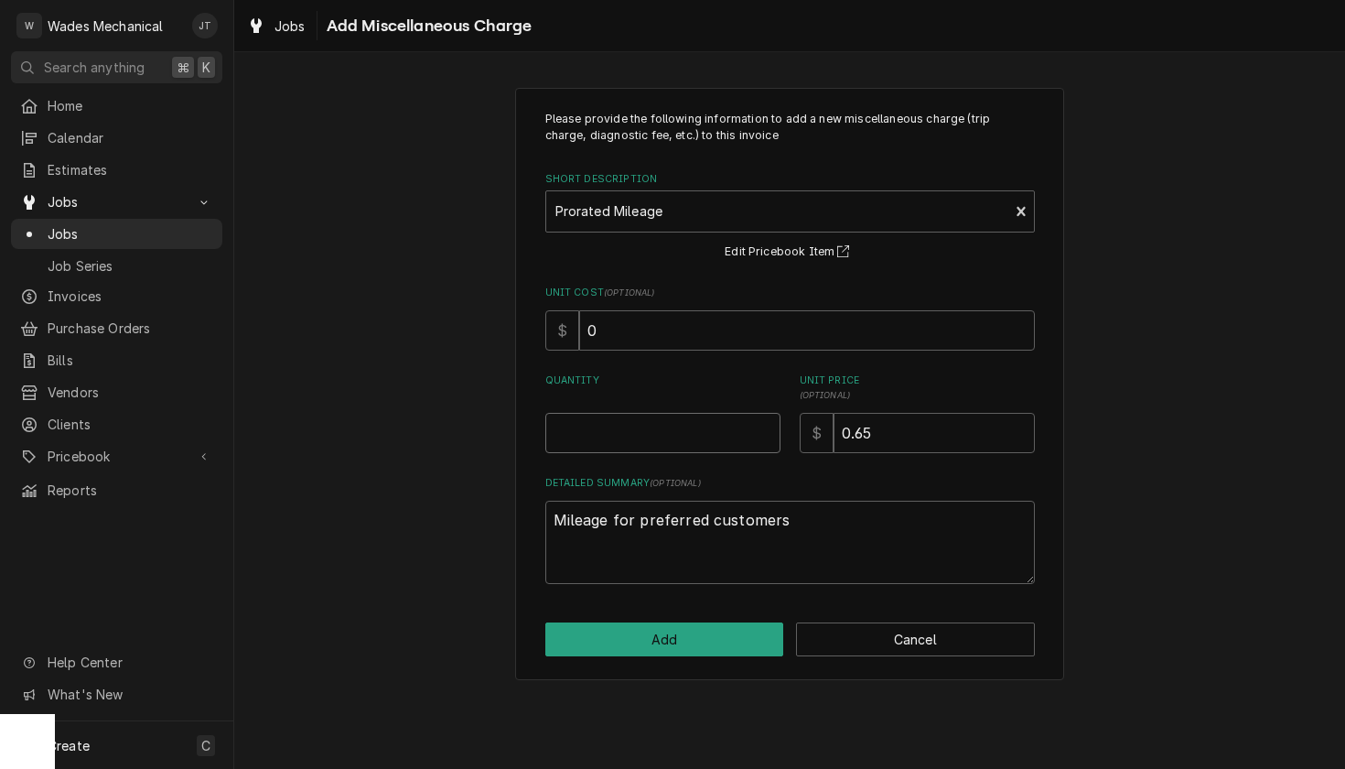
click at [719, 440] on input "Quantity" at bounding box center [662, 433] width 235 height 40
click at [451, 427] on div "Please provide the following information to add a new miscellaneous charge (tri…" at bounding box center [789, 383] width 1111 height 624
click at [681, 655] on button "Add" at bounding box center [664, 639] width 239 height 34
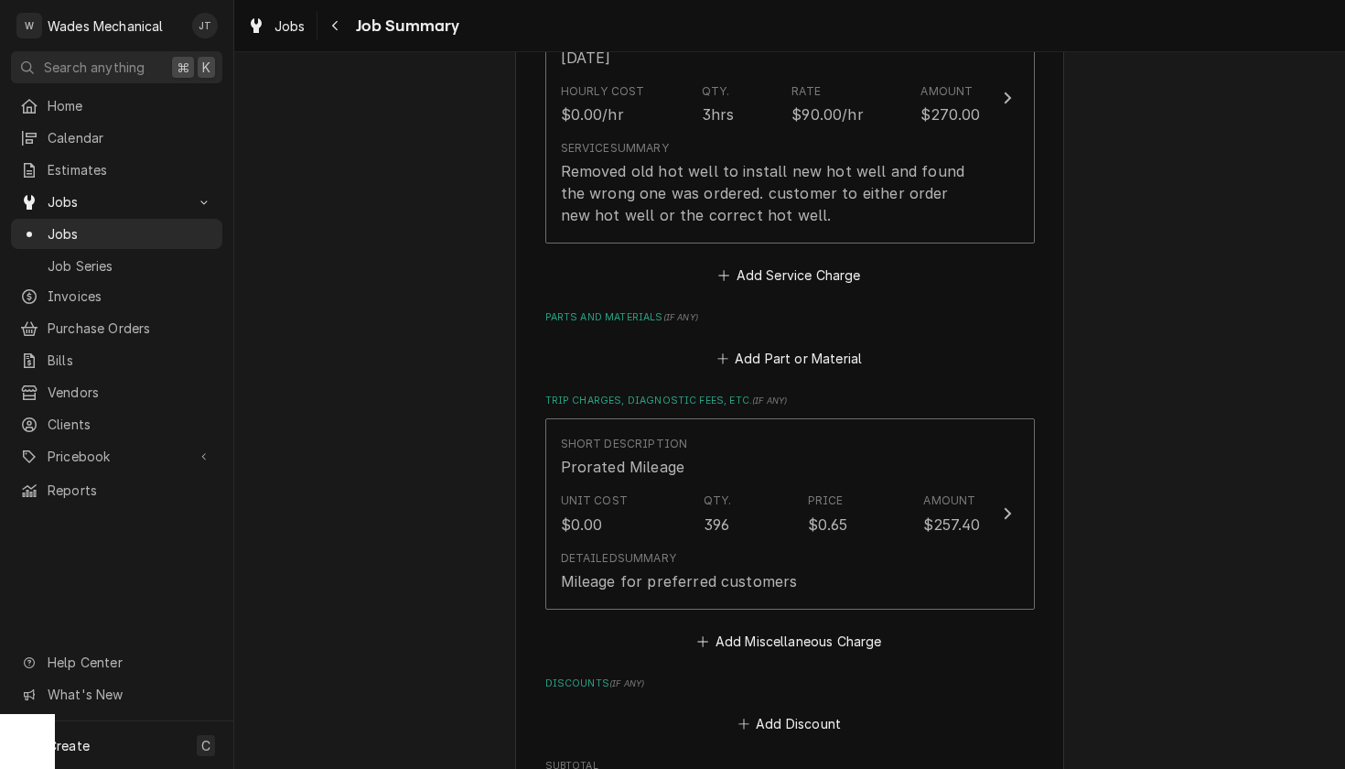
scroll to position [921, 0]
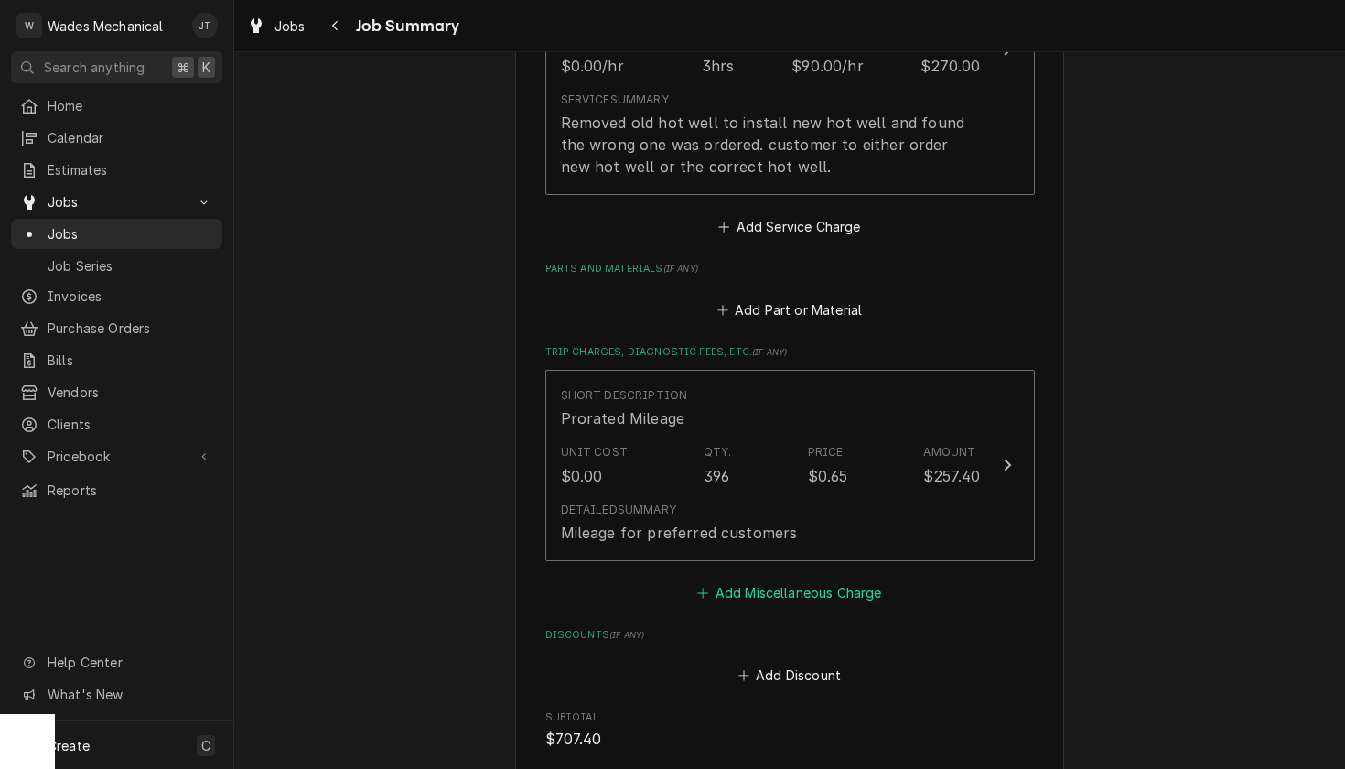
click at [847, 605] on button "Add Miscellaneous Charge" at bounding box center [790, 592] width 190 height 26
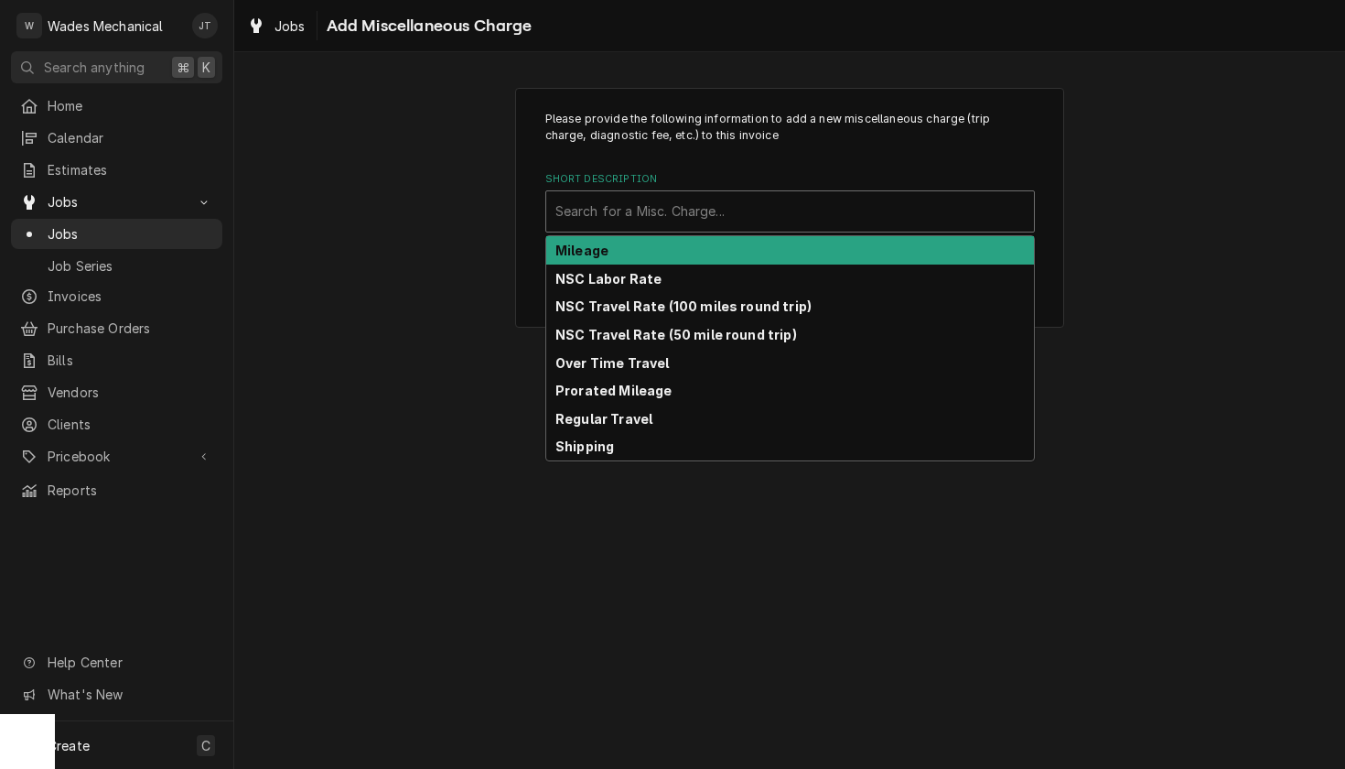
click at [751, 220] on div "Short Description" at bounding box center [791, 211] width 470 height 33
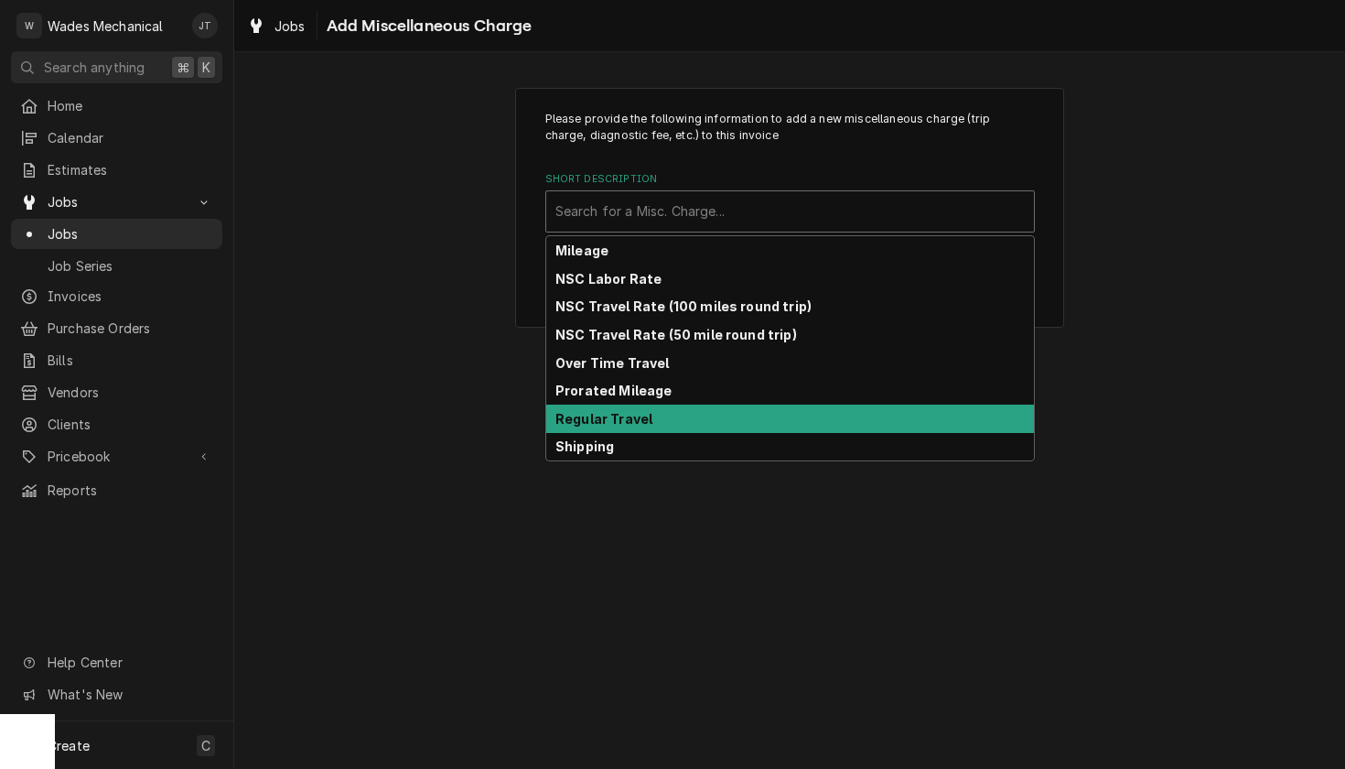
click at [652, 424] on div "Regular Travel" at bounding box center [790, 419] width 488 height 28
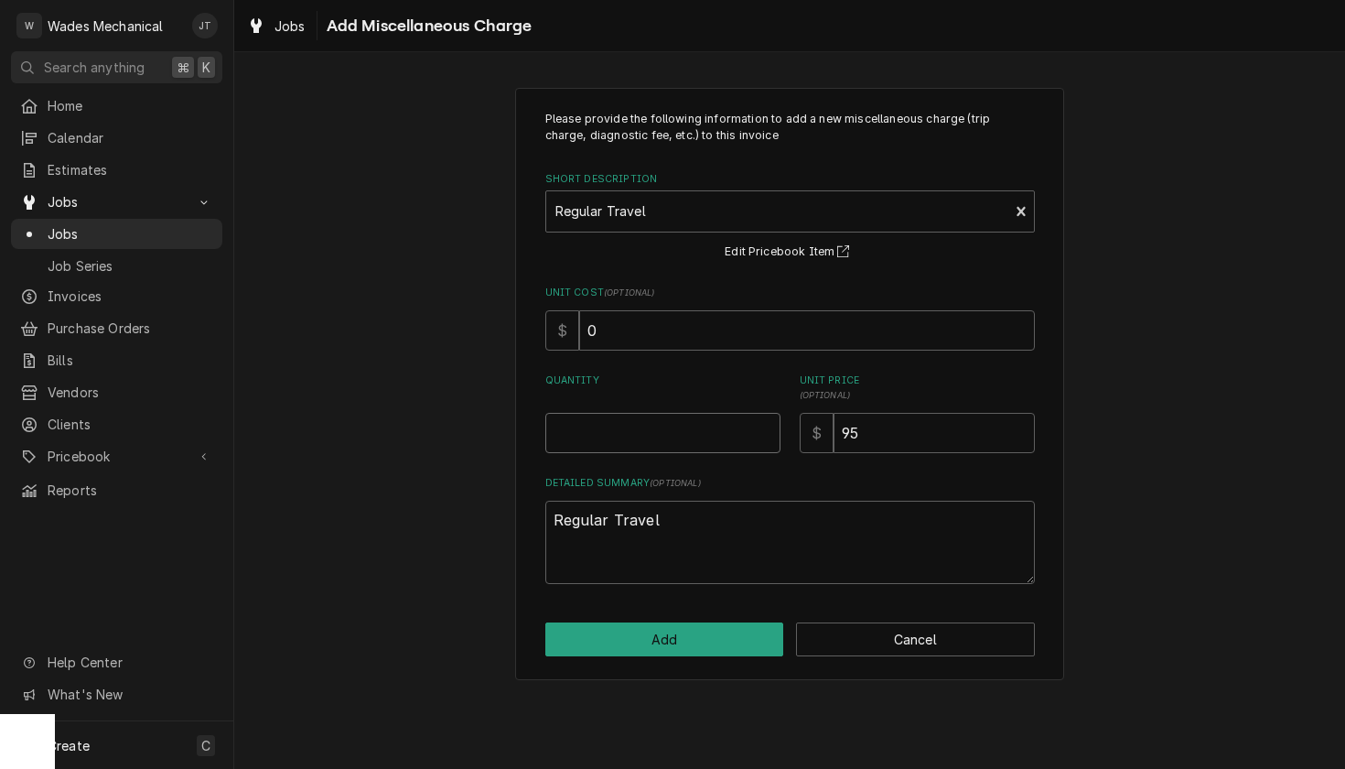
click at [689, 444] on input "Quantity" at bounding box center [662, 433] width 235 height 40
drag, startPoint x: 908, startPoint y: 439, endPoint x: 671, endPoint y: 418, distance: 238.0
click at [671, 418] on div "Quantity 6 Unit Price ( optional ) $ 95" at bounding box center [790, 413] width 490 height 80
click at [668, 646] on button "Add" at bounding box center [664, 639] width 239 height 34
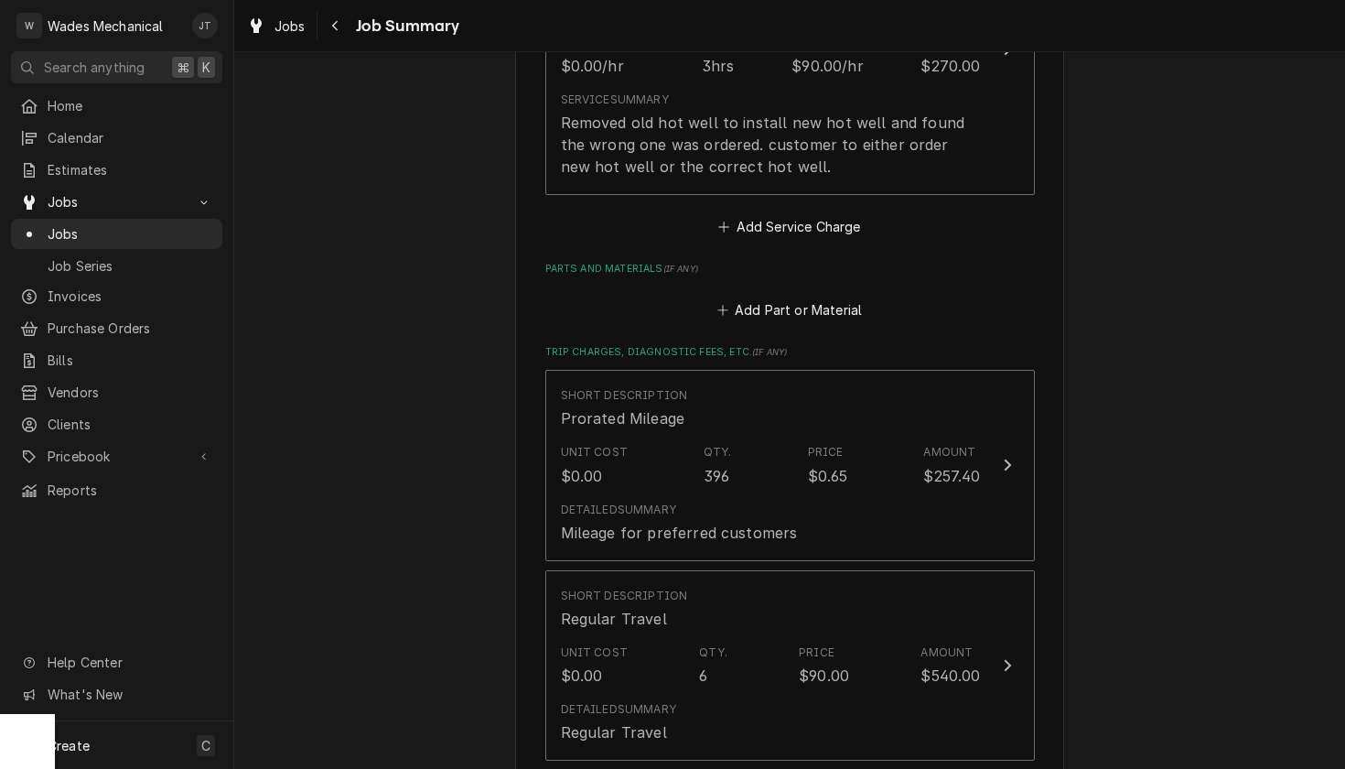
click at [491, 635] on div "Earth Fare Earth Fare Columbia SC / 3312 Devine St, Columbia, SC 29205 Please p…" at bounding box center [789, 213] width 1111 height 2124
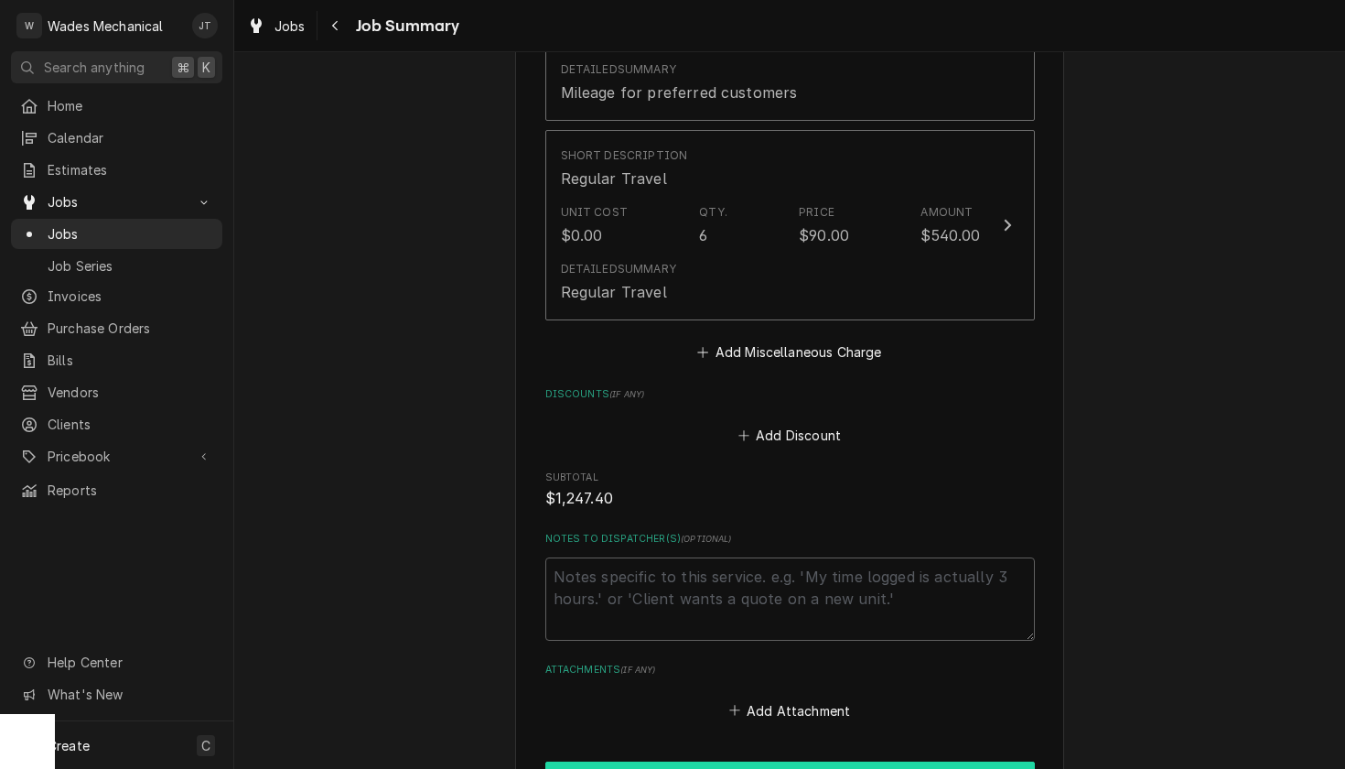
scroll to position [1609, 0]
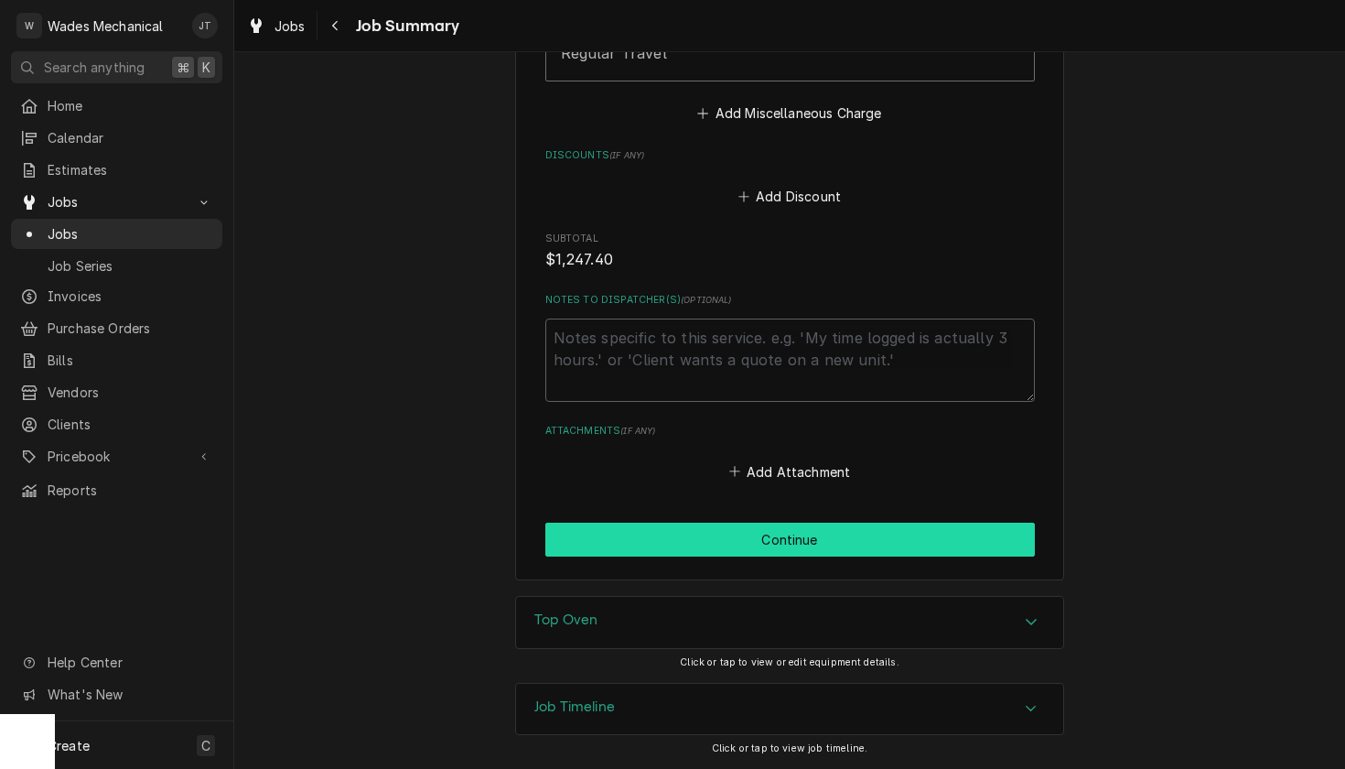
click at [715, 540] on button "Continue" at bounding box center [790, 540] width 490 height 34
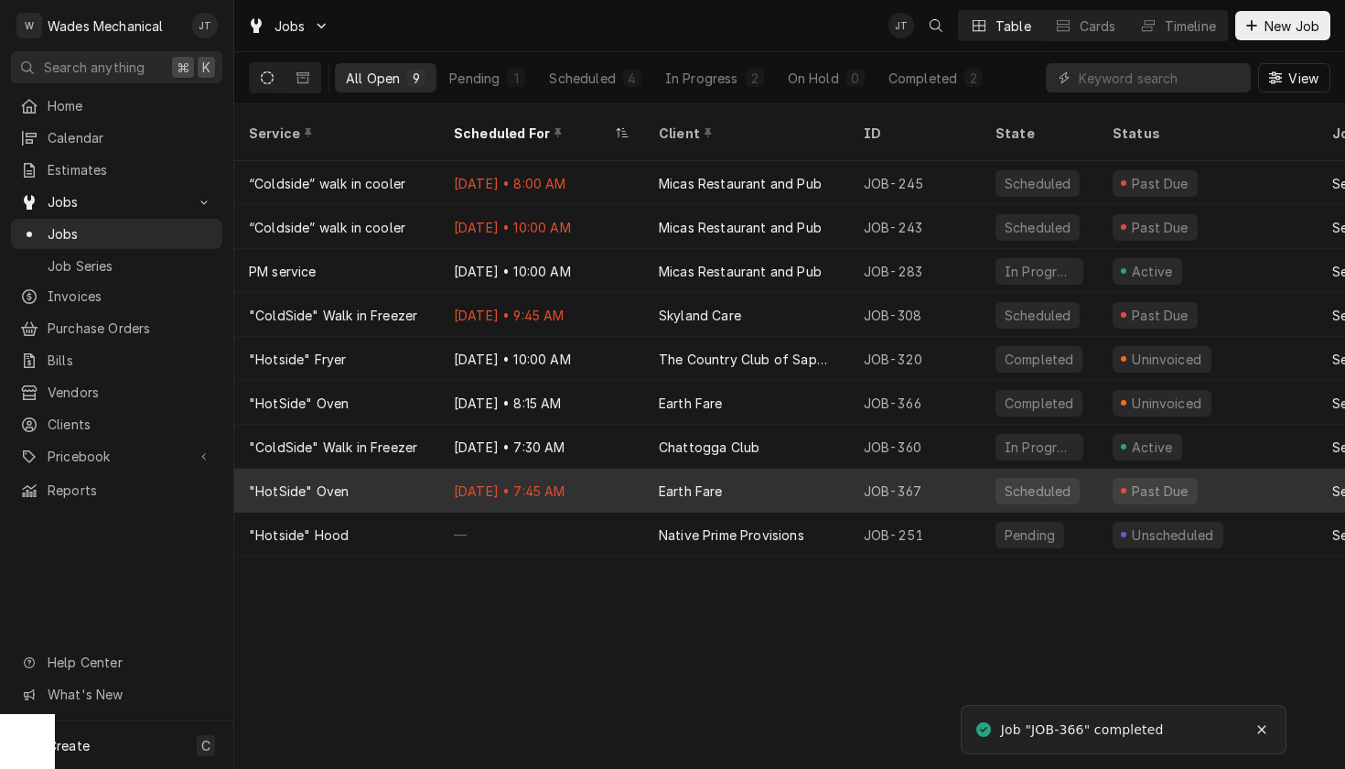
click at [734, 472] on div "Earth Fare" at bounding box center [746, 491] width 205 height 44
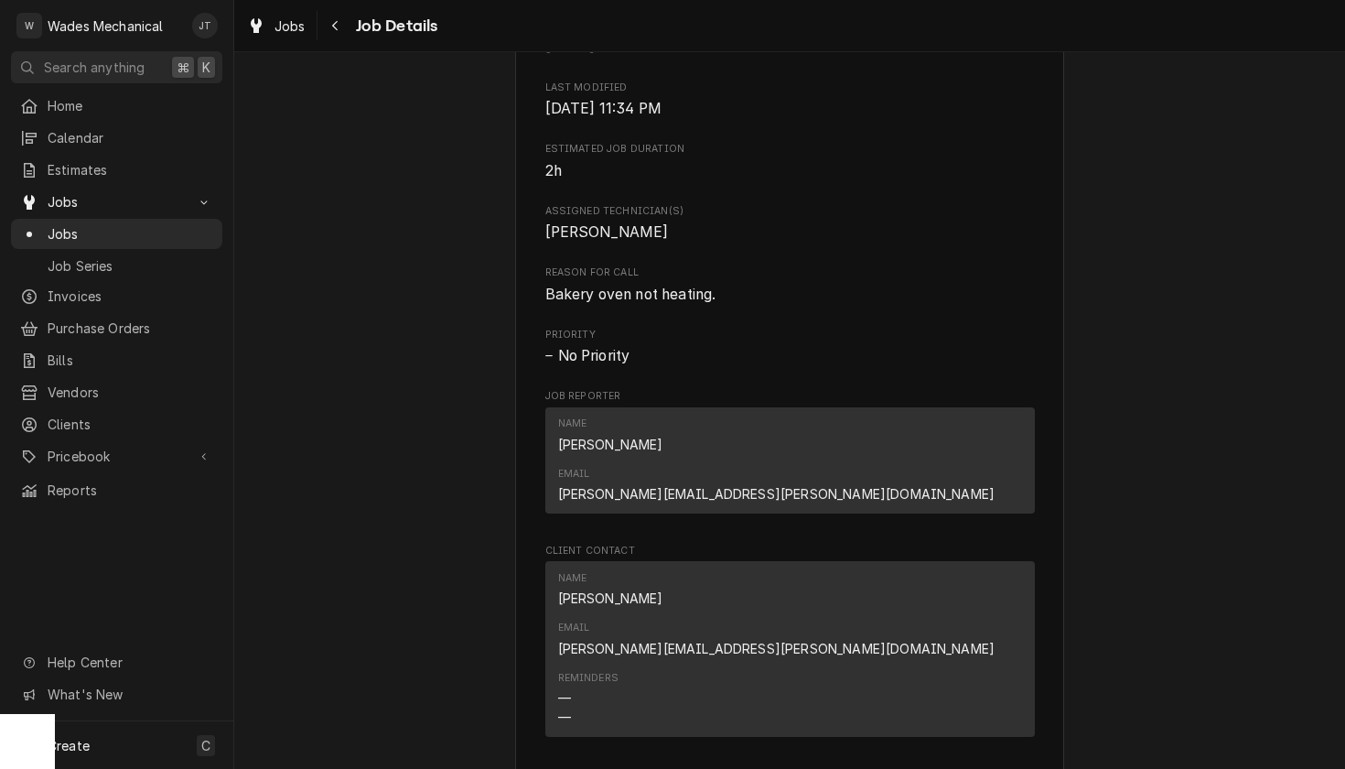
scroll to position [860, 0]
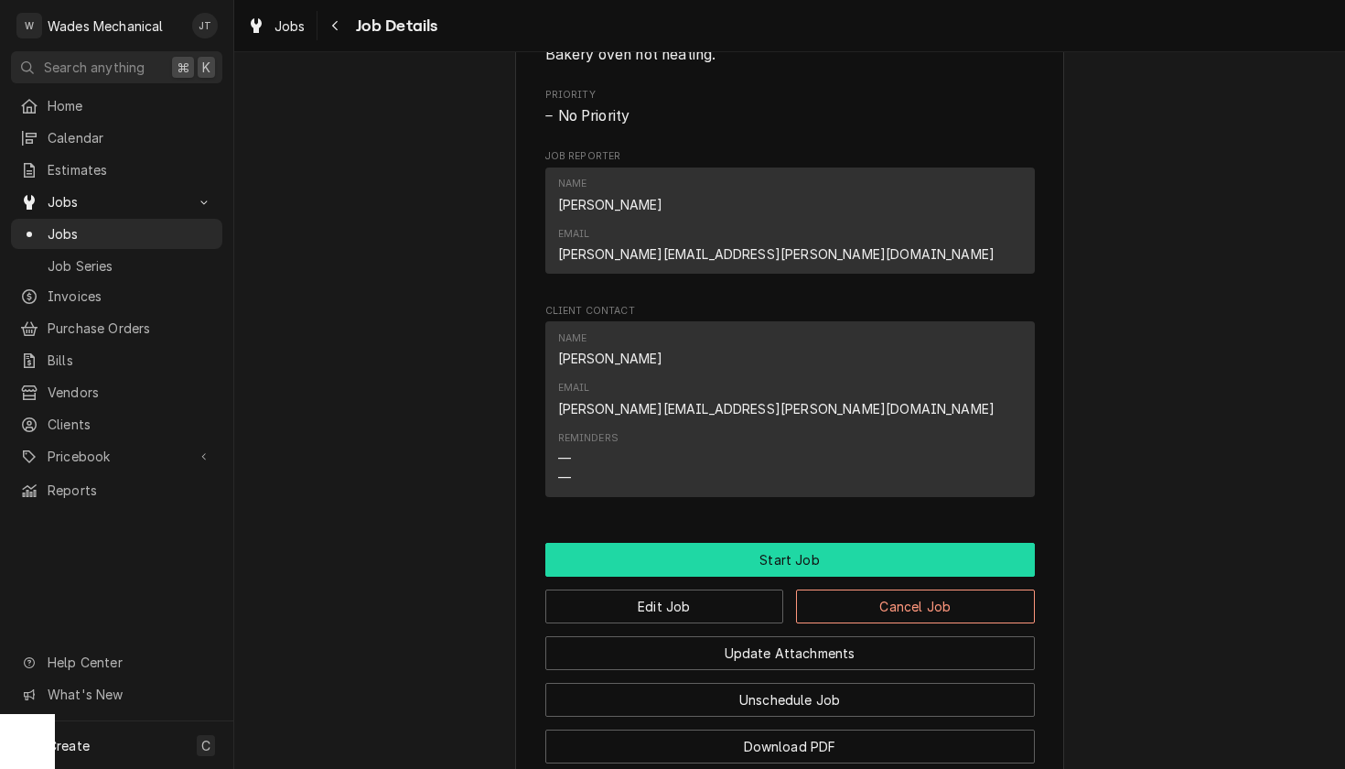
click at [749, 543] on button "Start Job" at bounding box center [790, 560] width 490 height 34
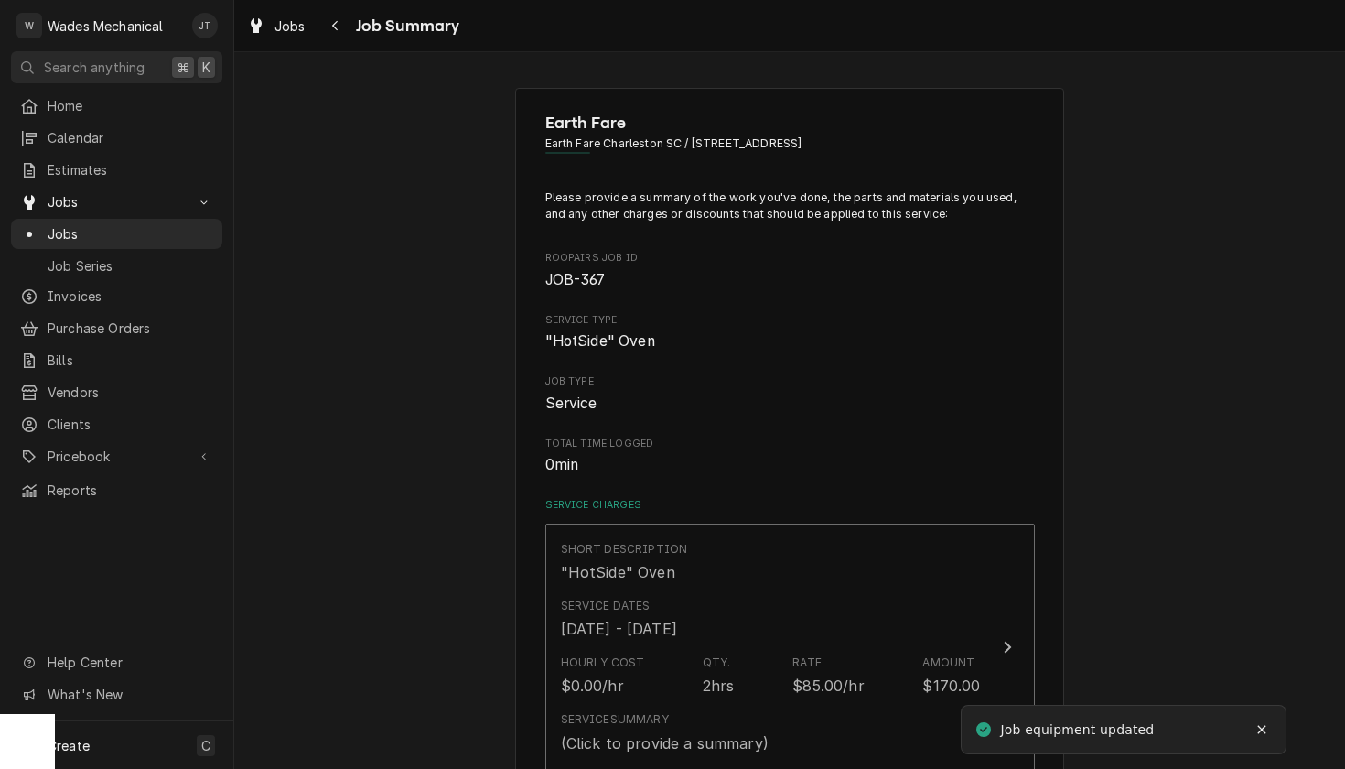
scroll to position [129, 0]
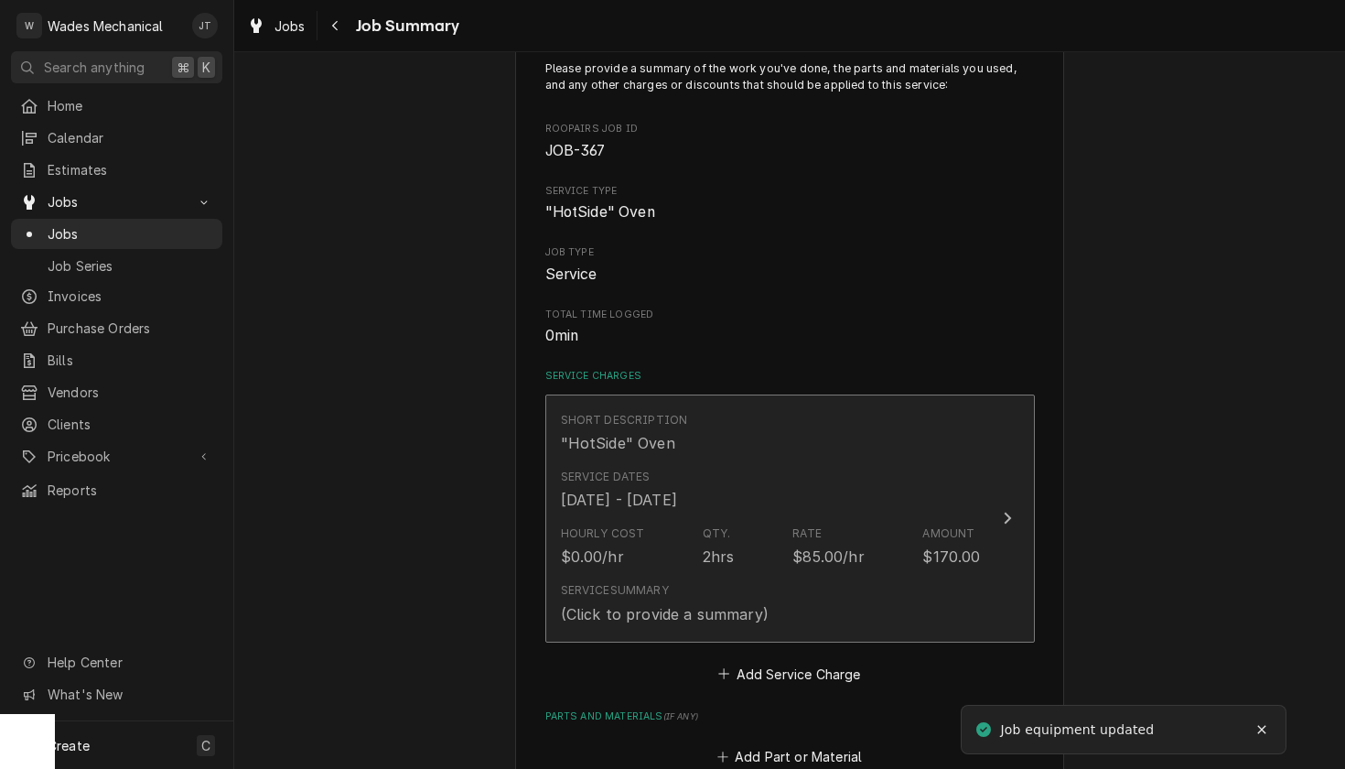
click at [794, 451] on div "Short Description "HotSide" Oven" at bounding box center [771, 433] width 420 height 57
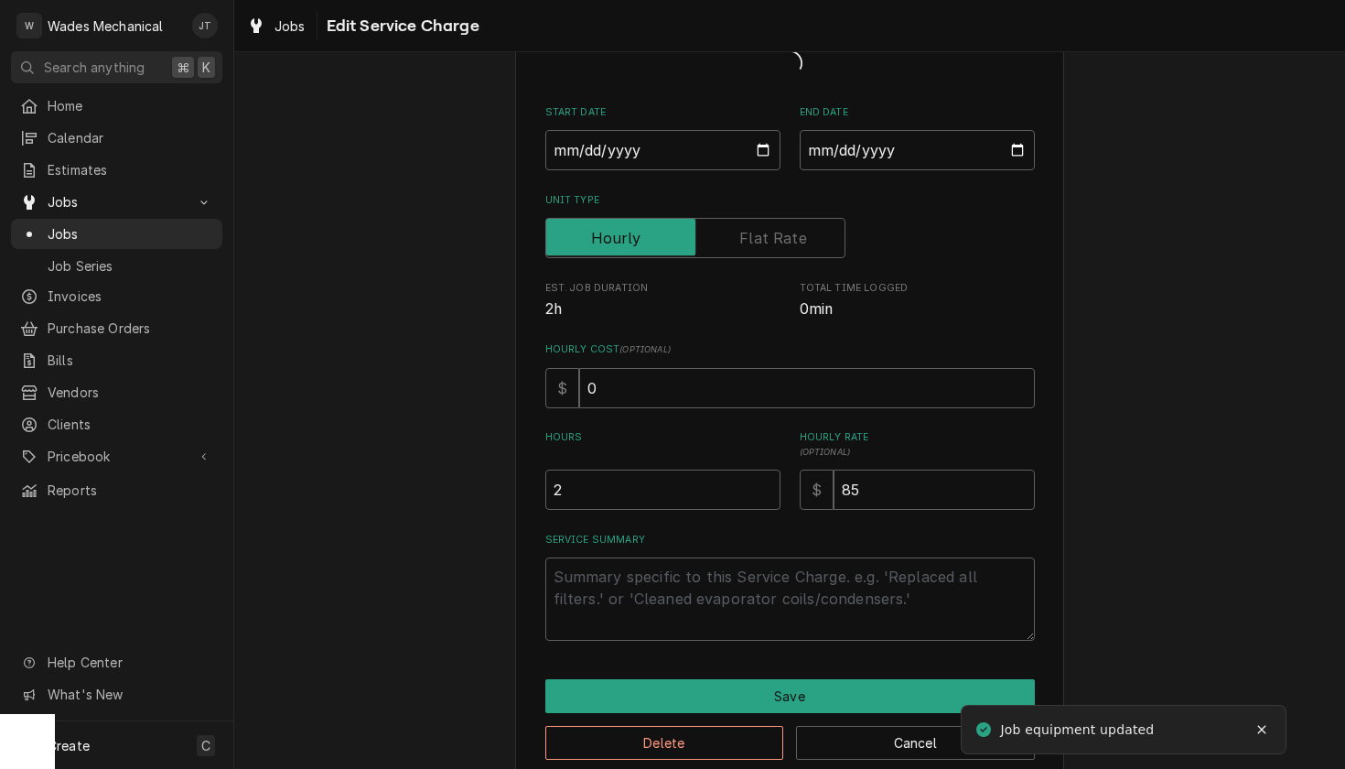
type textarea "x"
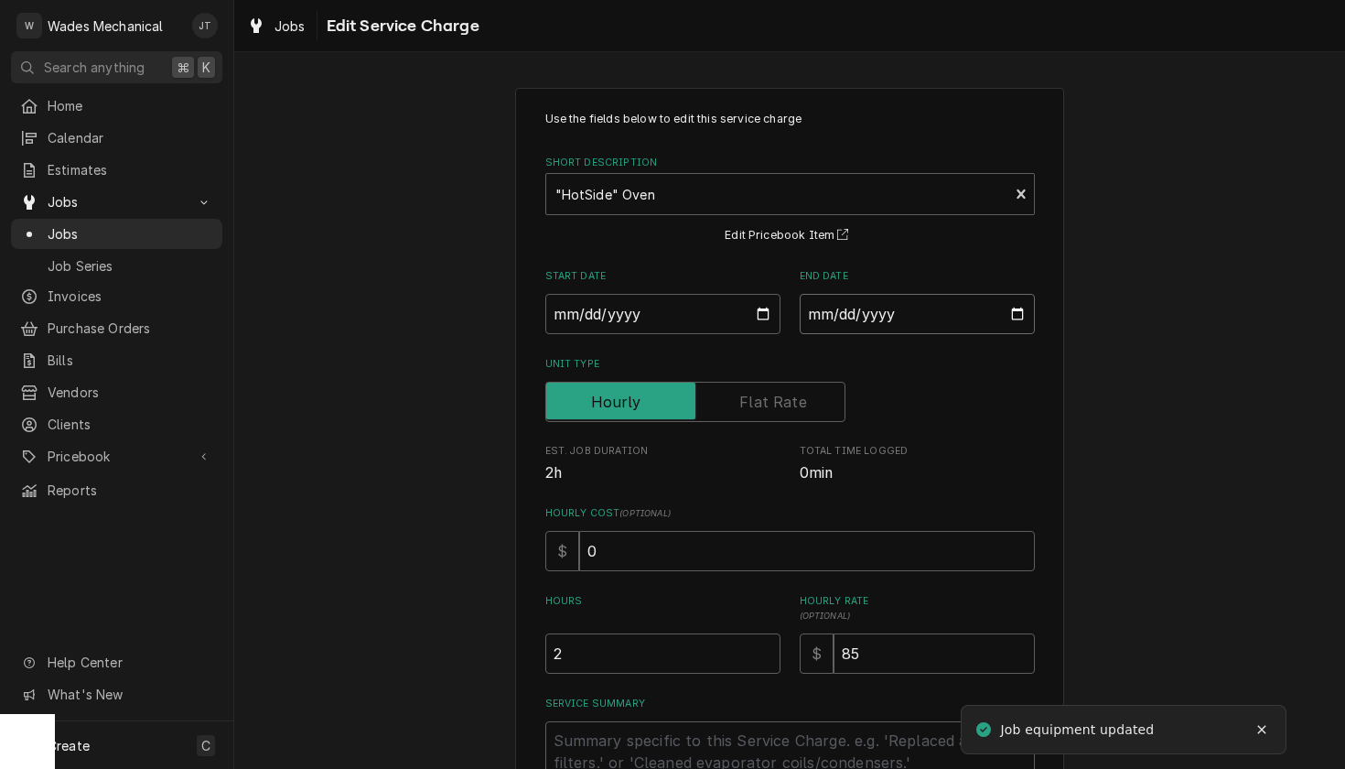
click at [891, 321] on input "[DATE]" at bounding box center [917, 314] width 235 height 40
type input "[DATE]"
type textarea "x"
type input "[DATE]"
click at [939, 429] on div "Use the fields below to edit this service charge Short Description "HotSide" Ov…" at bounding box center [790, 458] width 490 height 694
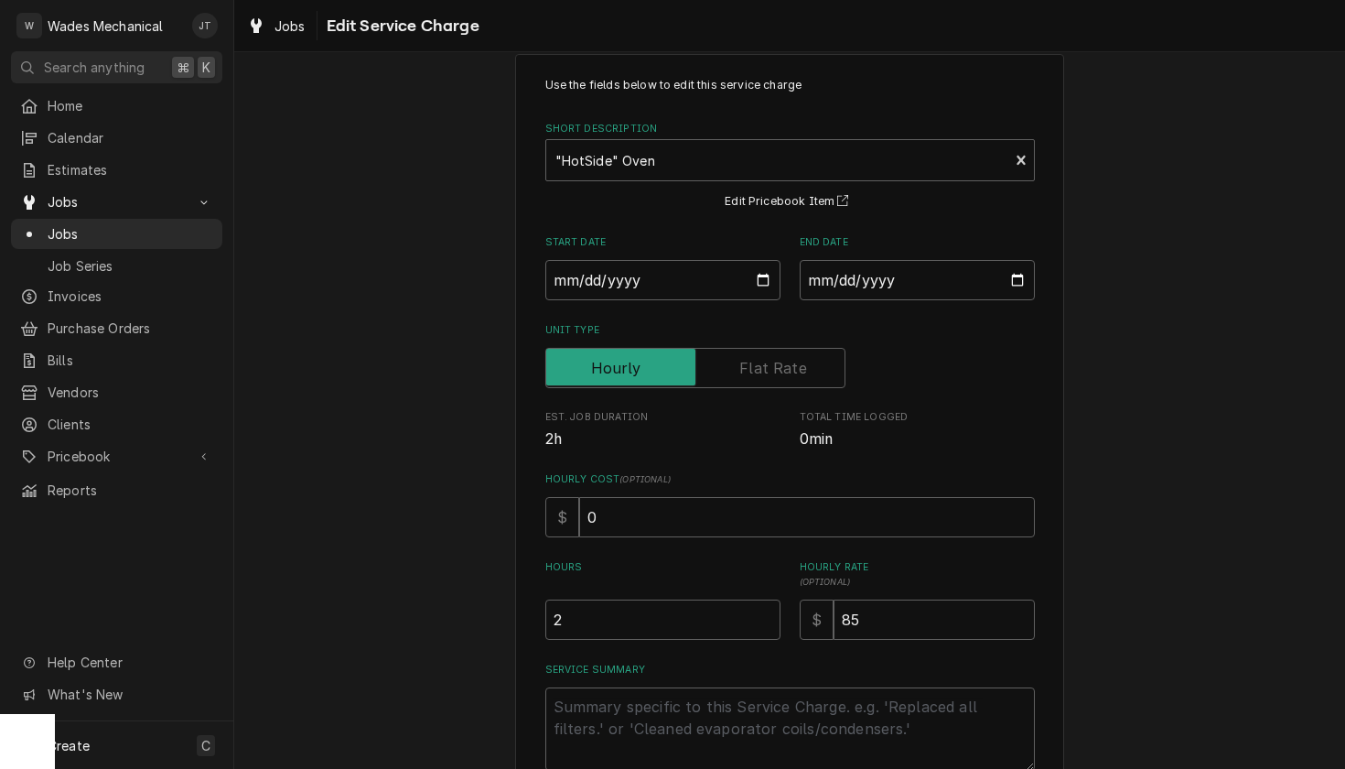
scroll to position [103, 0]
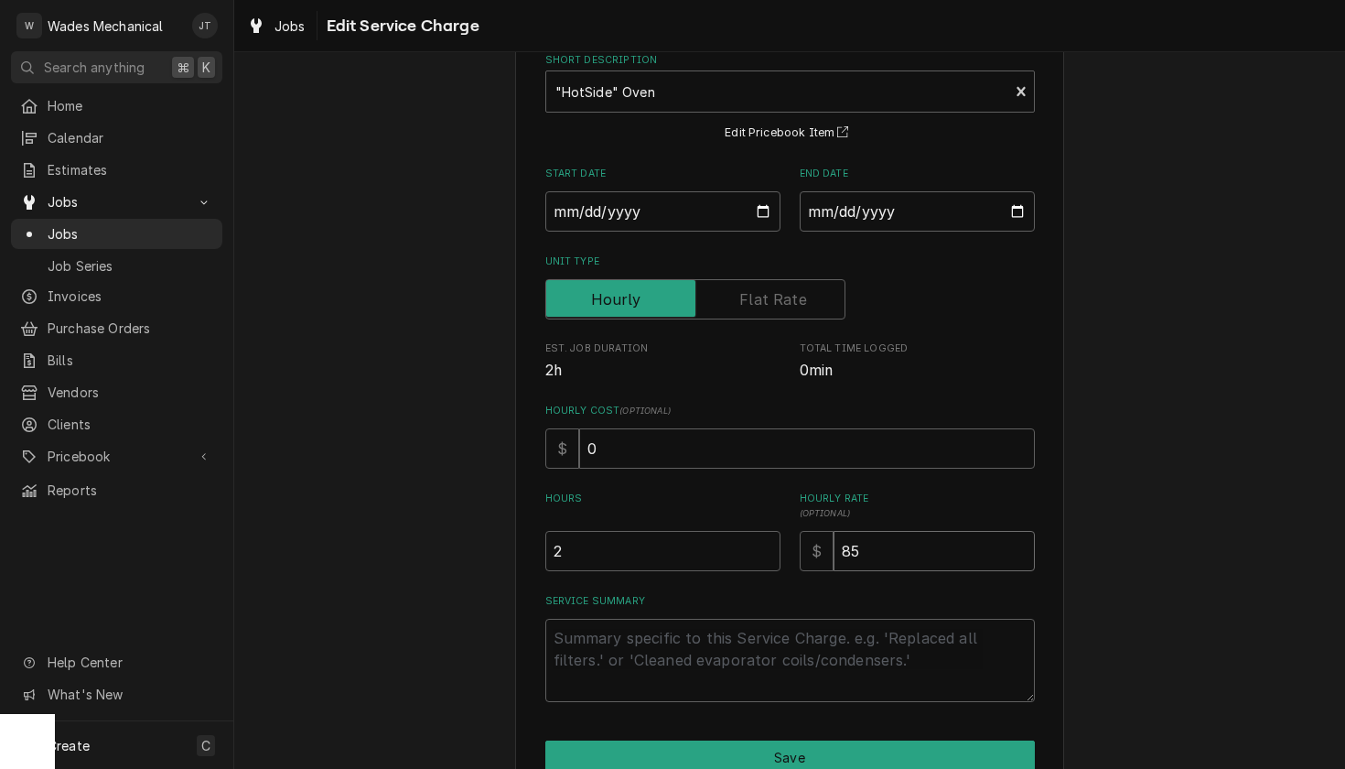
drag, startPoint x: 765, startPoint y: 555, endPoint x: 726, endPoint y: 556, distance: 39.4
click at [729, 556] on div "Hours 2 Hourly Rate ( optional ) $ 85" at bounding box center [790, 531] width 490 height 80
type textarea "x"
type input "9"
type textarea "x"
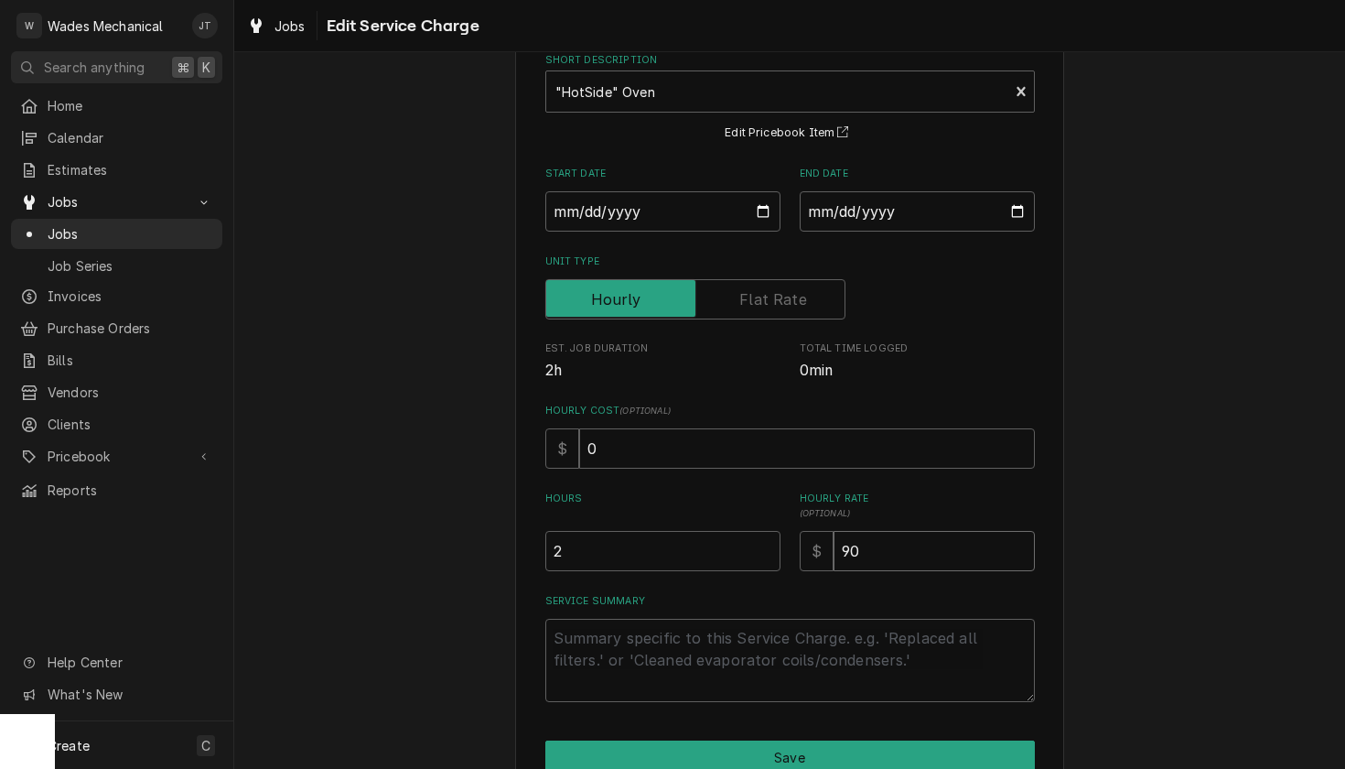
type input "90"
click at [667, 561] on input "2" at bounding box center [662, 551] width 235 height 40
type textarea "x"
type input "2.5"
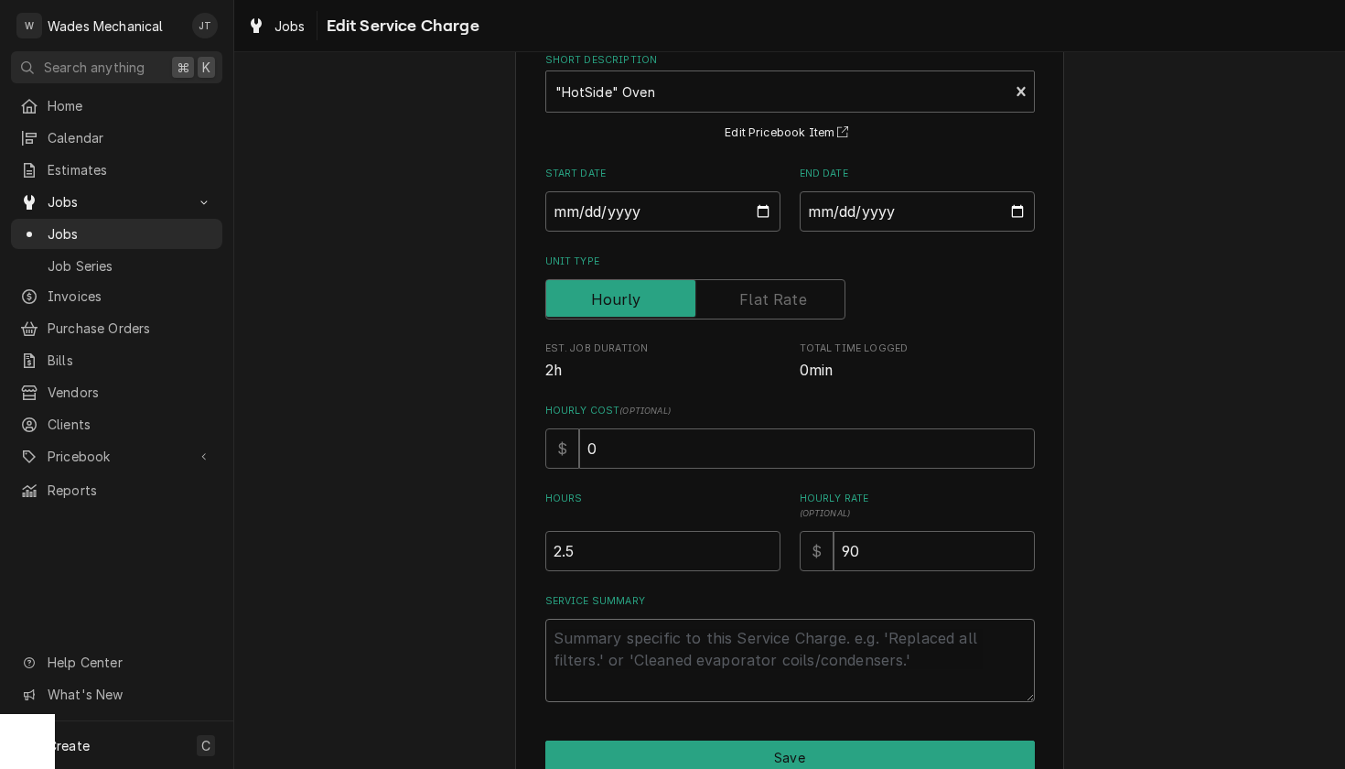
click at [710, 637] on textarea "Service Summary" at bounding box center [790, 660] width 490 height 83
type textarea "x"
type textarea "F"
type textarea "x"
type textarea "Fi"
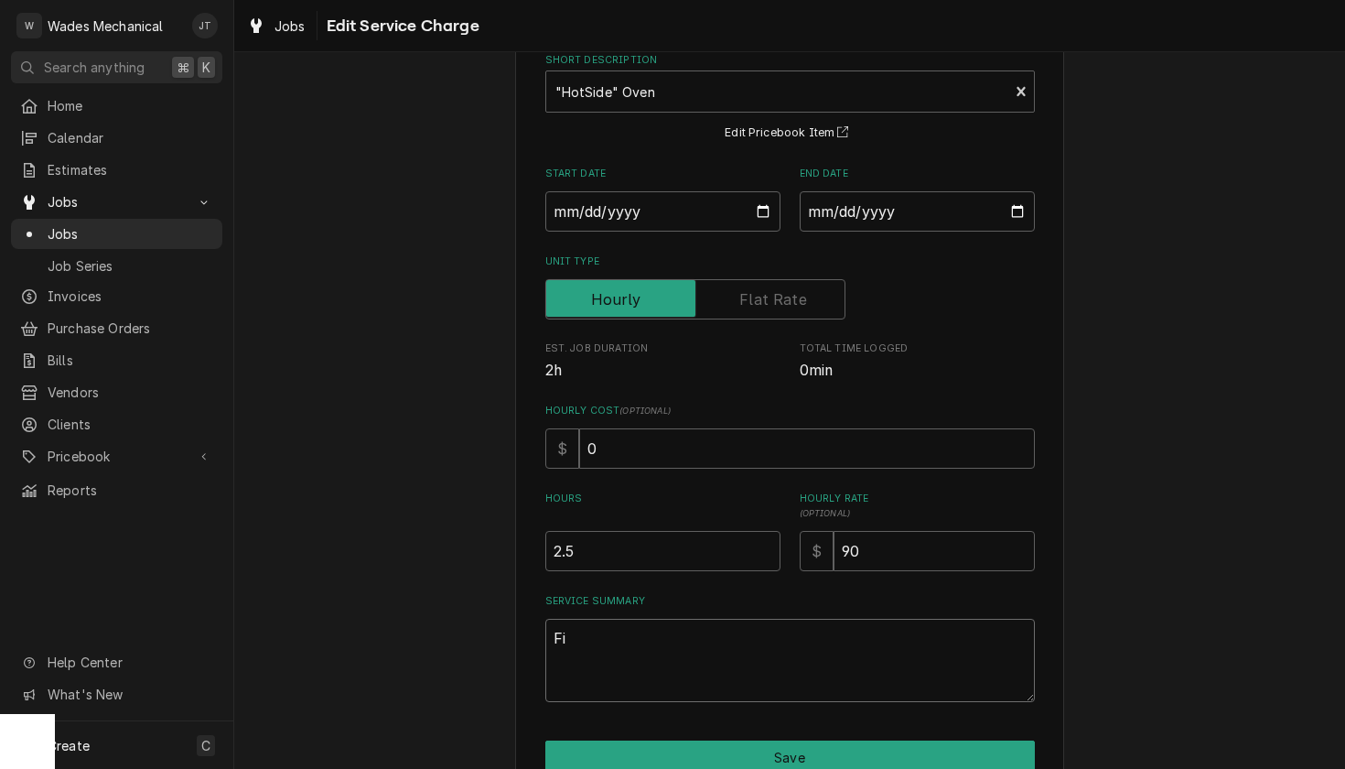
type textarea "x"
type textarea "Fiu"
type textarea "x"
type textarea "Fi"
type textarea "x"
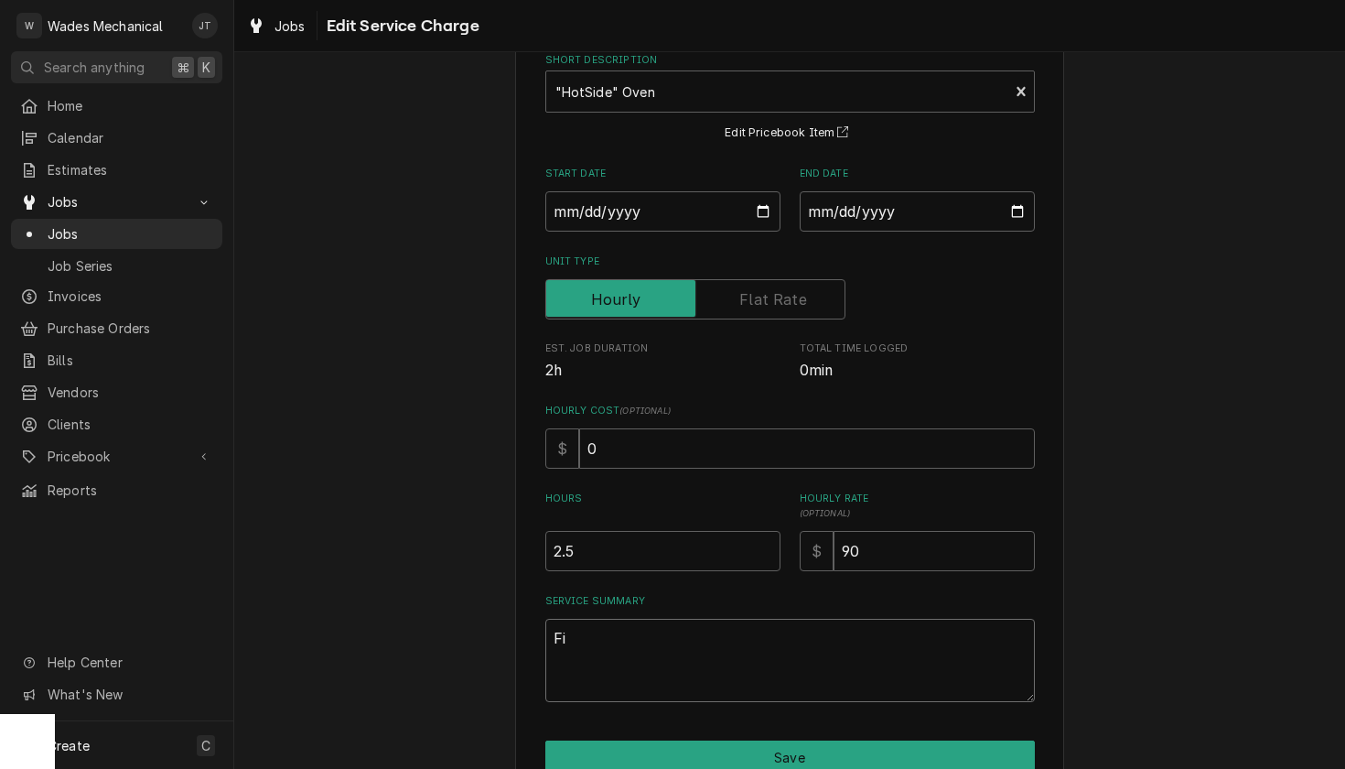
type textarea "F"
type textarea "x"
type textarea "Fo"
type textarea "x"
type textarea "Fou"
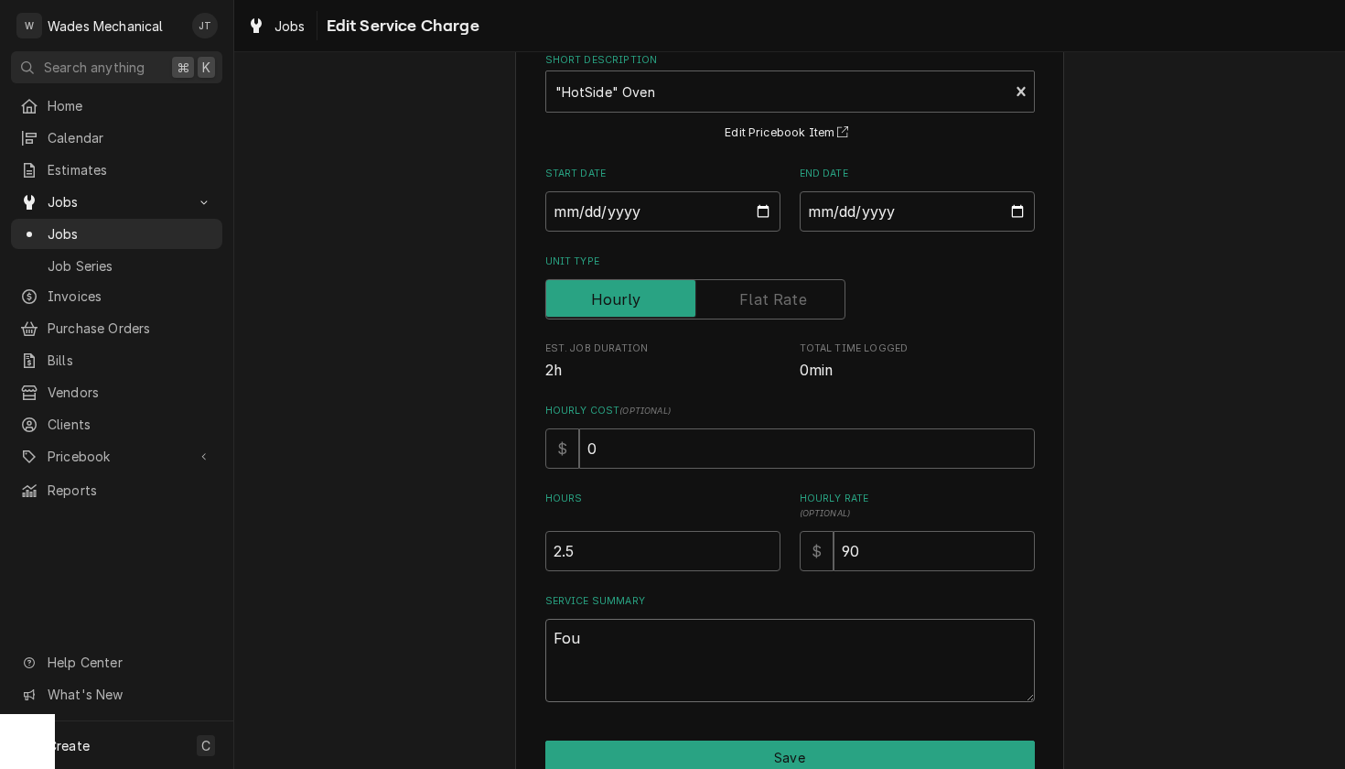
type textarea "x"
type textarea "Foun"
type textarea "x"
type textarea "Found"
type textarea "x"
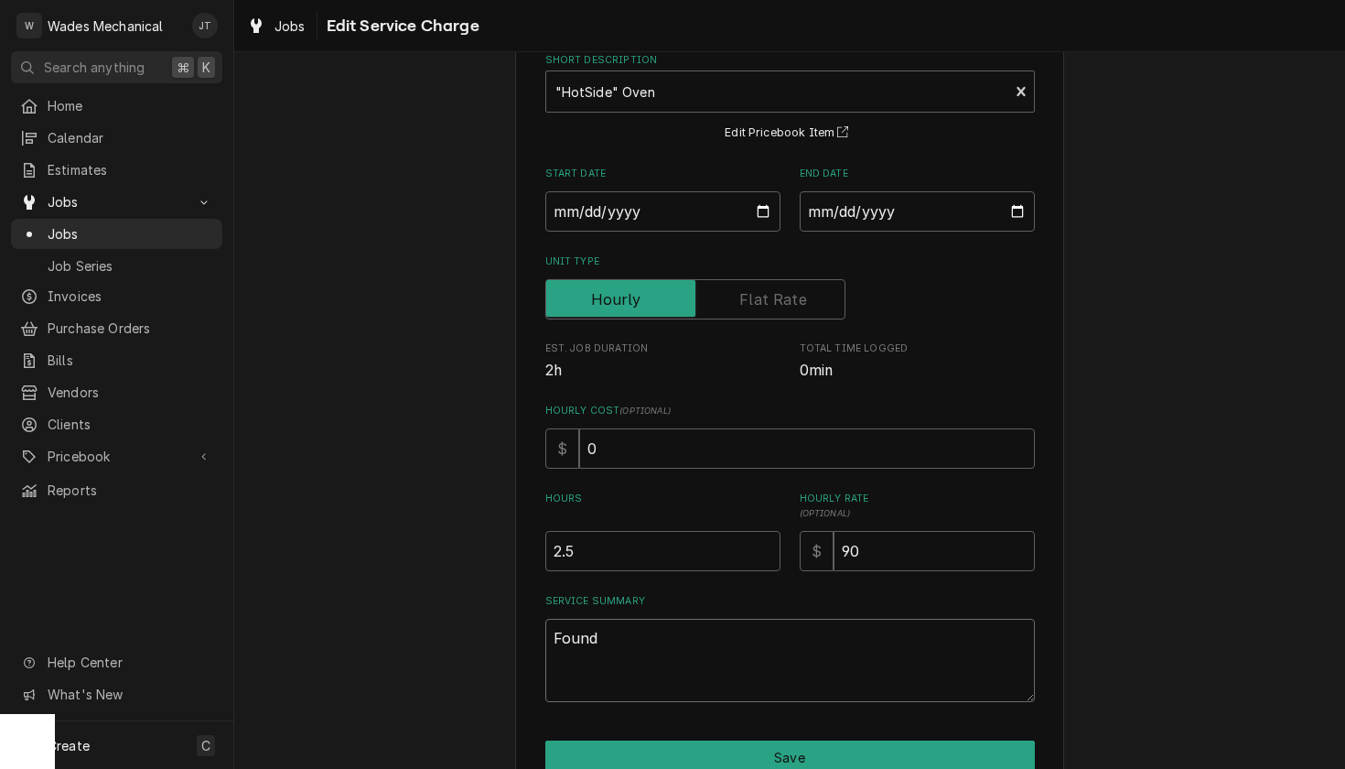
type textarea "Found"
type textarea "x"
type textarea "Found b"
type textarea "x"
type textarea "Found ba"
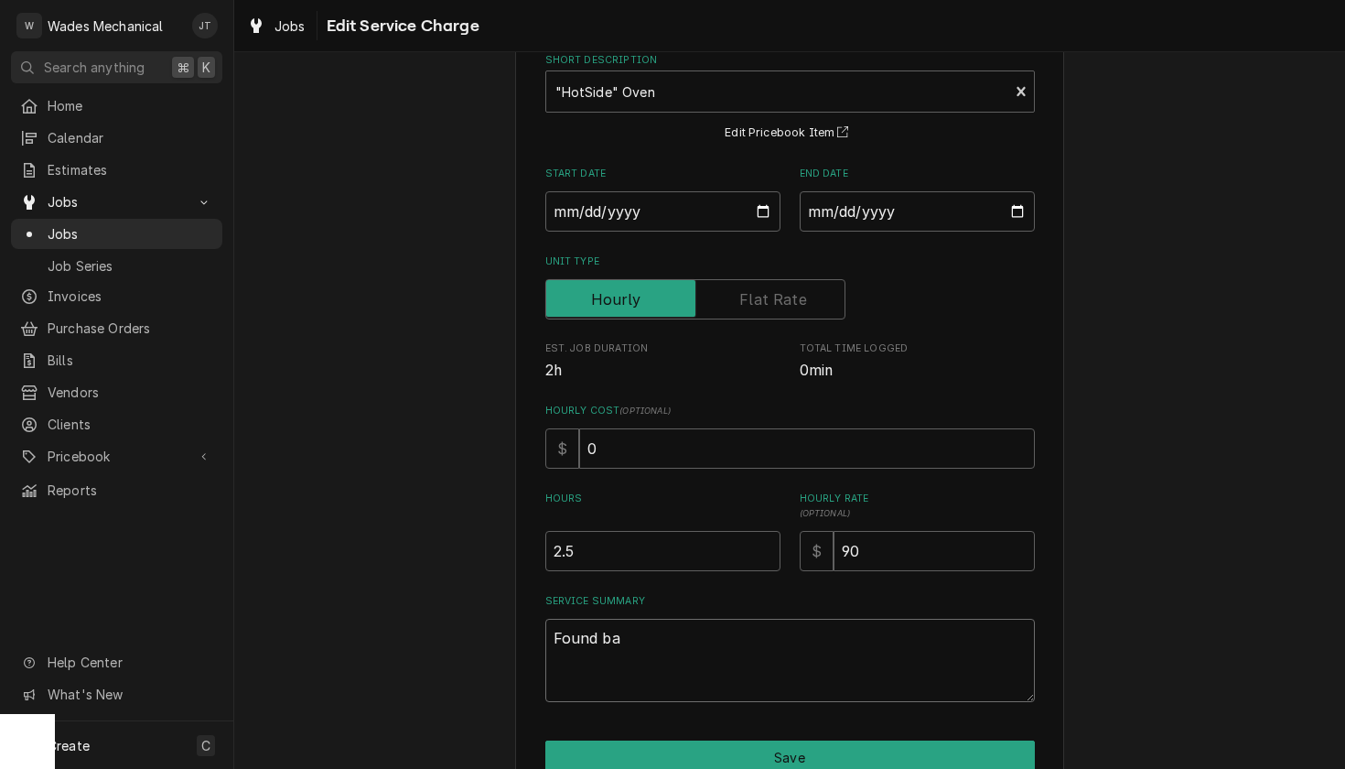
type textarea "x"
type textarea "Found bak"
type textarea "x"
type textarea "Found bake"
type textarea "x"
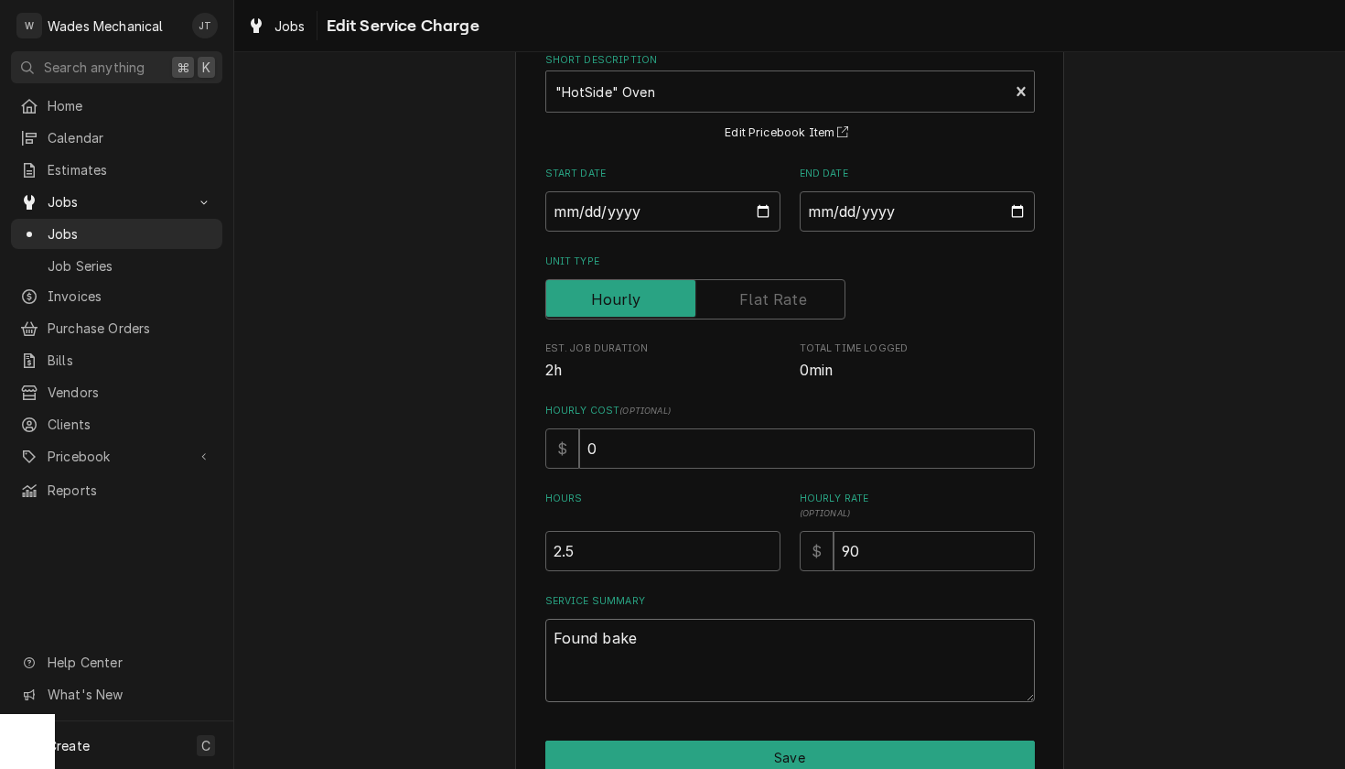
type textarea "Found baker"
type textarea "x"
type textarea "Found bakery"
type textarea "x"
type textarea "Found bakery"
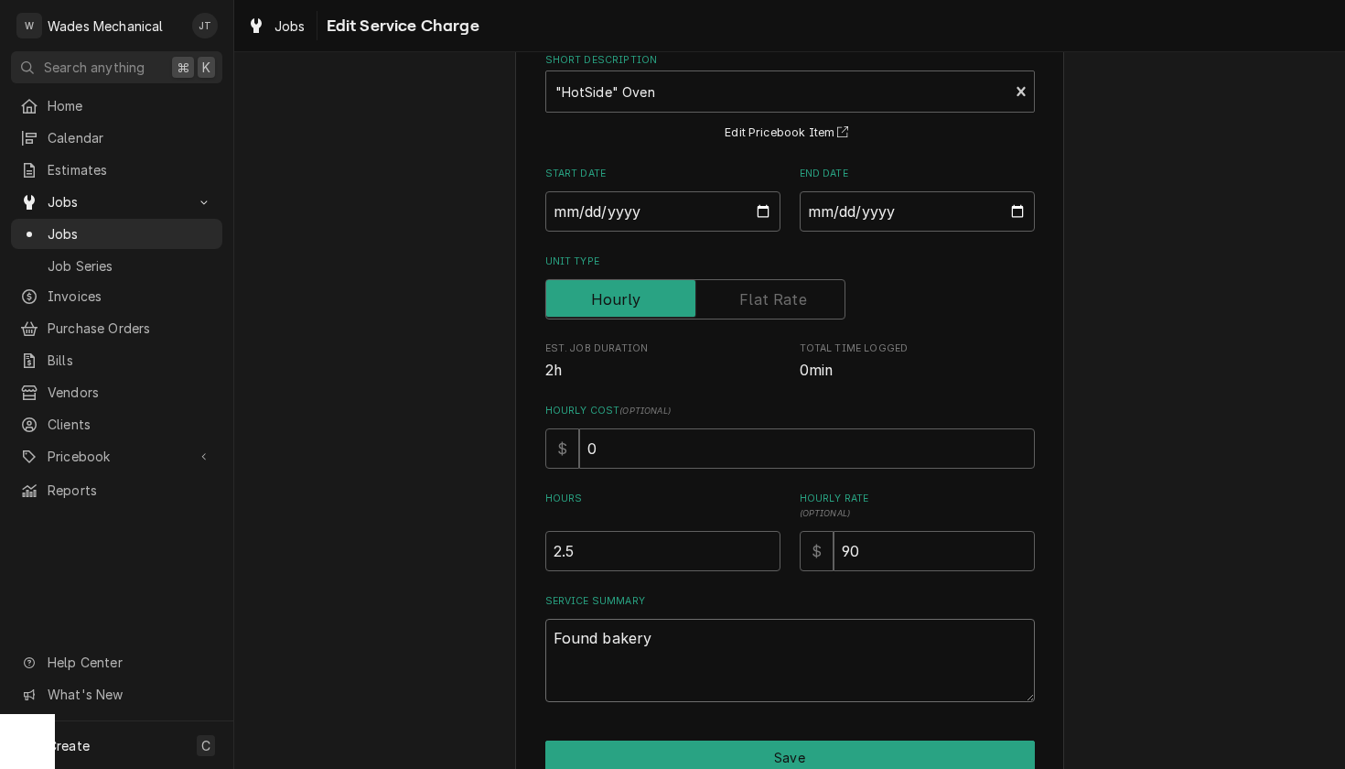
type textarea "x"
type textarea "Found bakery o"
type textarea "x"
type textarea "Found bakery ov"
type textarea "x"
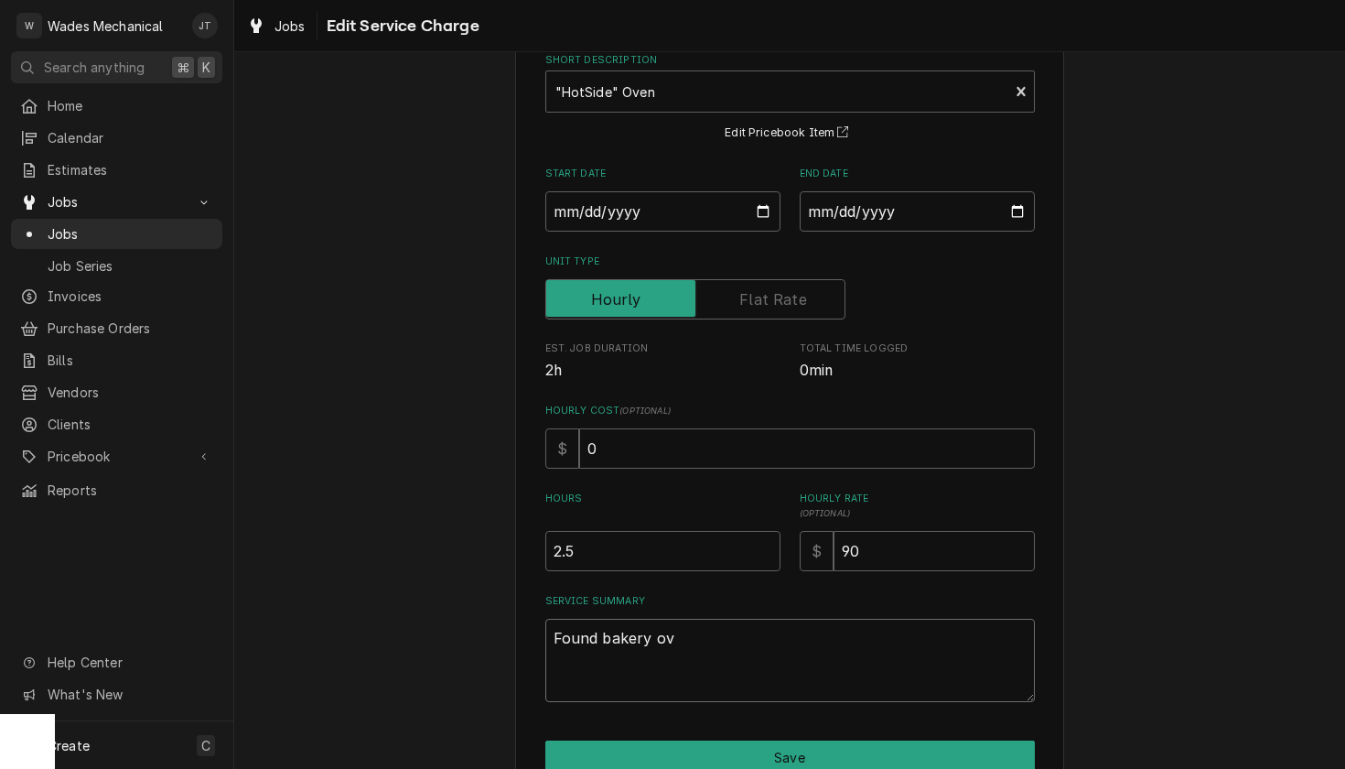
type textarea "Found bakery ove"
type textarea "x"
type textarea "Found bakery oven"
type textarea "x"
type textarea "Found bakery oven"
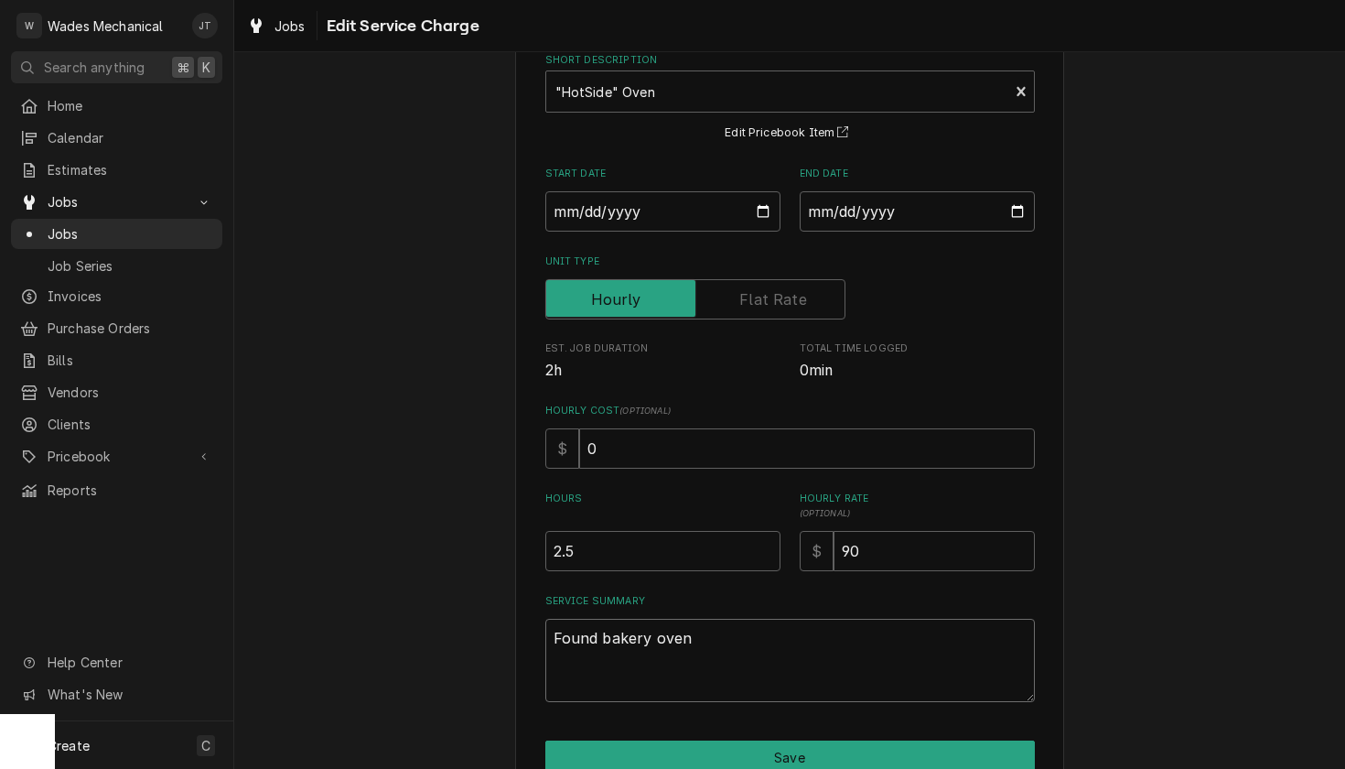
type textarea "x"
type textarea "Found bakery oven n"
type textarea "x"
type textarea "Found bakery oven no"
type textarea "x"
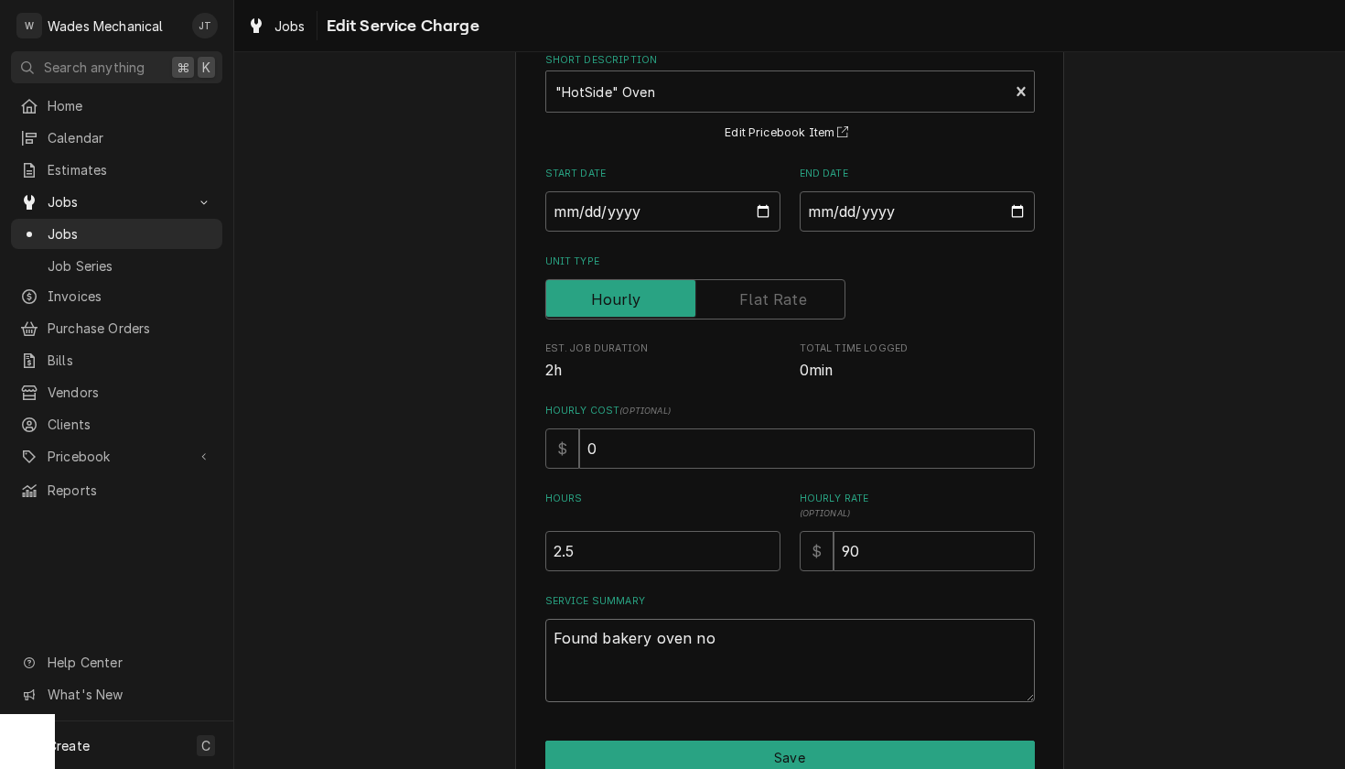
type textarea "Found bakery oven not"
type textarea "x"
type textarea "Found bakery oven not"
type textarea "x"
type textarea "Found bakery oven not l"
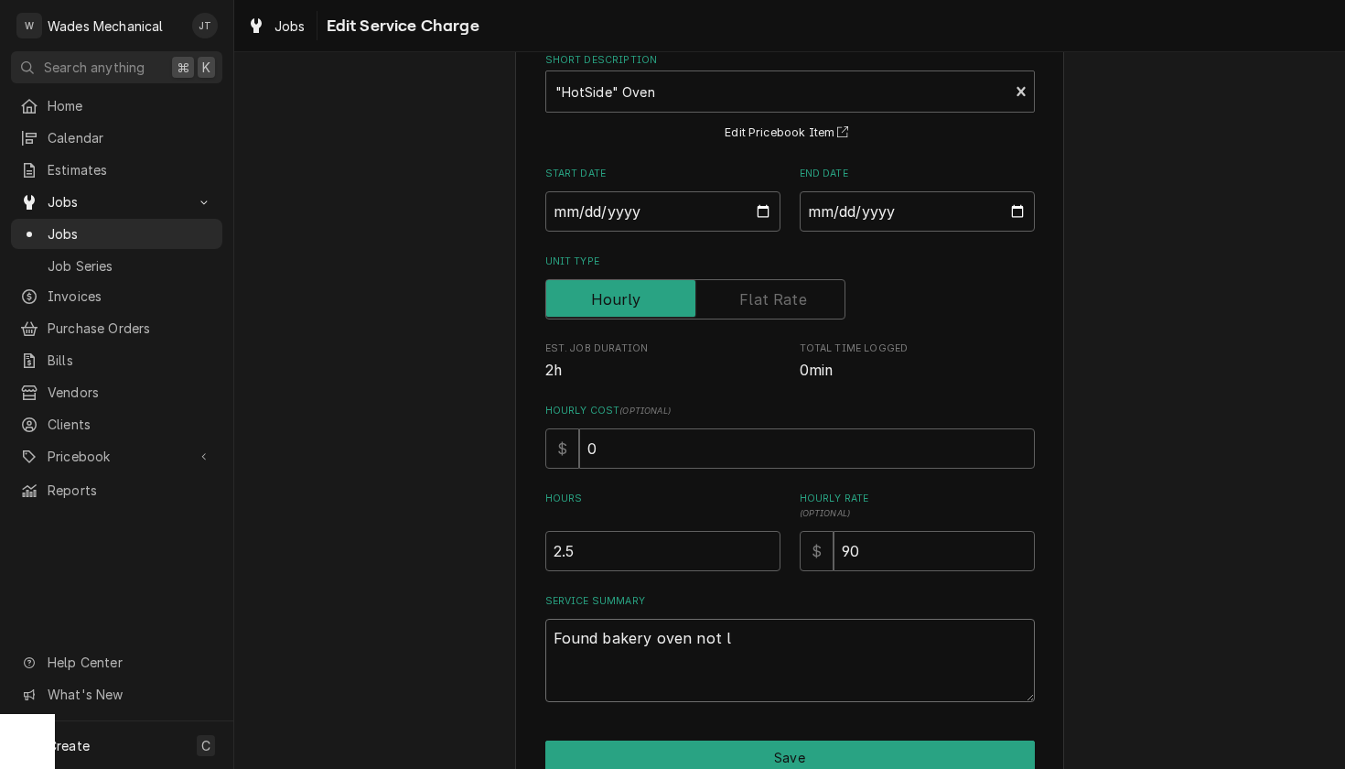
type textarea "x"
type textarea "Found bakery oven not li"
type textarea "x"
type textarea "Found bakery oven not lig"
type textarea "x"
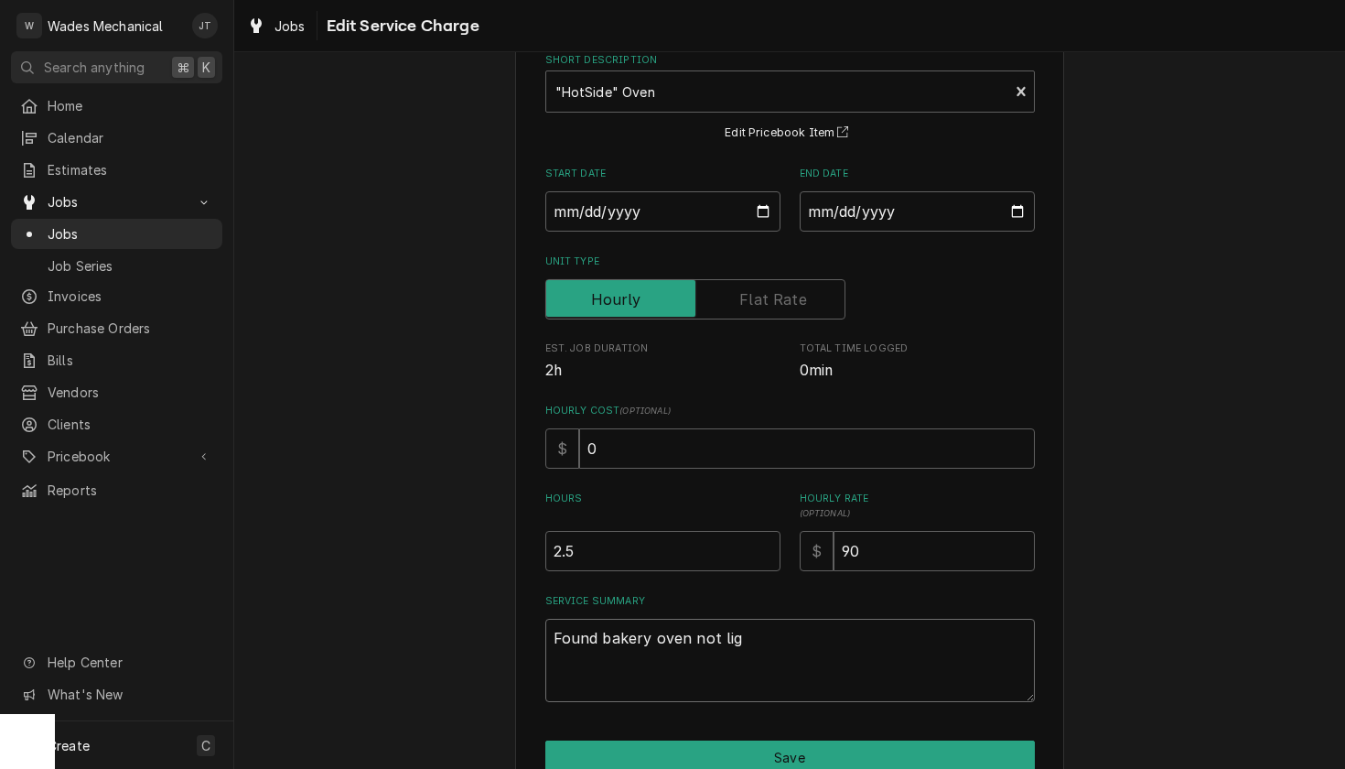
type textarea "Found bakery oven not ligh"
type textarea "x"
type textarea "Found bakery oven not light"
type textarea "x"
type textarea "Found bakery oven not lighti"
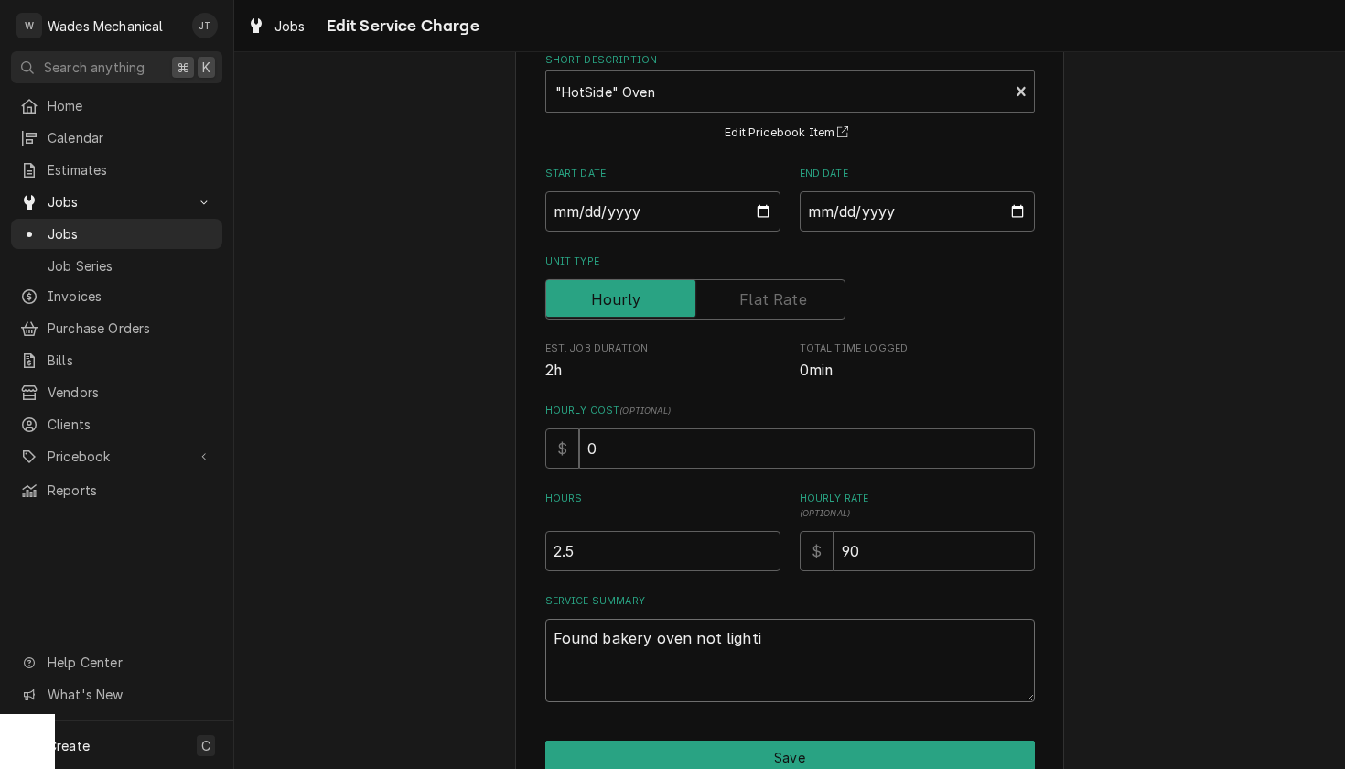
type textarea "x"
type textarea "Found bakery oven not lightin"
type textarea "x"
type textarea "Found bakery oven not lighting"
type textarea "x"
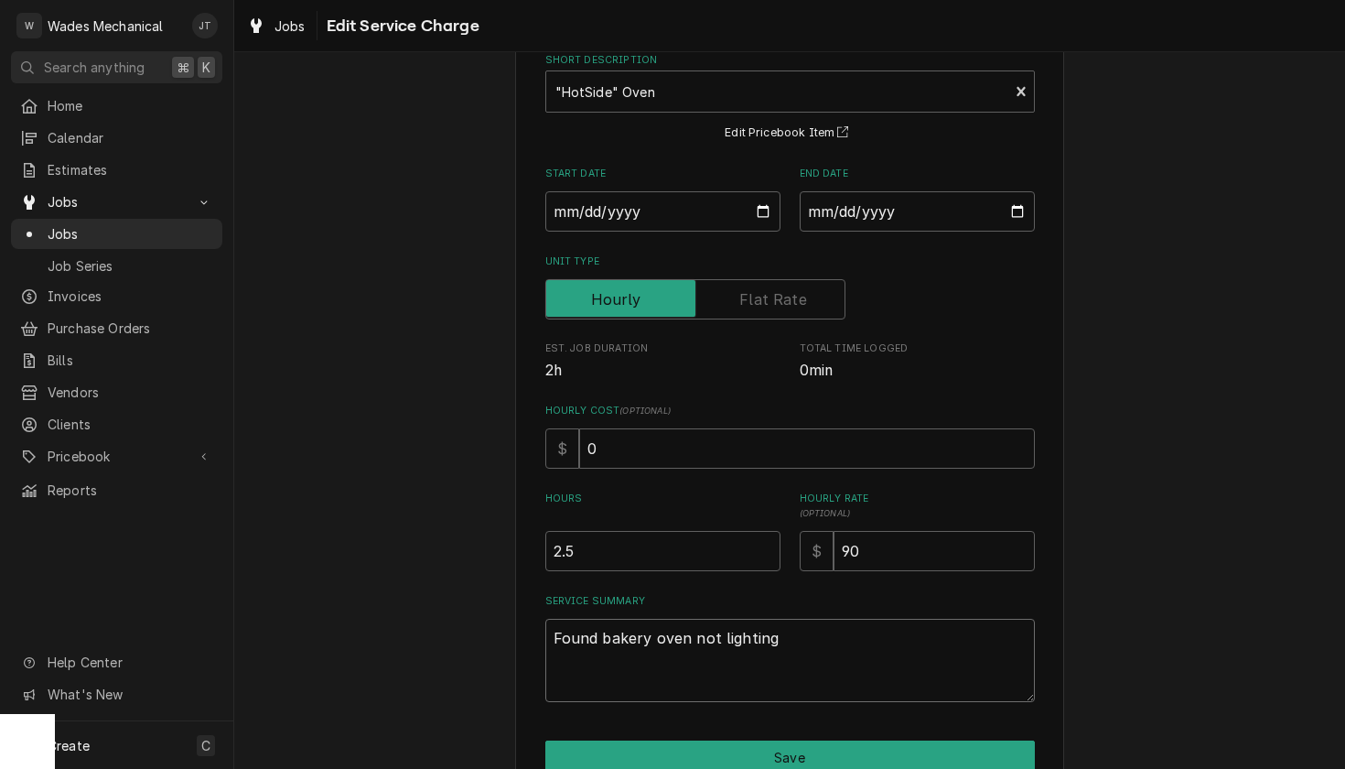
type textarea "Found bakery oven not lighting"
type textarea "x"
type textarea "Found bakery oven not lighting"
type textarea "x"
type textarea "Found bakery oven not lighting."
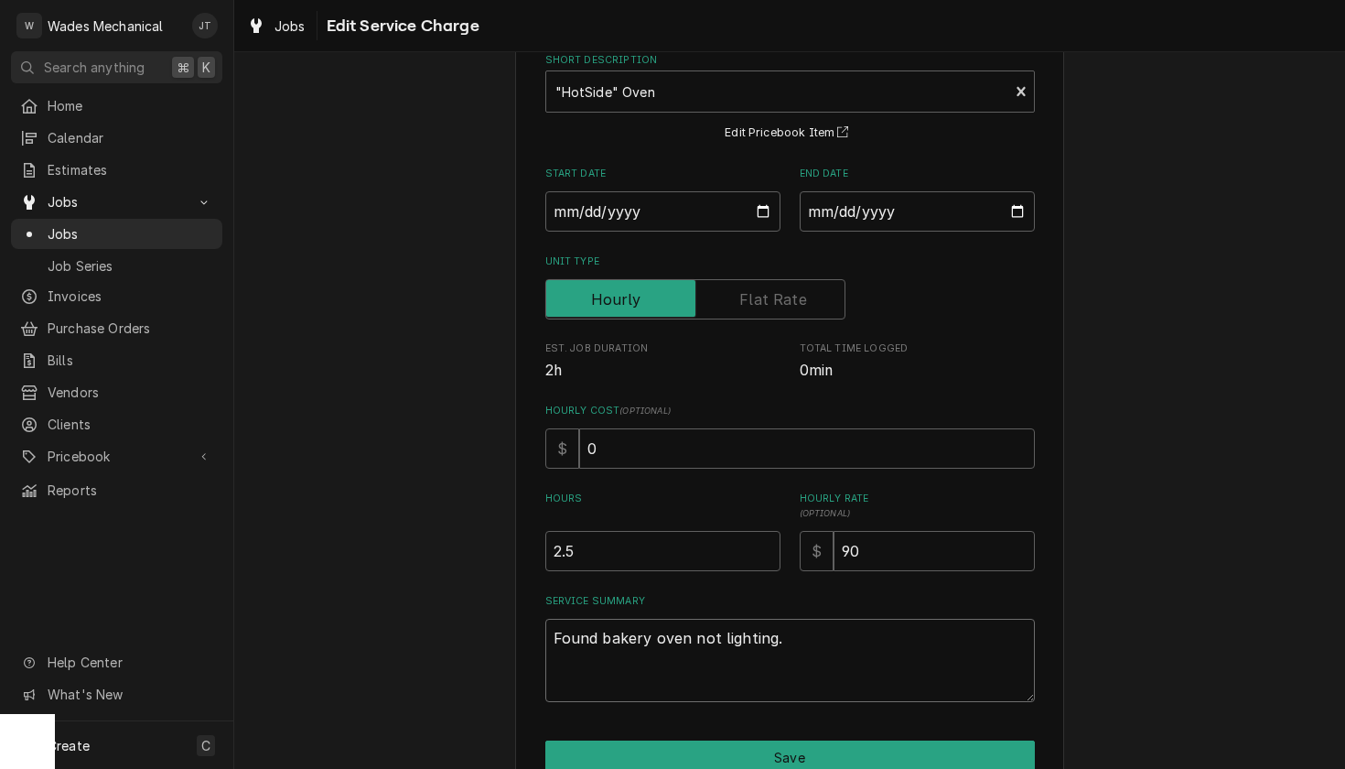
type textarea "x"
type textarea "Found bakery oven not lighting."
type textarea "x"
type textarea "Found bakery oven not lighting. f"
type textarea "x"
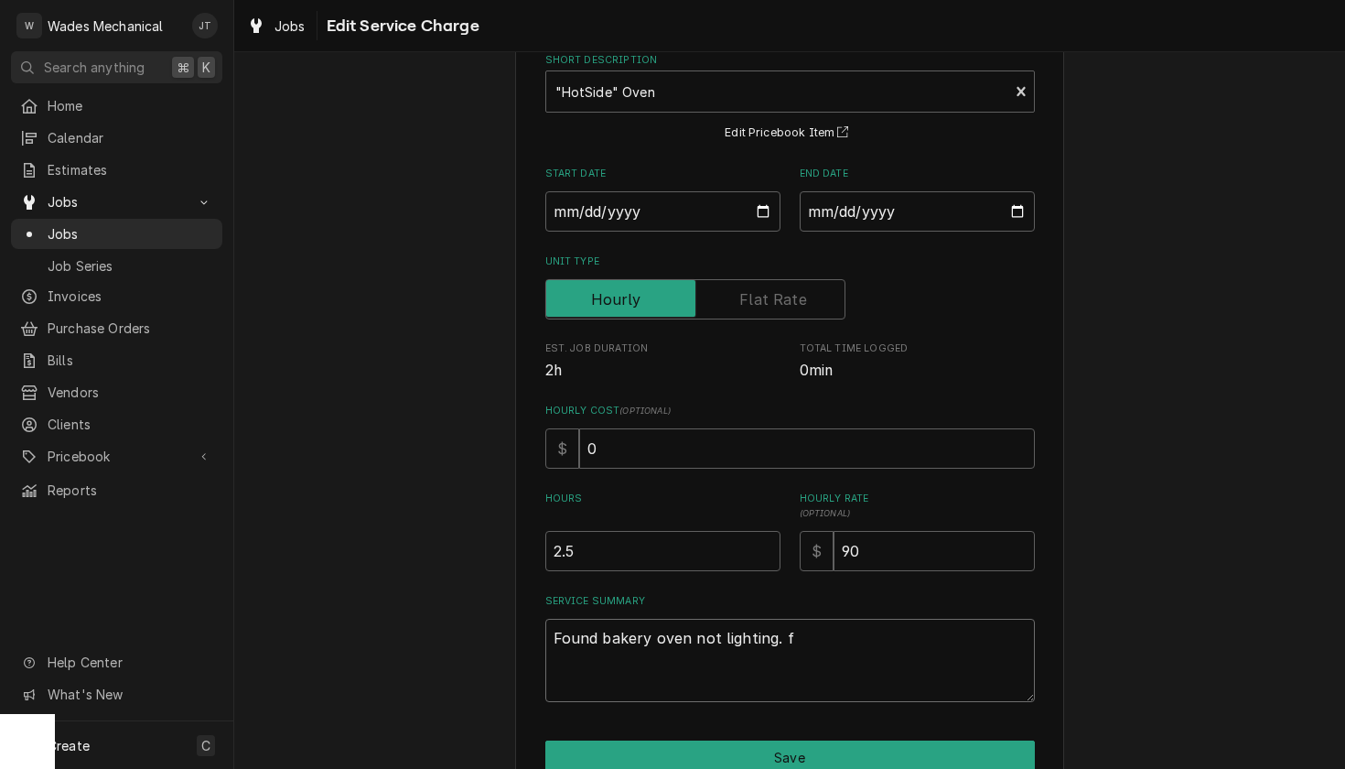
type textarea "Found bakery oven not lighting. fo"
type textarea "x"
type textarea "Found bakery oven not lighting. fou"
type textarea "x"
type textarea "Found bakery oven not lighting. foun"
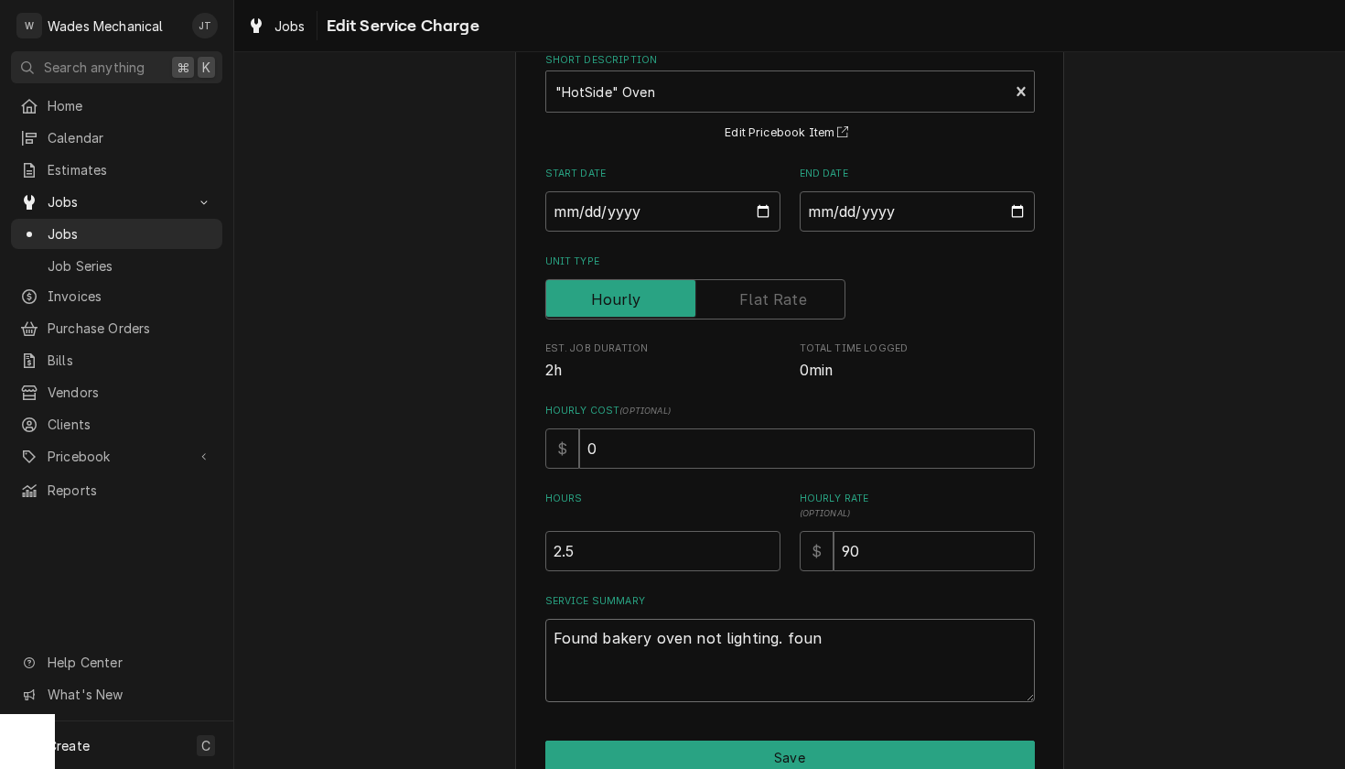
type textarea "x"
type textarea "Found bakery oven not lighting. found"
type textarea "x"
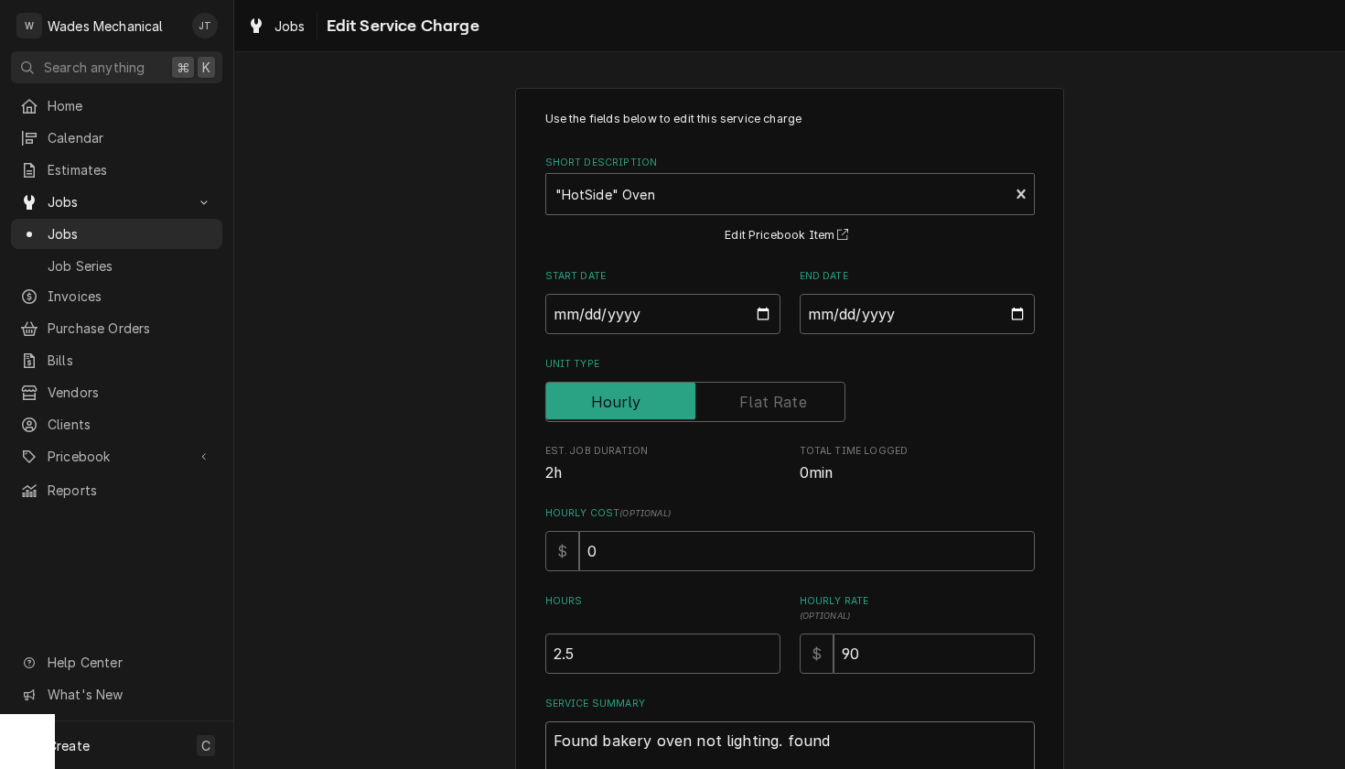
scroll to position [199, 0]
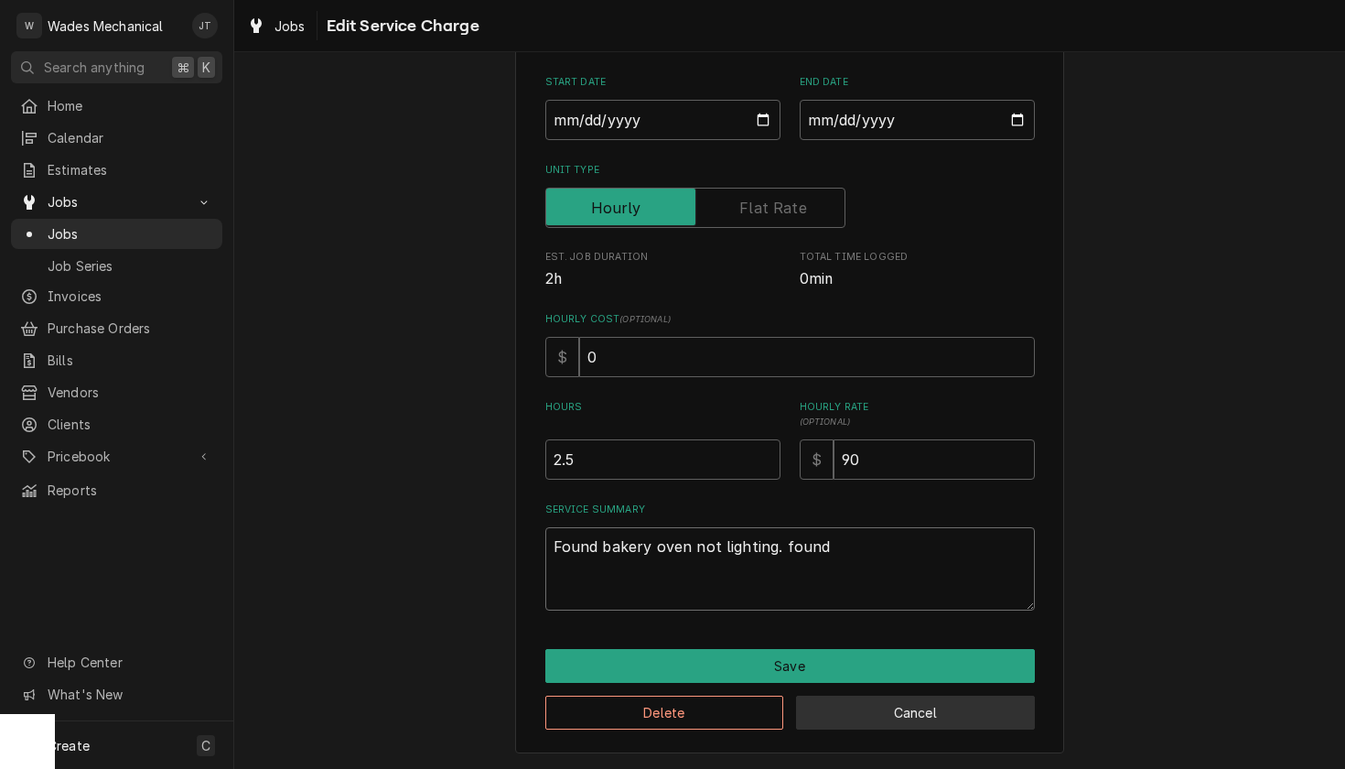
type textarea "Found bakery oven not lighting. found"
click at [891, 707] on button "Cancel" at bounding box center [915, 713] width 239 height 34
type textarea "x"
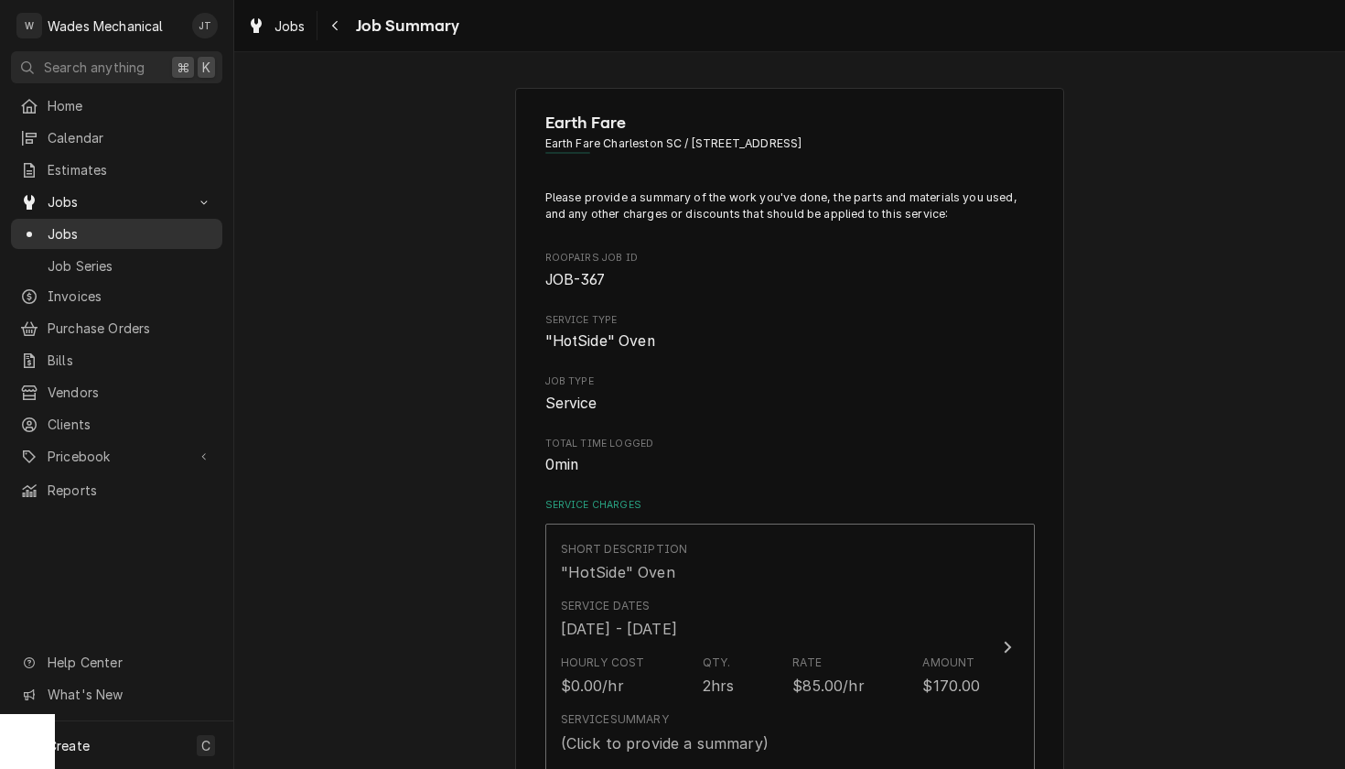
click at [52, 229] on span "Jobs" at bounding box center [131, 233] width 166 height 19
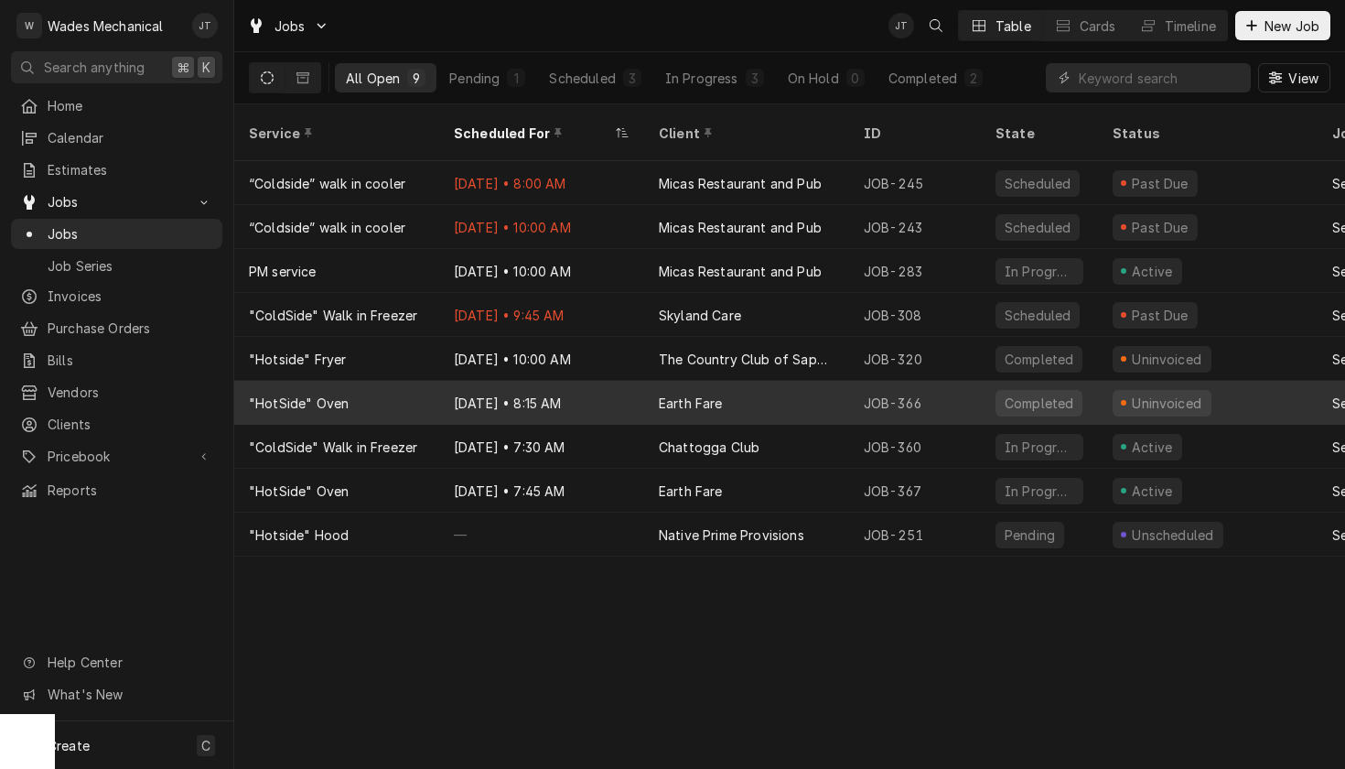
click at [763, 382] on div "Earth Fare" at bounding box center [746, 403] width 205 height 44
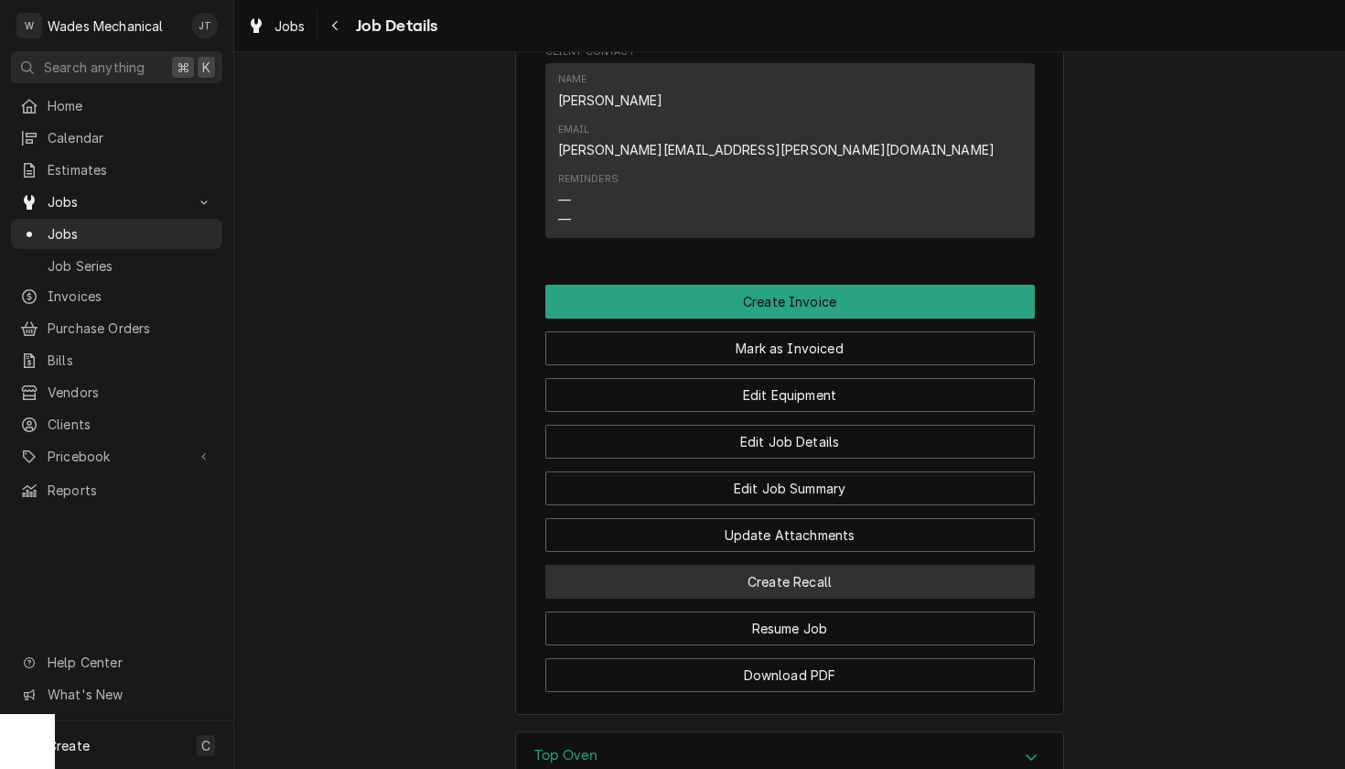
scroll to position [1211, 0]
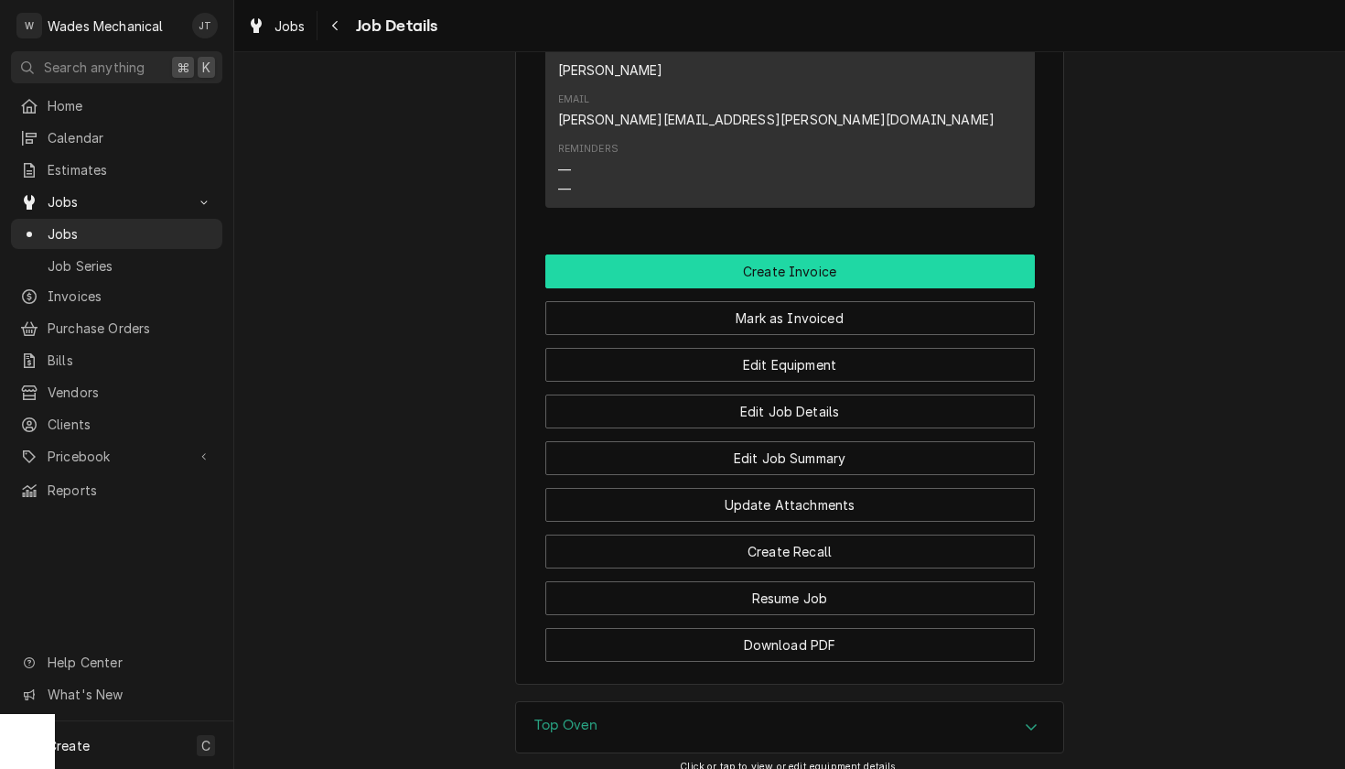
click at [787, 254] on button "Create Invoice" at bounding box center [790, 271] width 490 height 34
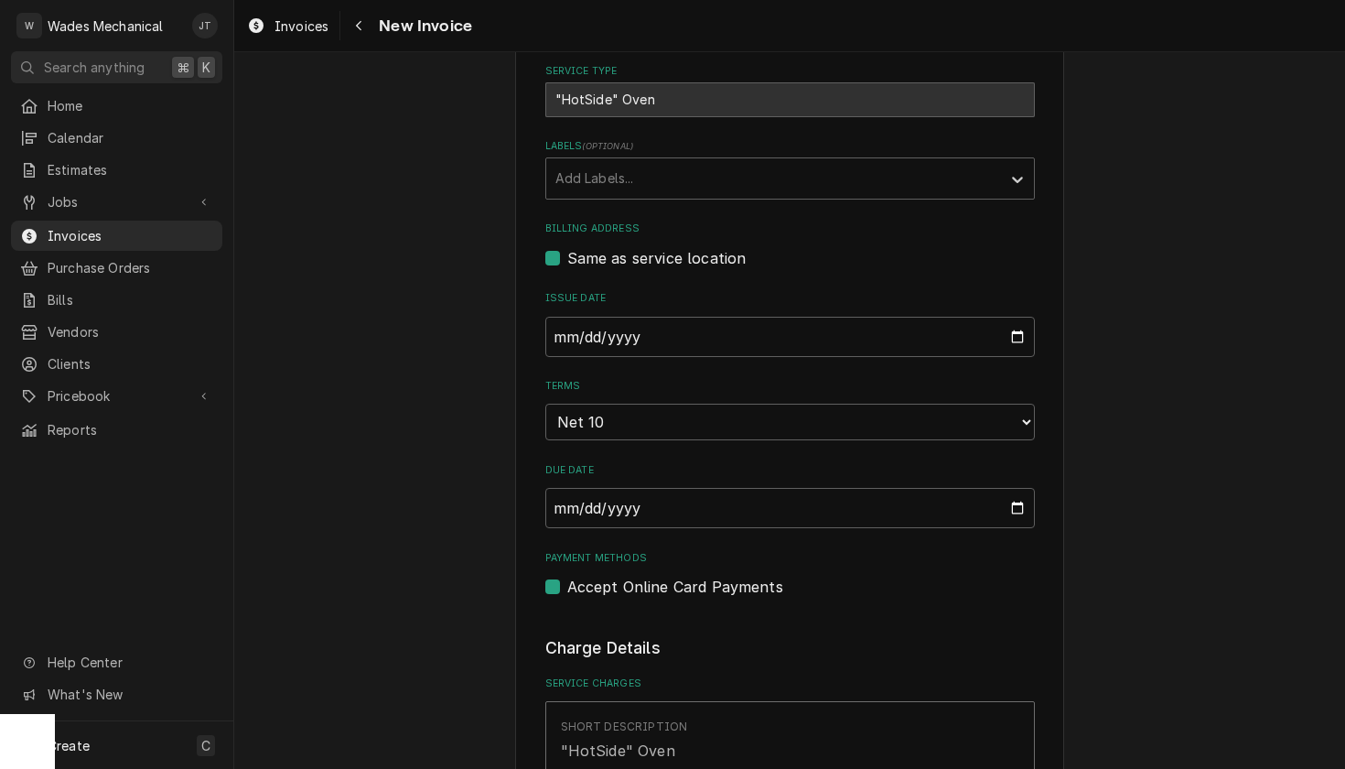
scroll to position [497, 0]
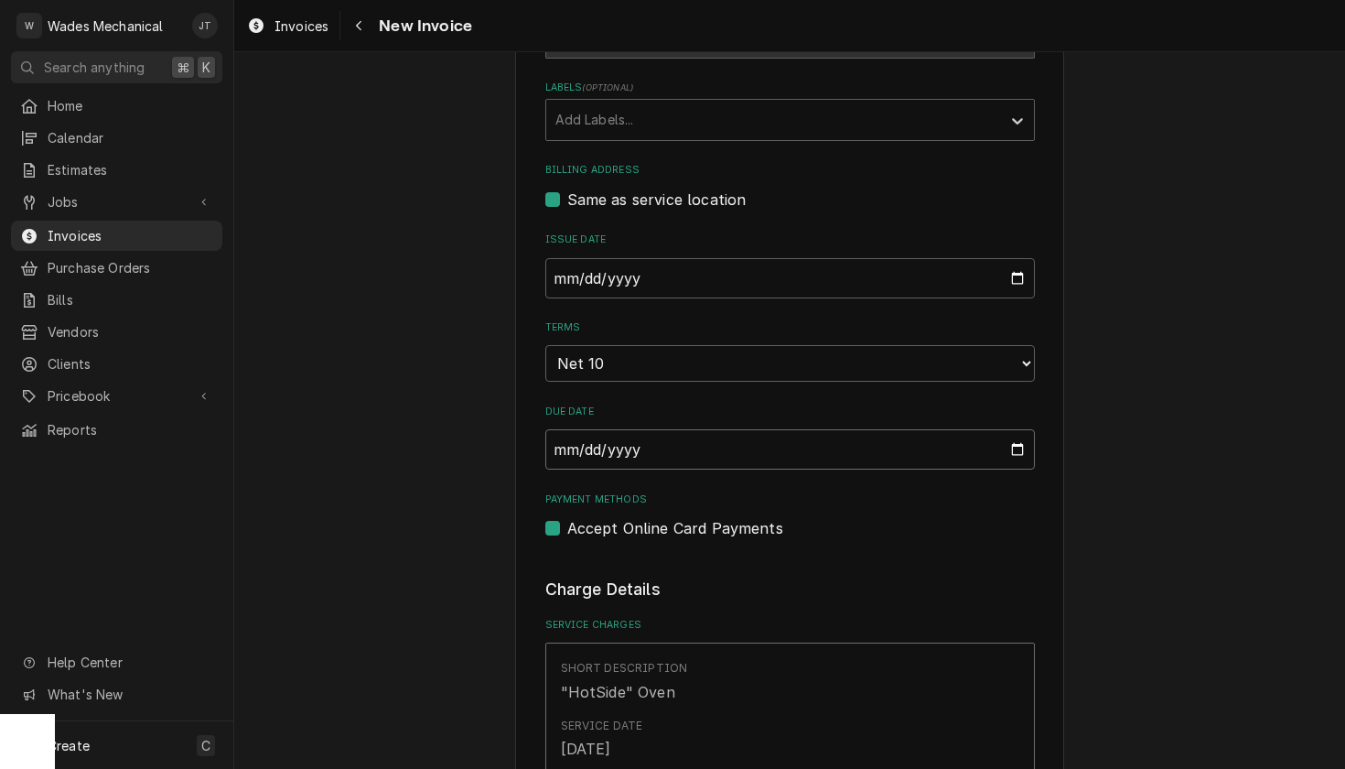
click at [632, 452] on input "[DATE]" at bounding box center [790, 449] width 490 height 40
click at [784, 429] on input "[DATE]" at bounding box center [790, 449] width 490 height 40
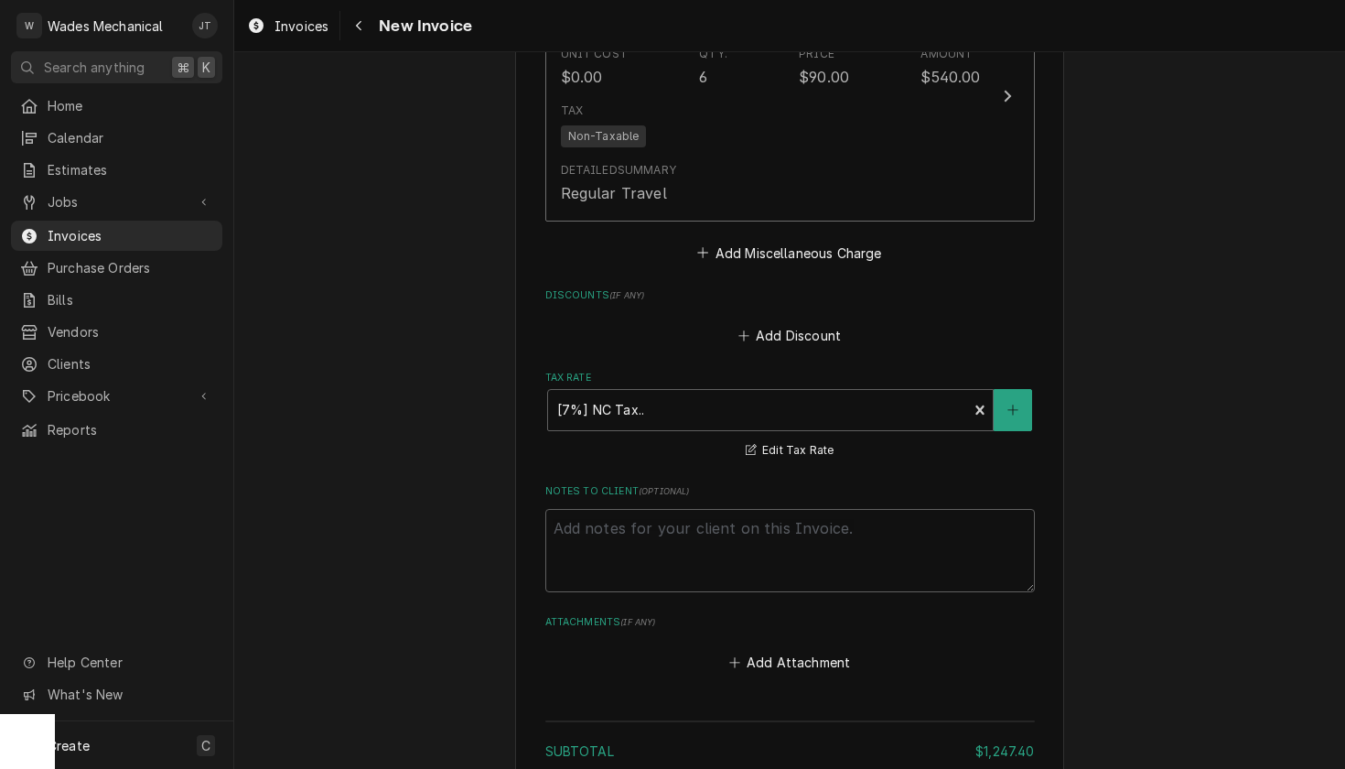
scroll to position [2609, 0]
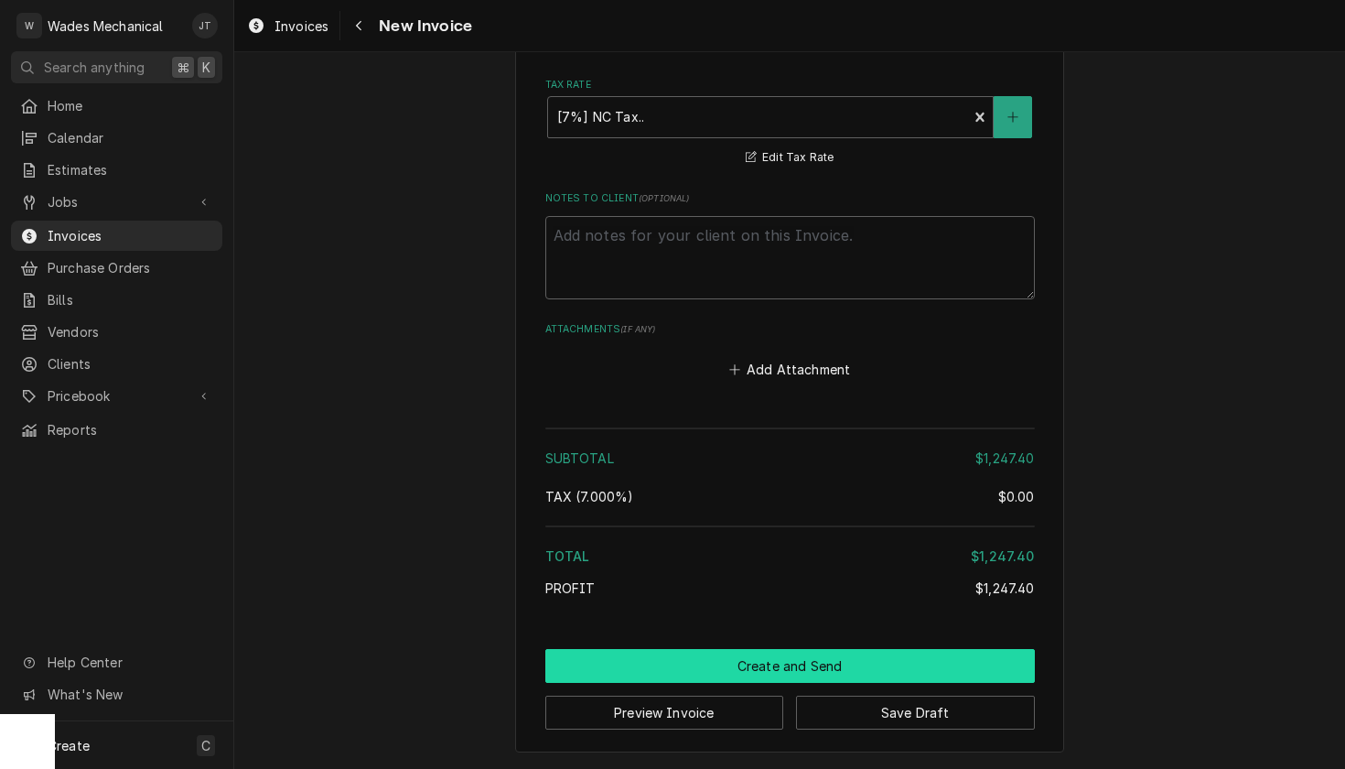
click at [826, 660] on button "Create and Send" at bounding box center [790, 666] width 490 height 34
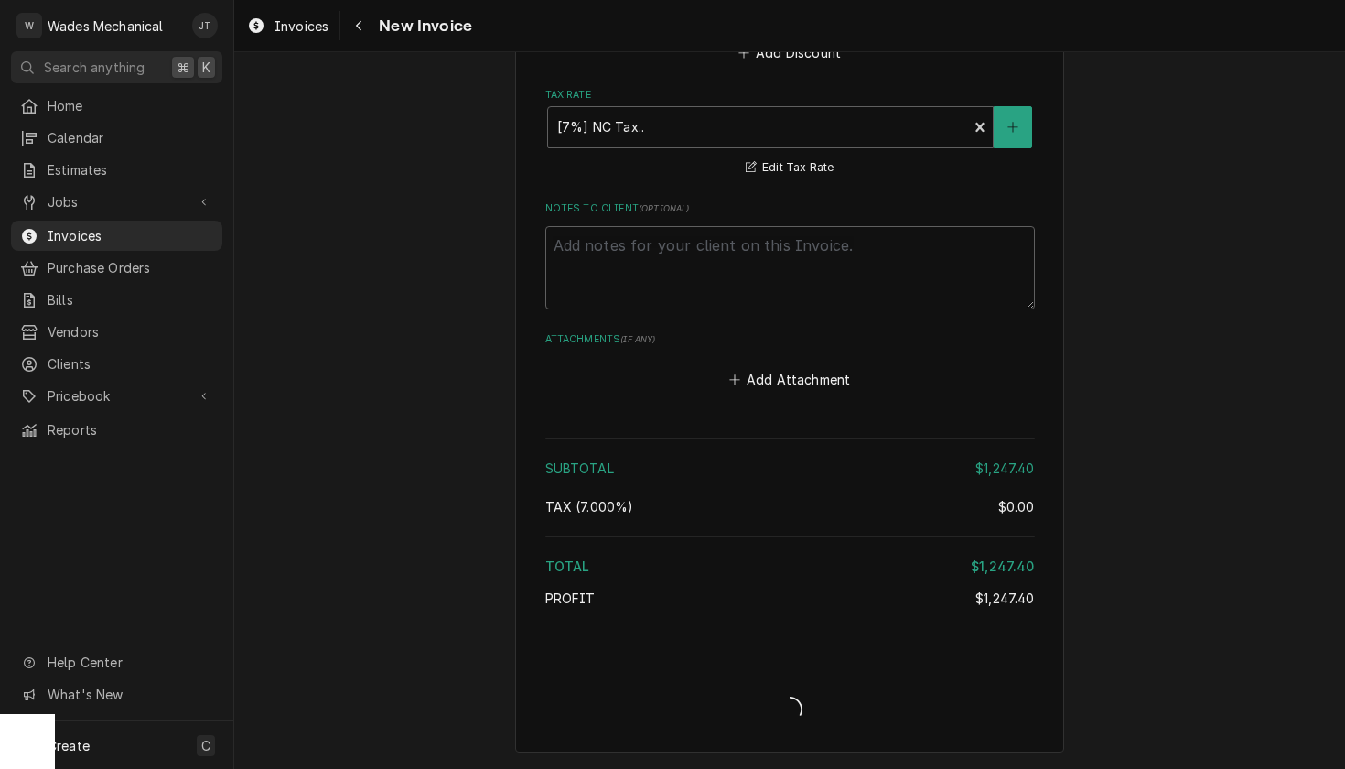
type textarea "x"
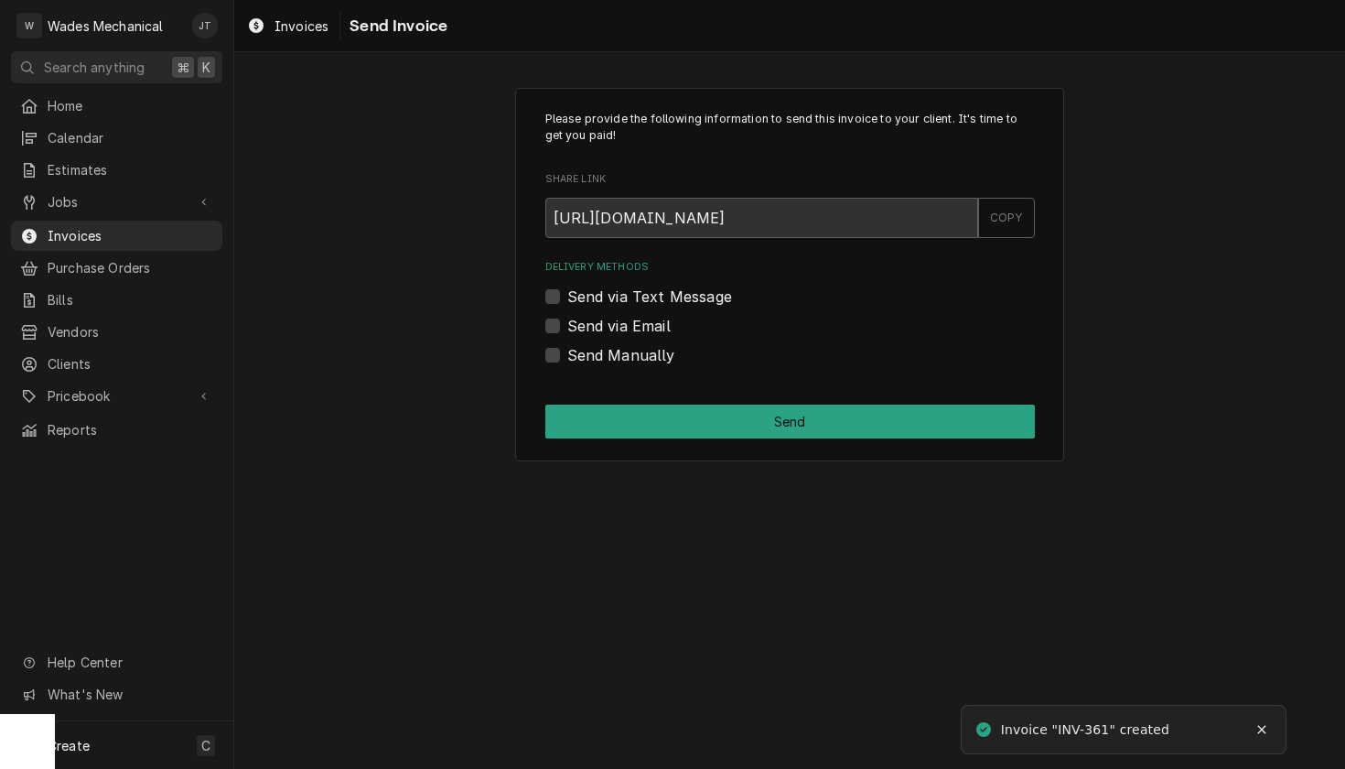
click at [660, 319] on label "Send via Email" at bounding box center [618, 326] width 103 height 22
click at [660, 319] on input "Send via Email" at bounding box center [812, 335] width 490 height 40
checkbox input "true"
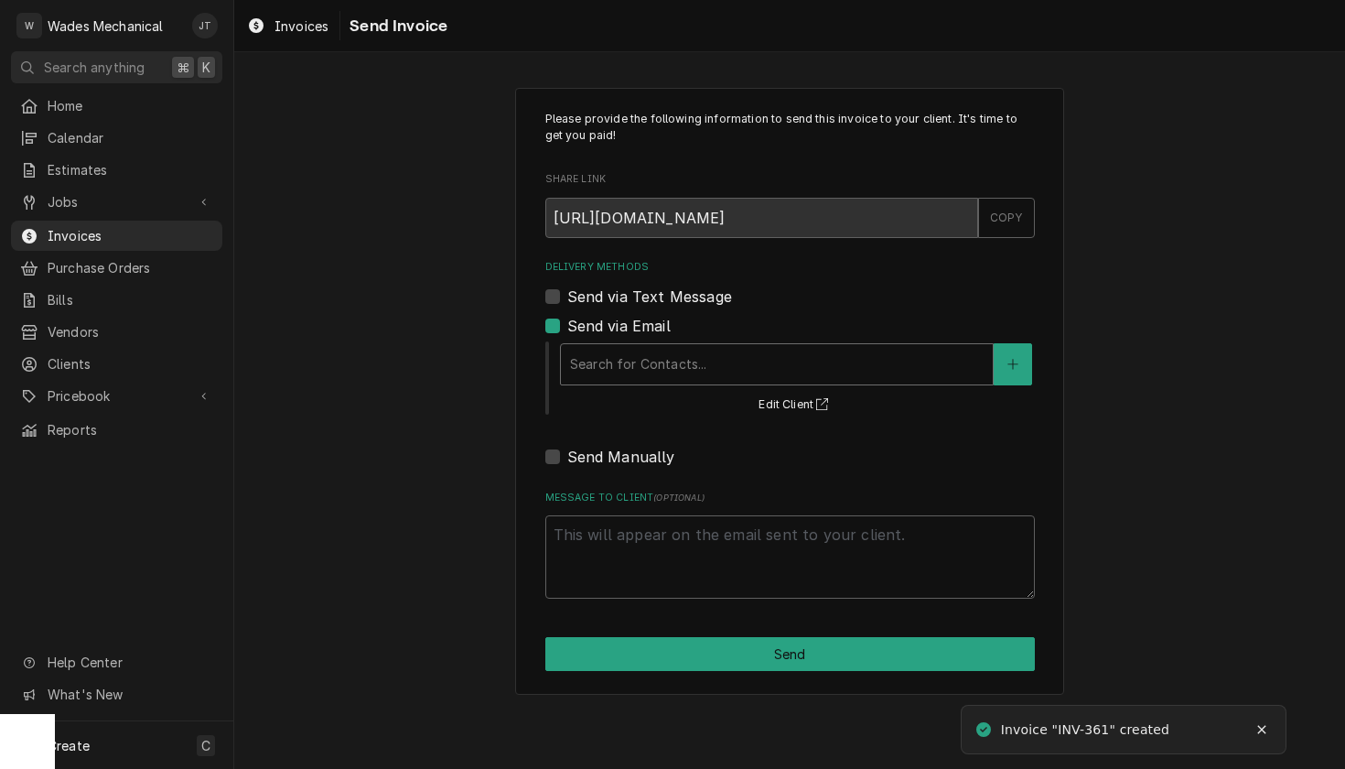
click at [664, 356] on div "Search for Contacts..." at bounding box center [777, 363] width 414 height 19
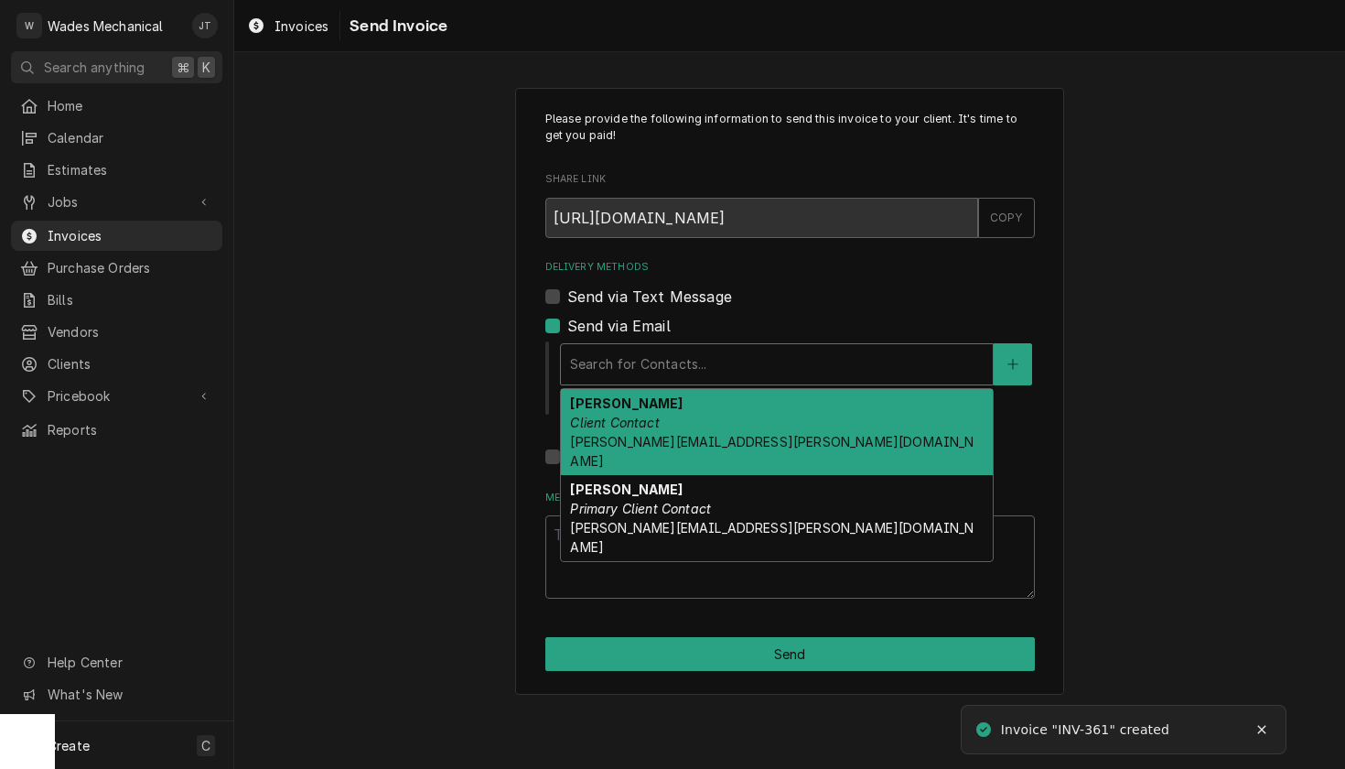
click at [653, 415] on div "[PERSON_NAME] Client Contact [PERSON_NAME][EMAIL_ADDRESS][PERSON_NAME][DOMAIN_N…" at bounding box center [777, 432] width 432 height 86
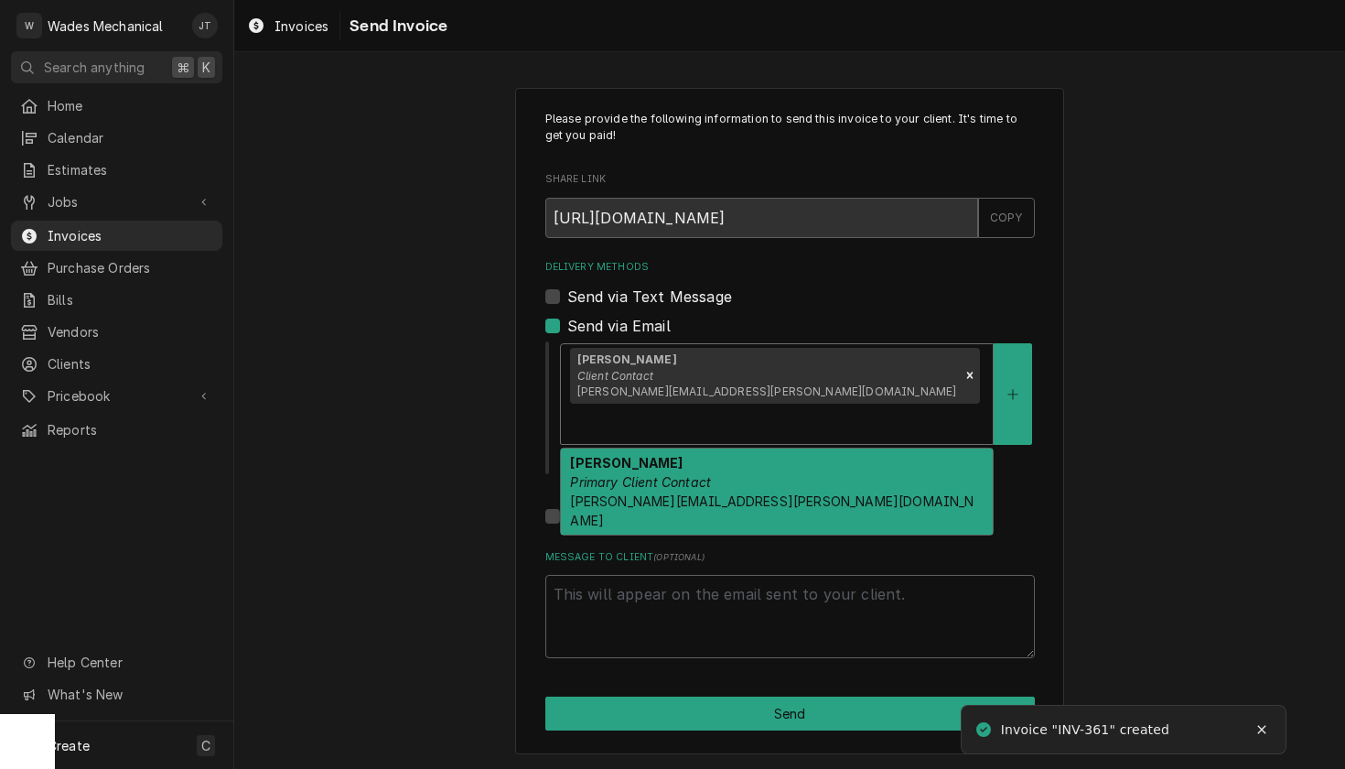
click at [779, 407] on div "Delivery Methods" at bounding box center [777, 423] width 414 height 33
click at [735, 493] on span "[PERSON_NAME][EMAIL_ADDRESS][PERSON_NAME][DOMAIN_NAME]" at bounding box center [772, 510] width 404 height 35
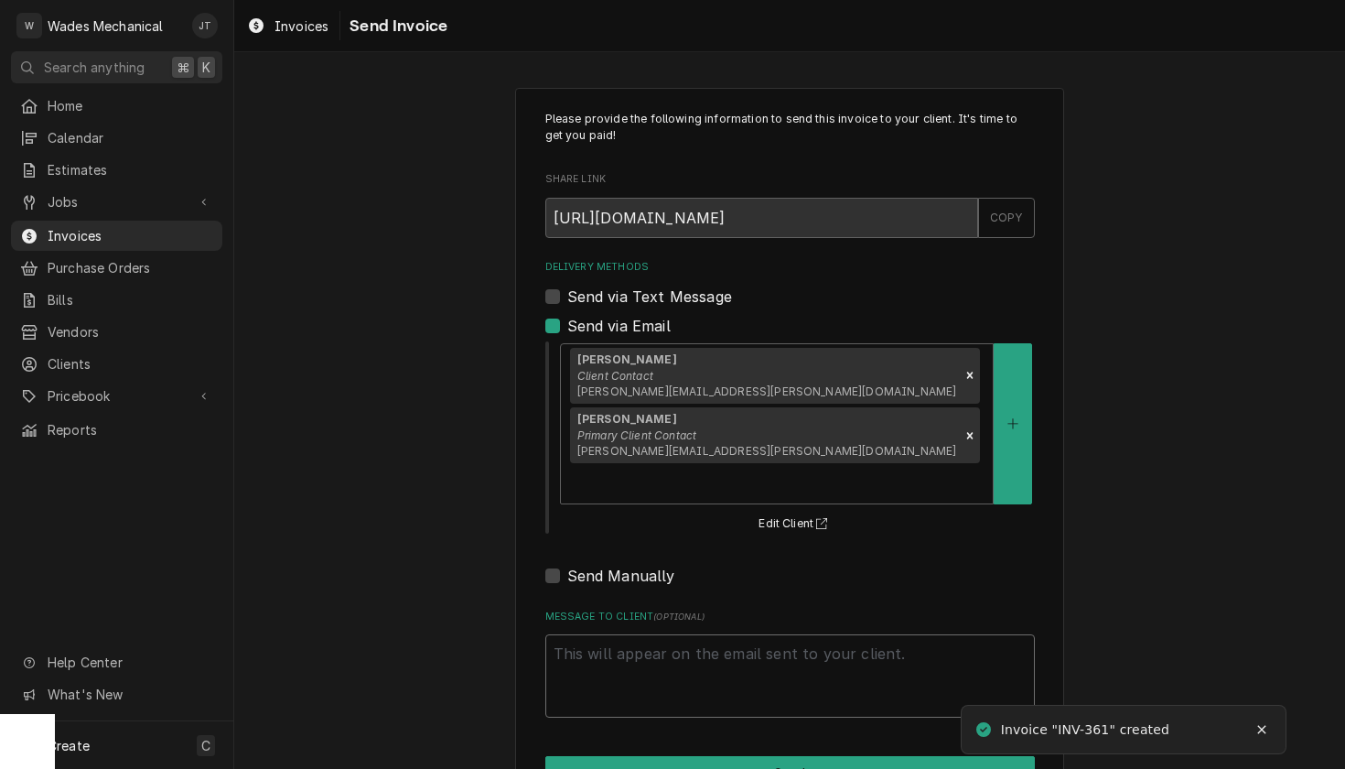
click at [712, 634] on textarea "Message to Client ( optional )" at bounding box center [790, 675] width 490 height 83
type textarea "x"
type textarea "T"
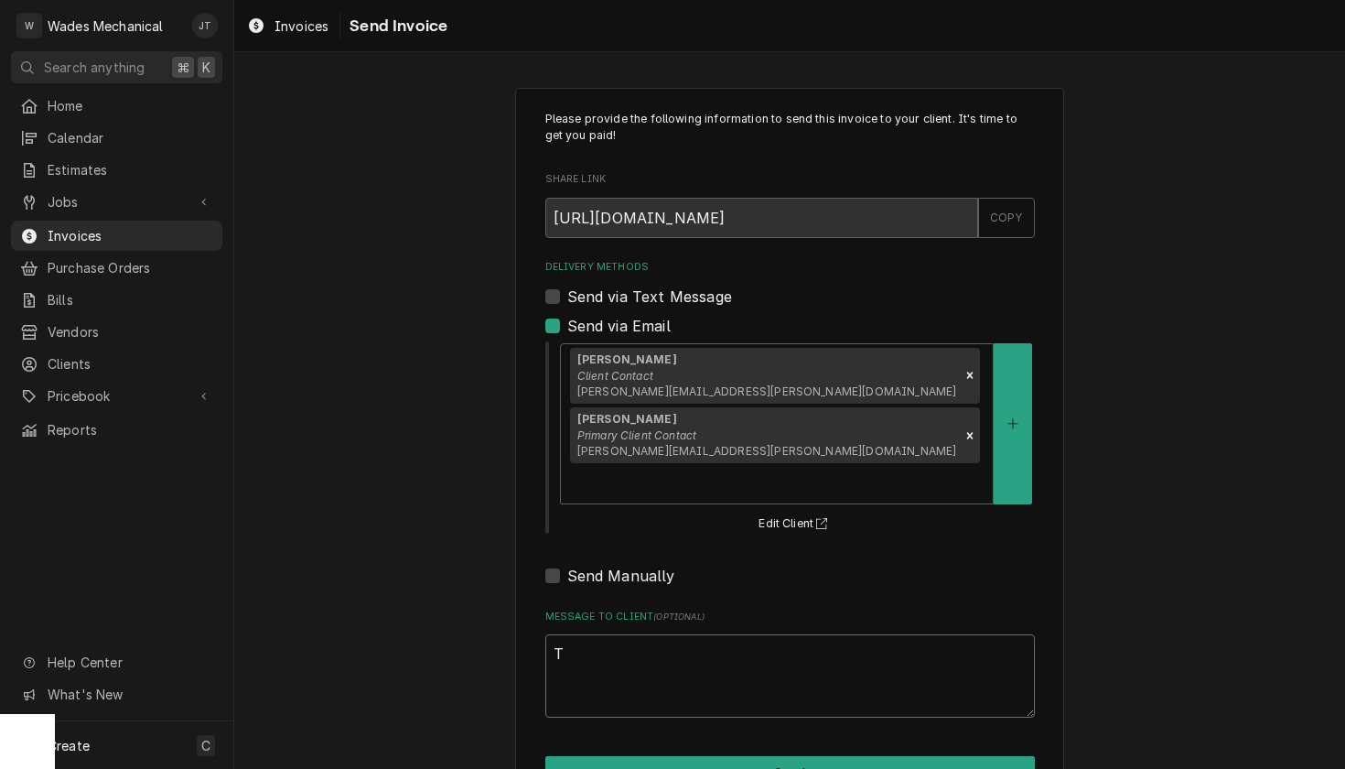
type textarea "x"
type textarea "Th"
type textarea "x"
type textarea "Thn"
type textarea "x"
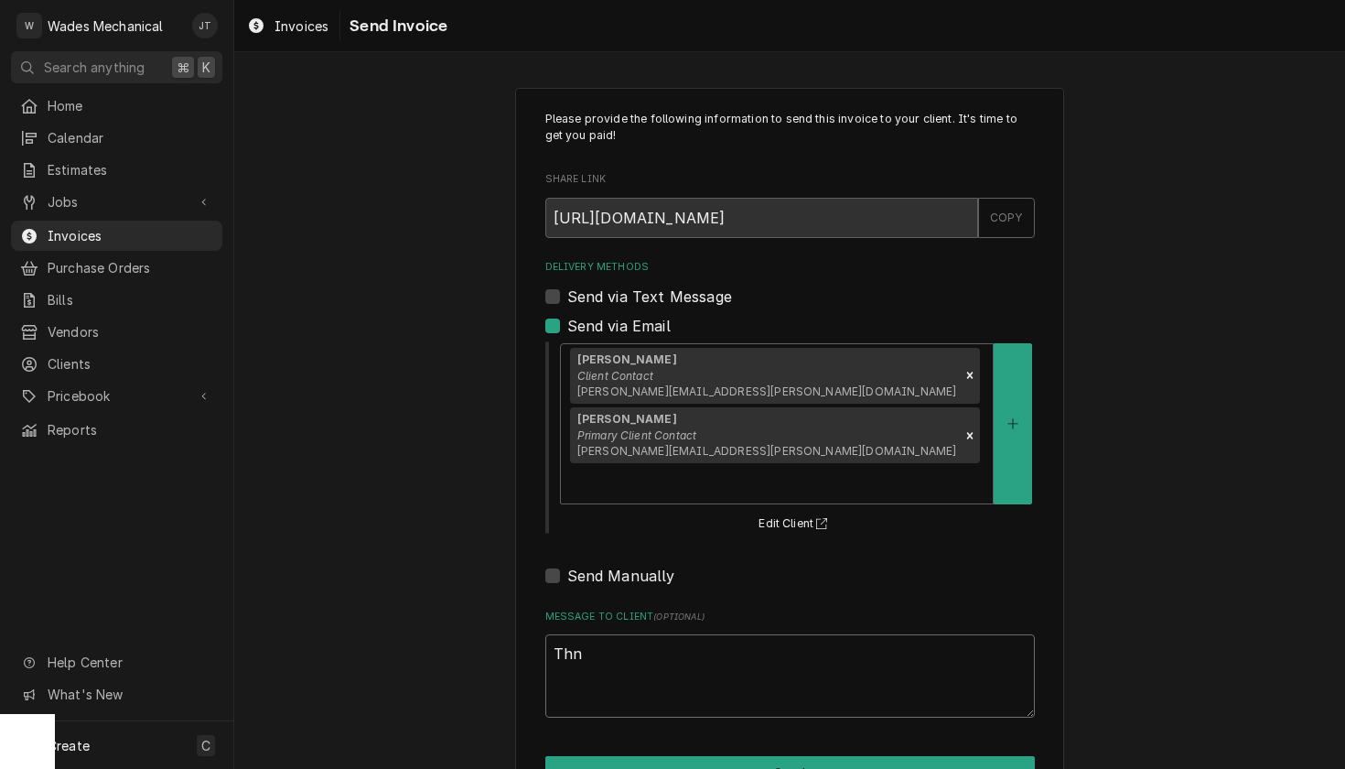
type textarea "Thna"
type textarea "x"
type textarea "Thnak"
type textarea "x"
type textarea "Thank"
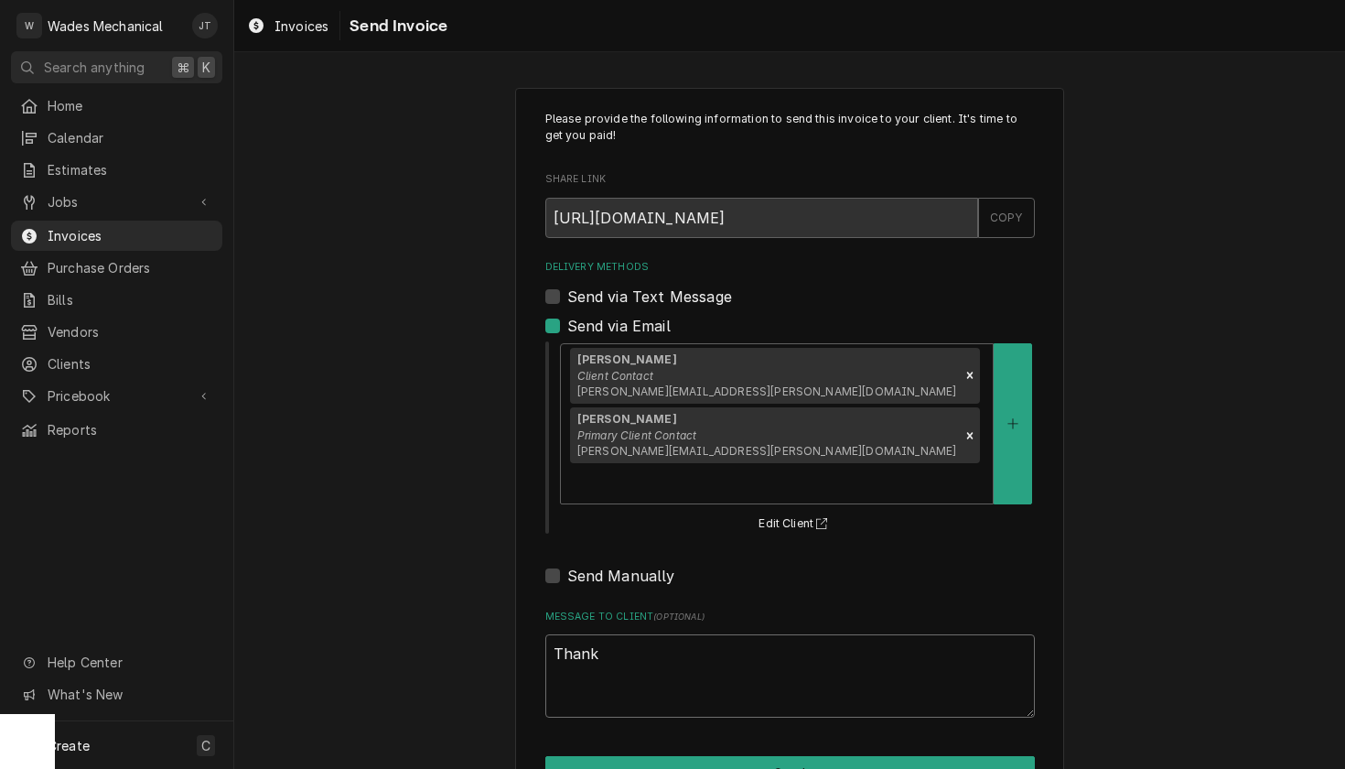
type textarea "x"
type textarea "Thank y"
type textarea "x"
type textarea "Thank yo"
type textarea "x"
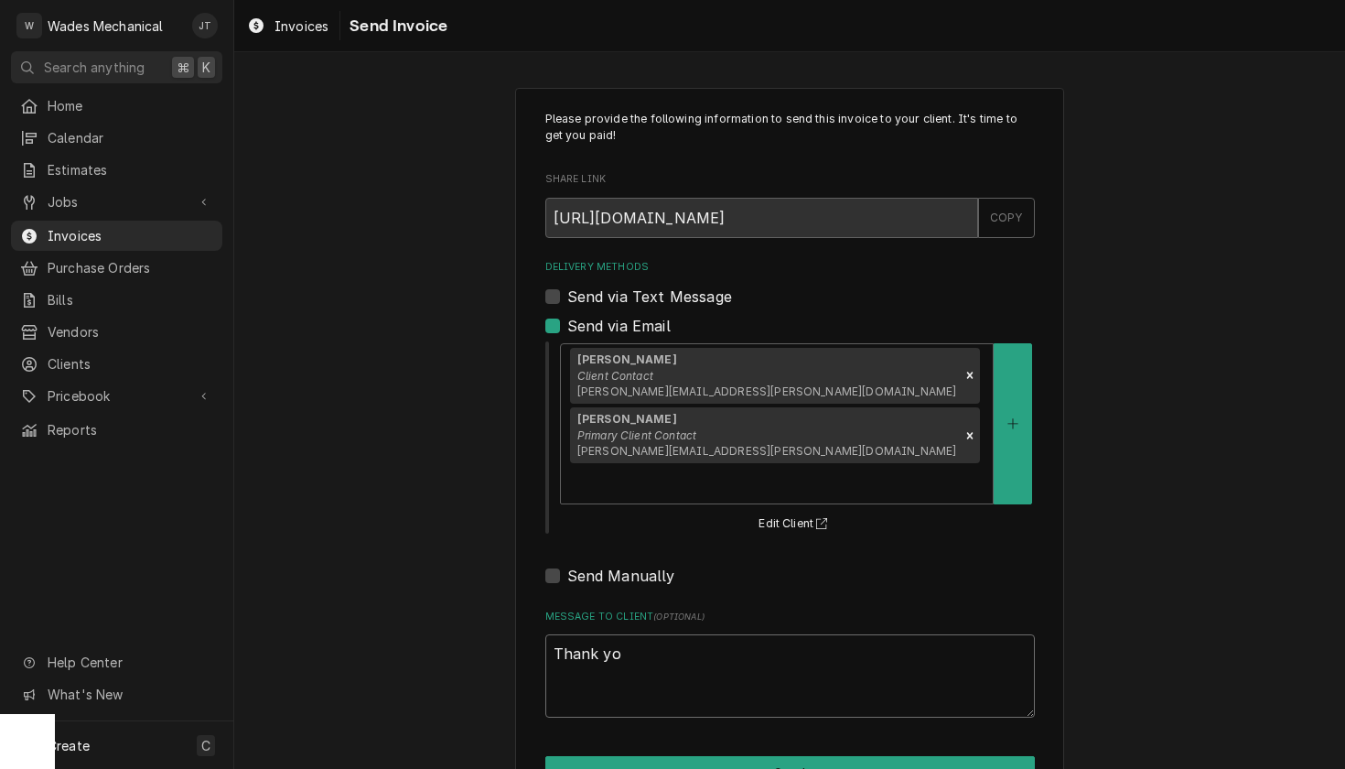
type textarea "Thank you"
type textarea "x"
type textarea "Thank you"
type textarea "x"
type textarea "Thank you"
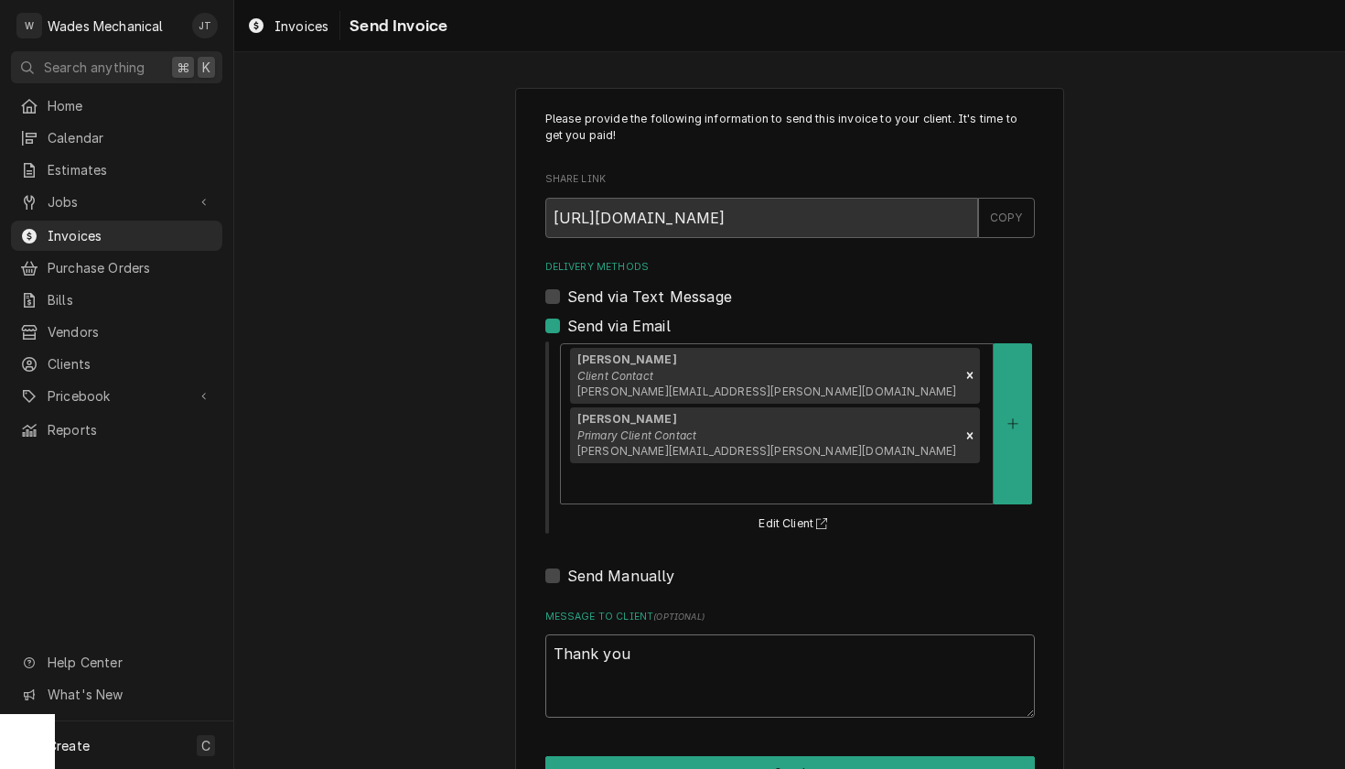
type textarea "x"
type textarea "Thank you."
type textarea "x"
type textarea "Thank you.o"
type textarea "x"
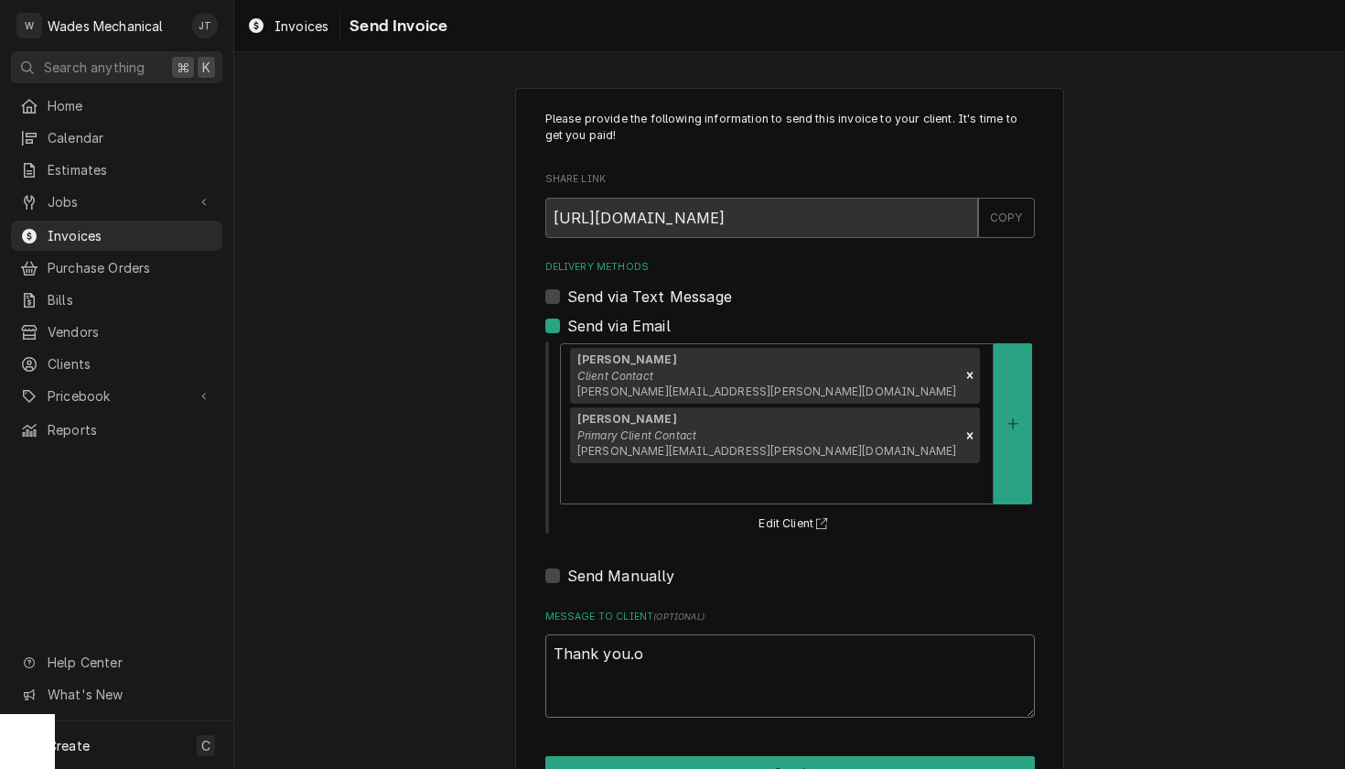
type textarea "Thank [DOMAIN_NAME]"
type textarea "x"
type textarea "Thank you.o"
type textarea "x"
type textarea "Thank you.on"
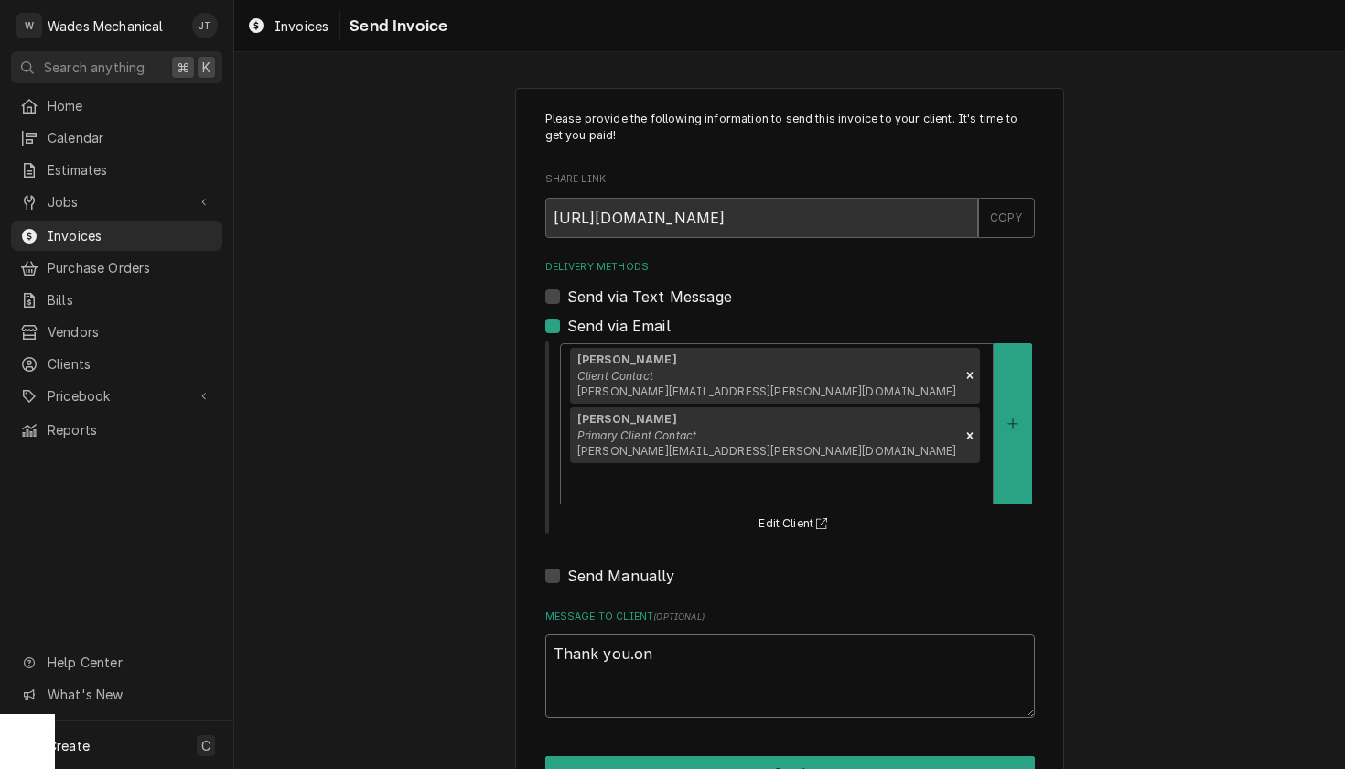
type textarea "x"
type textarea "Thank [DOMAIN_NAME]"
type textarea "x"
type textarea "Thank you.on"
type textarea "x"
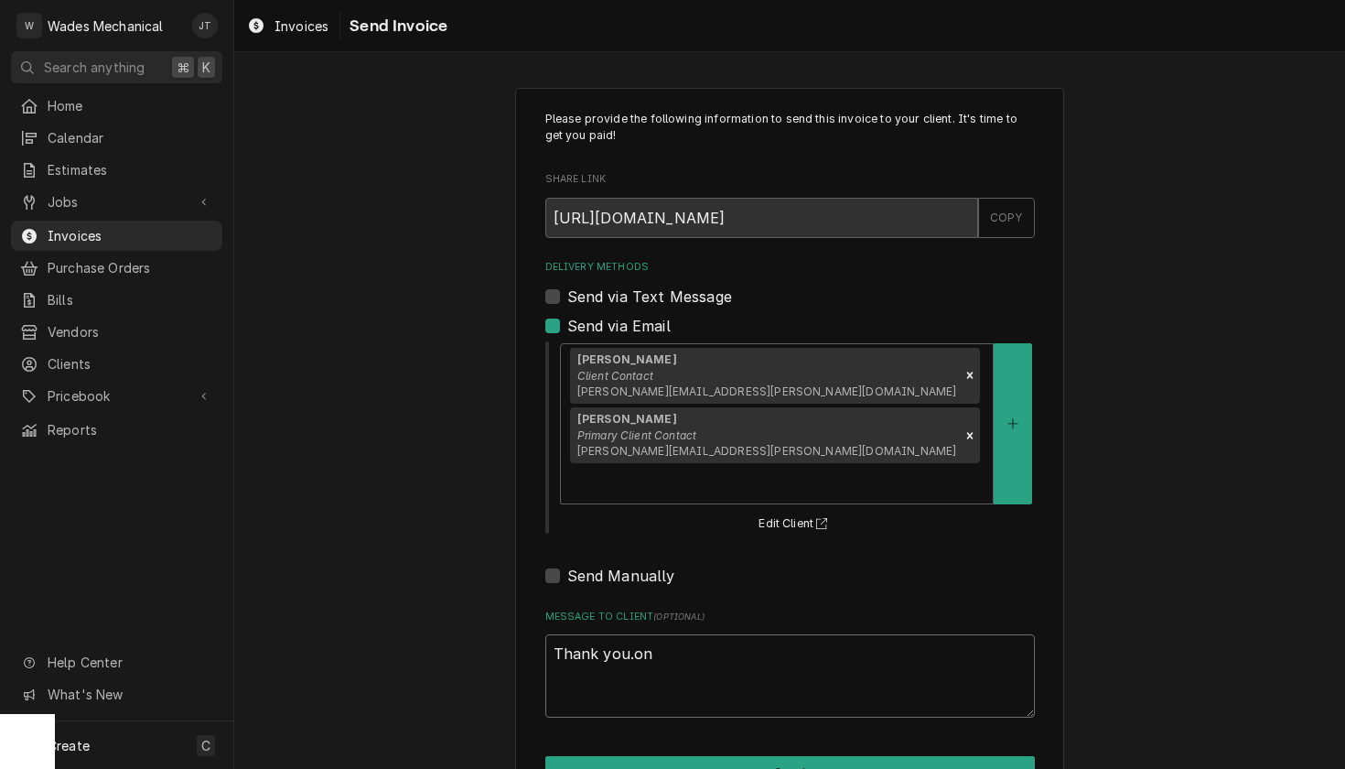
type textarea "Thank you.o"
type textarea "x"
type textarea "Thank you."
type textarea "x"
type textarea "Thank you"
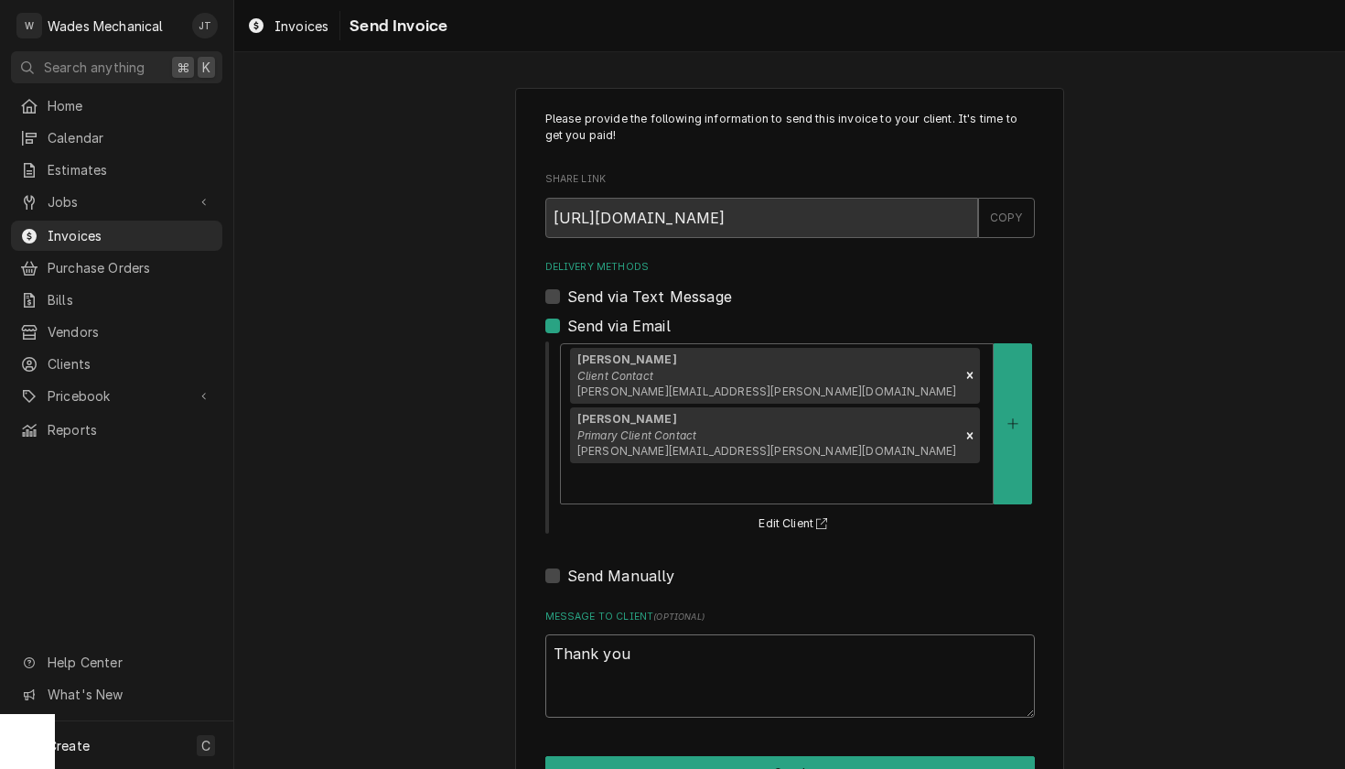
type textarea "x"
type textarea "Thank you"
type textarea "x"
type textarea "Thank you"
type textarea "x"
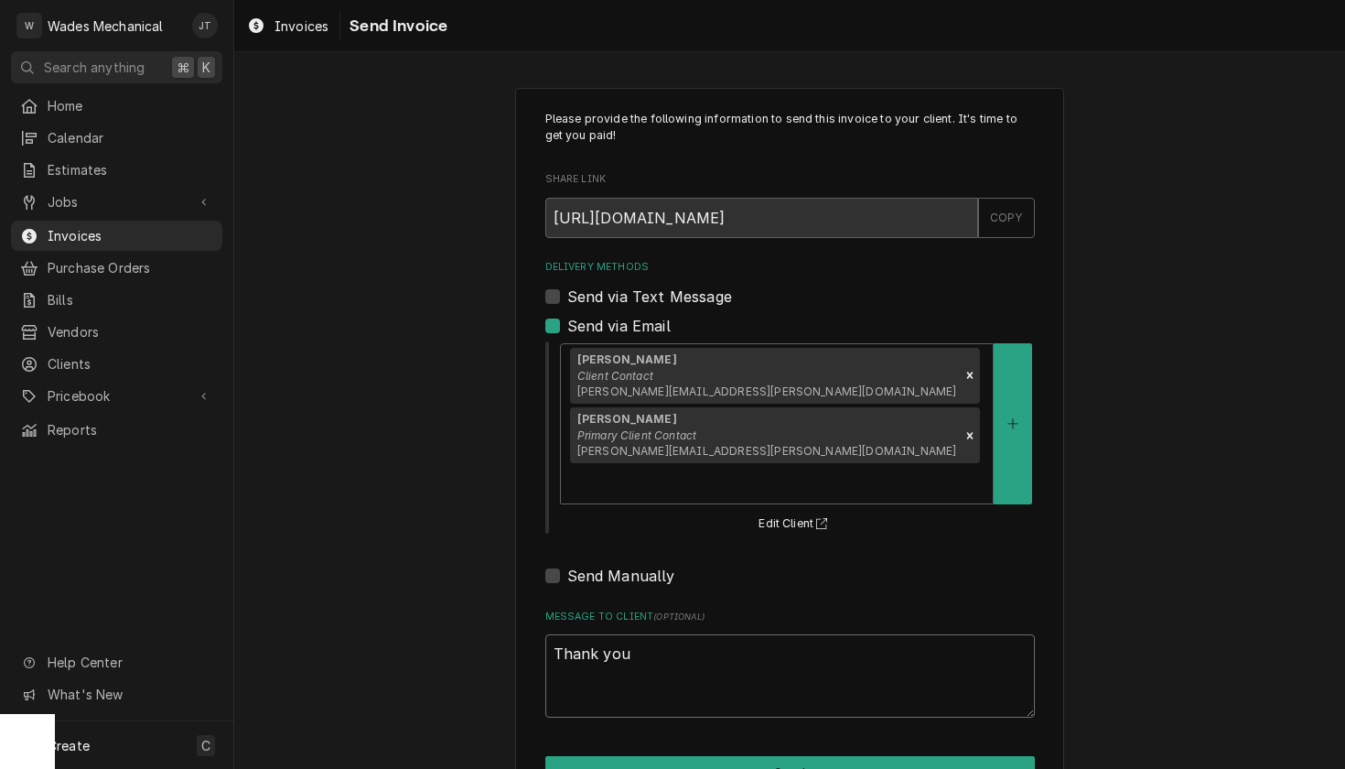
type textarea "Thank you o"
type textarea "x"
type textarea "Thank you on"
type textarea "x"
type textarea "Thank you onl"
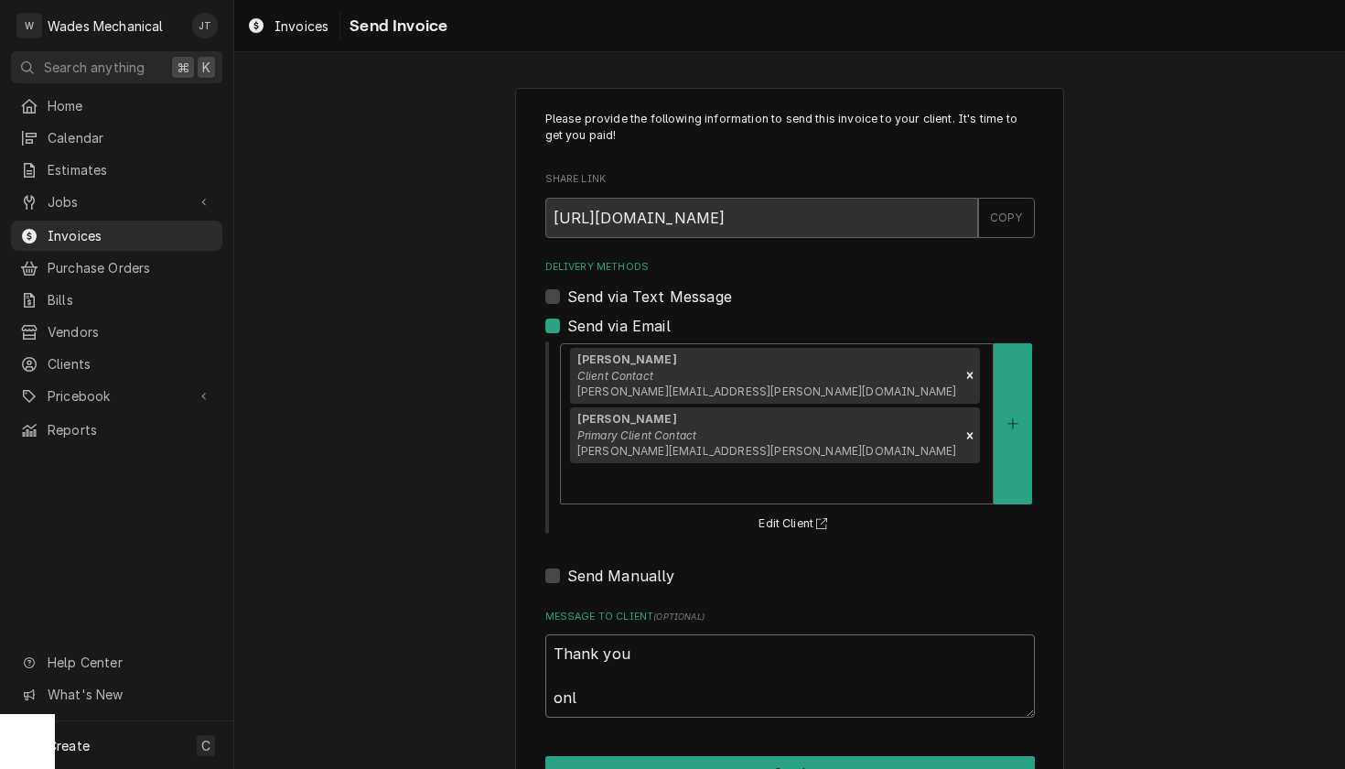
type textarea "x"
type textarea "Thank you only"
type textarea "x"
type textarea "Thank you only"
type textarea "x"
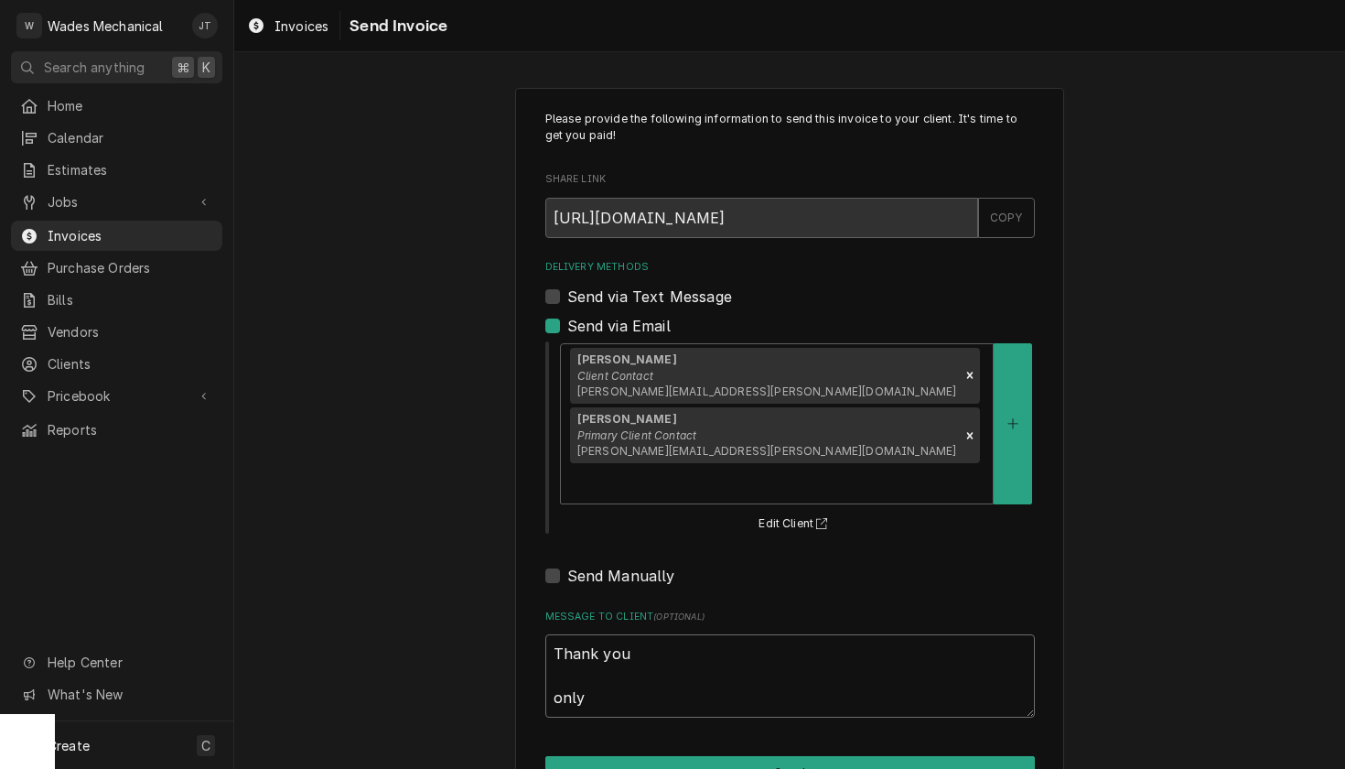
type textarea "Thank you only c"
type textarea "x"
type textarea "Thank you only ch"
type textarea "x"
type textarea "Thank you only cha"
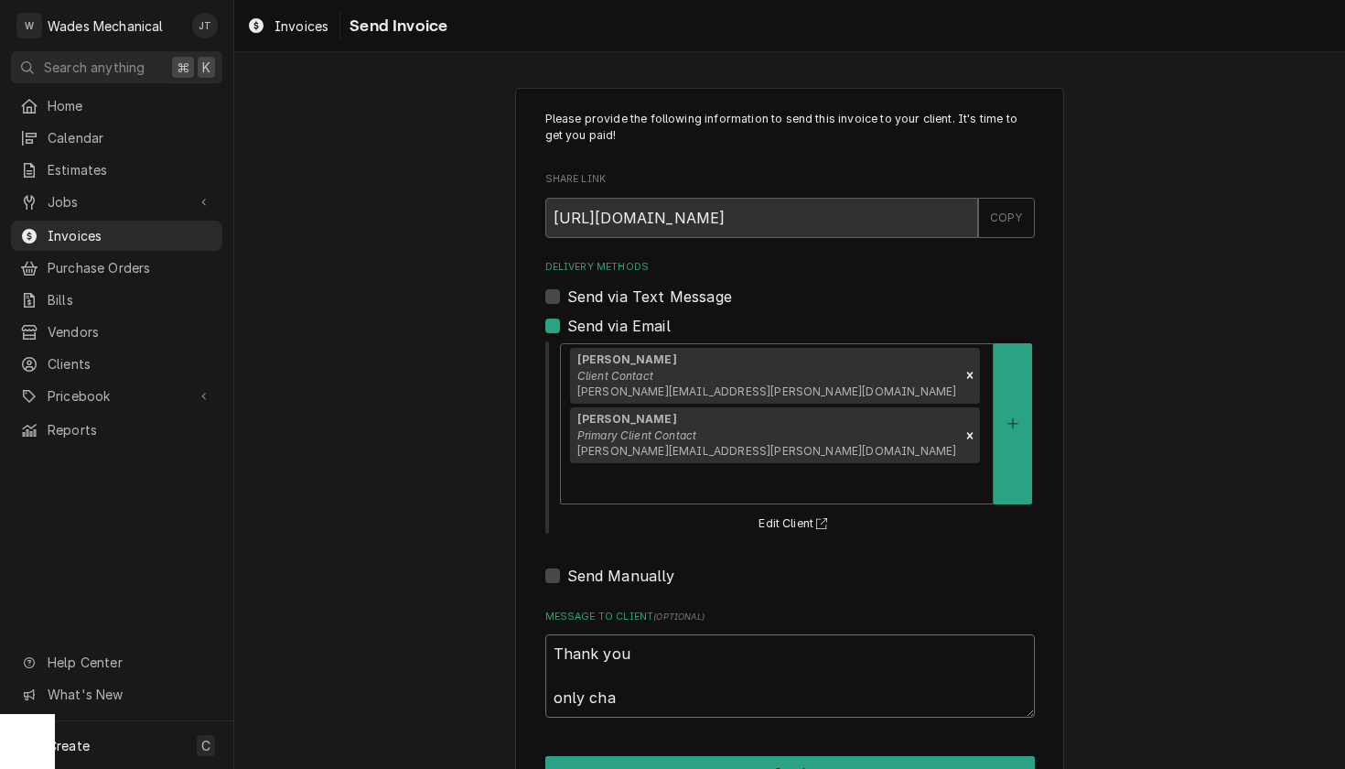
type textarea "x"
type textarea "Thank you only char"
type textarea "x"
type textarea "Thank you only charg"
type textarea "x"
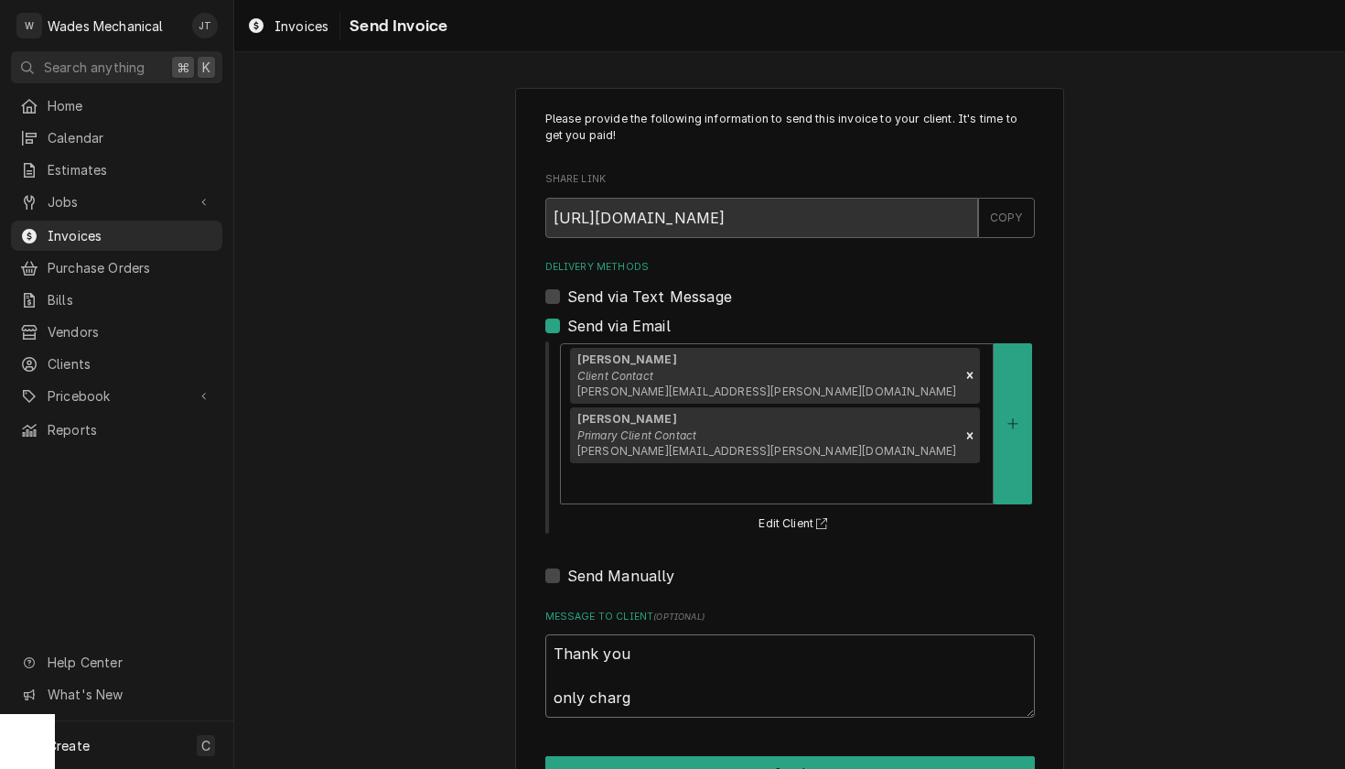
type textarea "Thank you only charge"
type textarea "x"
type textarea "Thank you only charged"
type textarea "x"
type textarea "Thank you only charged"
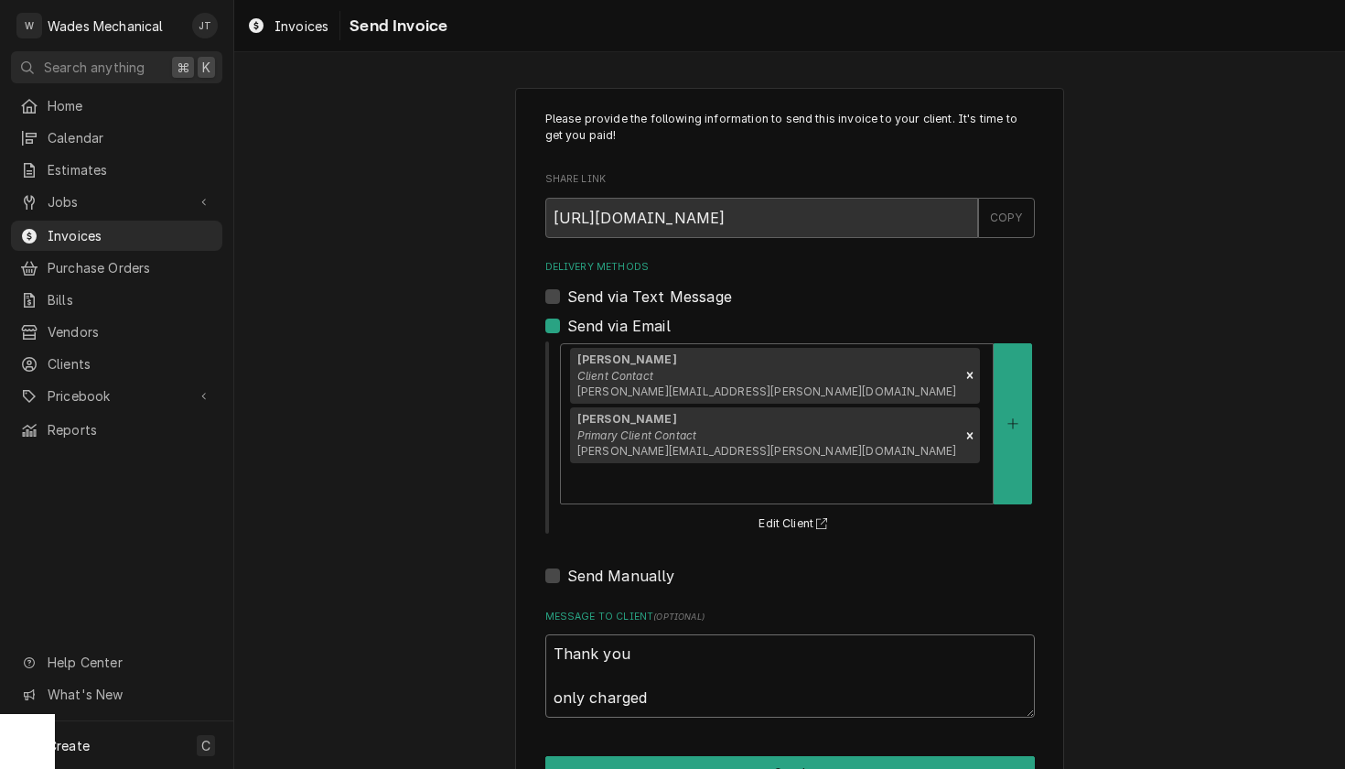
type textarea "x"
type textarea "Thank you only charged o"
type textarea "x"
type textarea "Thank you only charged on"
type textarea "x"
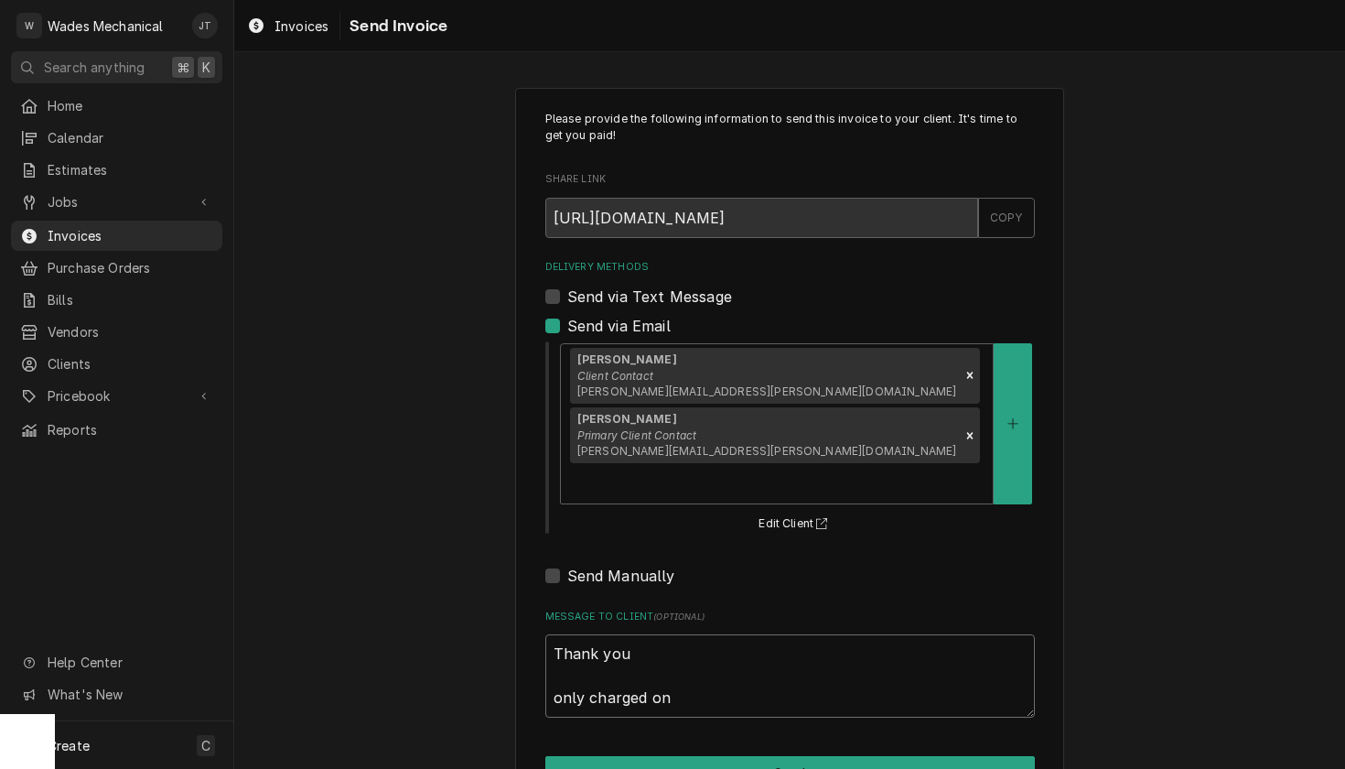
type textarea "Thank you only charged one"
type textarea "x"
type textarea "Thank you only charged one"
type textarea "x"
type textarea "Thank you only charged one t"
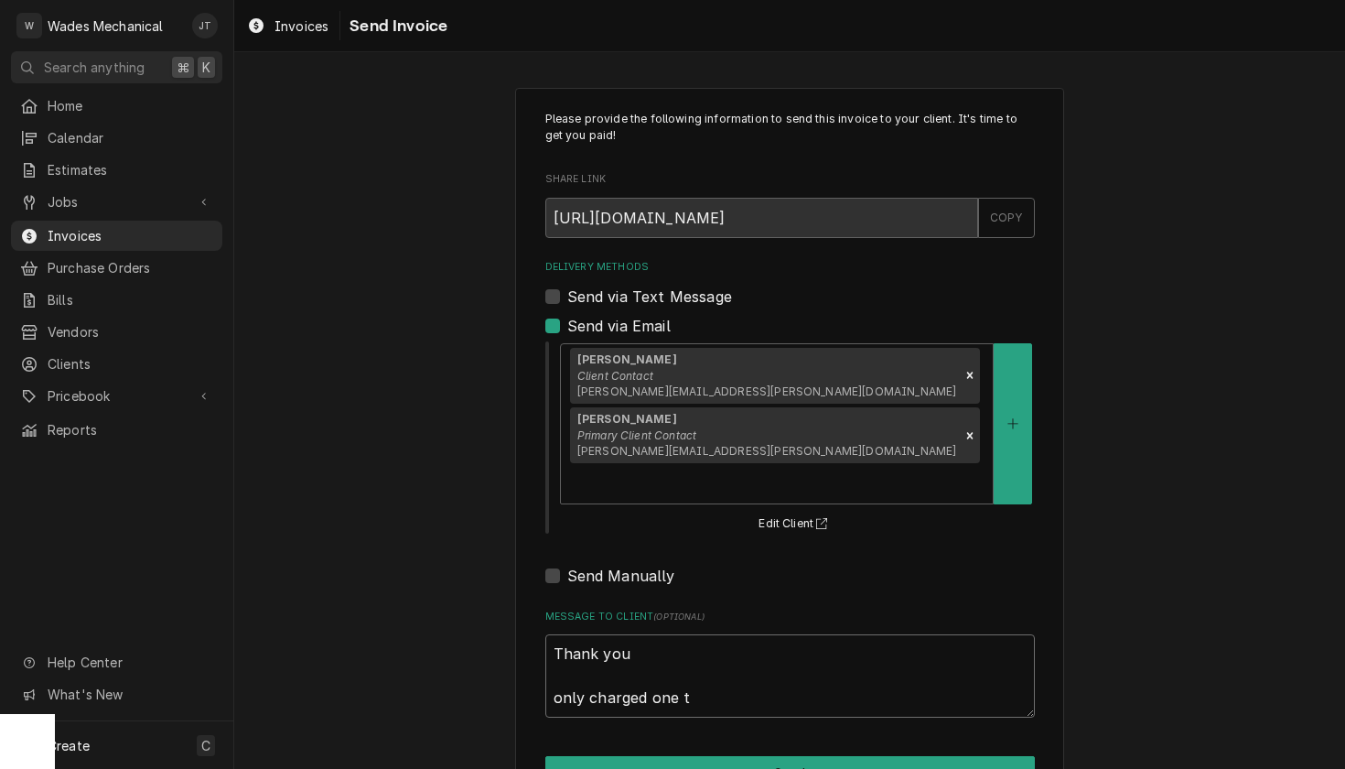
type textarea "x"
type textarea "Thank you only charged one tr"
type textarea "x"
type textarea "Thank you only charged one tra"
type textarea "x"
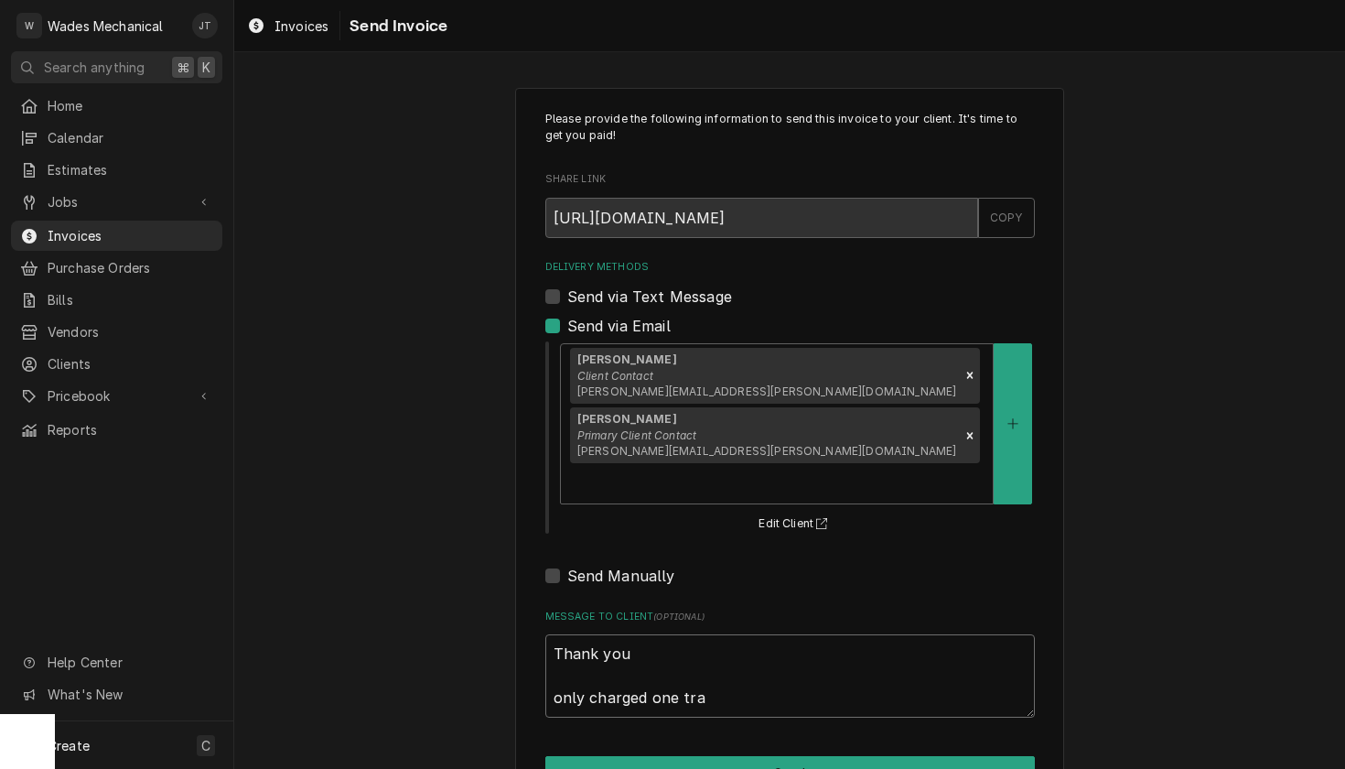
type textarea "Thank you only charged one trav"
type textarea "x"
type textarea "Thank you only charged one trave"
type textarea "x"
type textarea "Thank you only charged one travel"
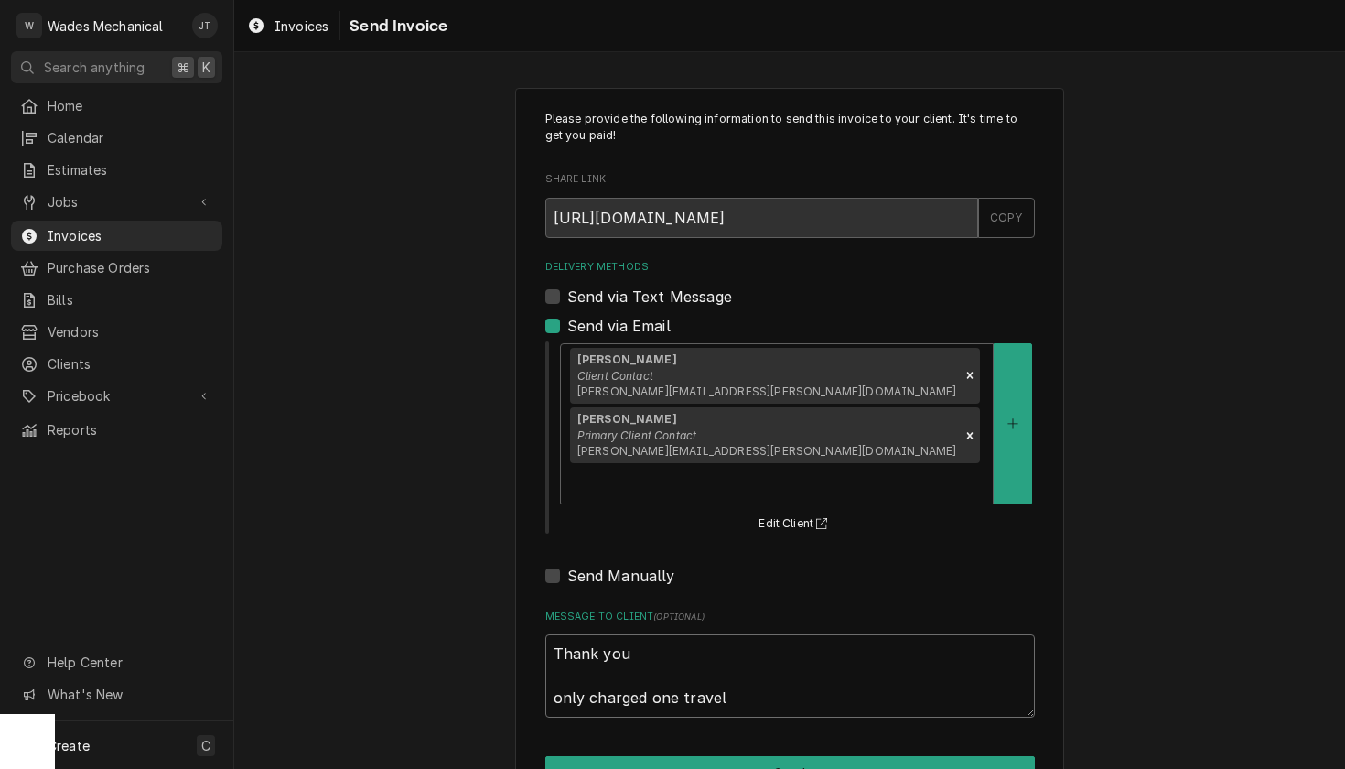
type textarea "x"
type textarea "Thank you only charged one travel"
type textarea "x"
type textarea "Thank you only charged one travel"
type textarea "x"
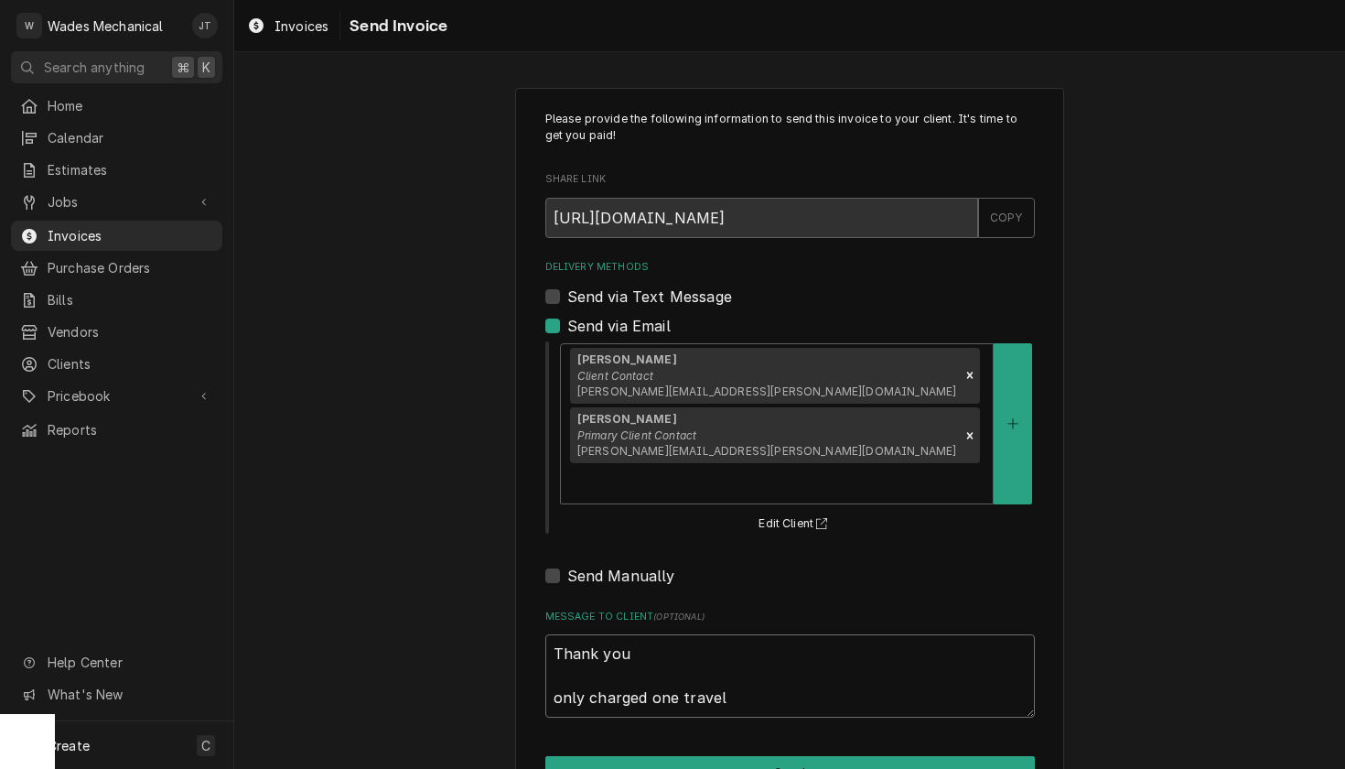
type textarea "Thank you only charged one travel."
type textarea "x"
type textarea "Thank you only charged one travel."
click at [827, 756] on button "Send" at bounding box center [790, 773] width 490 height 34
type textarea "x"
